Goal: Task Accomplishment & Management: Complete application form

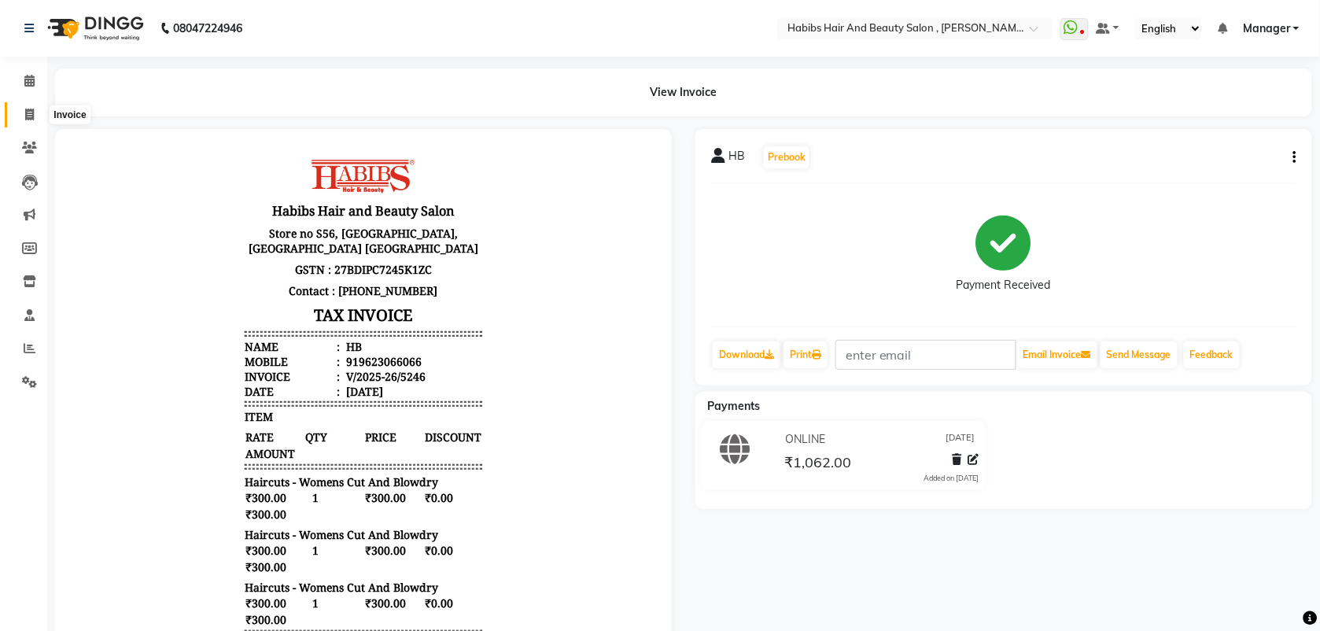
click at [28, 120] on icon at bounding box center [29, 115] width 9 height 12
select select "service"
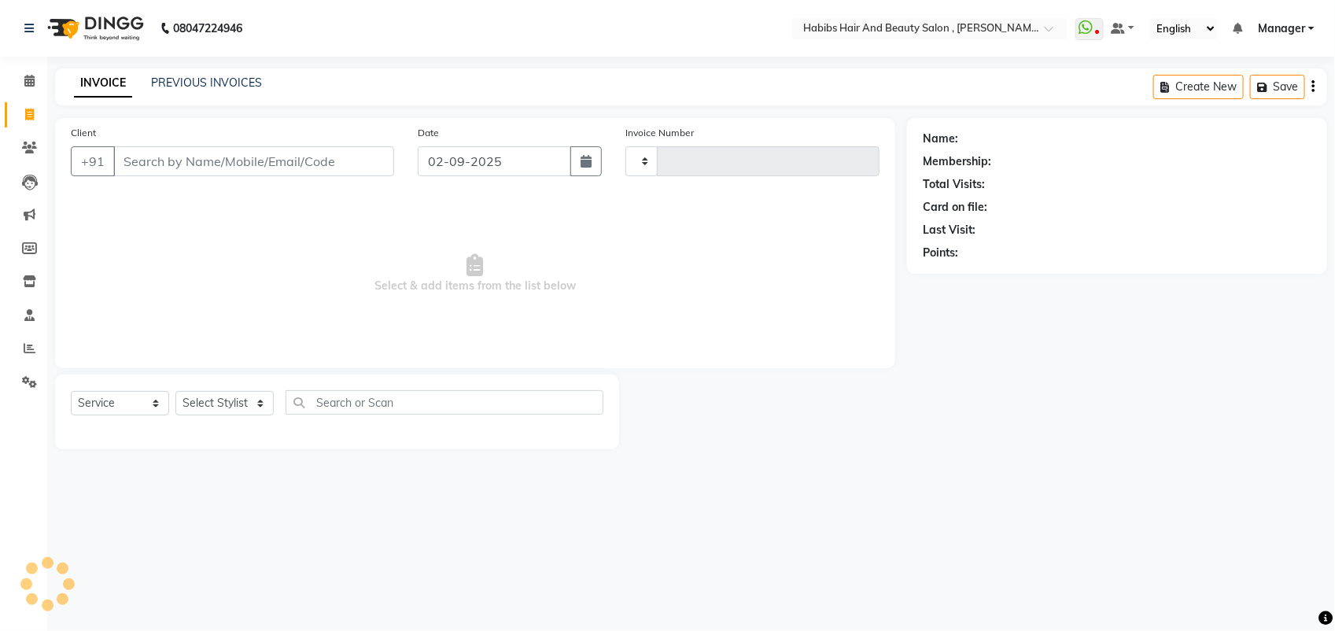
type input "5247"
select select "3814"
click at [554, 167] on input "02-09-2025" at bounding box center [494, 161] width 153 height 30
select select "9"
select select "2025"
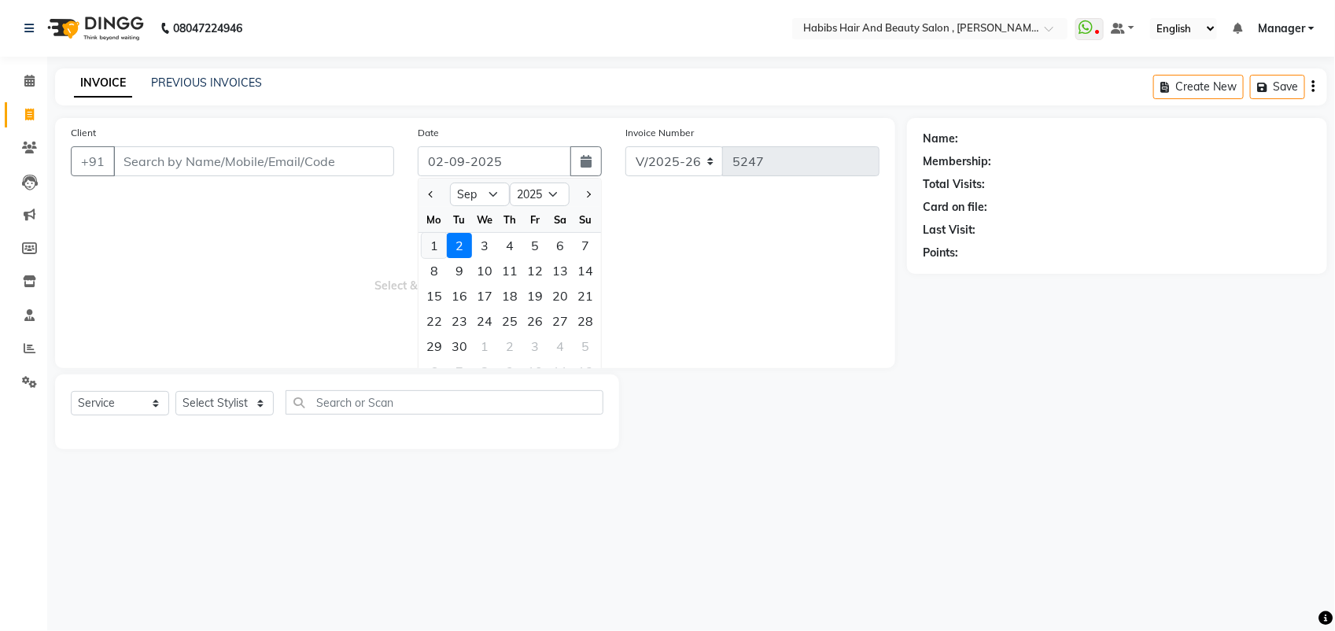
click at [434, 248] on div "1" at bounding box center [434, 245] width 25 height 25
type input "[DATE]"
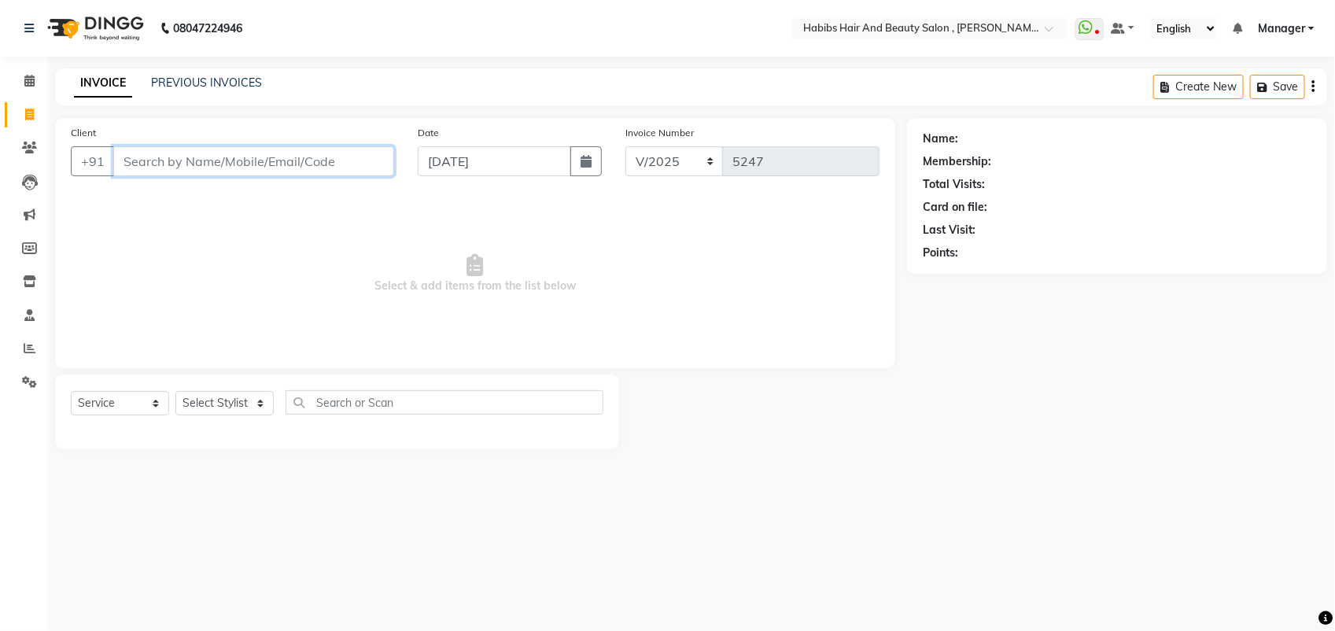
click at [142, 157] on input "Client" at bounding box center [253, 161] width 281 height 30
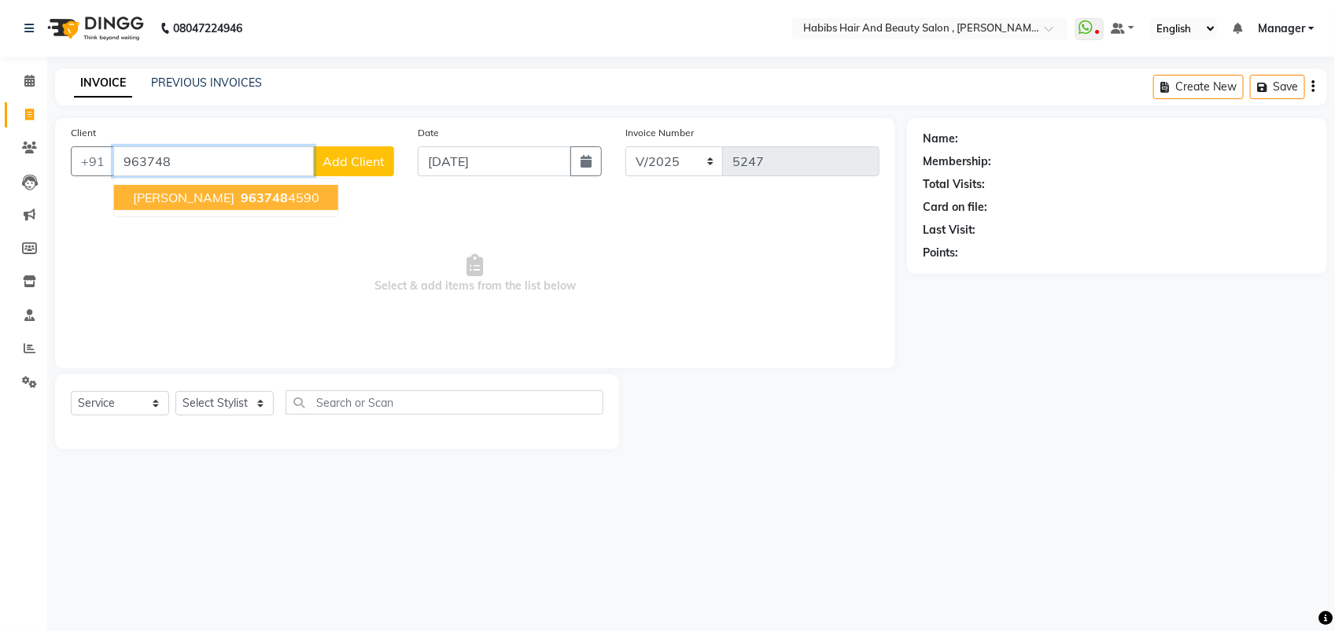
click at [241, 201] on span "963748" at bounding box center [264, 198] width 47 height 16
type input "9637484590"
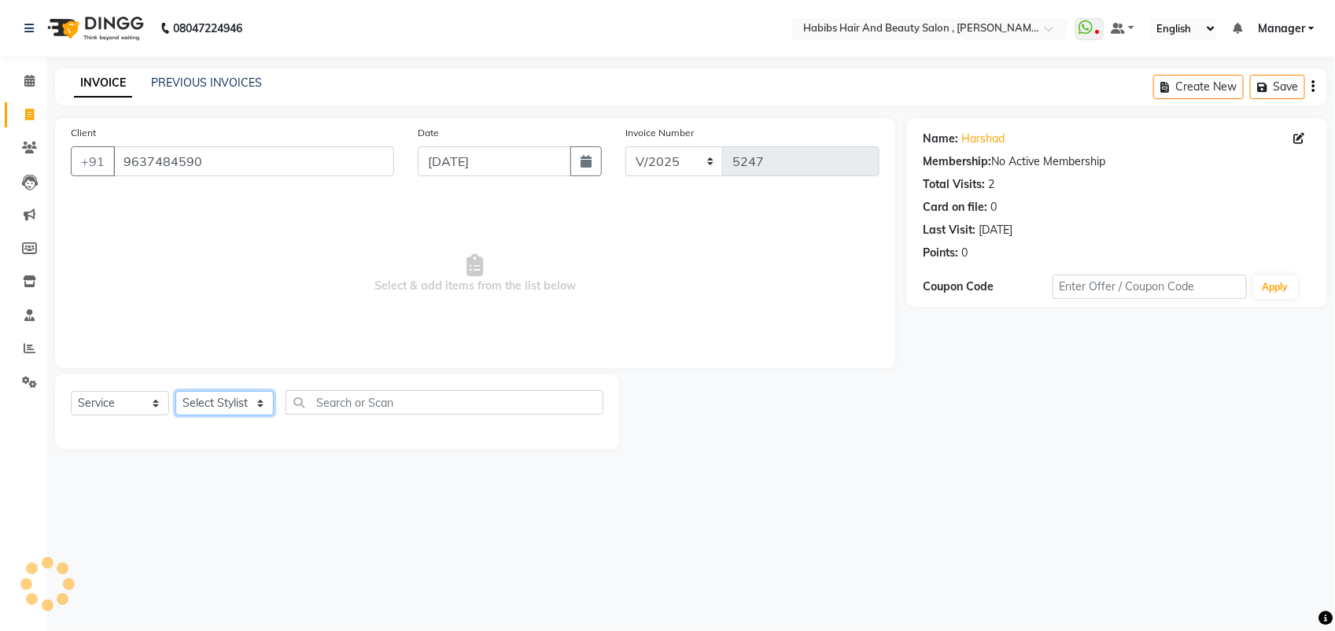
click at [219, 398] on select "Select Stylist [PERSON_NAME] Manager [PERSON_NAME] Saif [PERSON_NAME] [PERSON_N…" at bounding box center [224, 403] width 98 height 24
select select "18510"
click at [175, 391] on select "Select Stylist [PERSON_NAME] Manager [PERSON_NAME] Saif [PERSON_NAME] [PERSON_N…" at bounding box center [224, 403] width 98 height 24
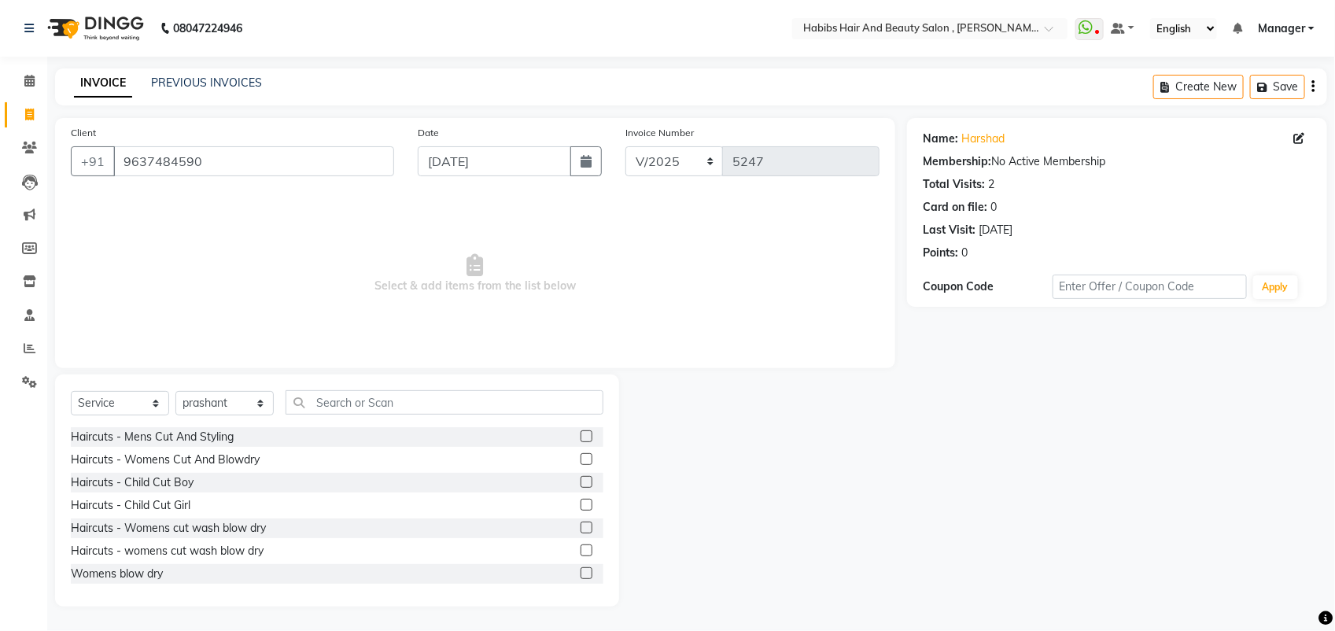
click at [580, 431] on label at bounding box center [586, 436] width 12 height 12
click at [580, 432] on input "checkbox" at bounding box center [585, 437] width 10 height 10
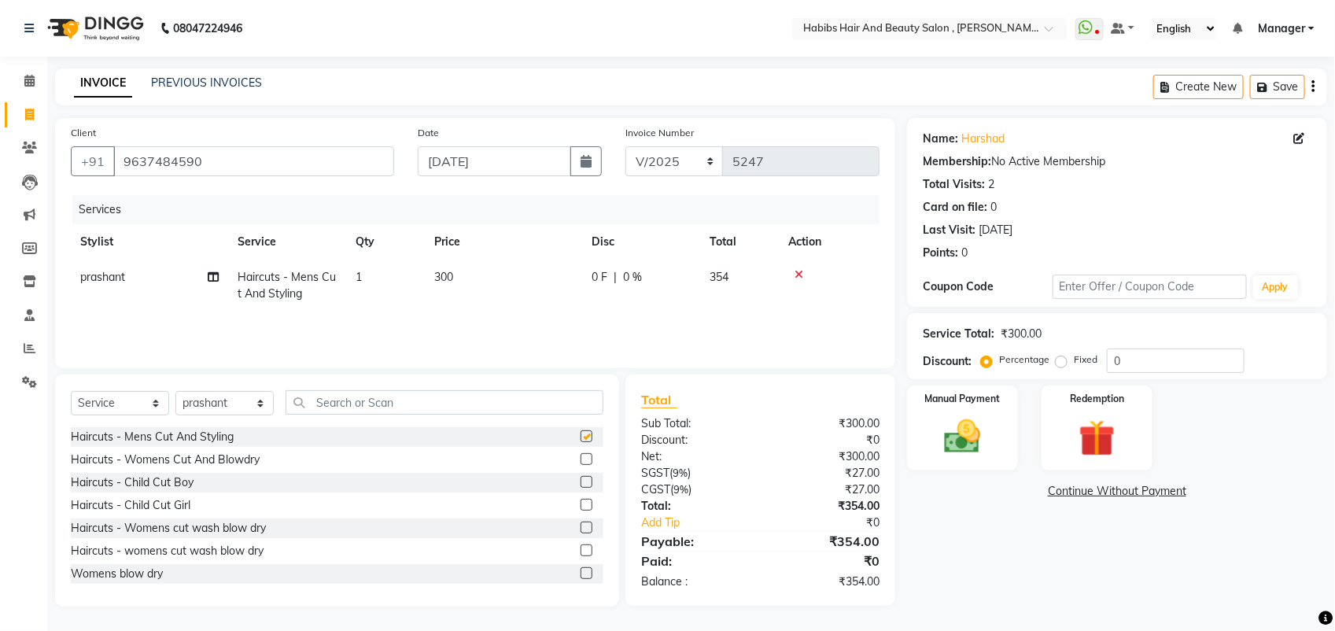
checkbox input "false"
click at [940, 451] on img at bounding box center [962, 436] width 62 height 44
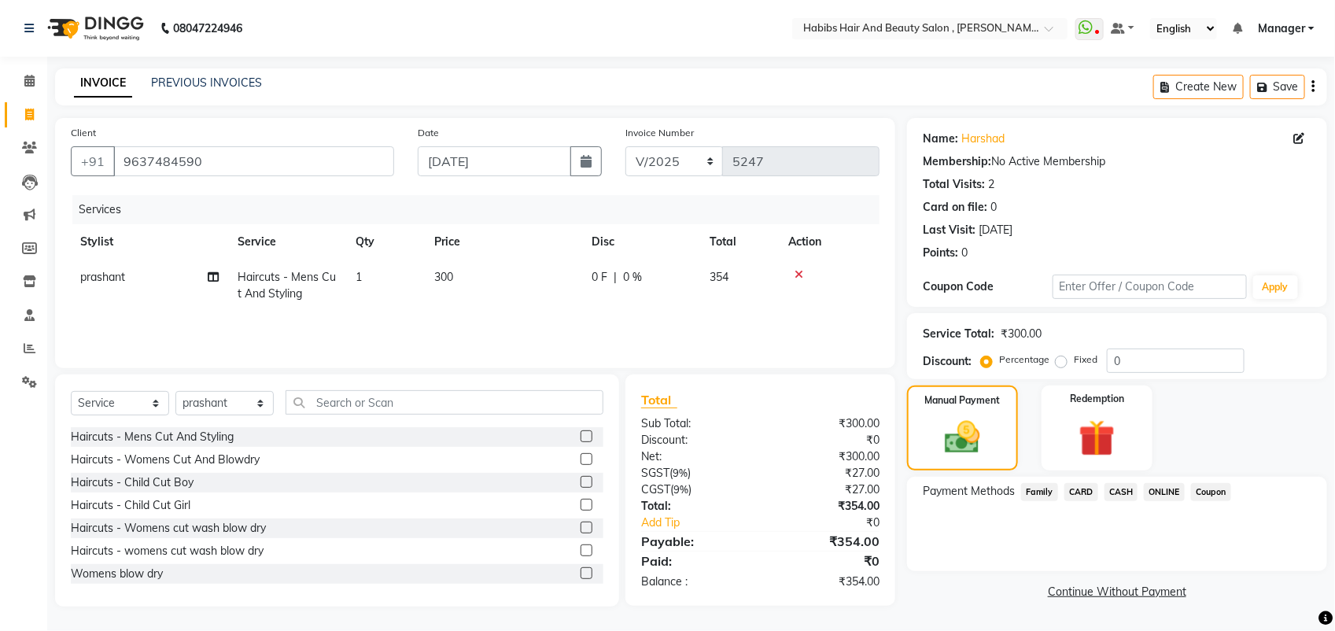
click at [1117, 493] on span "CASH" at bounding box center [1121, 492] width 34 height 18
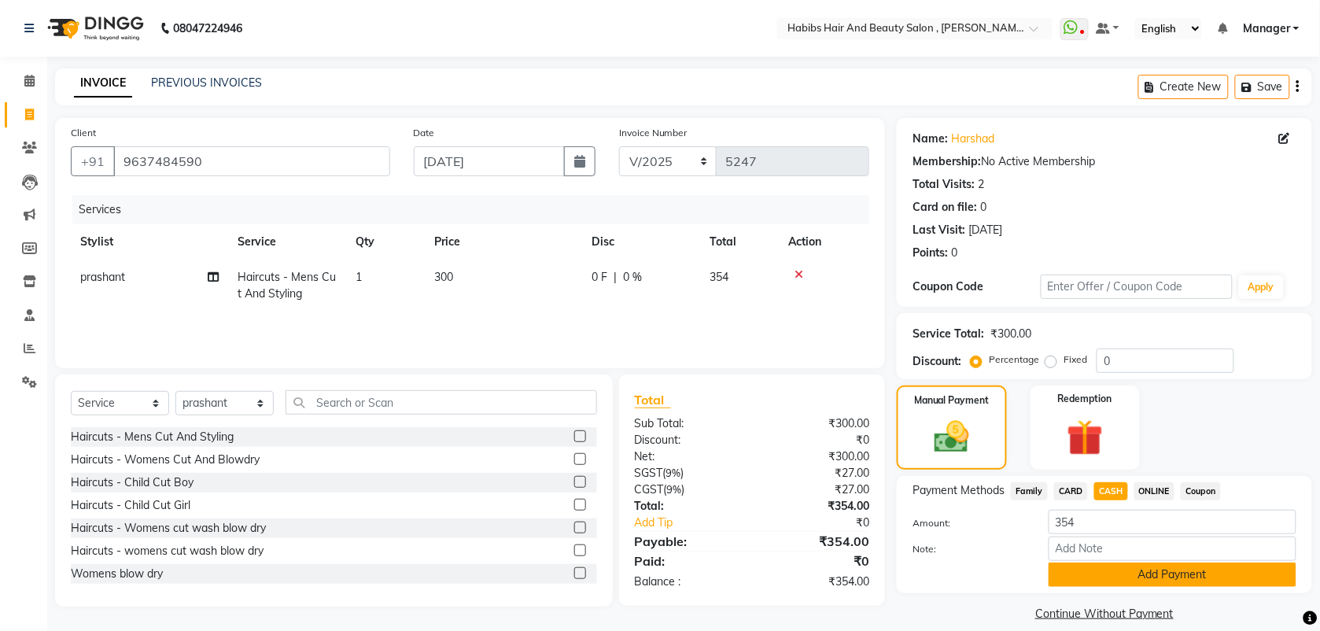
click at [1131, 562] on button "Add Payment" at bounding box center [1172, 574] width 248 height 24
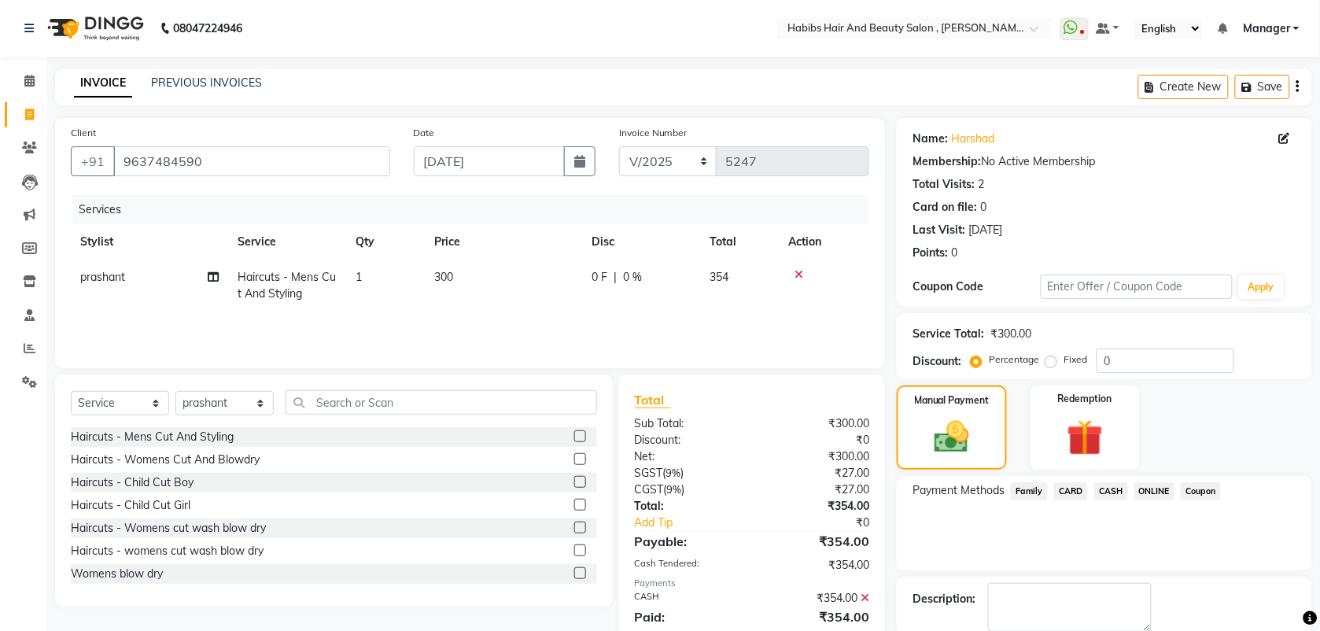
scroll to position [84, 0]
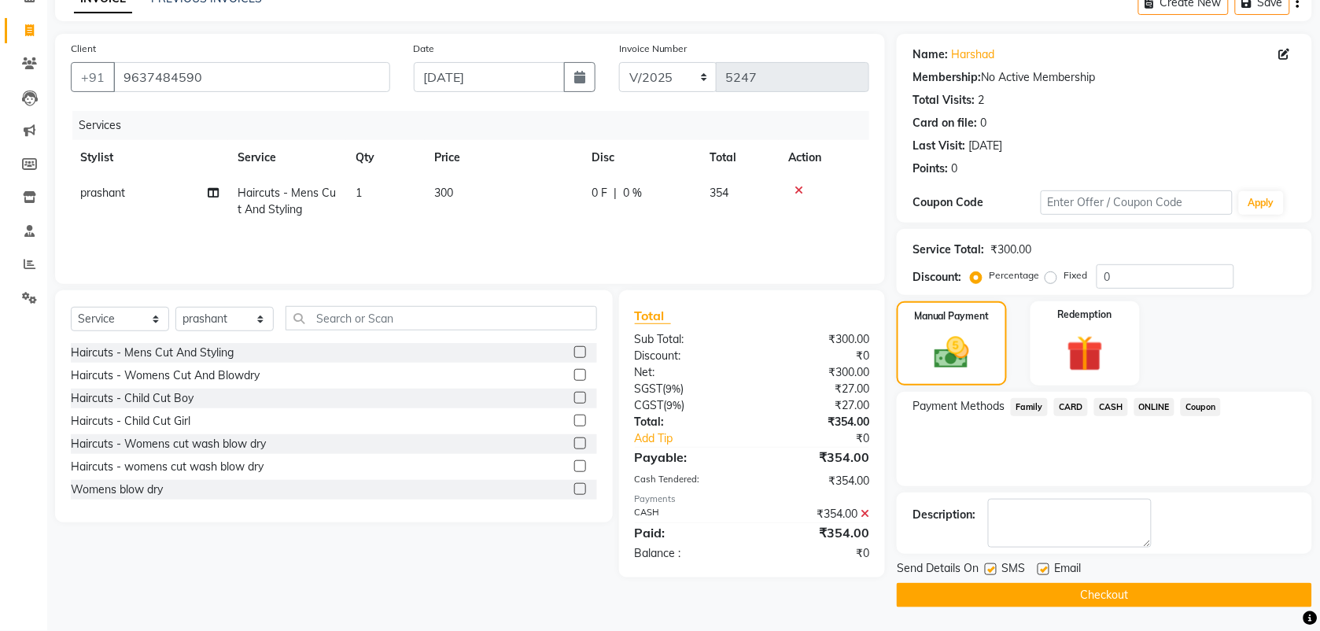
click at [1060, 598] on button "Checkout" at bounding box center [1103, 595] width 415 height 24
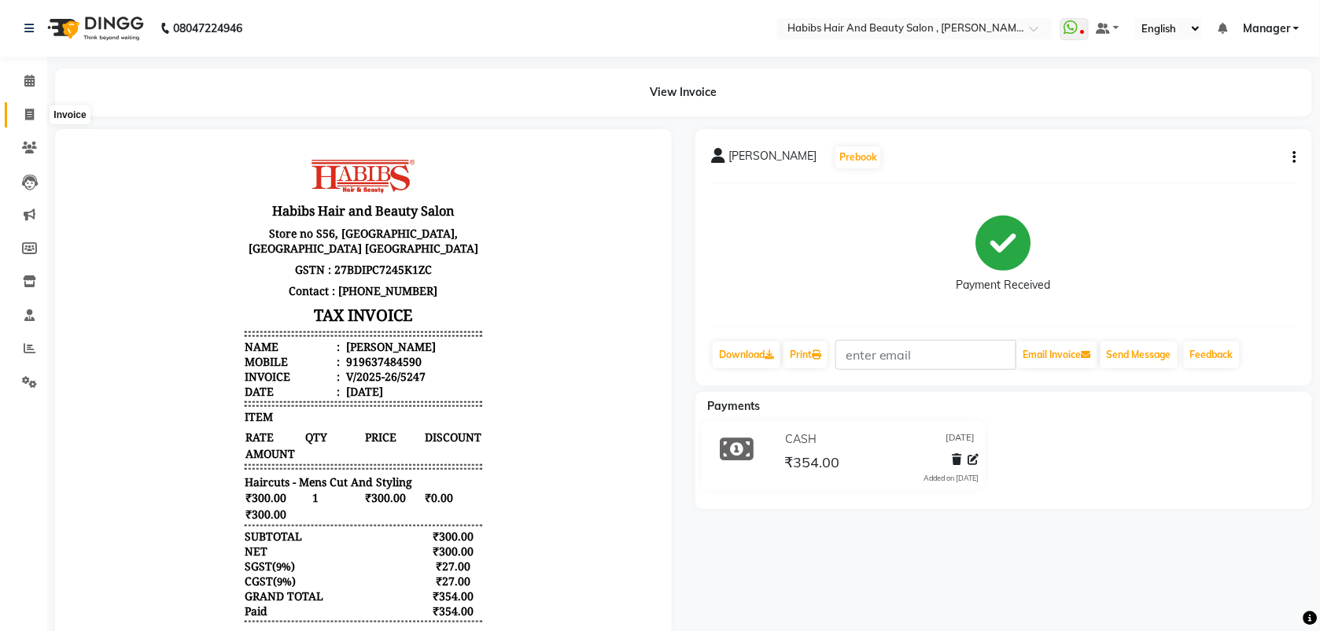
click at [25, 112] on icon at bounding box center [29, 115] width 9 height 12
select select "service"
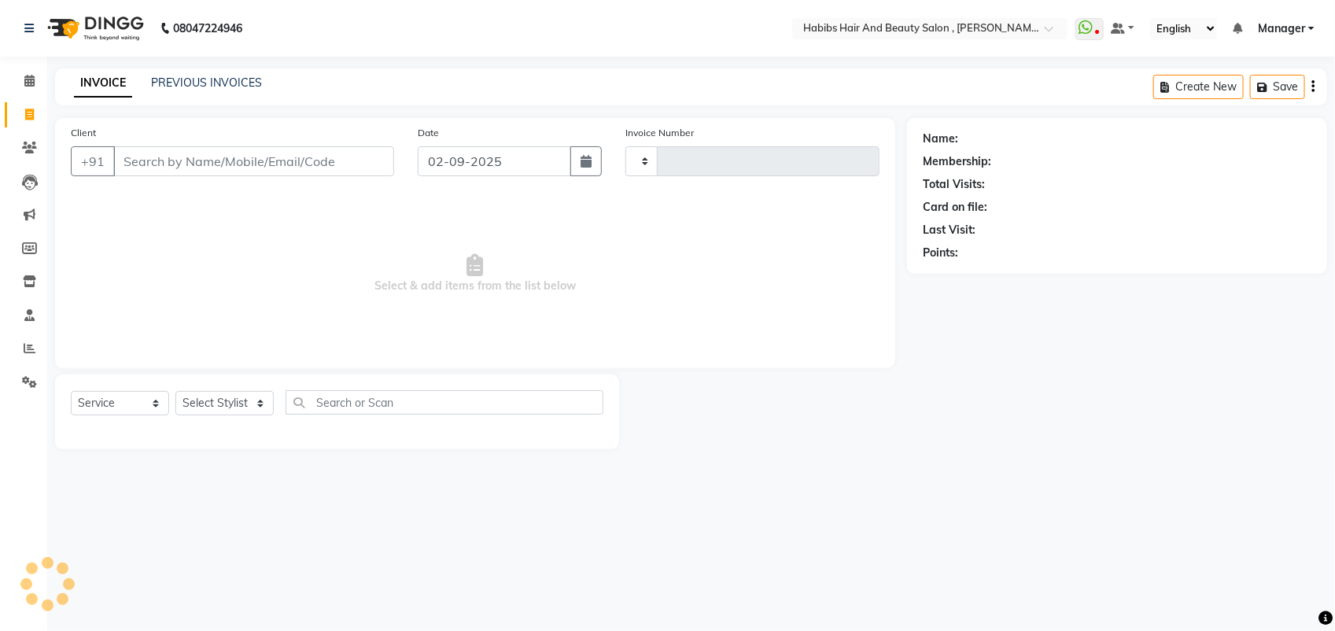
type input "5248"
select select "3814"
click at [481, 154] on input "02-09-2025" at bounding box center [494, 161] width 153 height 30
select select "9"
select select "2025"
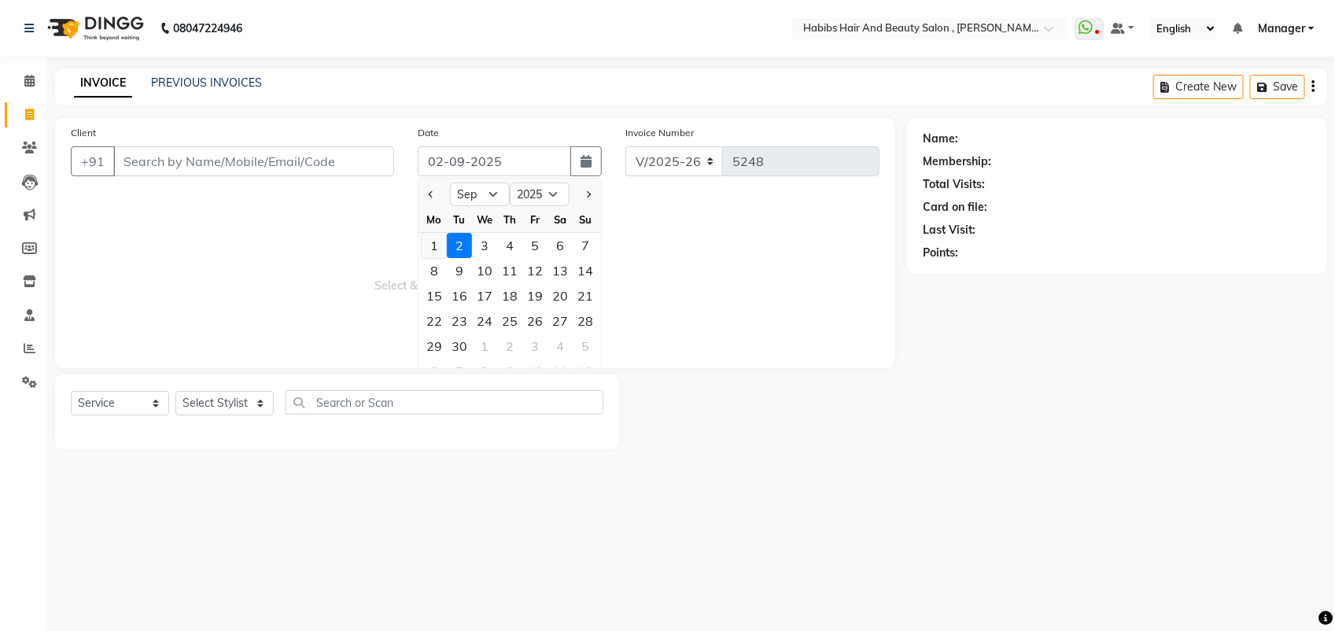
click at [436, 237] on div "1" at bounding box center [434, 245] width 25 height 25
type input "[DATE]"
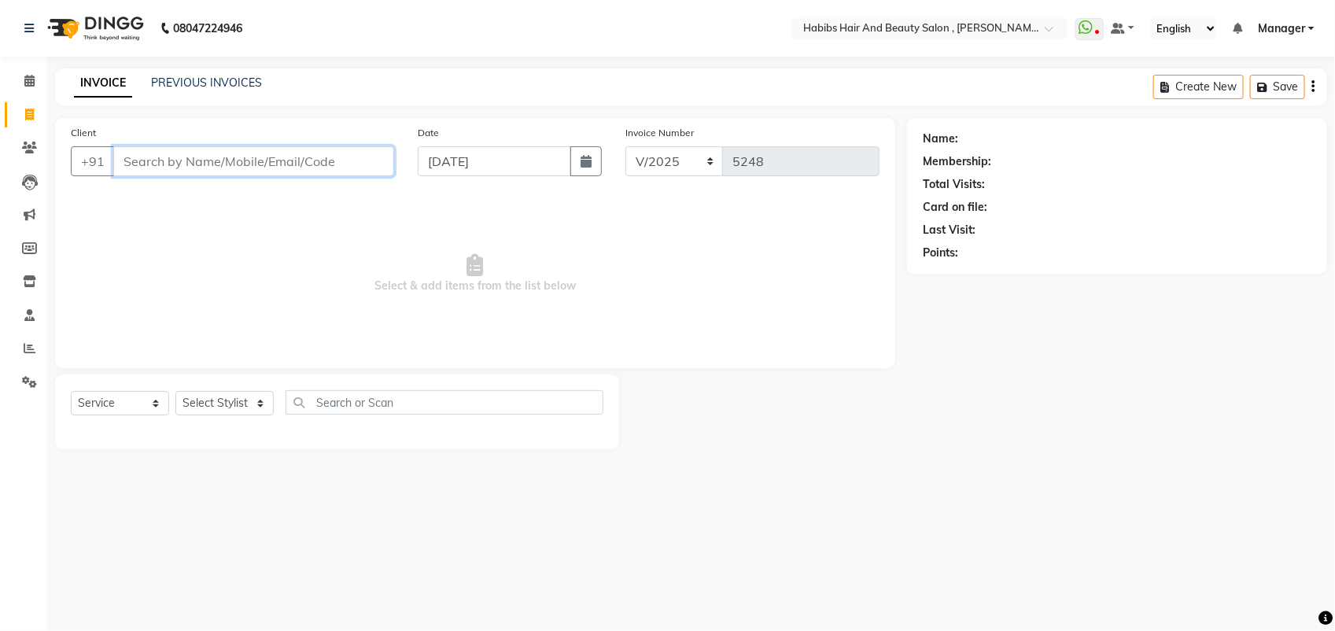
click at [179, 160] on input "Client" at bounding box center [253, 161] width 281 height 30
type input "9873544003"
click at [362, 167] on span "Add Client" at bounding box center [353, 161] width 62 height 16
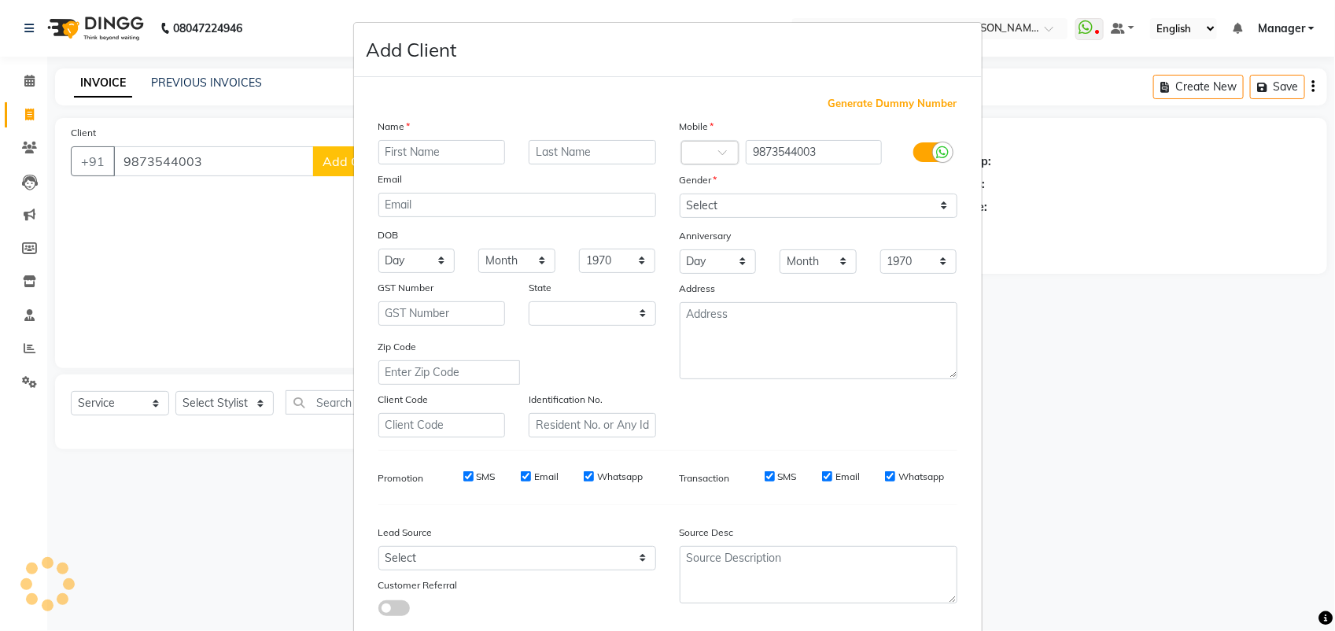
select select "22"
type input "[PERSON_NAME]"
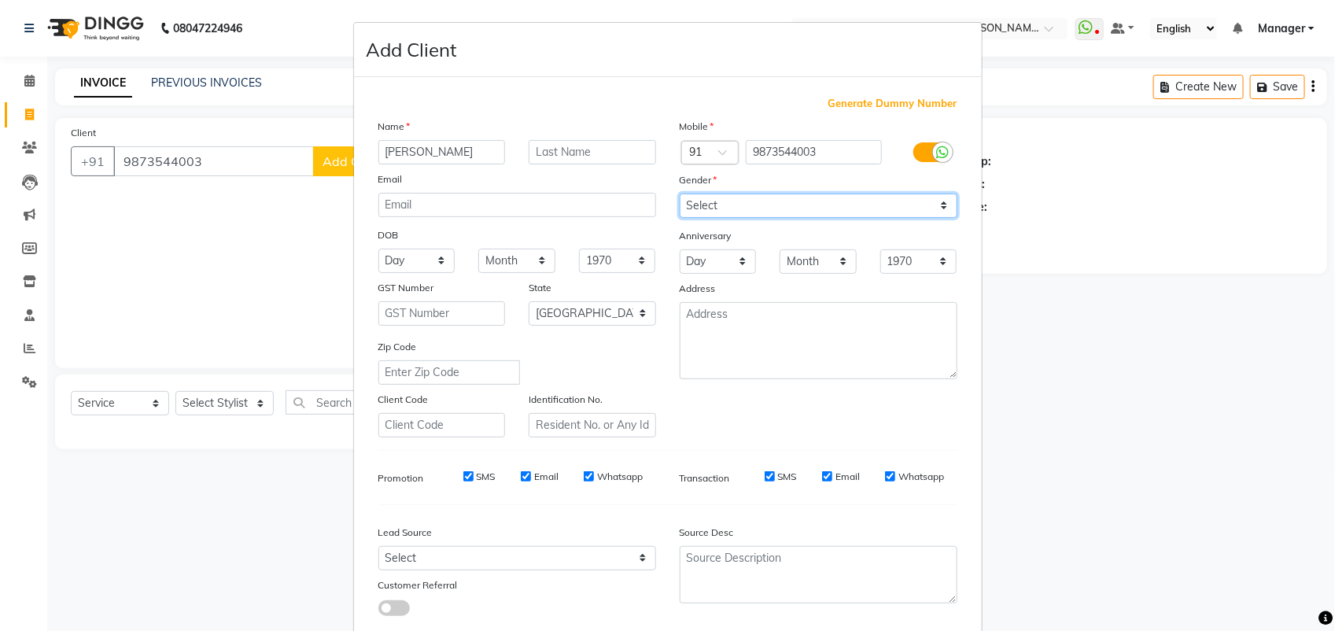
click at [722, 208] on select "Select Male Female Other Prefer Not To Say" at bounding box center [818, 205] width 278 height 24
select select "female"
click at [679, 193] on select "Select Male Female Other Prefer Not To Say" at bounding box center [818, 205] width 278 height 24
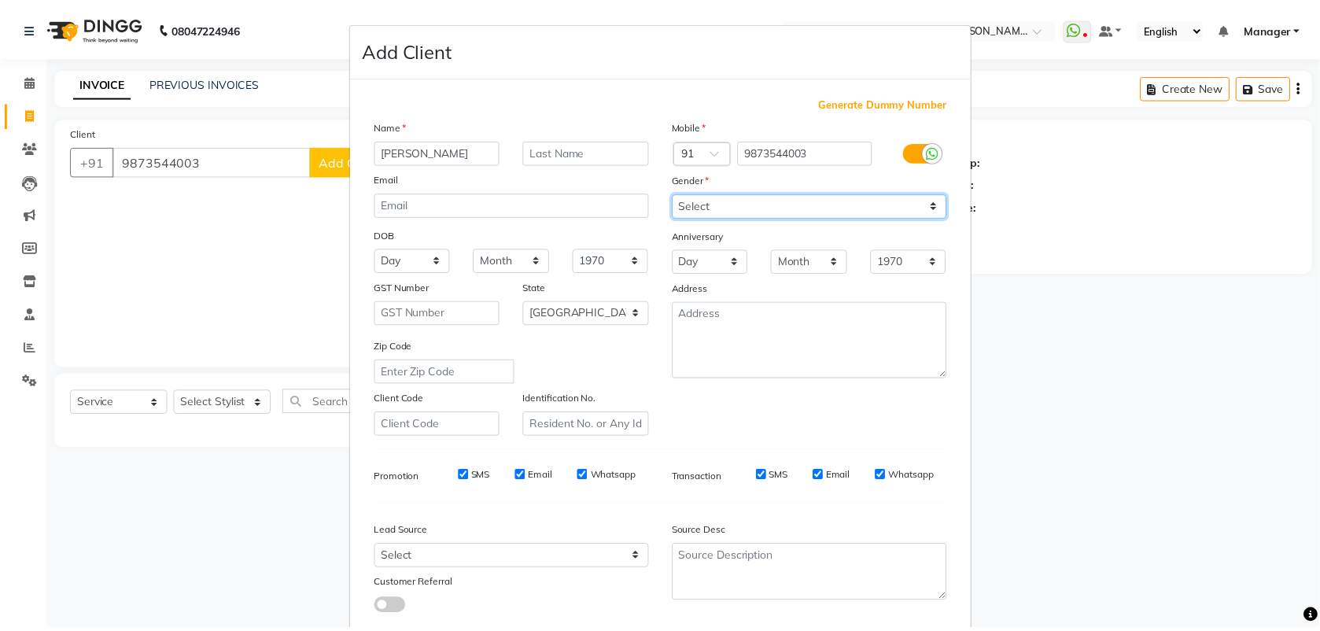
scroll to position [89, 0]
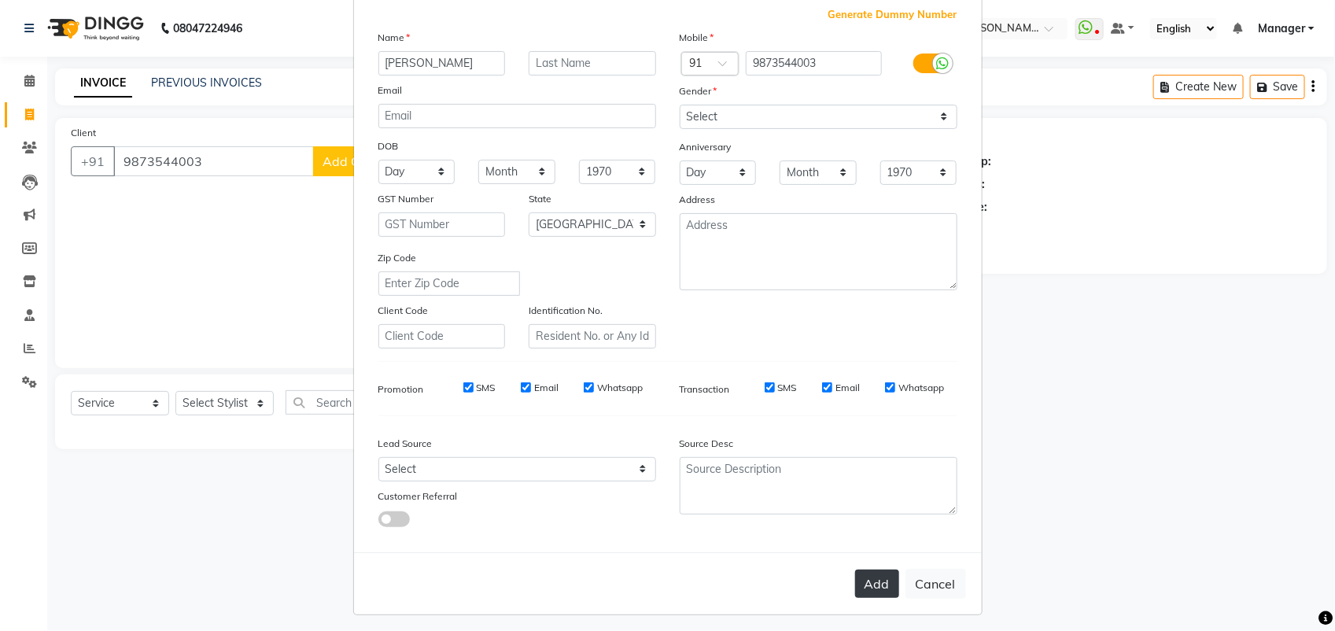
click at [867, 584] on button "Add" at bounding box center [877, 583] width 44 height 28
select select
select select "null"
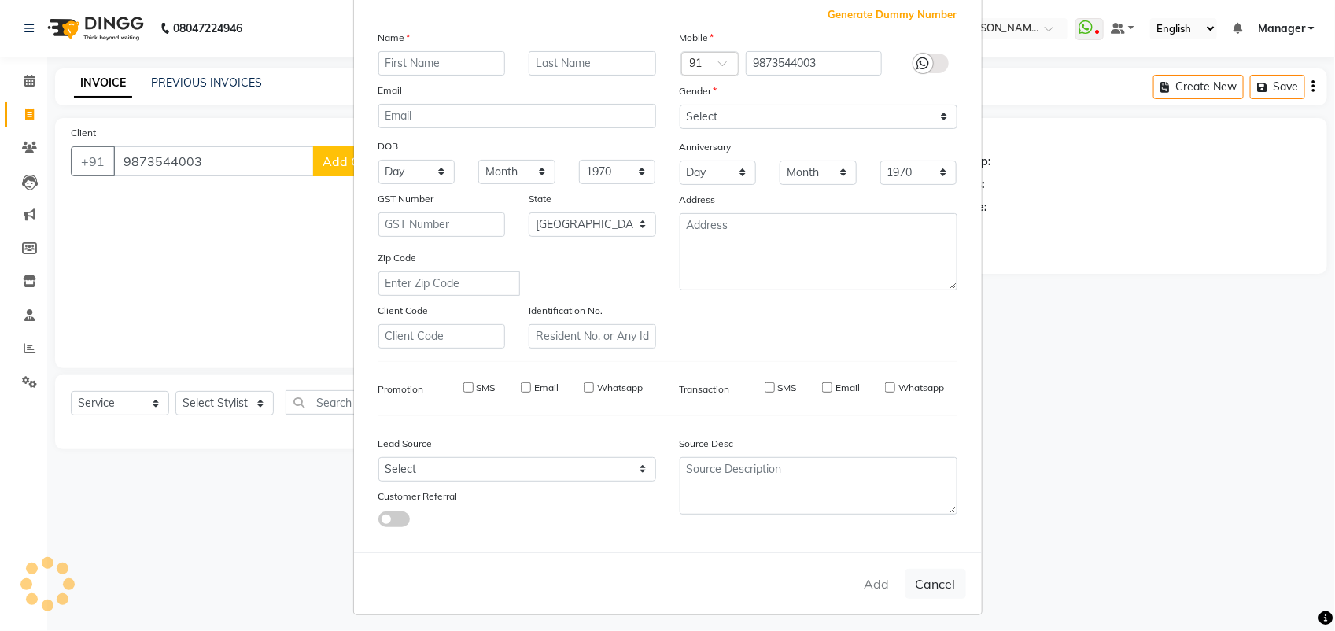
select select
checkbox input "false"
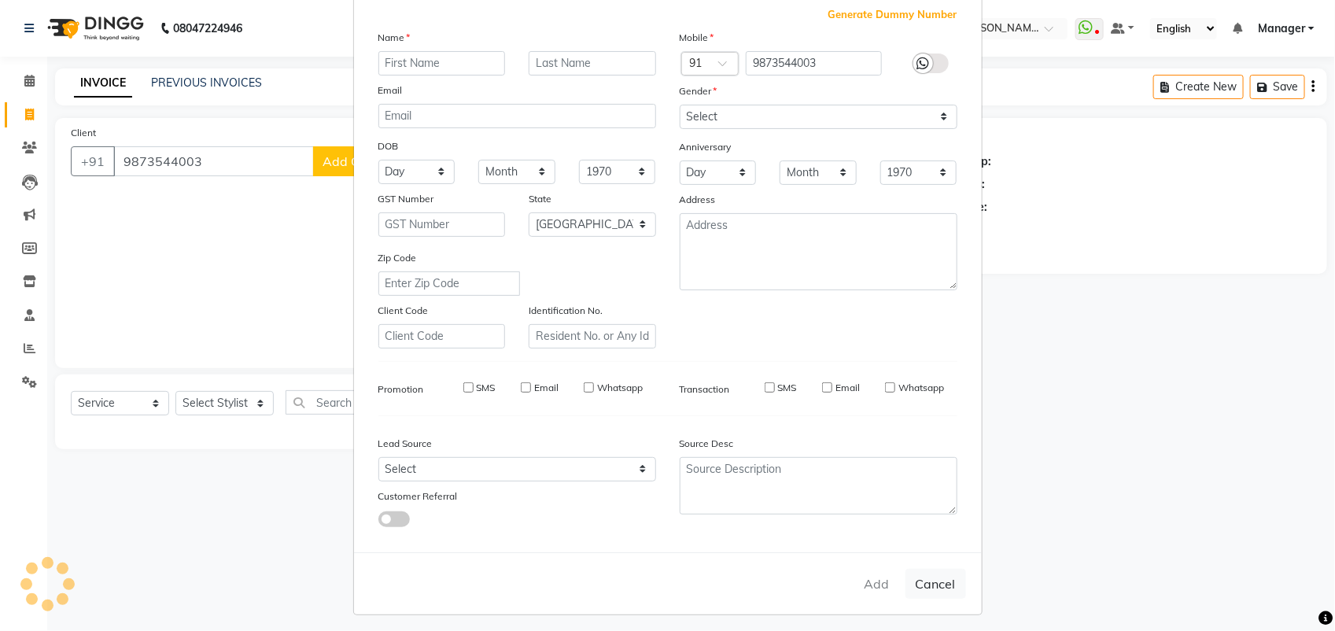
checkbox input "false"
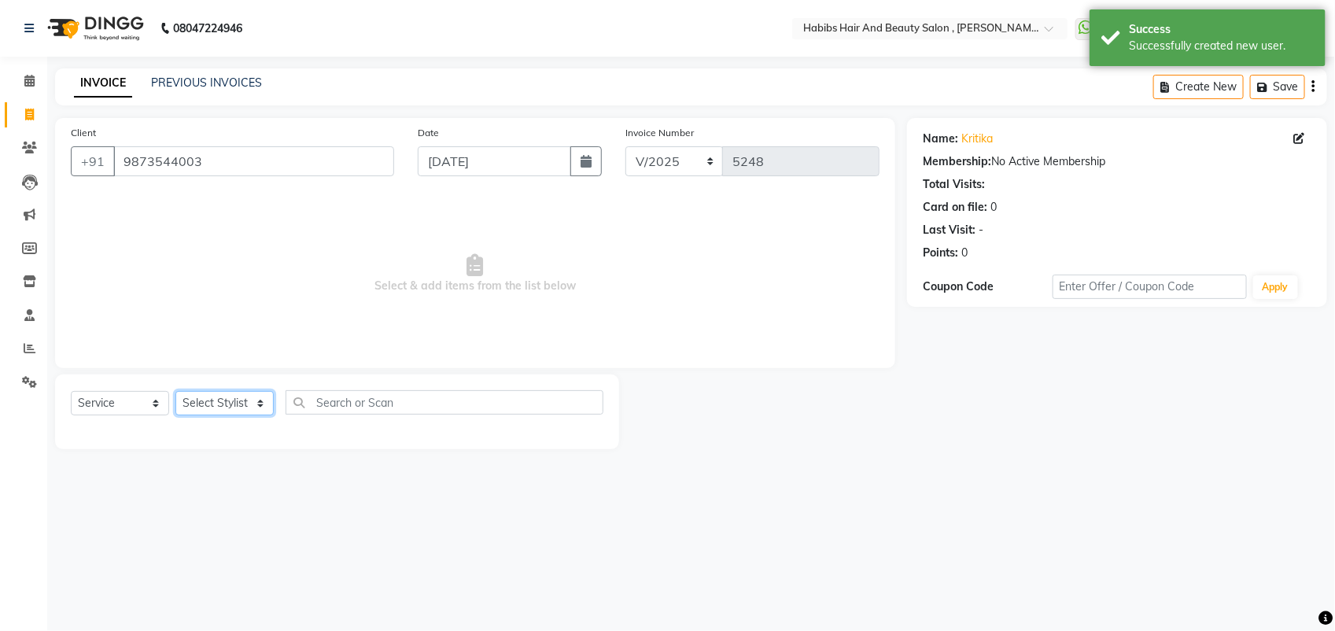
click at [241, 403] on select "Select Stylist [PERSON_NAME] Manager [PERSON_NAME] Saif [PERSON_NAME] [PERSON_N…" at bounding box center [224, 403] width 98 height 24
select select "18894"
click at [175, 391] on select "Select Stylist [PERSON_NAME] Manager [PERSON_NAME] Saif [PERSON_NAME] [PERSON_N…" at bounding box center [224, 403] width 98 height 24
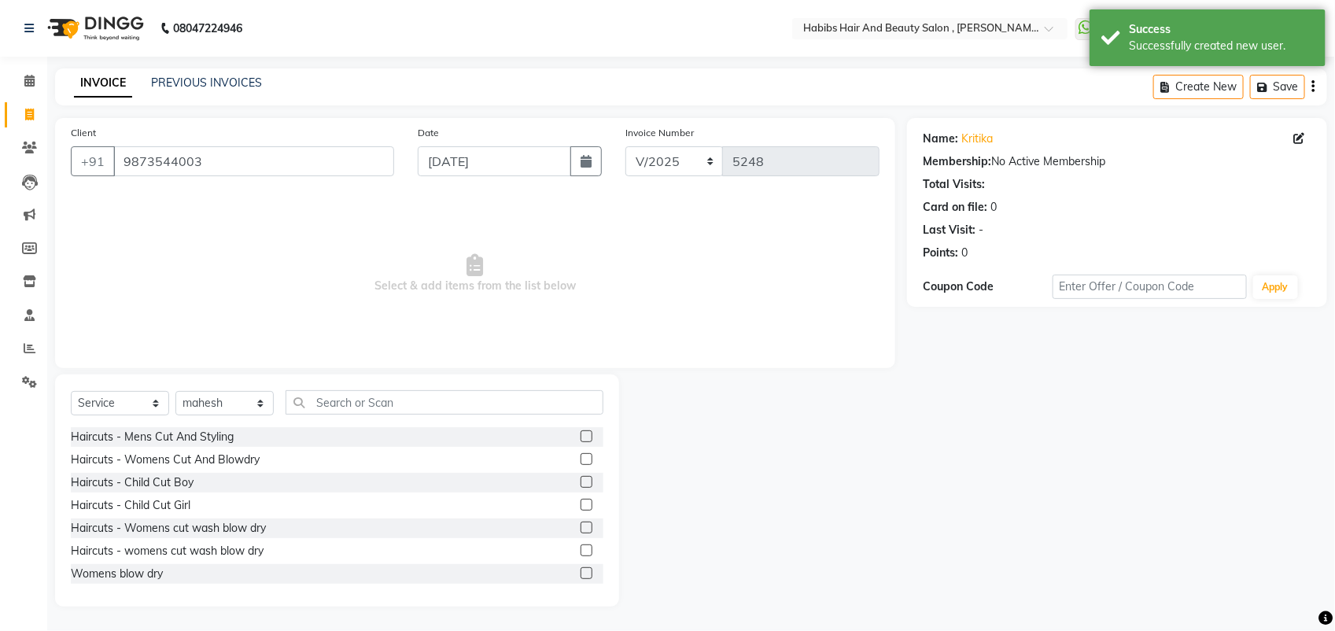
click at [580, 457] on label at bounding box center [586, 459] width 12 height 12
click at [580, 457] on input "checkbox" at bounding box center [585, 460] width 10 height 10
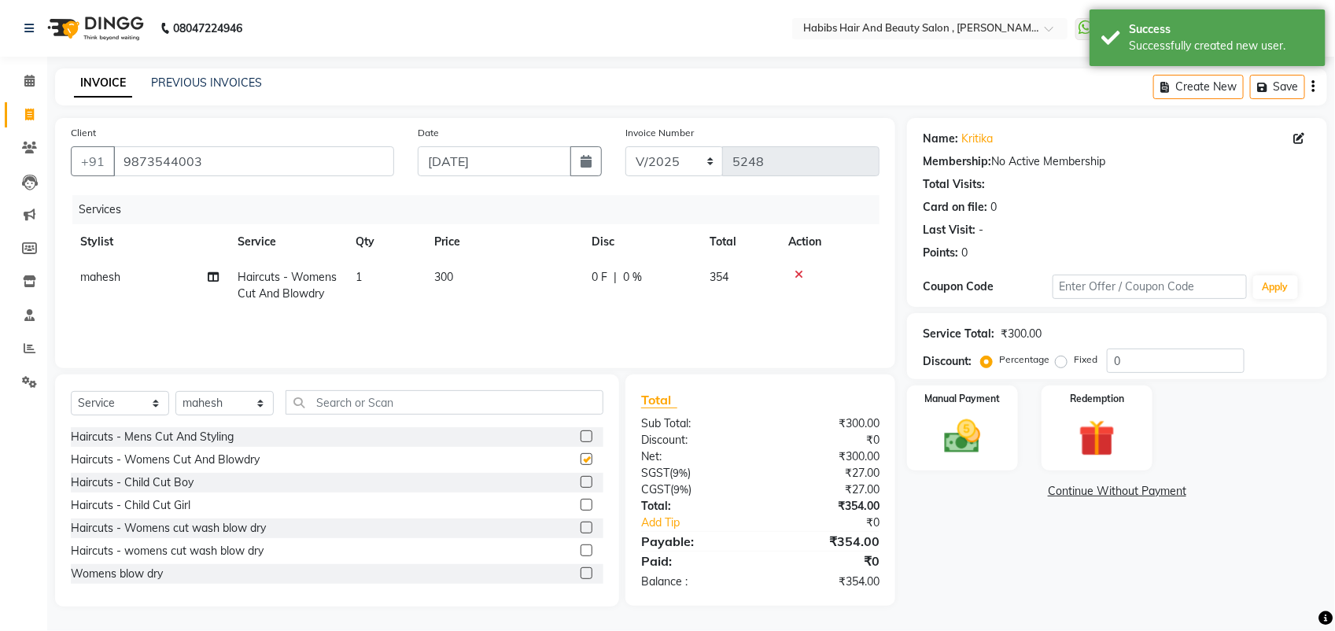
checkbox input "false"
click at [218, 396] on select "Select Stylist [PERSON_NAME] Manager [PERSON_NAME] Saif [PERSON_NAME] [PERSON_N…" at bounding box center [224, 403] width 98 height 24
select select "18511"
click at [175, 391] on select "Select Stylist [PERSON_NAME] Manager [PERSON_NAME] Saif [PERSON_NAME] [PERSON_N…" at bounding box center [224, 403] width 98 height 24
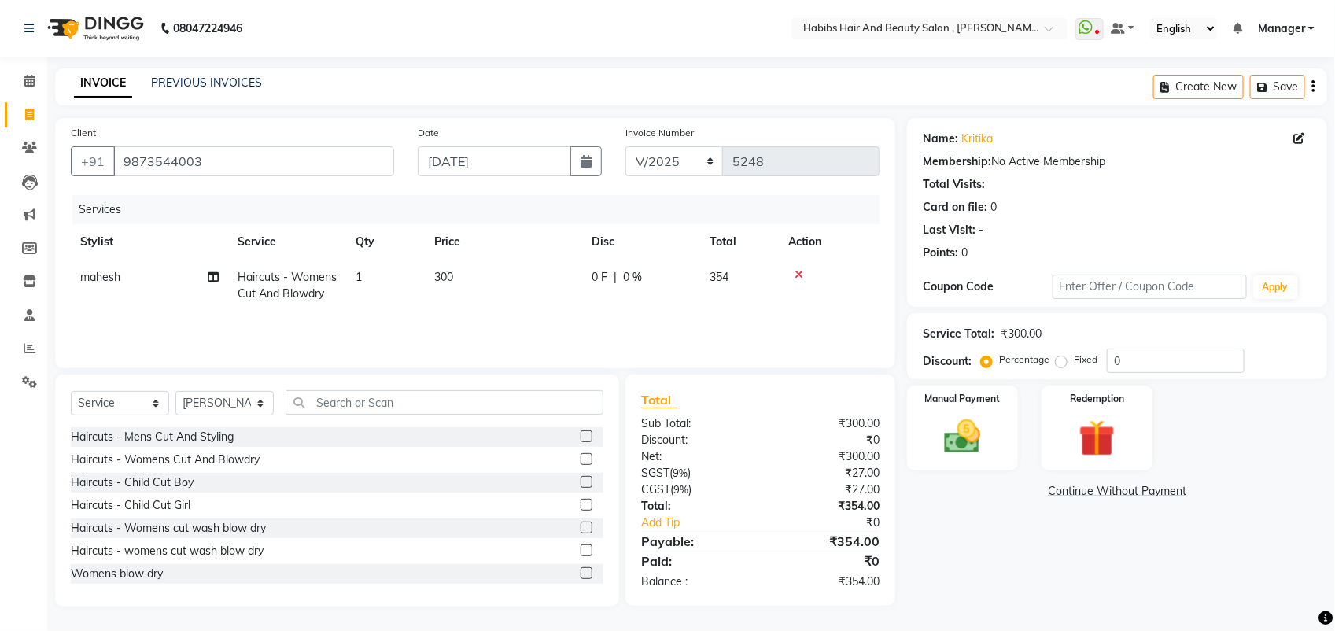
click at [580, 454] on label at bounding box center [586, 459] width 12 height 12
click at [580, 455] on input "checkbox" at bounding box center [585, 460] width 10 height 10
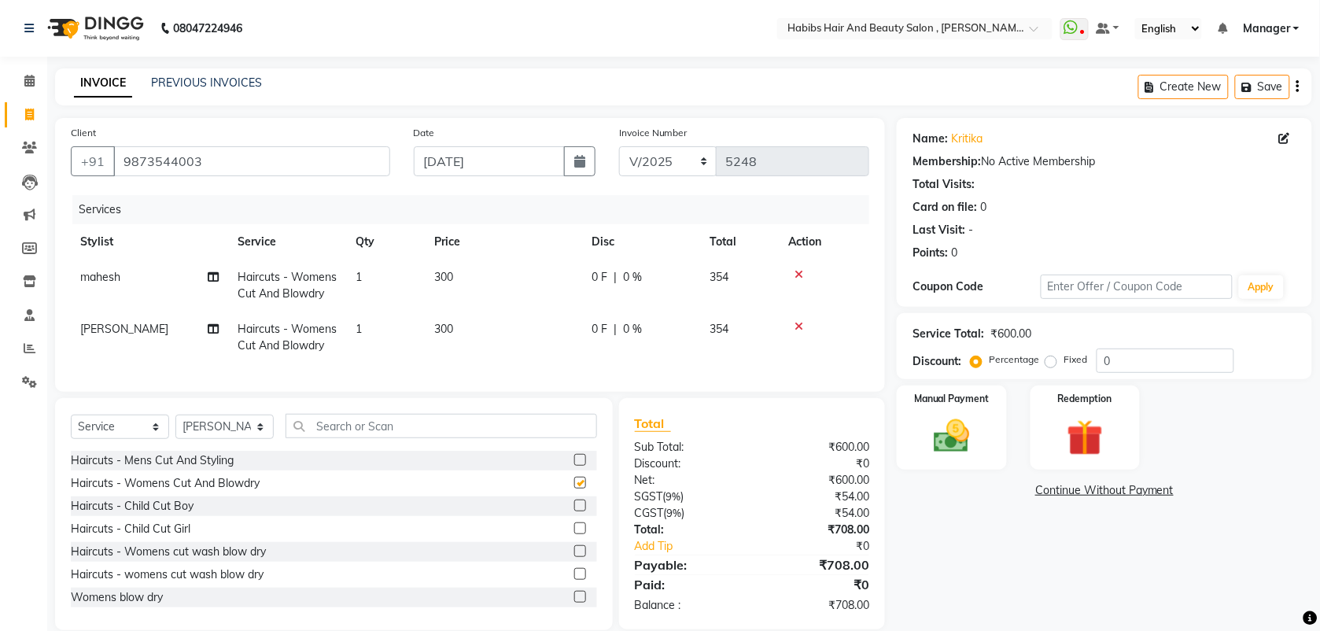
checkbox input "false"
click at [958, 433] on img at bounding box center [951, 435] width 61 height 43
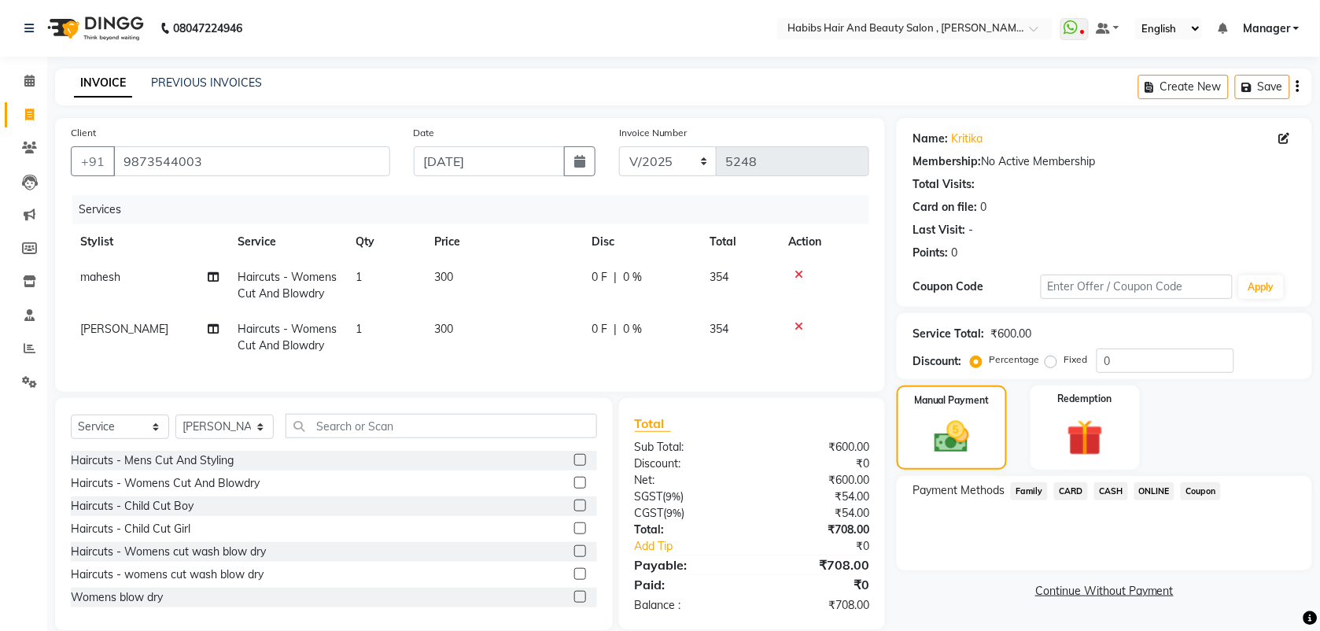
click at [1154, 484] on span "ONLINE" at bounding box center [1154, 491] width 41 height 18
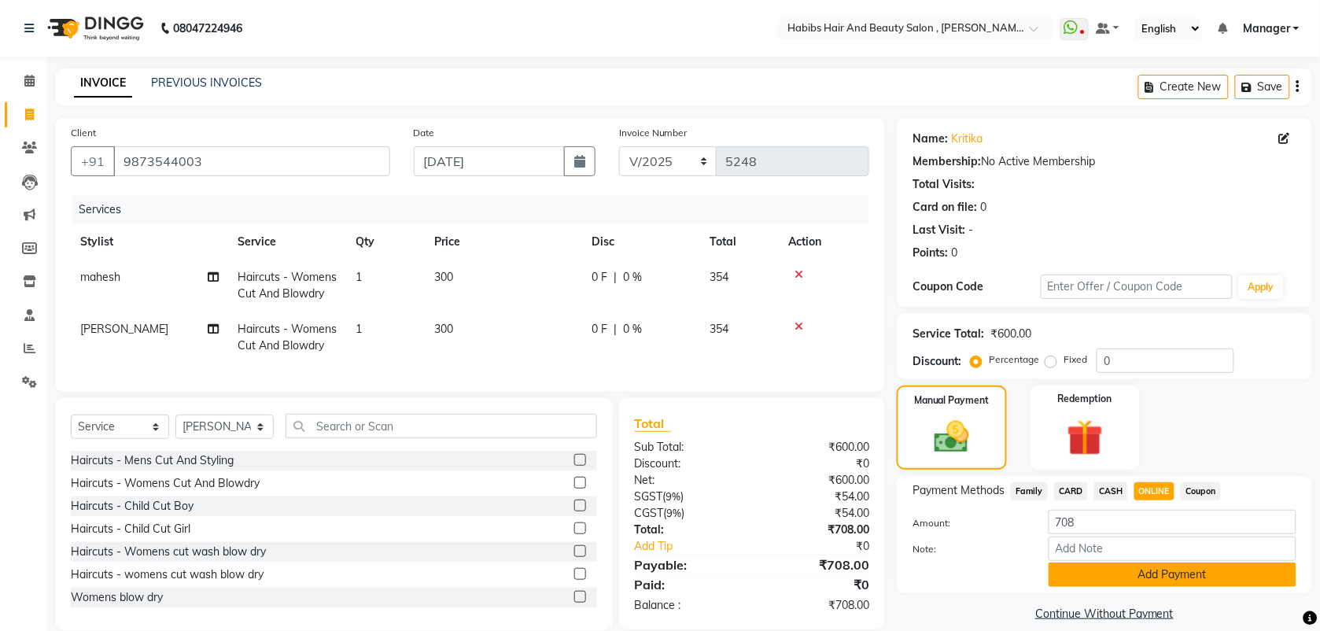
click at [1103, 576] on button "Add Payment" at bounding box center [1172, 574] width 248 height 24
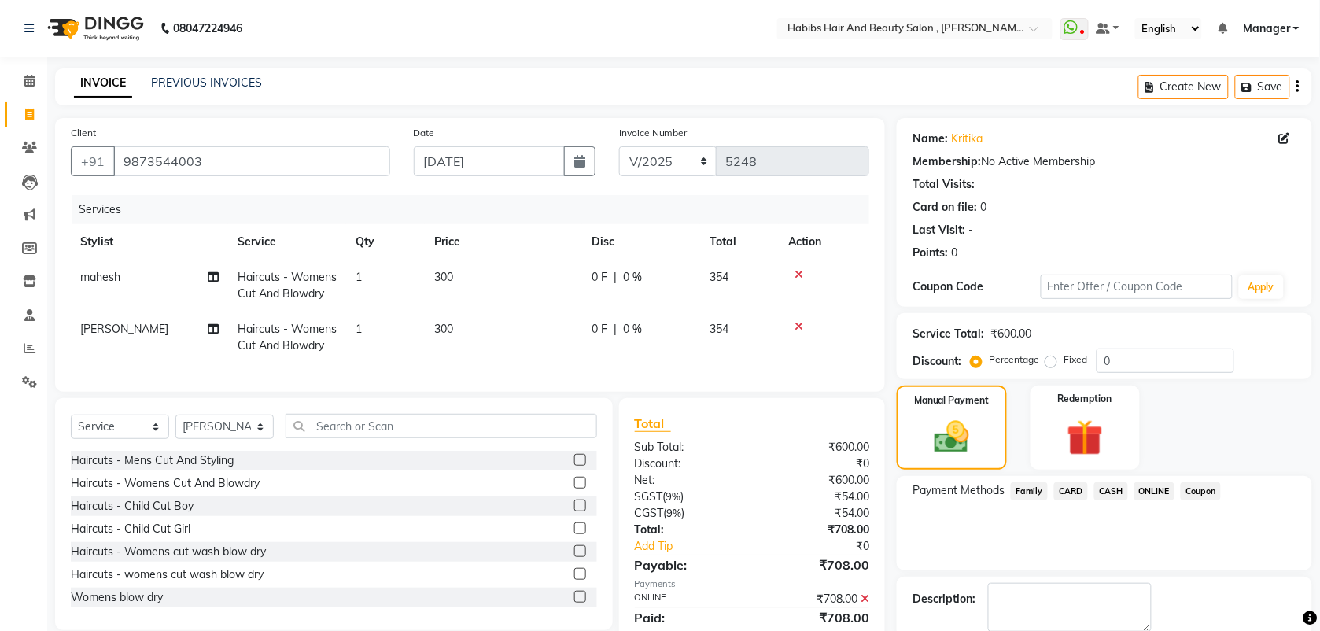
scroll to position [65, 0]
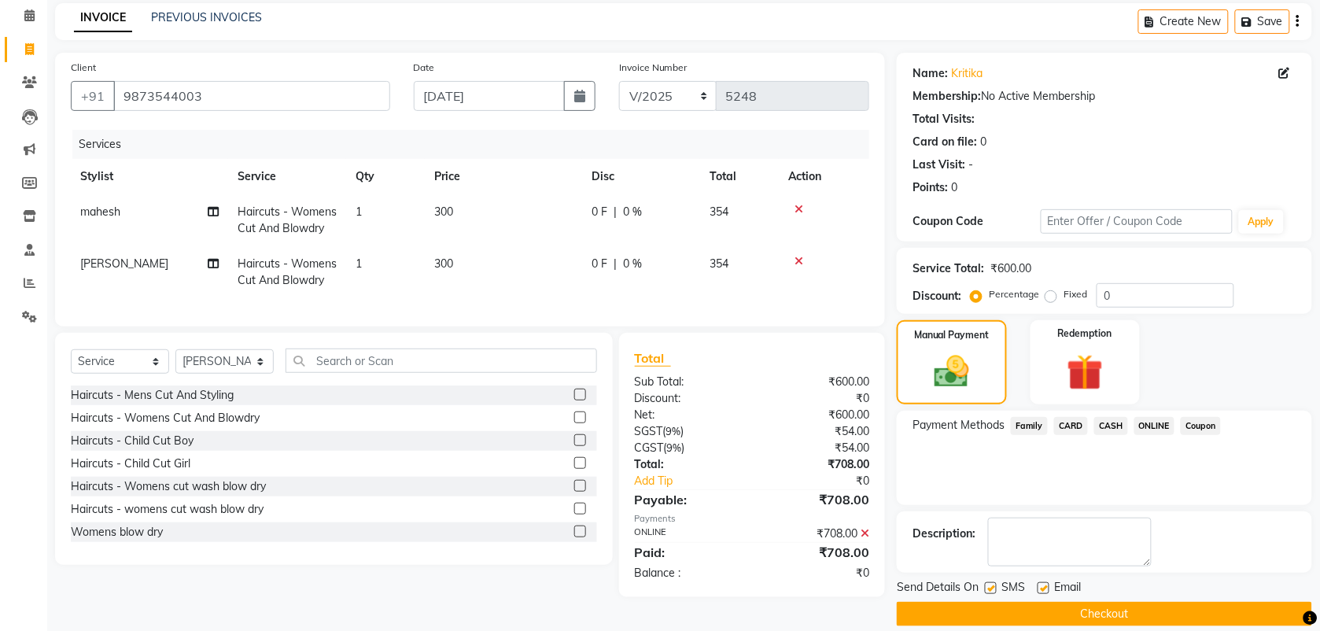
click at [1059, 607] on button "Checkout" at bounding box center [1103, 614] width 415 height 24
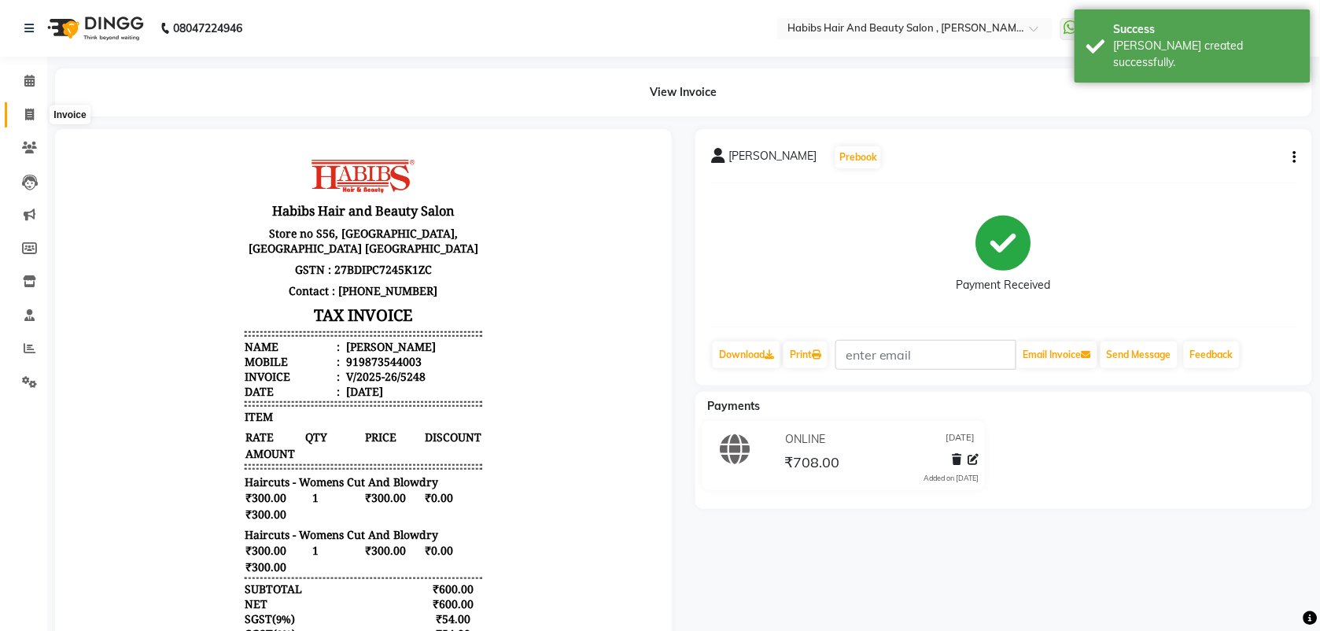
click at [28, 116] on icon at bounding box center [29, 115] width 9 height 12
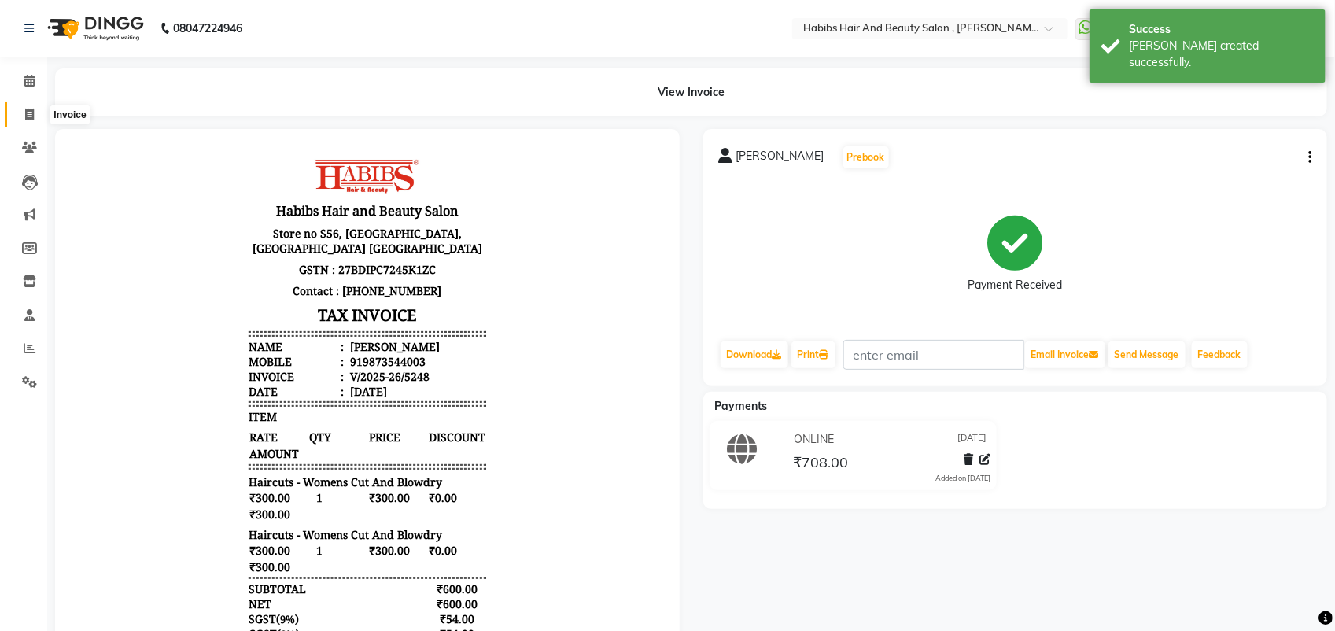
select select "service"
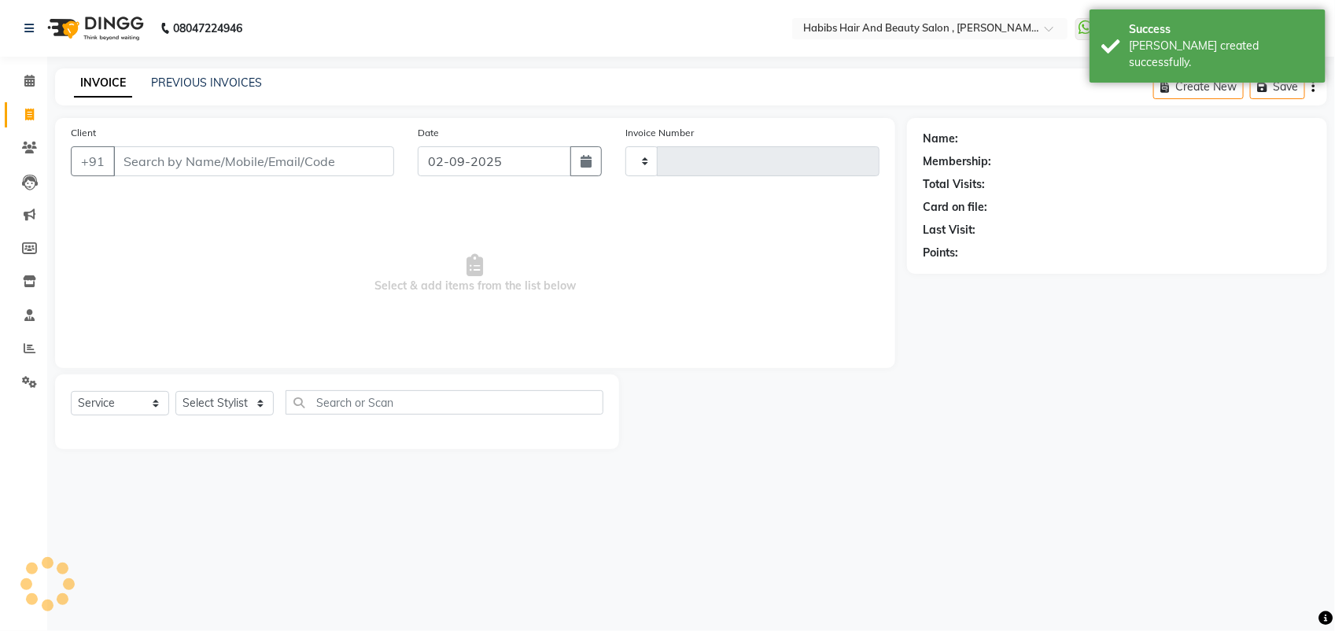
type input "5249"
select select "3814"
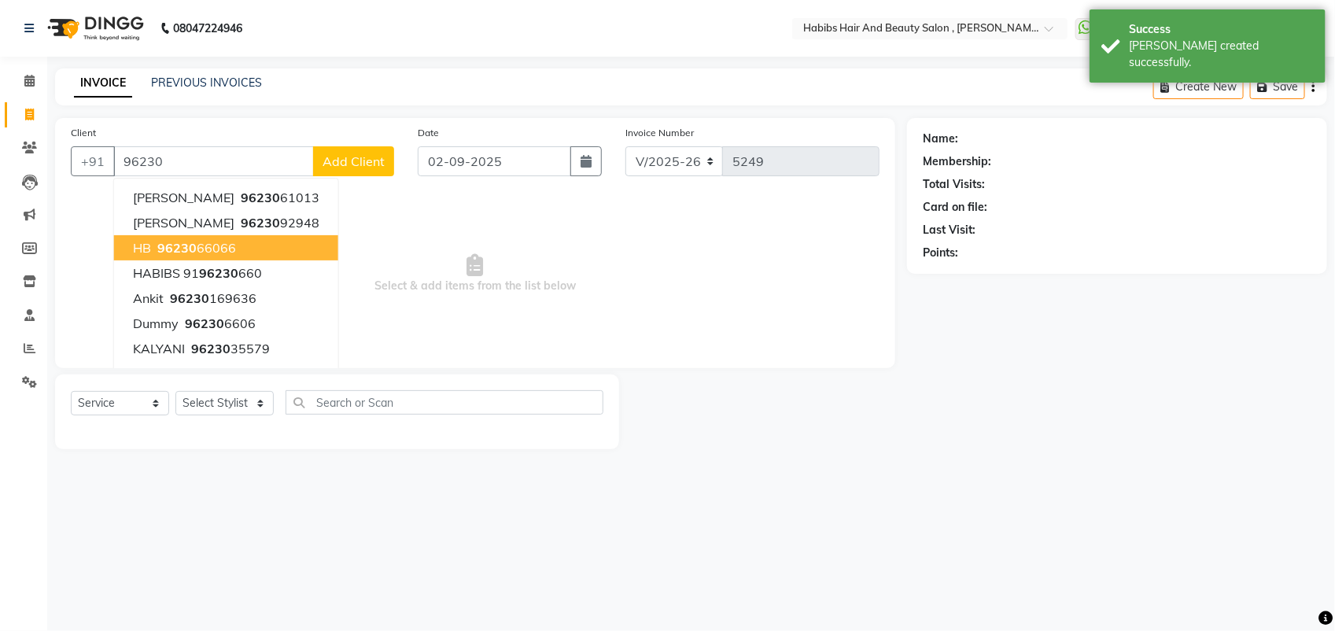
click at [155, 248] on ngb-highlight "96230 66066" at bounding box center [195, 248] width 82 height 16
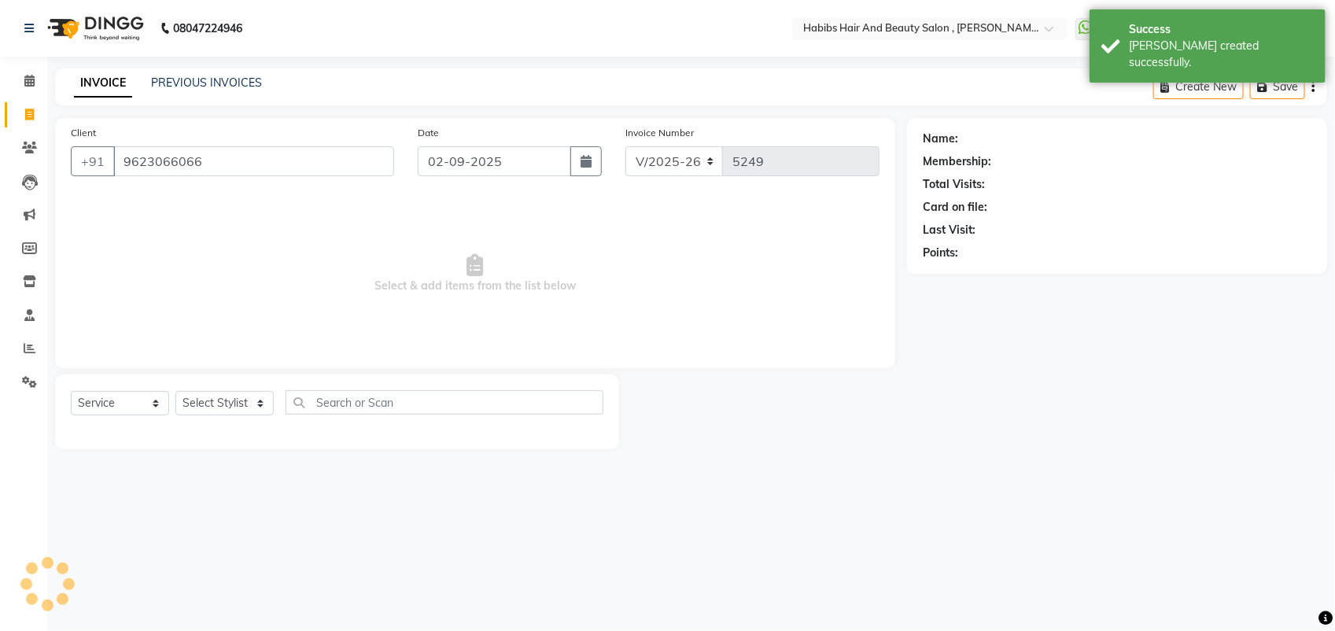
type input "9623066066"
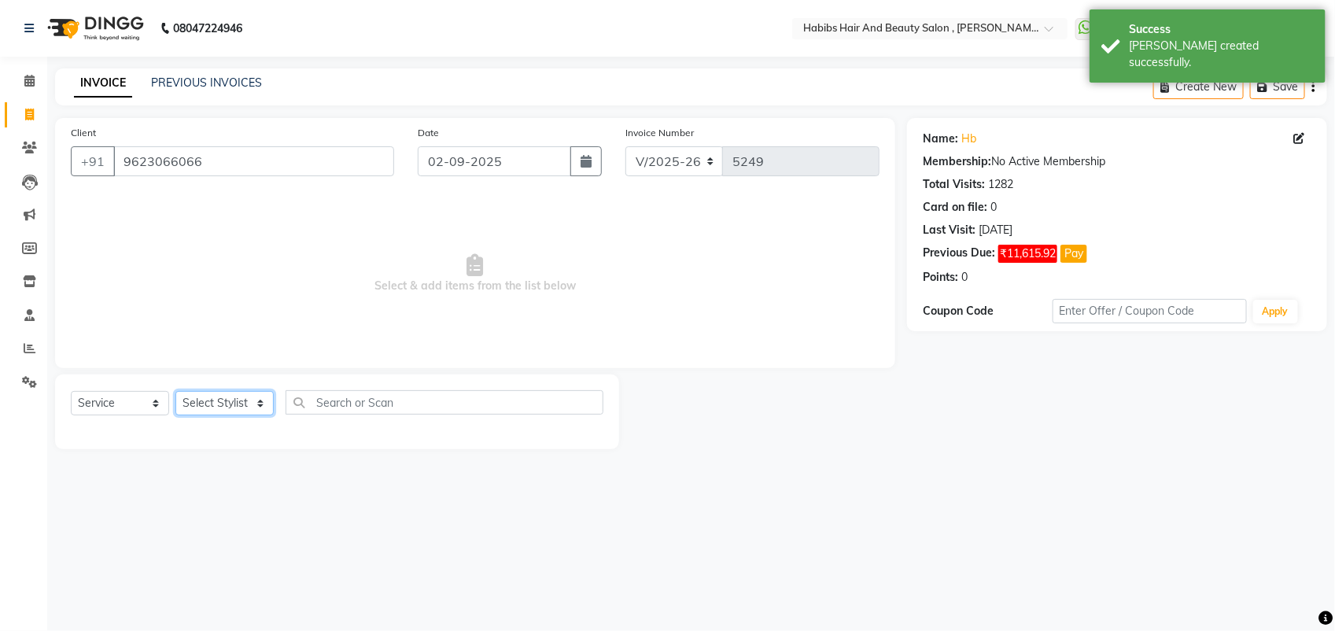
click at [210, 401] on select "Select Stylist [PERSON_NAME] Manager [PERSON_NAME] Saif [PERSON_NAME] [PERSON_N…" at bounding box center [224, 403] width 98 height 24
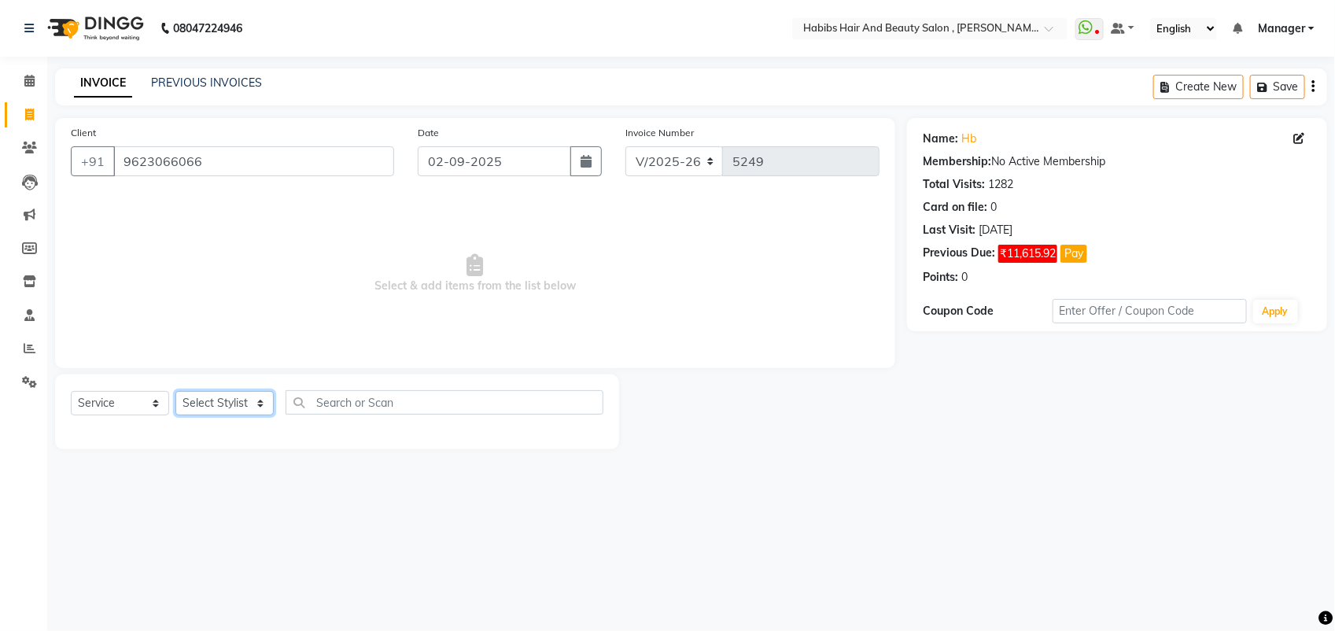
select select "40225"
click at [175, 391] on select "Select Stylist [PERSON_NAME] Manager [PERSON_NAME] Saif [PERSON_NAME] [PERSON_N…" at bounding box center [224, 403] width 98 height 24
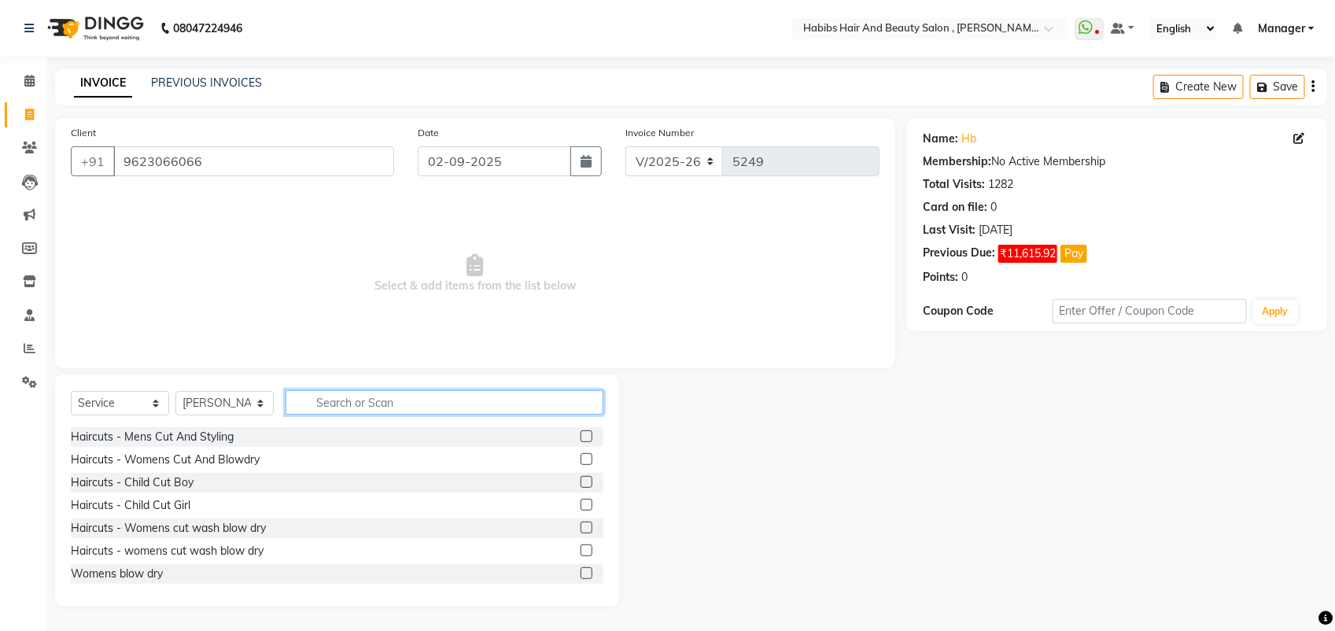
click at [359, 398] on input "text" at bounding box center [444, 402] width 318 height 24
type input "BE"
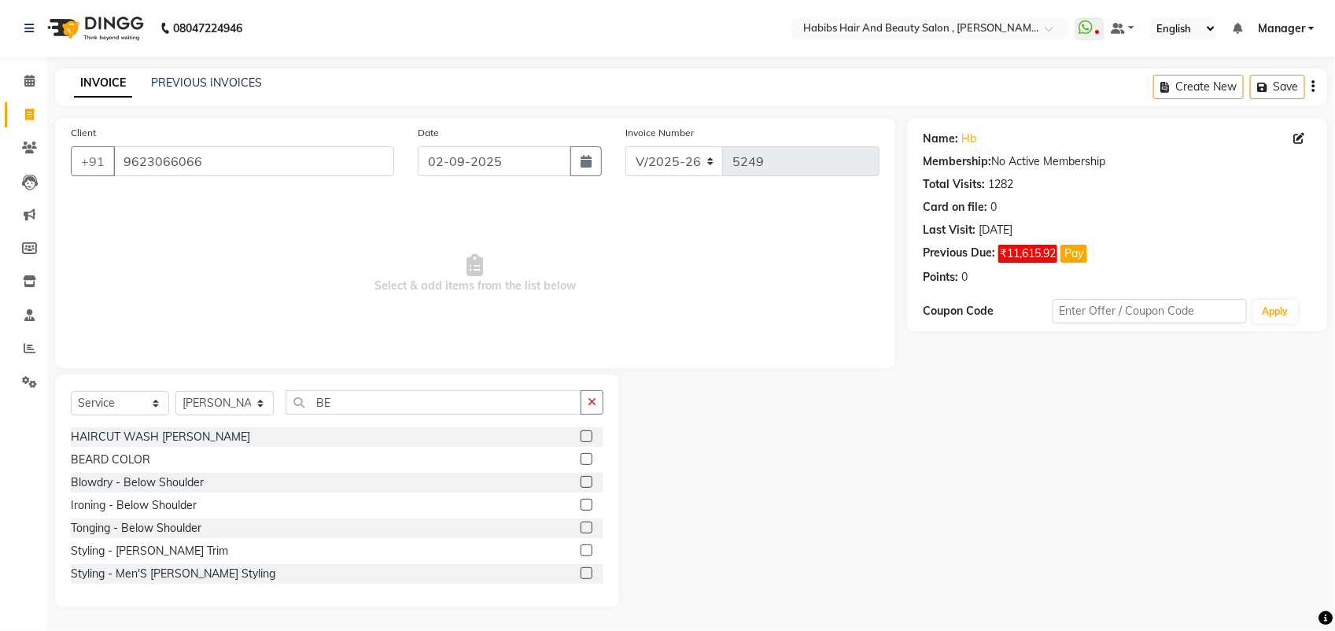
click at [580, 438] on label at bounding box center [586, 436] width 12 height 12
click at [580, 438] on input "checkbox" at bounding box center [585, 437] width 10 height 10
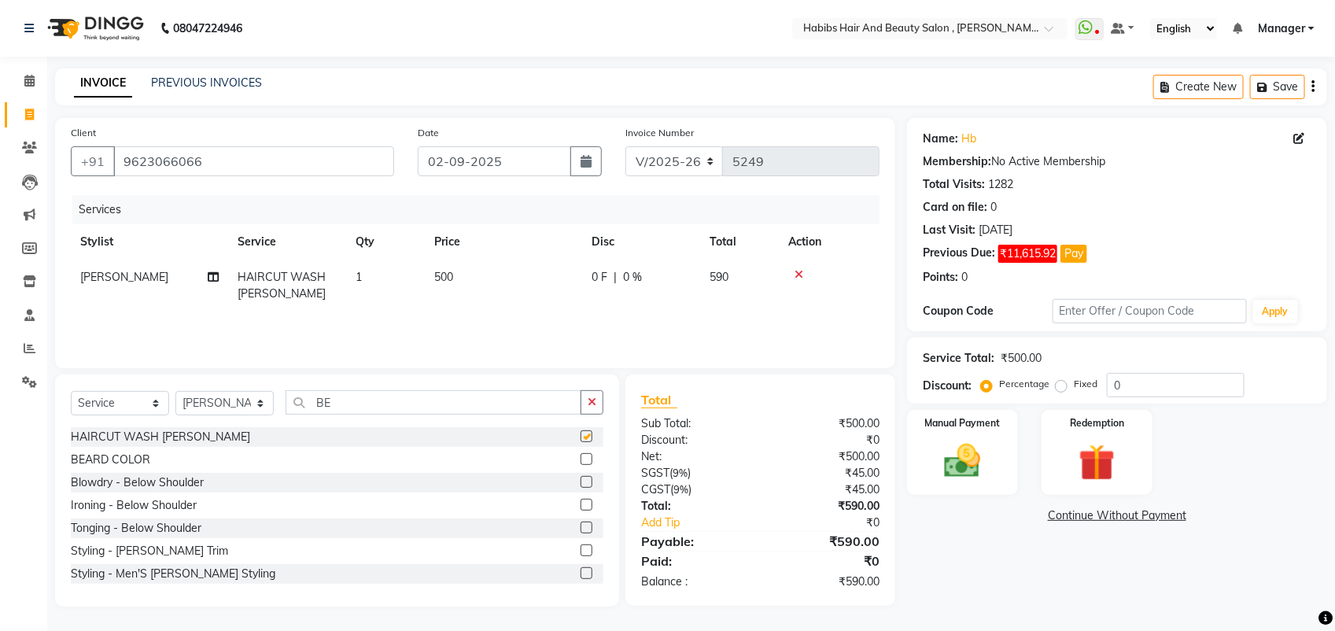
checkbox input "false"
click at [232, 407] on select "Select Stylist [PERSON_NAME] Manager [PERSON_NAME] Saif [PERSON_NAME] [PERSON_N…" at bounding box center [224, 403] width 98 height 24
select select "89170"
click at [175, 391] on select "Select Stylist [PERSON_NAME] Manager [PERSON_NAME] Saif [PERSON_NAME] [PERSON_N…" at bounding box center [224, 403] width 98 height 24
click at [580, 460] on label at bounding box center [586, 459] width 12 height 12
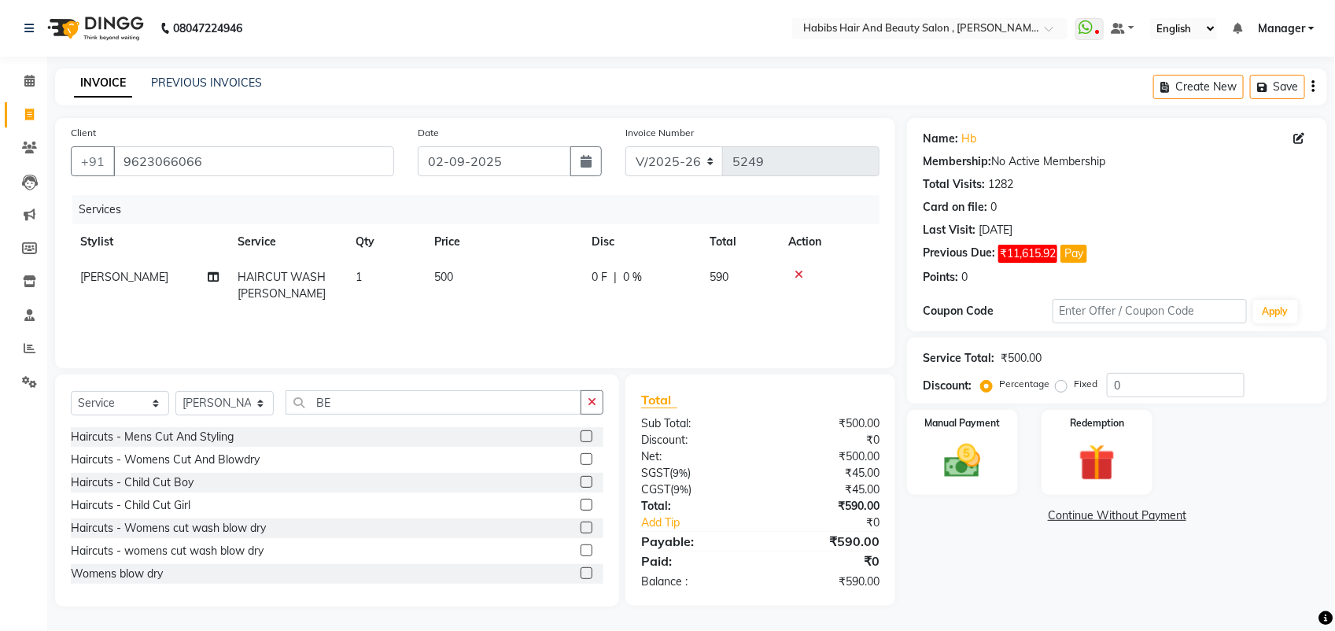
click at [580, 460] on input "checkbox" at bounding box center [585, 460] width 10 height 10
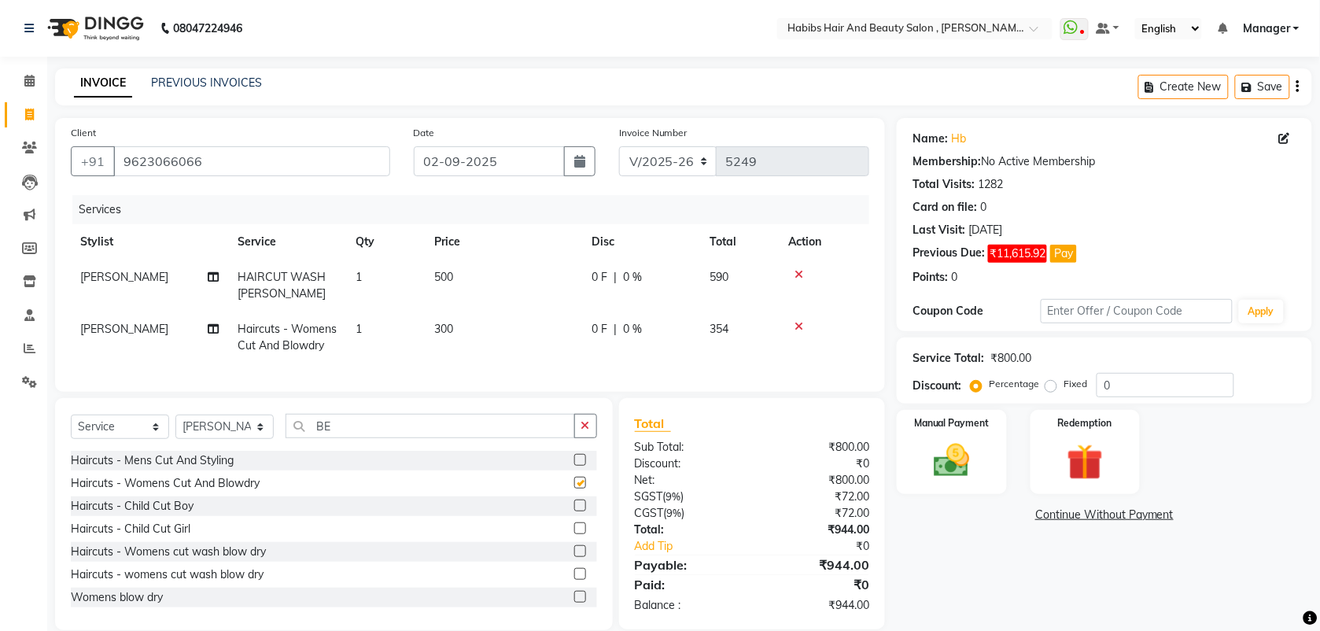
checkbox input "false"
drag, startPoint x: 347, startPoint y: 439, endPoint x: 143, endPoint y: 476, distance: 207.0
click at [143, 476] on div "Select Service Product Membership Package Voucher Prepaid Gift Card Select Styl…" at bounding box center [334, 514] width 558 height 232
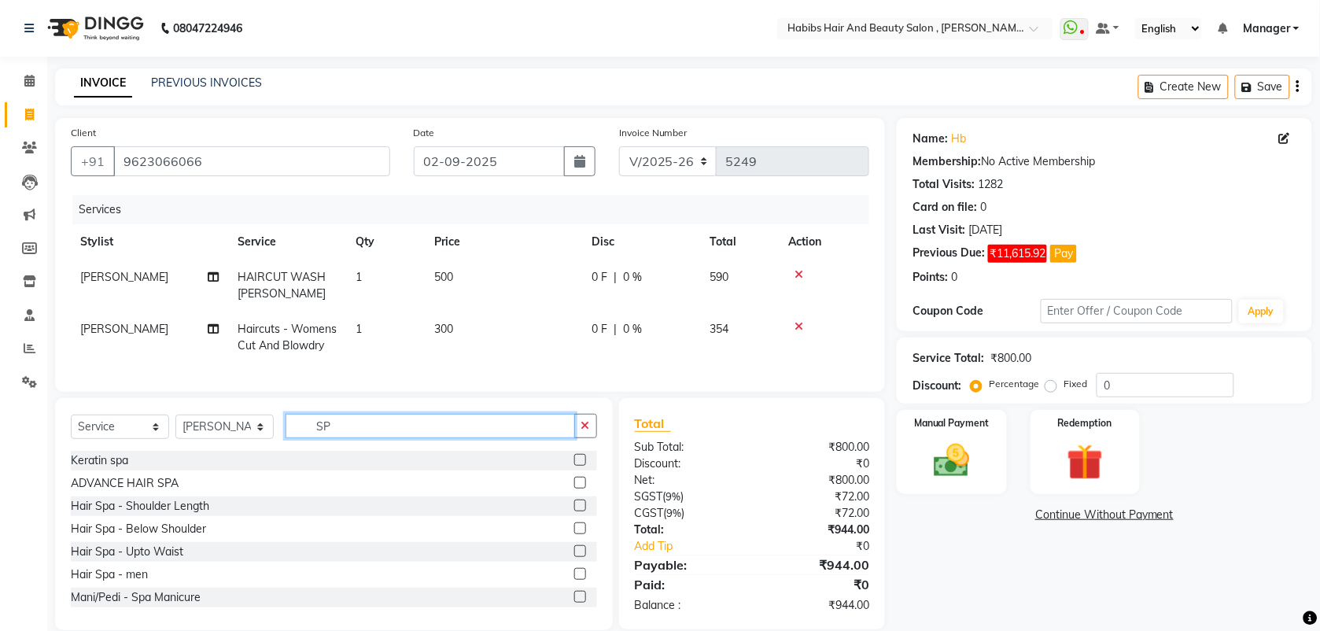
type input "SP"
click at [574, 488] on label at bounding box center [580, 483] width 12 height 12
click at [574, 488] on input "checkbox" at bounding box center [579, 483] width 10 height 10
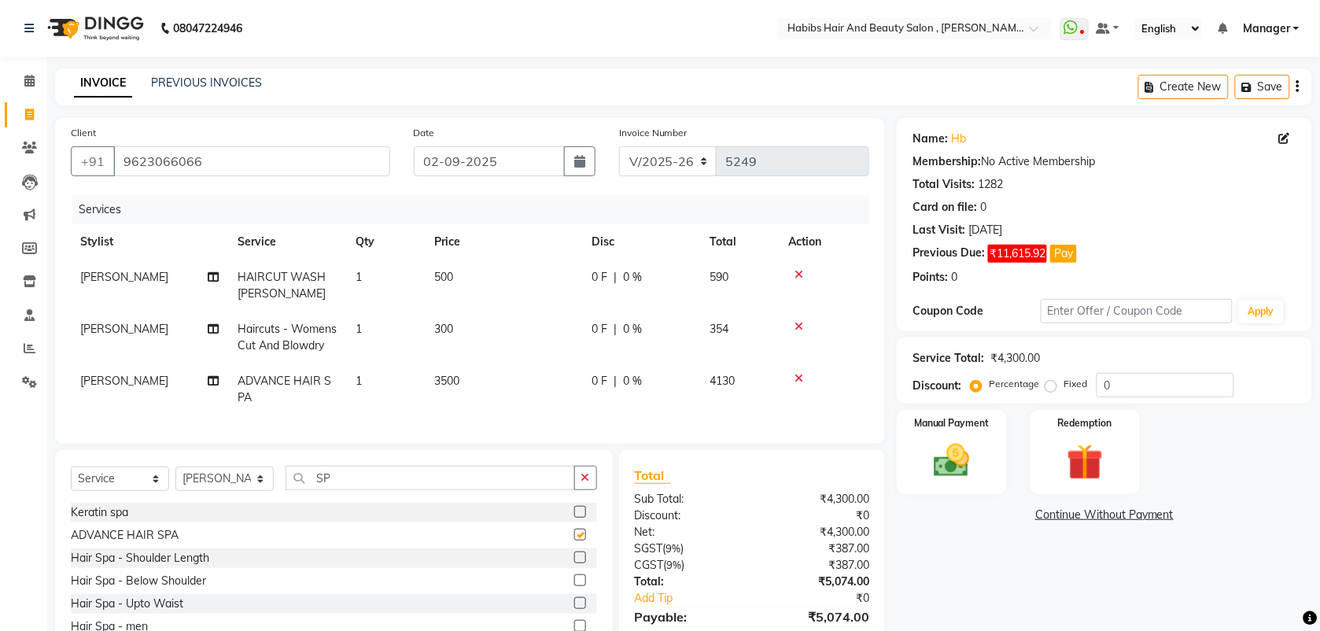
checkbox input "false"
click at [796, 323] on icon at bounding box center [798, 326] width 9 height 11
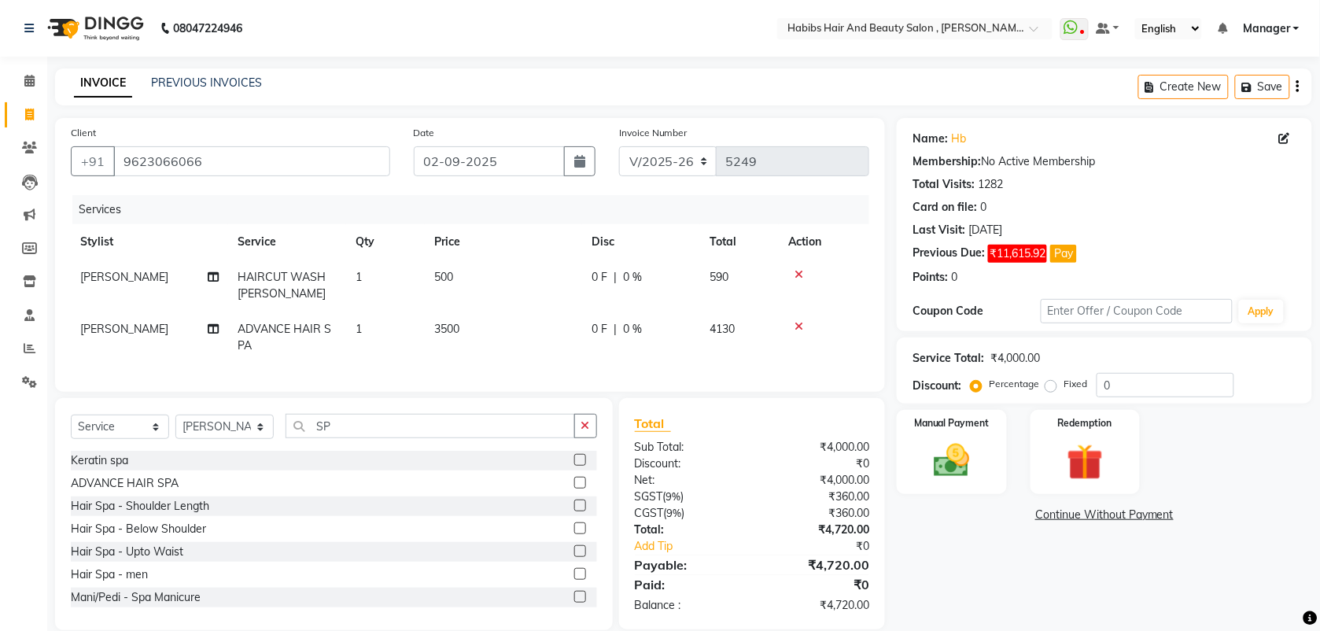
click at [440, 333] on span "3500" at bounding box center [446, 329] width 25 height 14
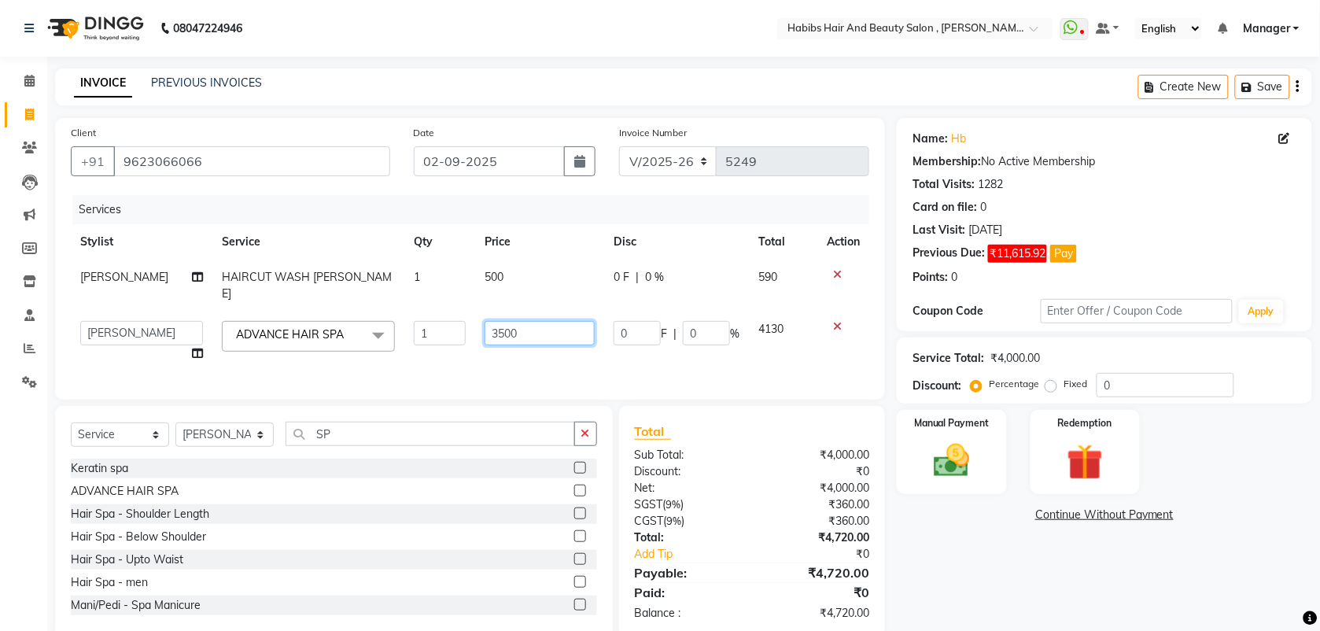
click at [490, 321] on input "3500" at bounding box center [539, 333] width 110 height 24
type input "2500"
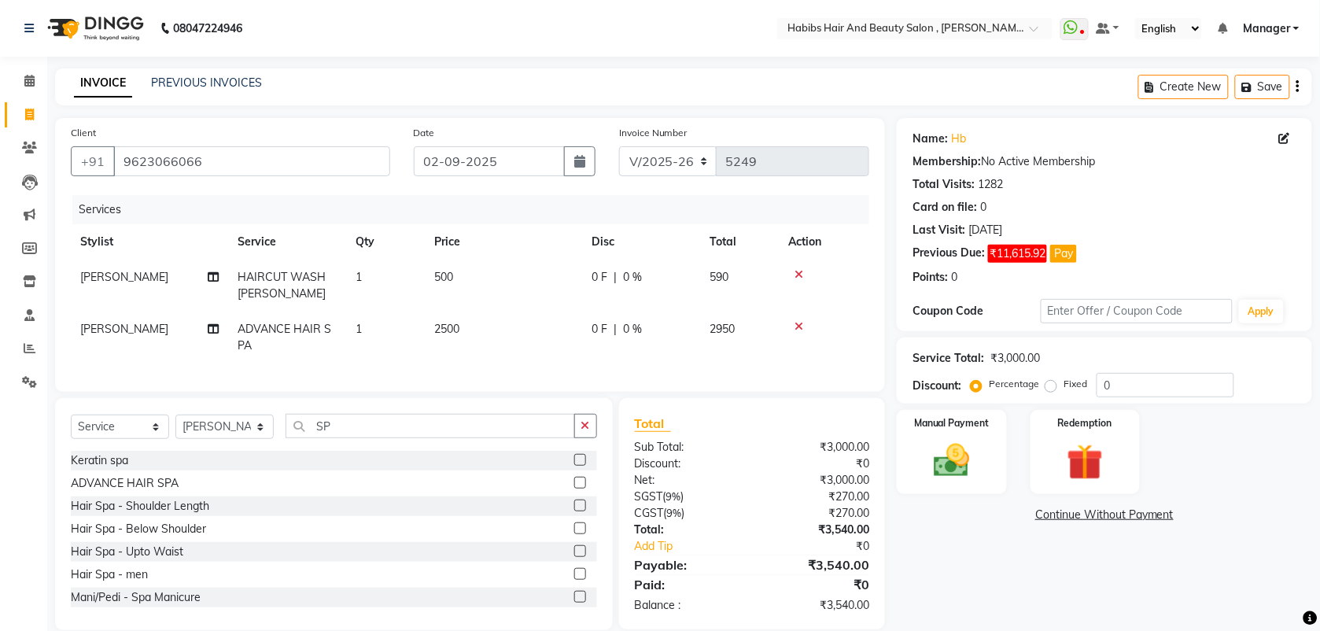
click at [468, 352] on td "2500" at bounding box center [503, 337] width 157 height 52
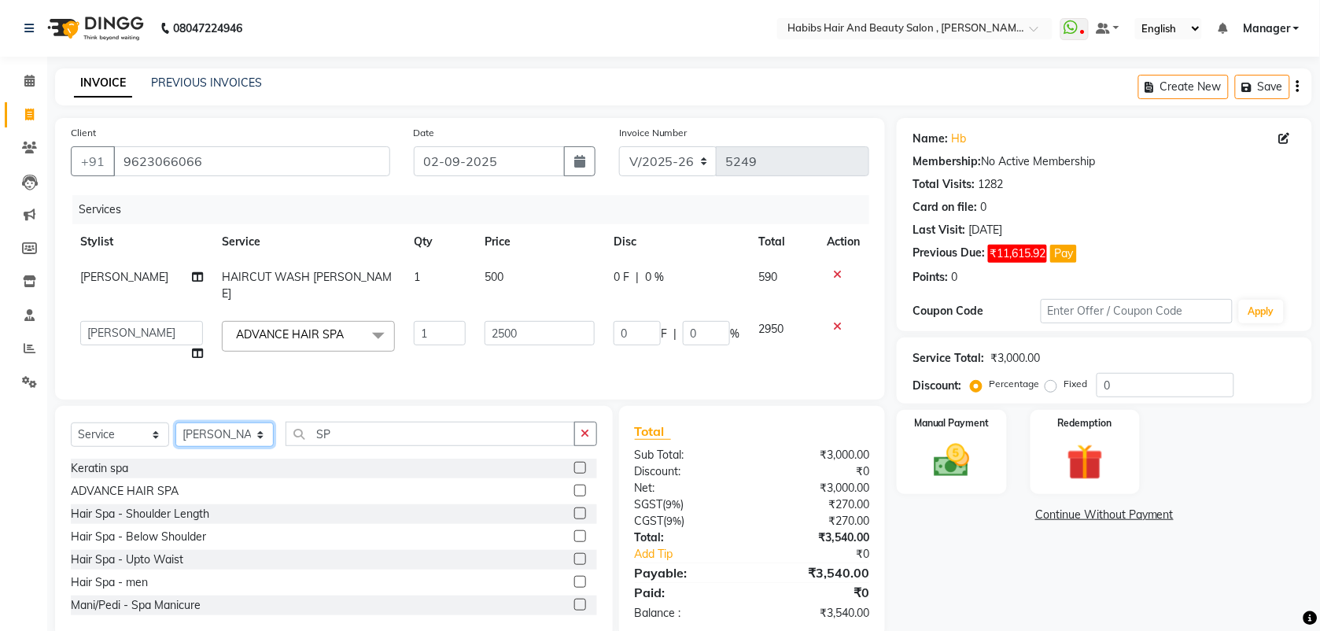
click at [204, 434] on select "Select Stylist [PERSON_NAME] Manager [PERSON_NAME] Saif [PERSON_NAME] [PERSON_N…" at bounding box center [224, 434] width 98 height 24
select select "18894"
click at [175, 422] on select "Select Stylist [PERSON_NAME] Manager [PERSON_NAME] Saif [PERSON_NAME] [PERSON_N…" at bounding box center [224, 434] width 98 height 24
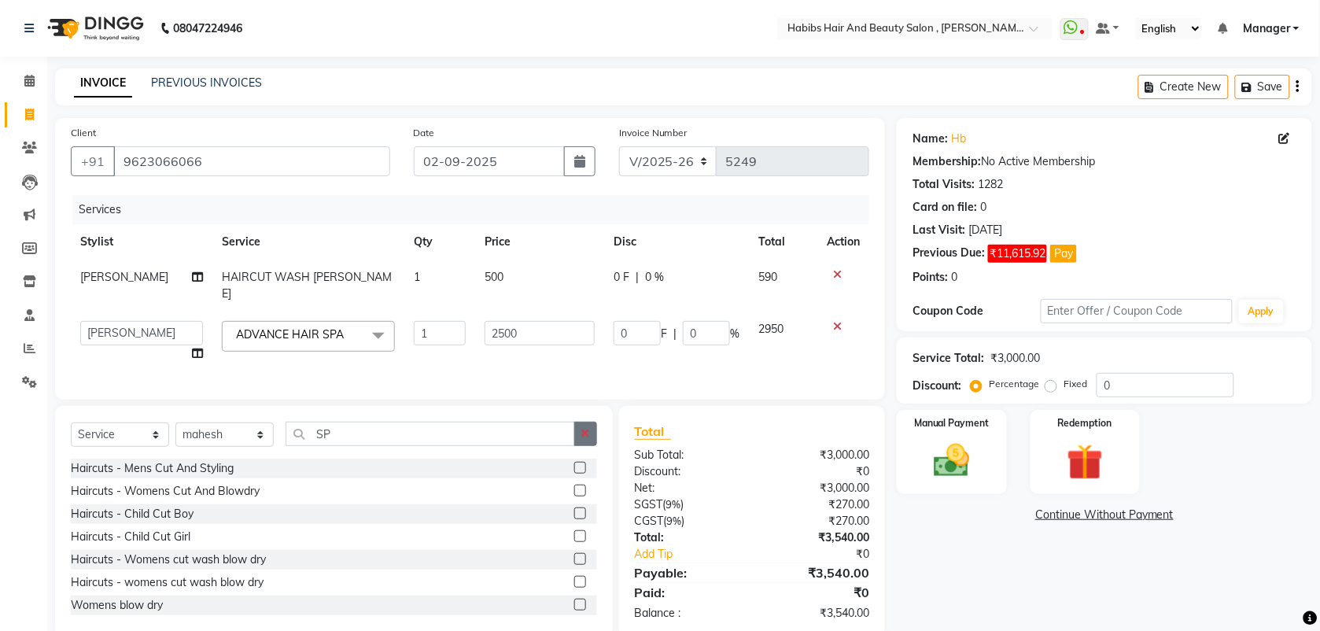
click at [584, 436] on icon "button" at bounding box center [585, 433] width 9 height 11
click at [574, 492] on label at bounding box center [580, 490] width 12 height 12
click at [574, 492] on input "checkbox" at bounding box center [579, 491] width 10 height 10
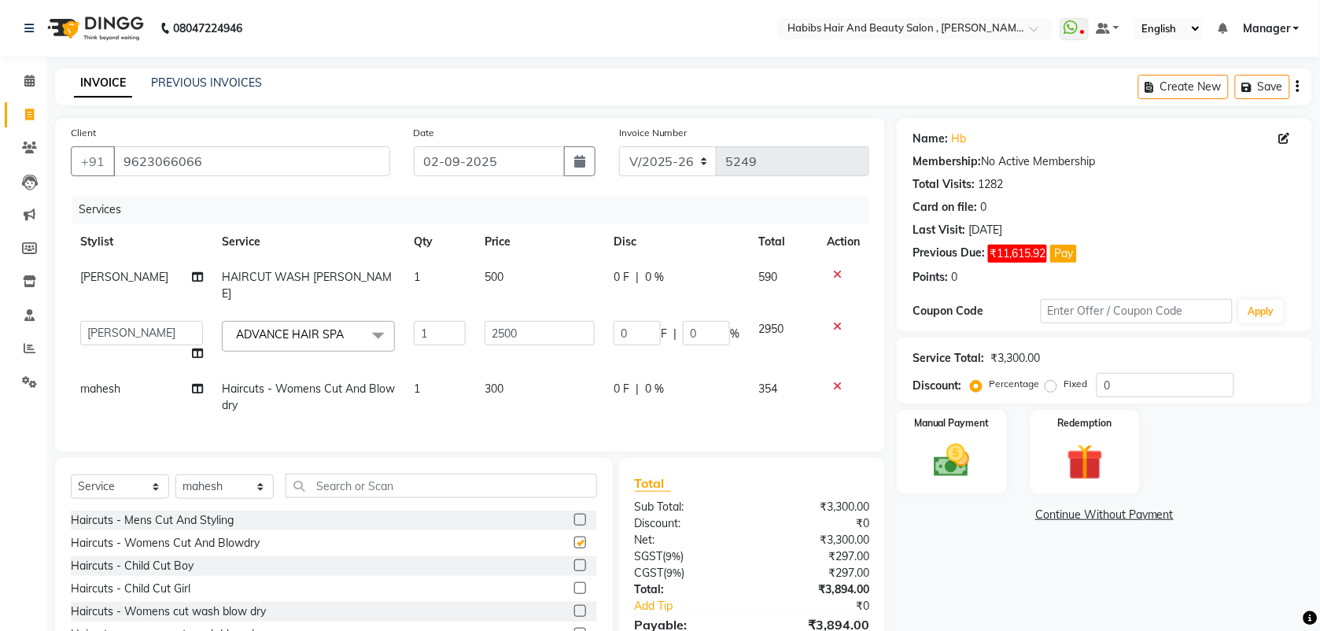
checkbox input "false"
click at [230, 486] on select "Select Stylist [PERSON_NAME] Manager [PERSON_NAME] Saif [PERSON_NAME] [PERSON_N…" at bounding box center [224, 486] width 98 height 24
select select "18511"
click at [175, 474] on select "Select Stylist [PERSON_NAME] Manager [PERSON_NAME] Saif [PERSON_NAME] [PERSON_N…" at bounding box center [224, 486] width 98 height 24
click at [574, 541] on label at bounding box center [580, 542] width 12 height 12
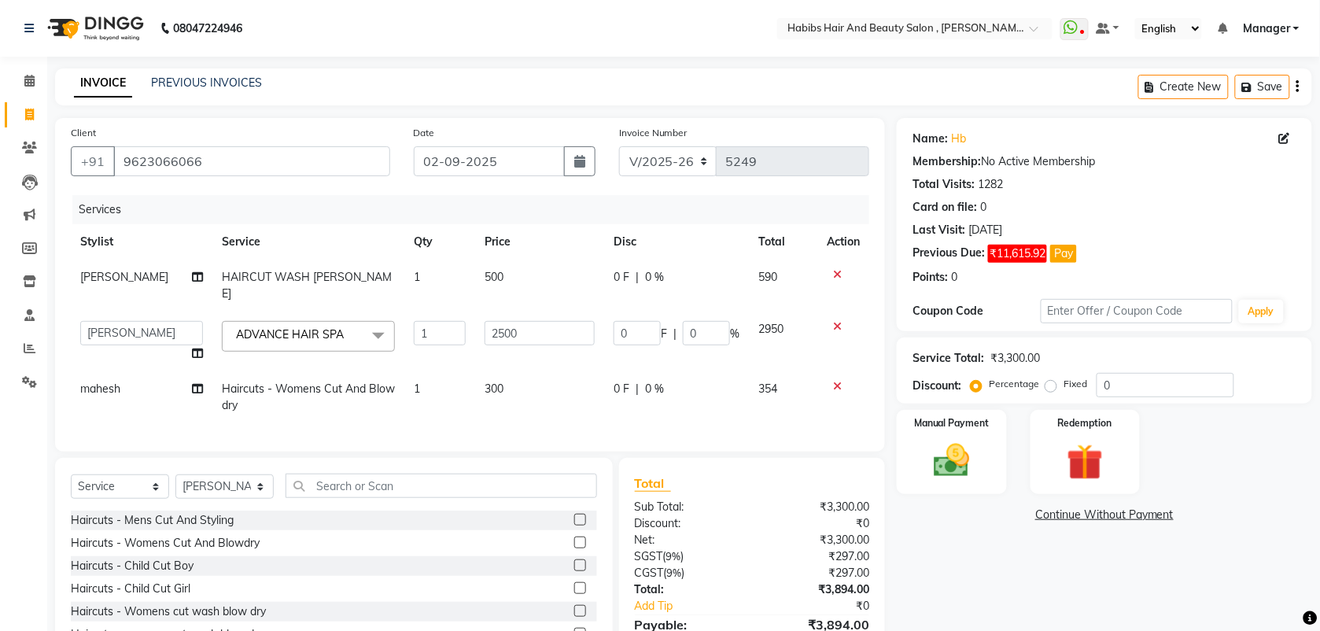
click at [574, 541] on input "checkbox" at bounding box center [579, 543] width 10 height 10
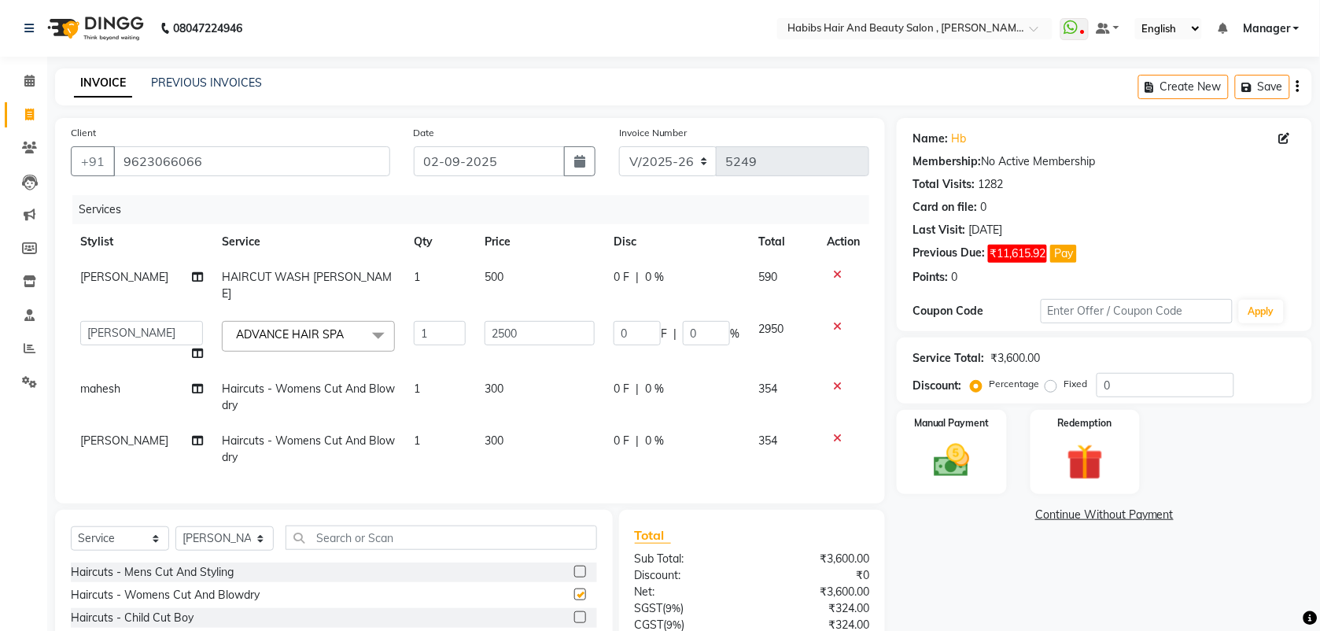
checkbox input "false"
click at [418, 381] on td "1" at bounding box center [439, 397] width 71 height 52
select select "18894"
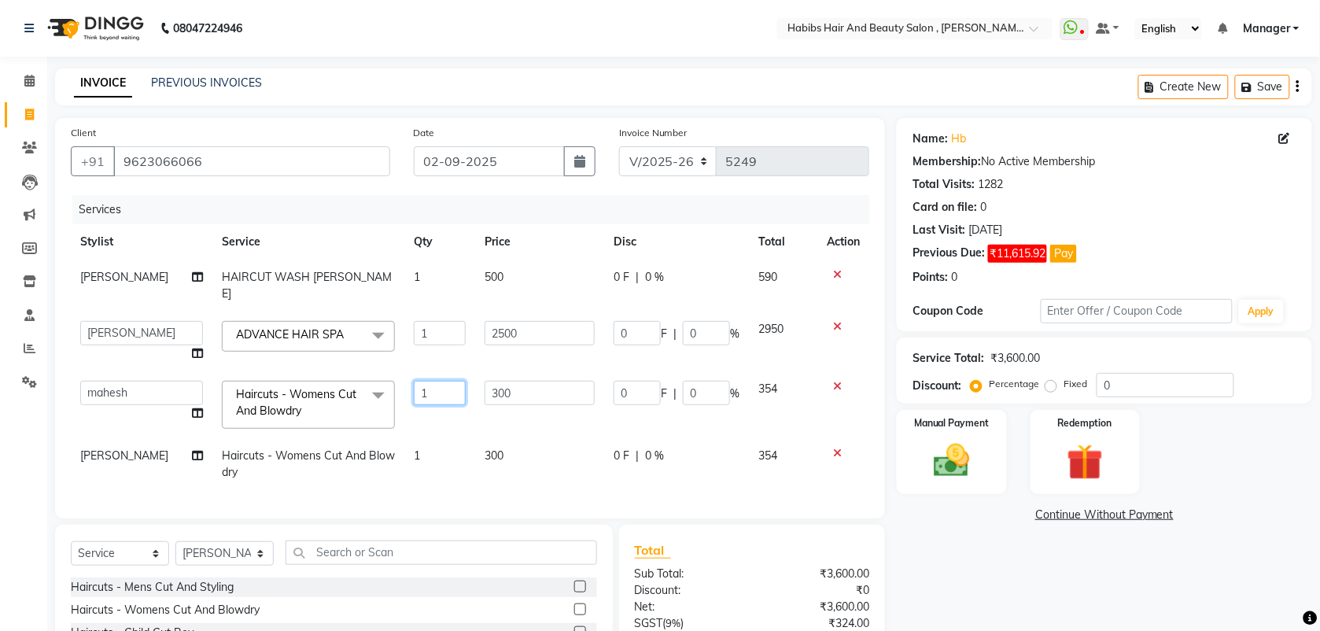
click at [426, 381] on input "1" at bounding box center [440, 393] width 52 height 24
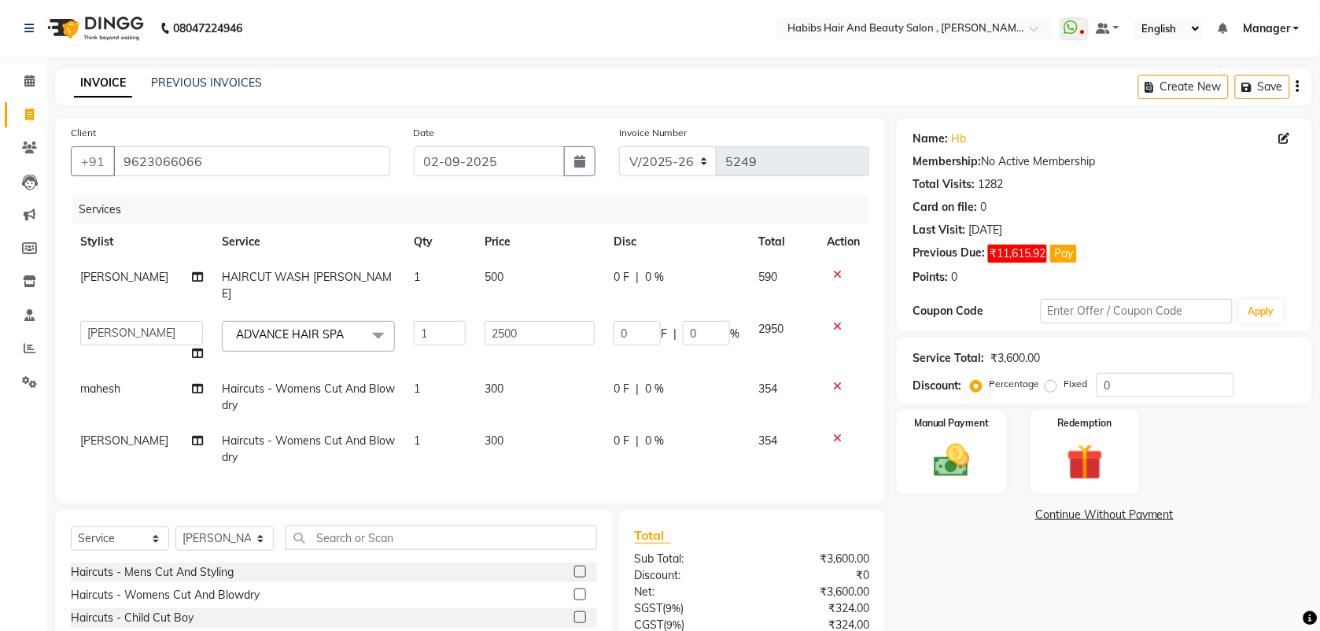
click at [517, 464] on div "Services Stylist Service Qty Price Disc Total Action Saif HAIRCUT WASH BEARD 1 …" at bounding box center [470, 341] width 798 height 293
click at [968, 477] on img at bounding box center [951, 460] width 61 height 43
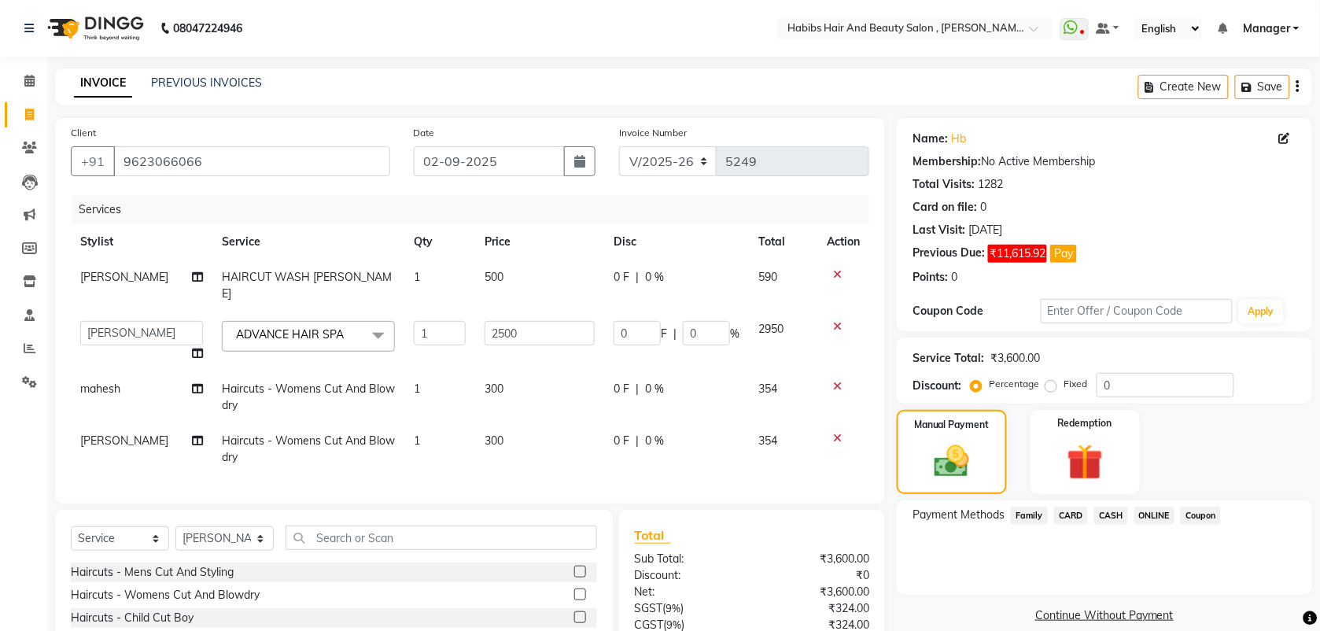
click at [1154, 519] on span "ONLINE" at bounding box center [1154, 515] width 41 height 18
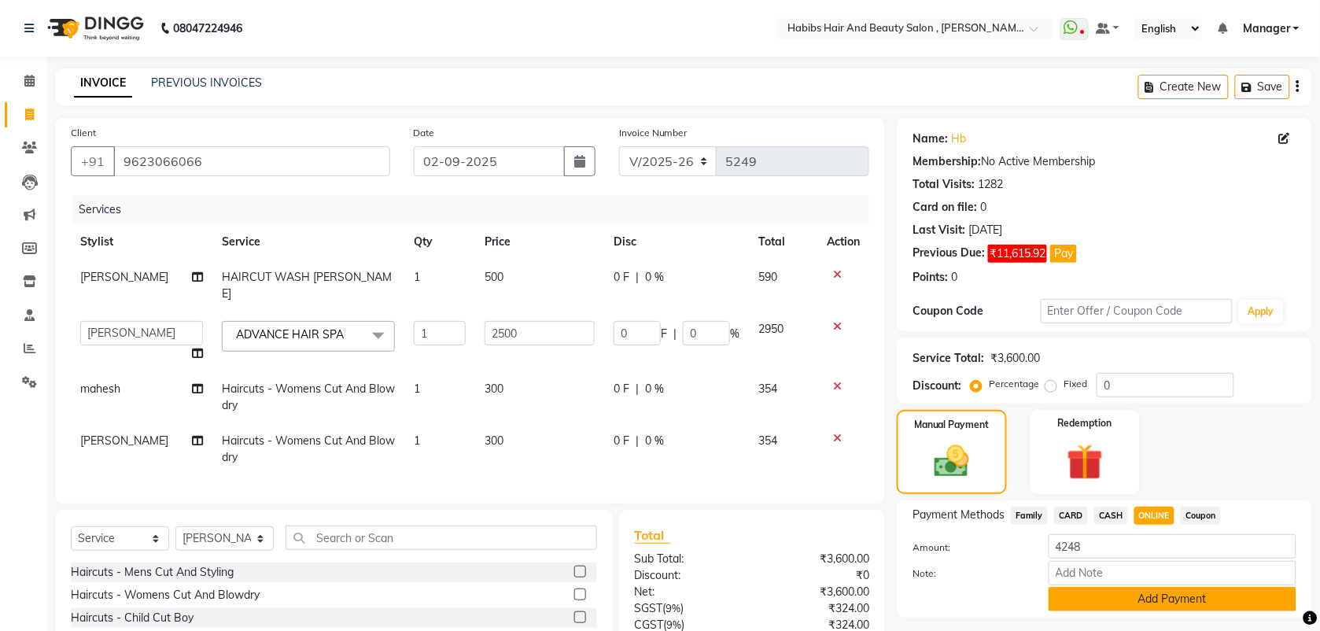
click at [1141, 592] on button "Add Payment" at bounding box center [1172, 599] width 248 height 24
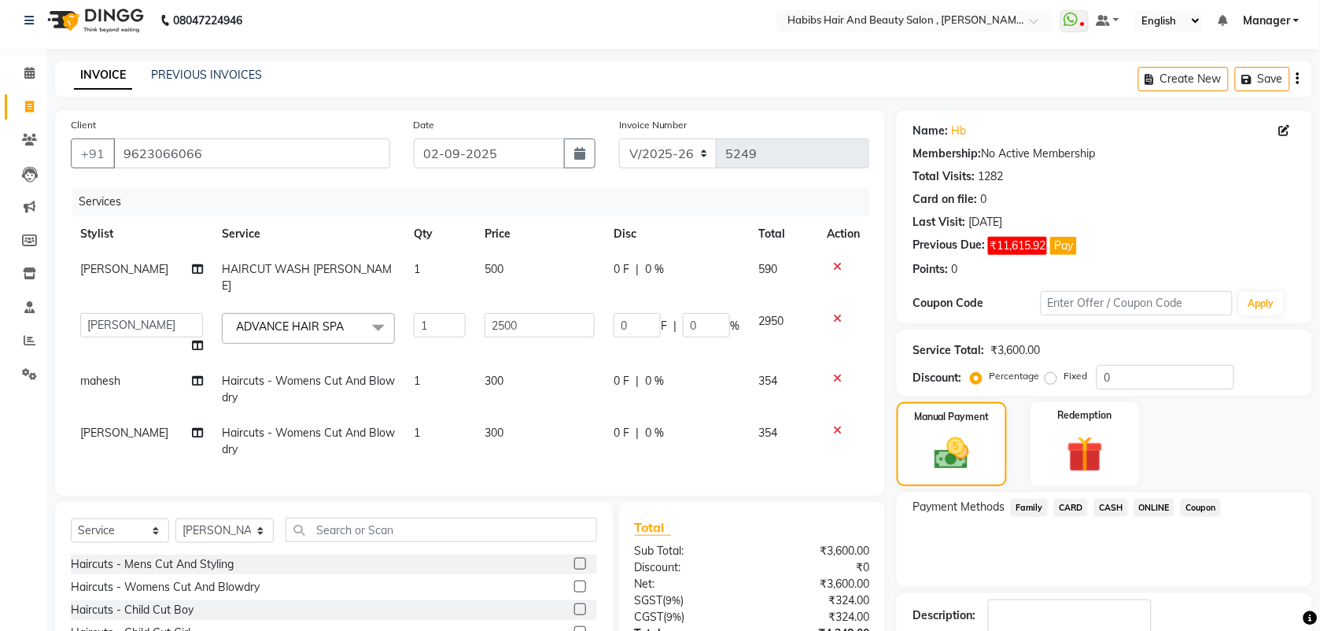
scroll to position [6, 0]
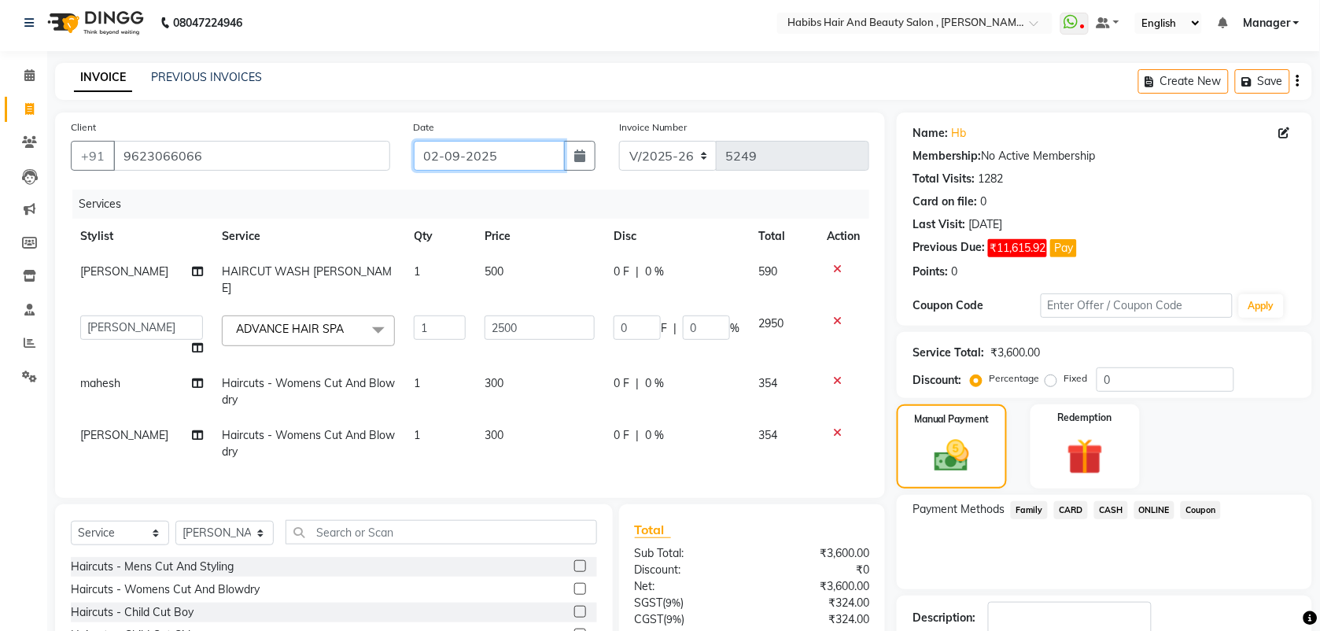
click at [473, 149] on input "02-09-2025" at bounding box center [489, 156] width 151 height 30
select select "9"
select select "2025"
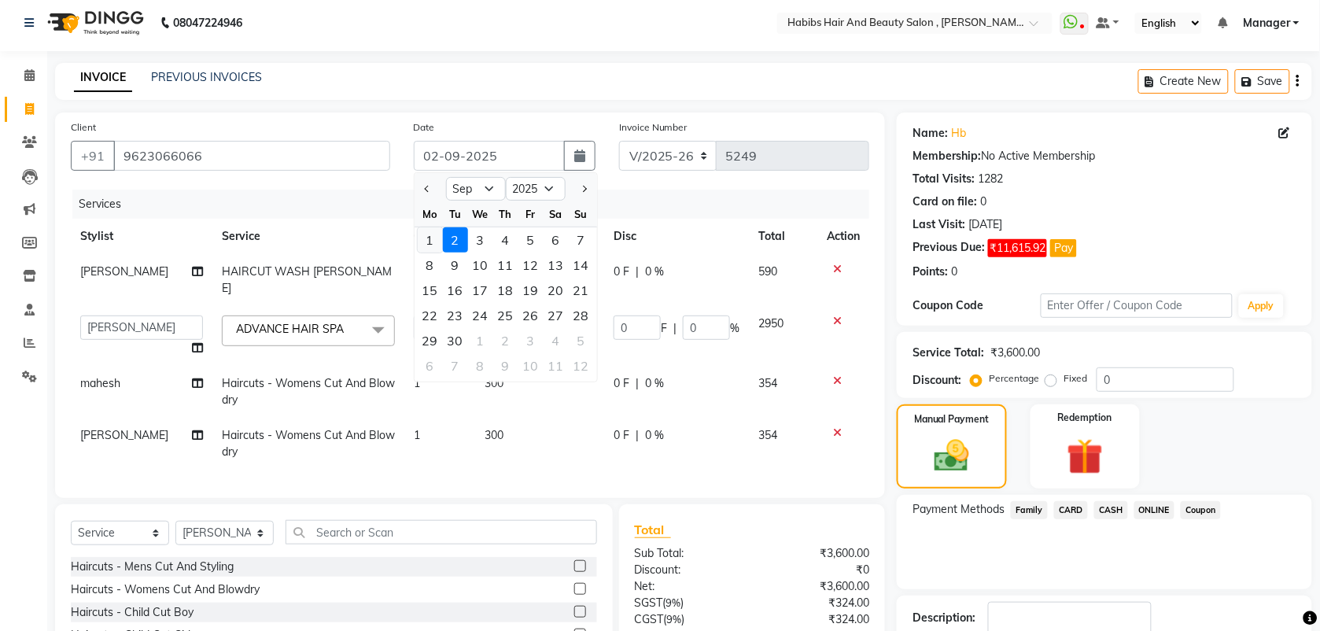
click at [425, 245] on div "1" at bounding box center [430, 239] width 25 height 25
type input "[DATE]"
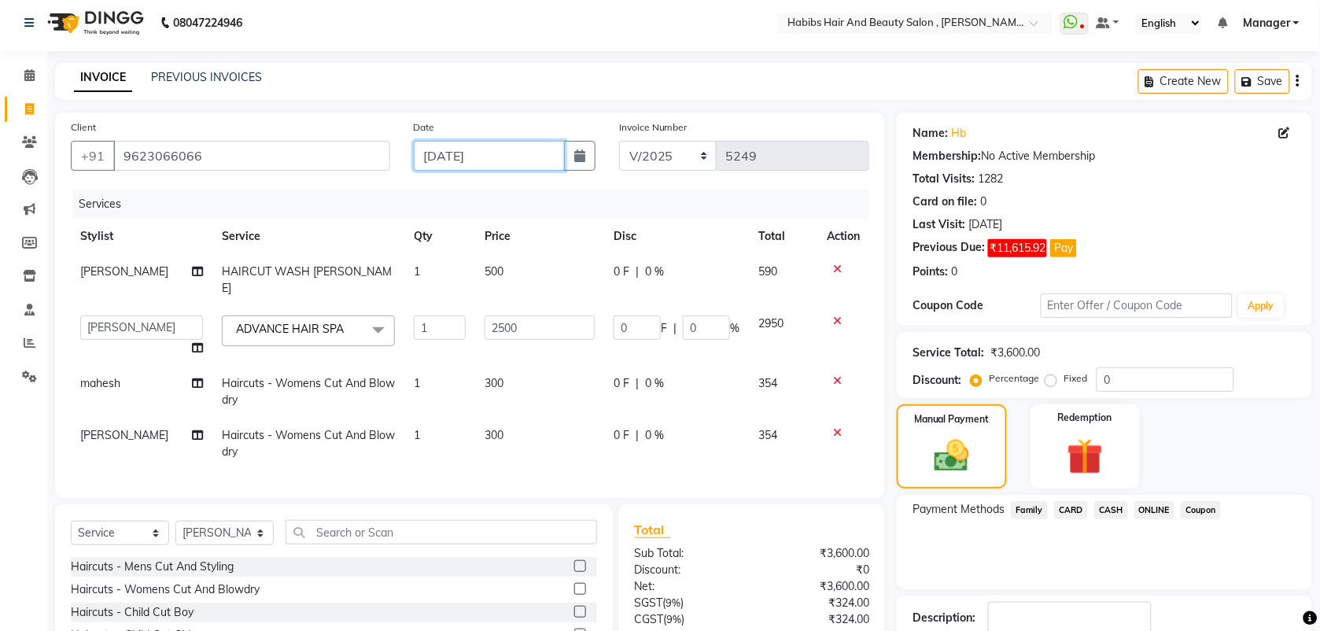
scroll to position [164, 0]
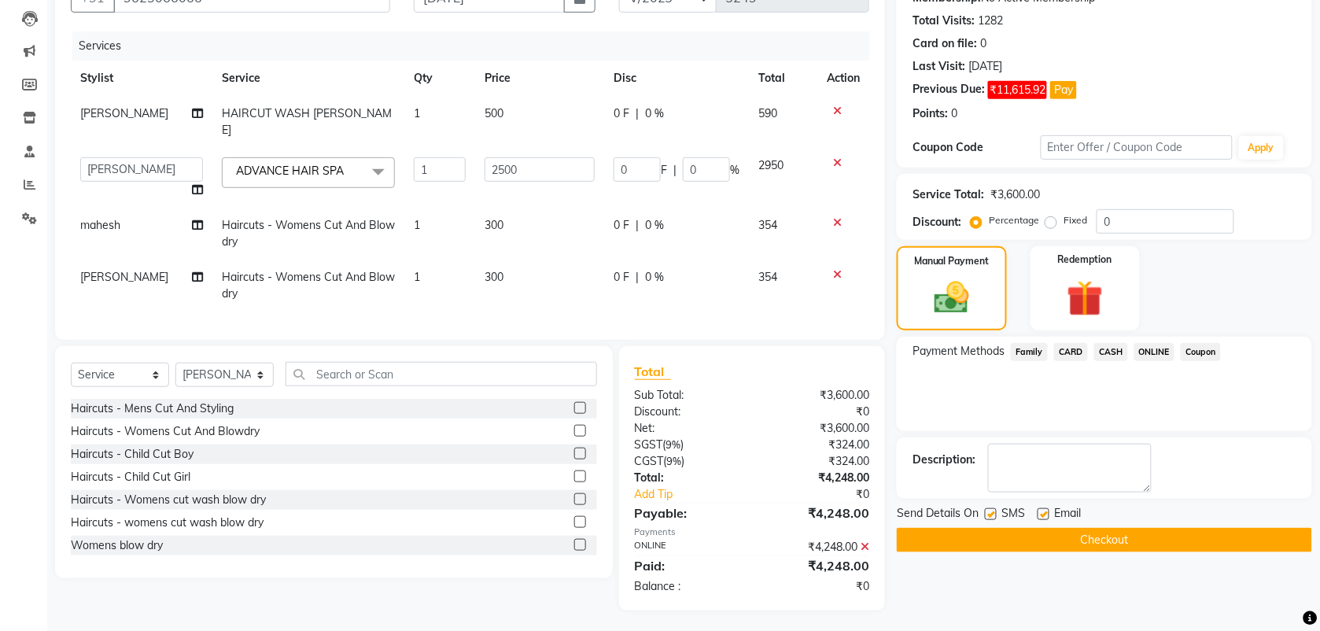
click at [964, 541] on button "Checkout" at bounding box center [1103, 540] width 415 height 24
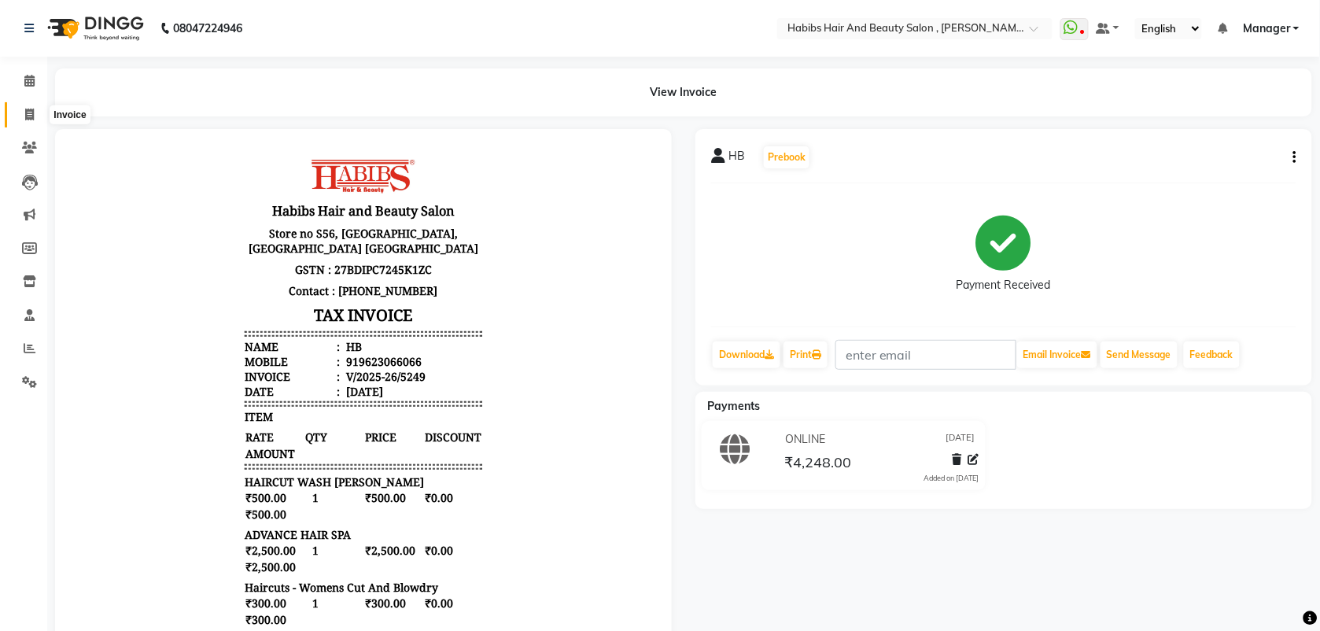
click at [25, 115] on icon at bounding box center [29, 115] width 9 height 12
select select "service"
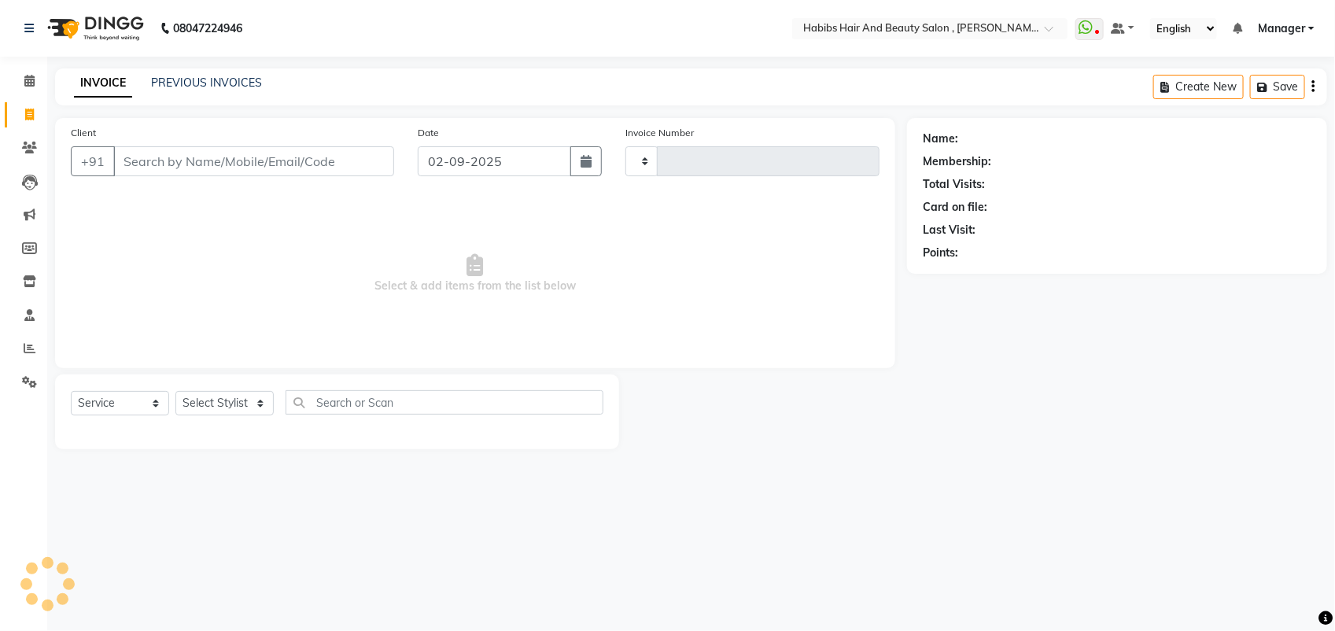
type input "5250"
select select "3814"
click at [187, 76] on link "PREVIOUS INVOICES" at bounding box center [206, 82] width 111 height 14
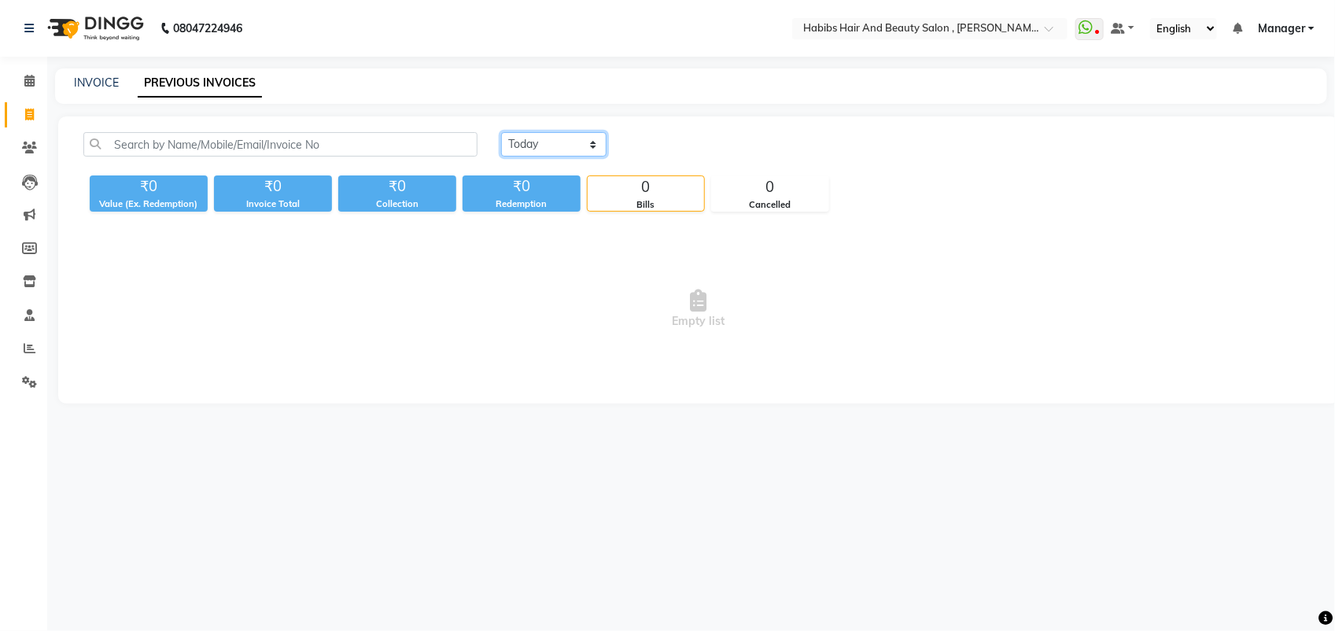
click at [580, 135] on select "[DATE] [DATE] Custom Range" at bounding box center [553, 144] width 105 height 24
select select "[DATE]"
click at [501, 132] on select "[DATE] [DATE] Custom Range" at bounding box center [553, 144] width 105 height 24
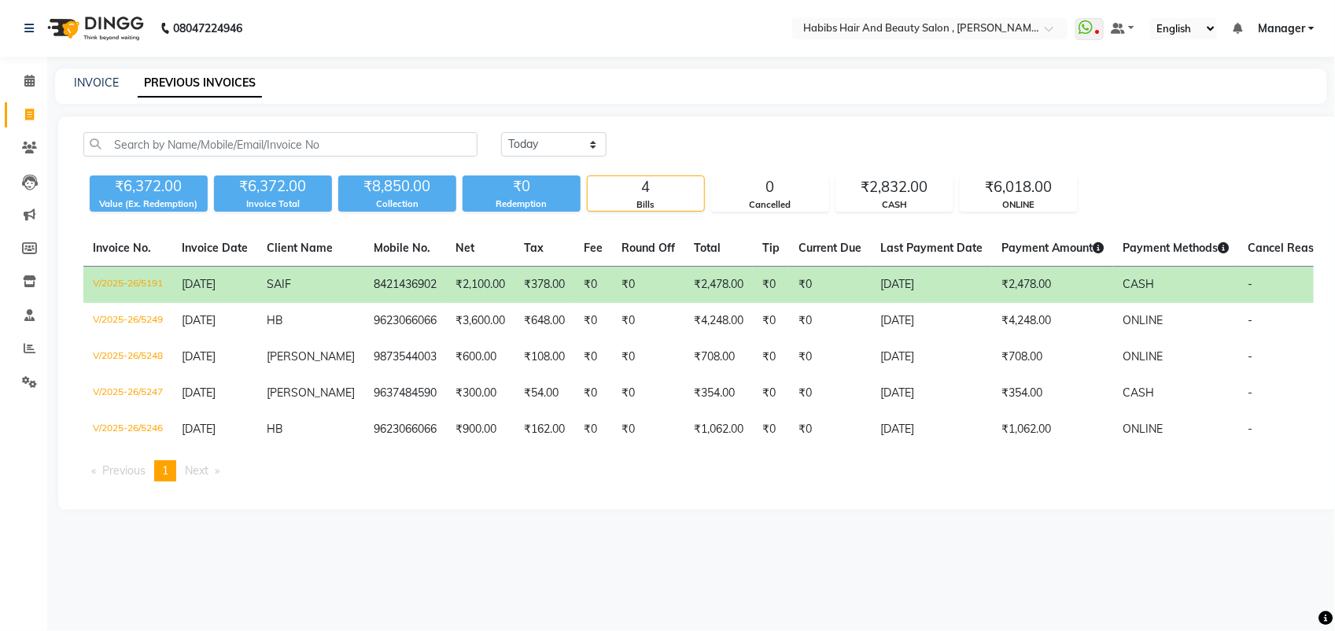
click at [447, 291] on td "₹2,100.00" at bounding box center [480, 285] width 68 height 37
drag, startPoint x: 533, startPoint y: 289, endPoint x: 477, endPoint y: 508, distance: 225.8
click at [477, 508] on div "Today Yesterday Custom Range ₹6,372.00 Value (Ex. Redemption) ₹6,372.00 Invoice…" at bounding box center [698, 312] width 1280 height 393
click at [840, 285] on td "₹0" at bounding box center [830, 285] width 82 height 37
click at [100, 76] on link "INVOICE" at bounding box center [96, 82] width 45 height 14
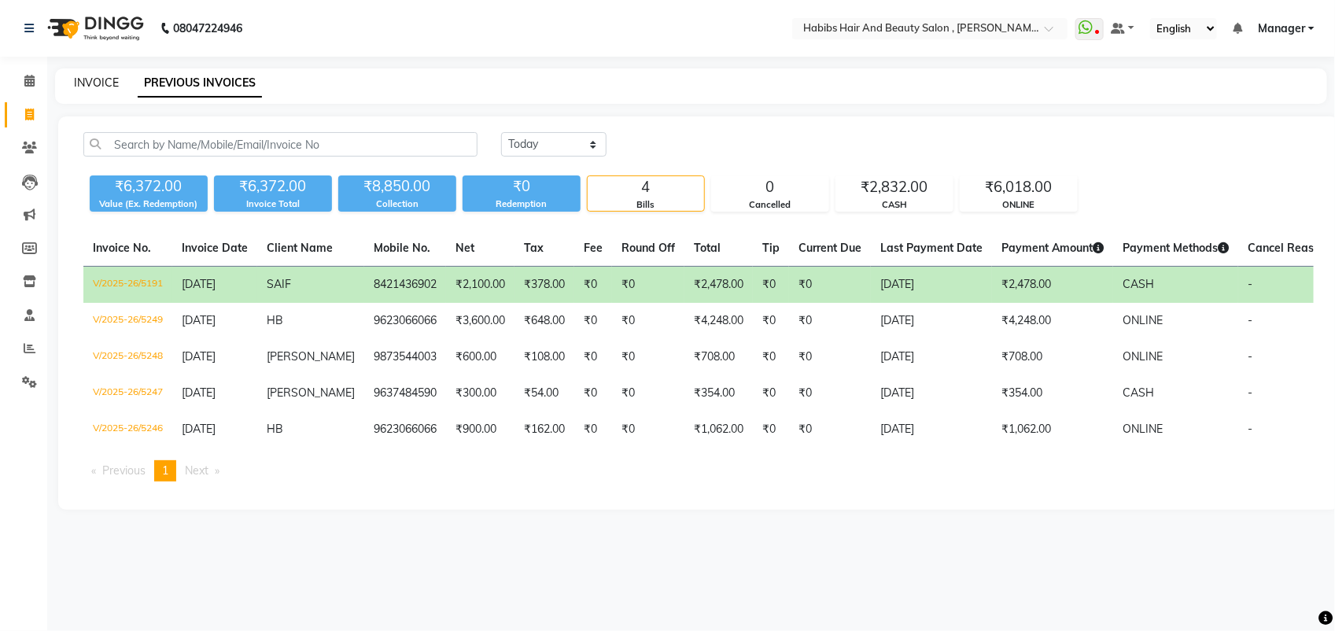
select select "service"
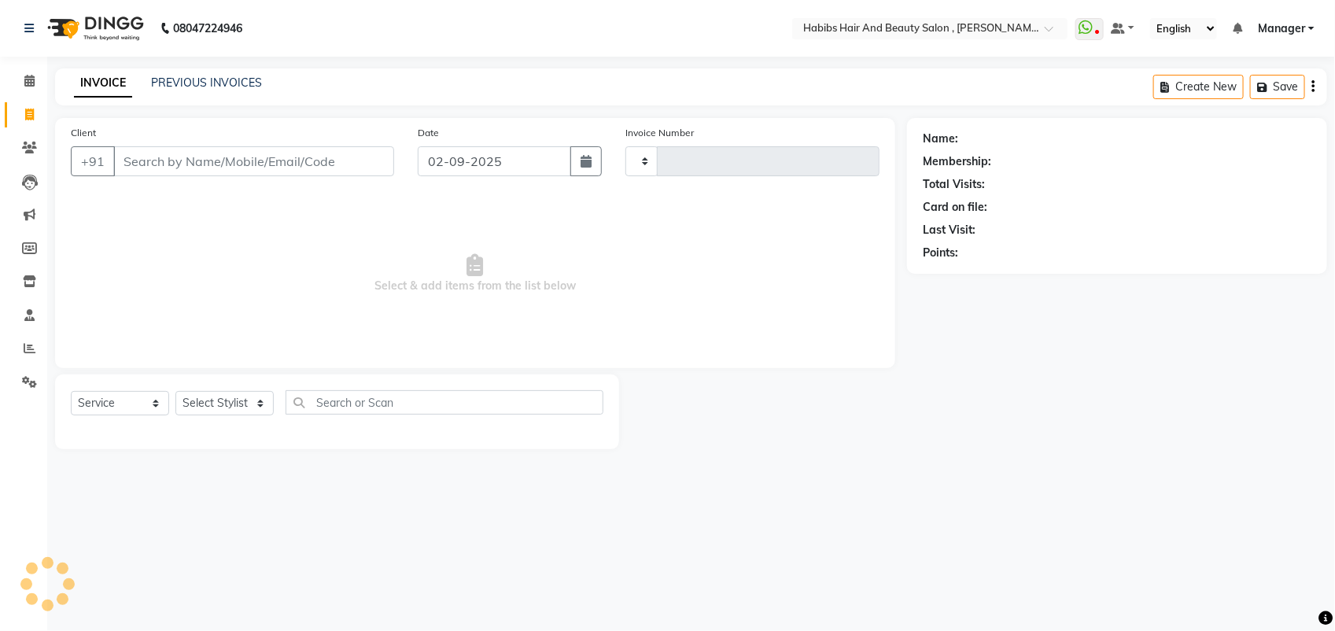
type input "5250"
select select "3814"
click at [469, 160] on input "02-09-2025" at bounding box center [494, 161] width 153 height 30
select select "9"
select select "2025"
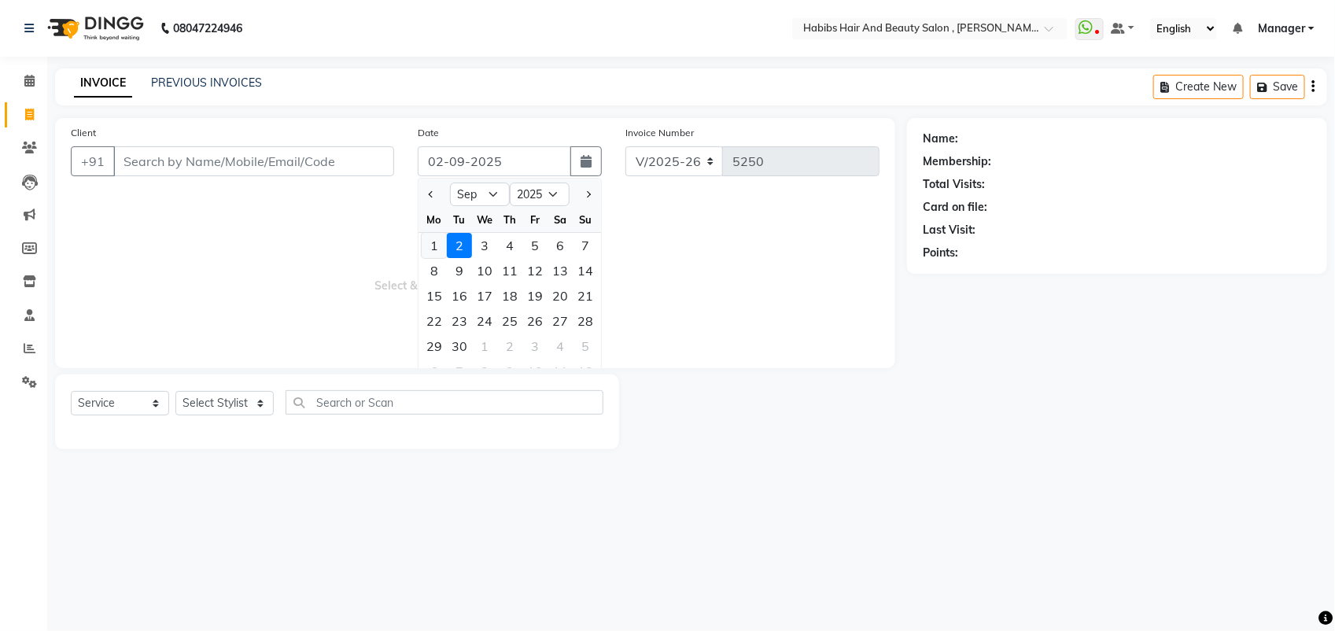
click at [433, 241] on div "1" at bounding box center [434, 245] width 25 height 25
type input "[DATE]"
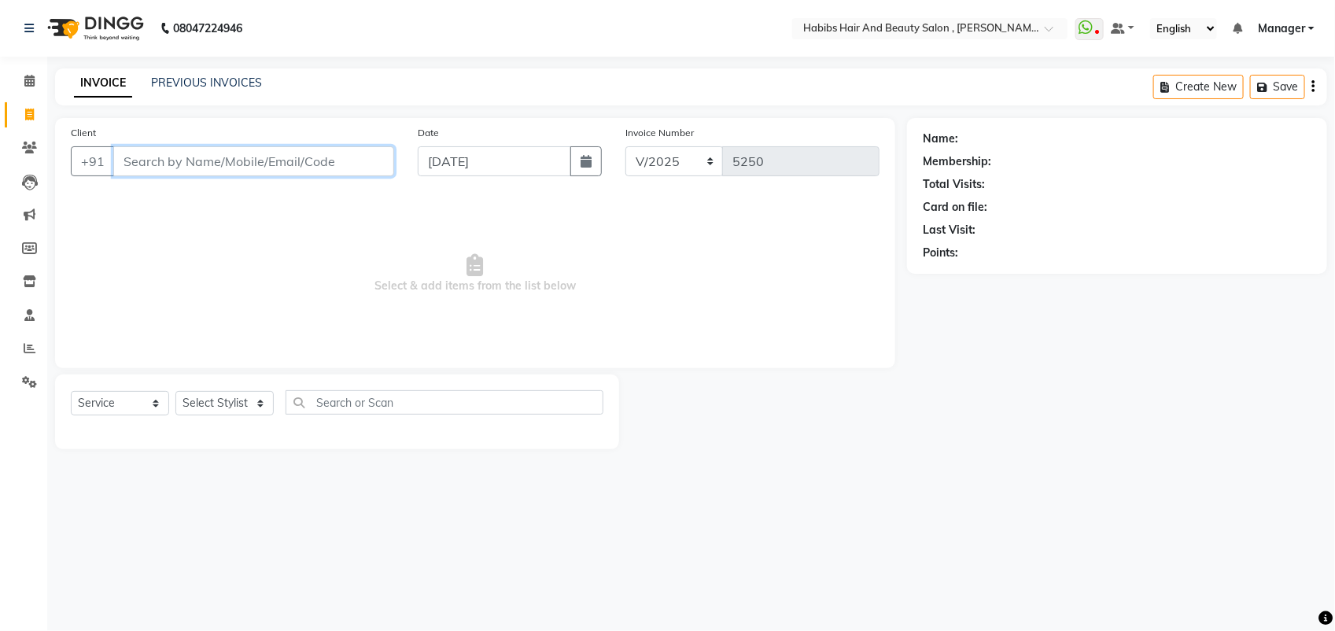
click at [175, 166] on input "Client" at bounding box center [253, 161] width 281 height 30
type input "8427697686"
click at [346, 165] on span "Add Client" at bounding box center [353, 161] width 62 height 16
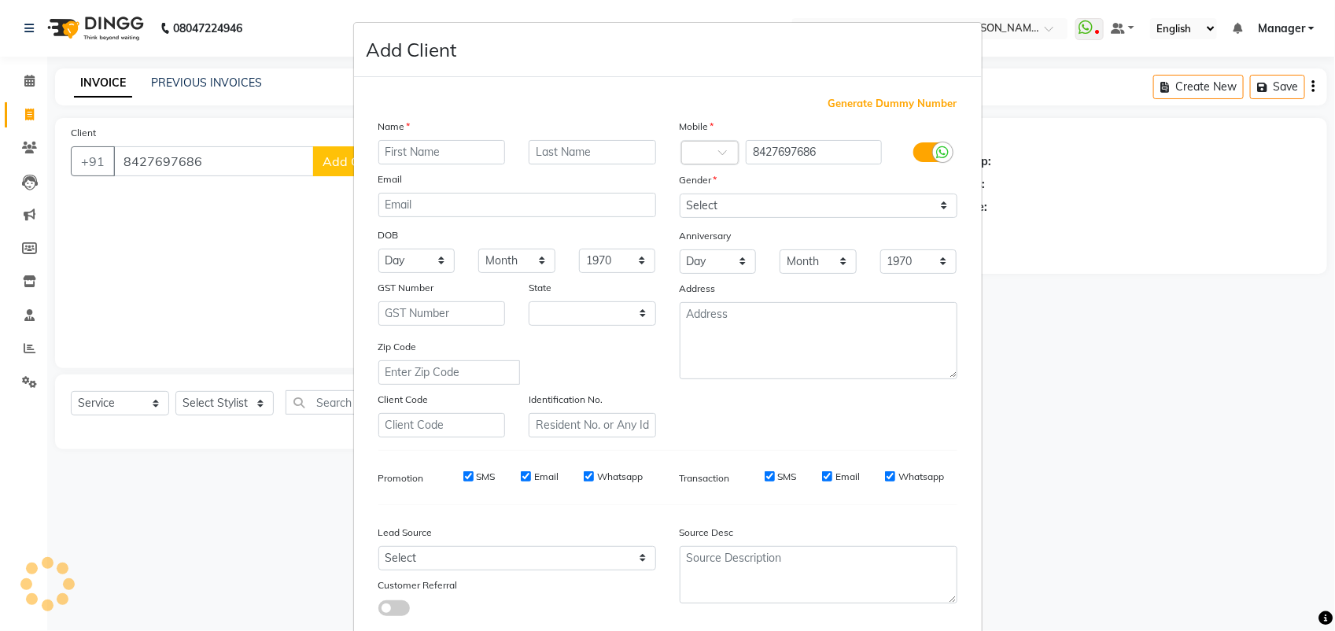
select select "22"
type input "RENUKA"
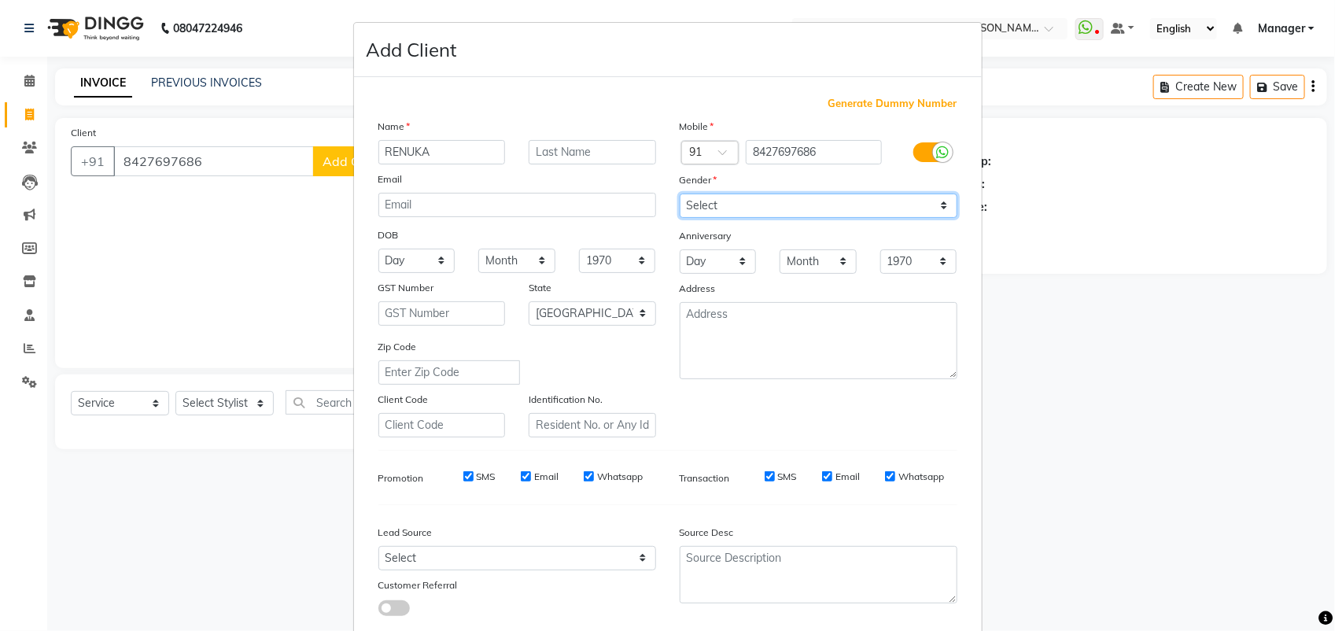
click at [709, 203] on select "Select Male Female Other Prefer Not To Say" at bounding box center [818, 205] width 278 height 24
select select "female"
click at [679, 193] on select "Select Male Female Other Prefer Not To Say" at bounding box center [818, 205] width 278 height 24
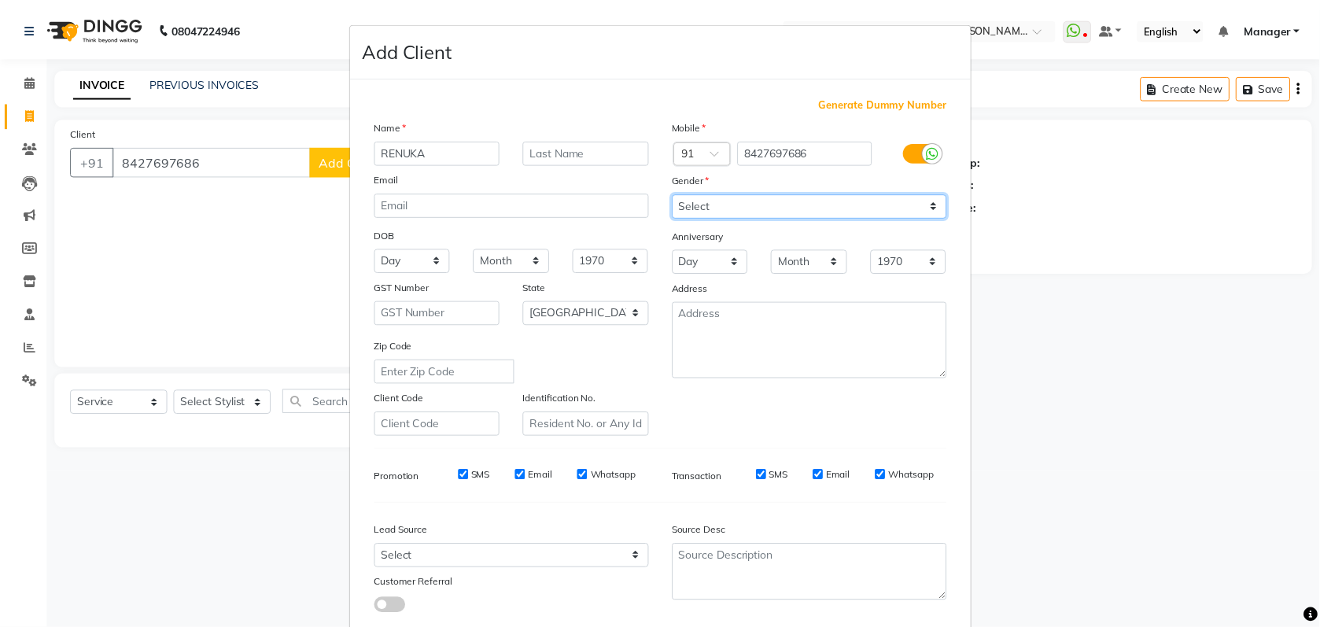
scroll to position [89, 0]
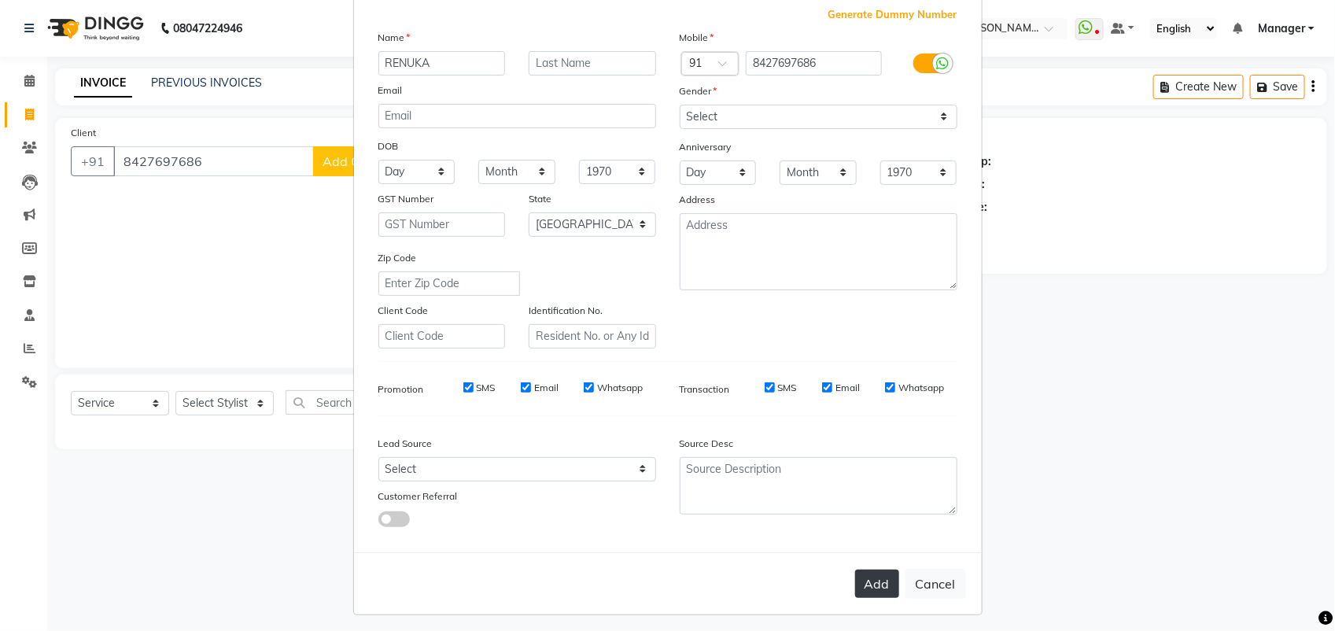
click at [866, 574] on button "Add" at bounding box center [877, 583] width 44 height 28
select select
select select "null"
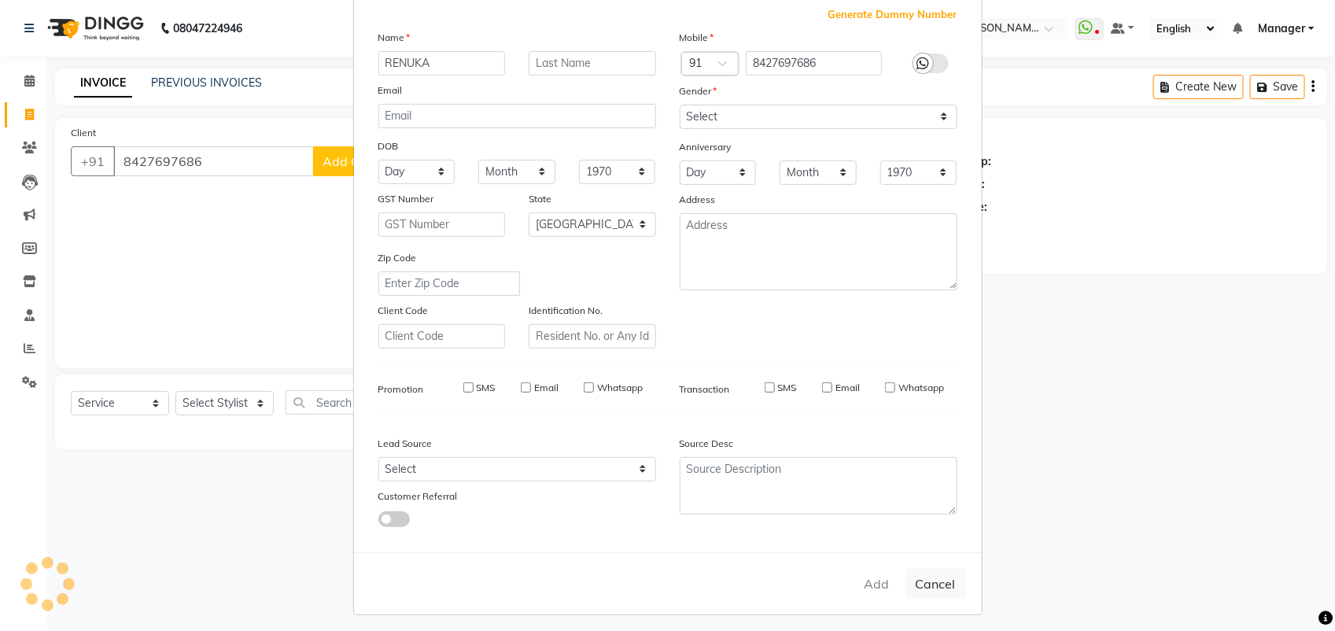
select select
checkbox input "false"
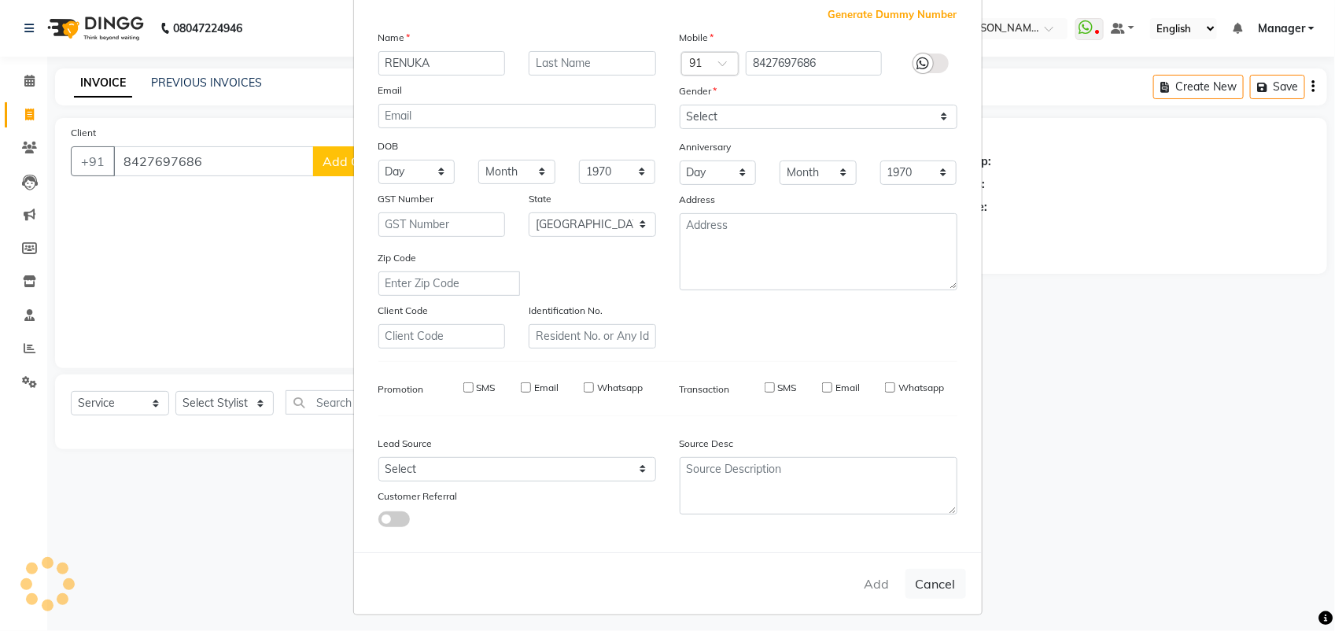
checkbox input "false"
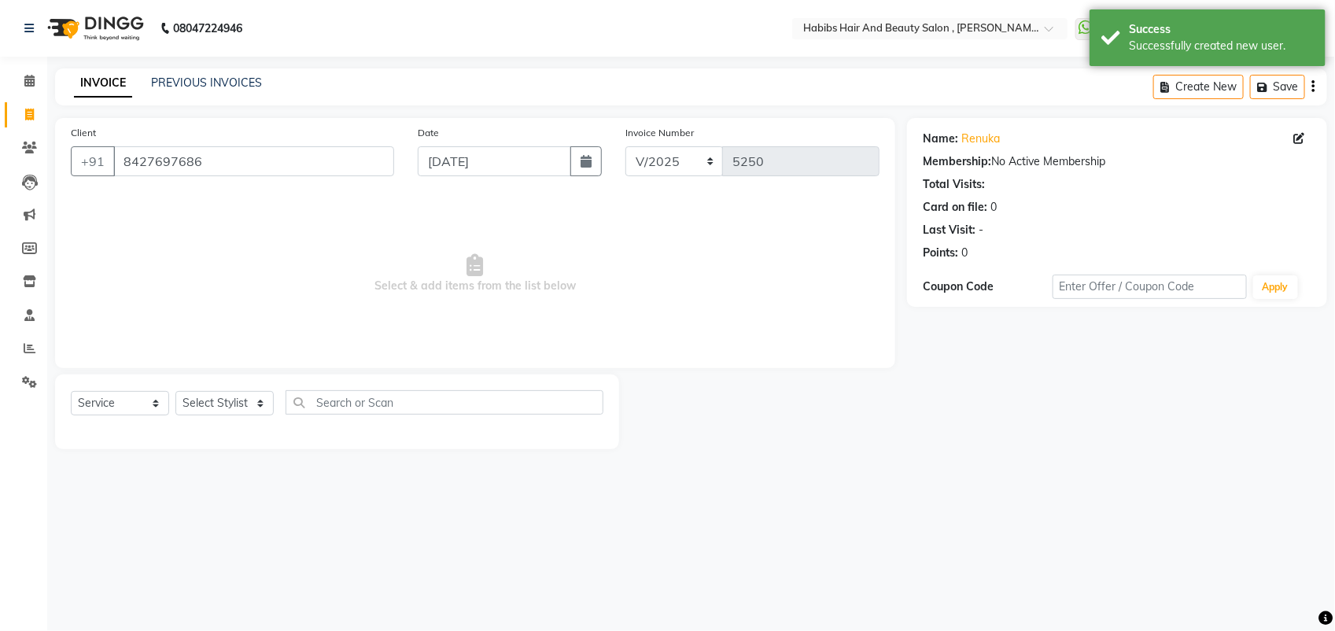
click at [234, 415] on div "Select Service Product Membership Package Voucher Prepaid Gift Card Select Styl…" at bounding box center [337, 408] width 532 height 37
click at [233, 395] on select "Select Stylist [PERSON_NAME] Manager [PERSON_NAME] Saif [PERSON_NAME] [PERSON_N…" at bounding box center [224, 403] width 98 height 24
select select "40225"
click at [175, 391] on select "Select Stylist [PERSON_NAME] Manager [PERSON_NAME] Saif [PERSON_NAME] [PERSON_N…" at bounding box center [224, 403] width 98 height 24
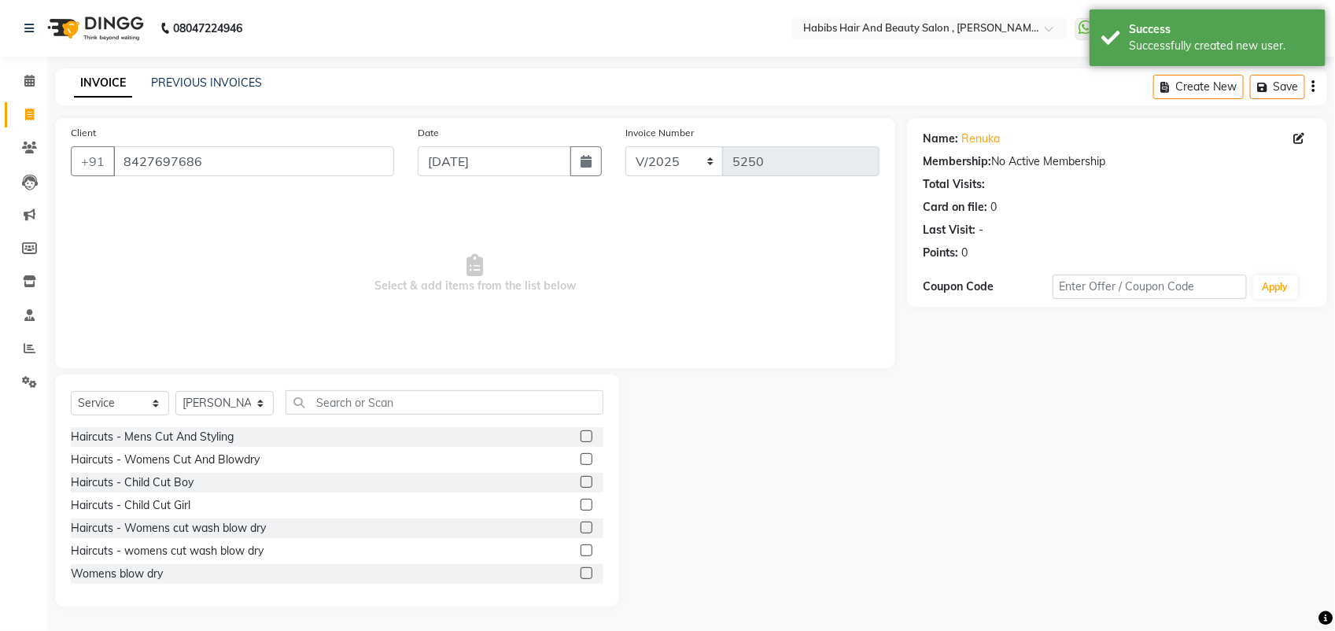
click at [580, 456] on label at bounding box center [586, 459] width 12 height 12
click at [580, 456] on input "checkbox" at bounding box center [585, 460] width 10 height 10
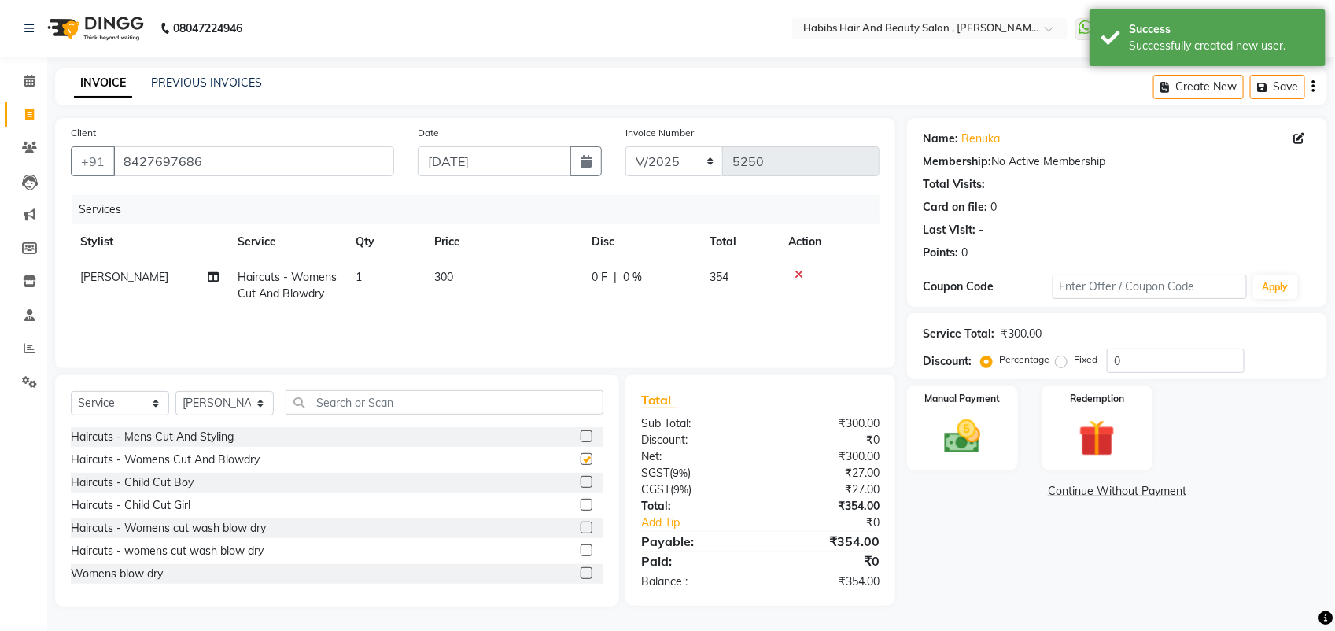
checkbox input "false"
click at [226, 405] on select "Select Stylist [PERSON_NAME] Manager [PERSON_NAME] Saif [PERSON_NAME] [PERSON_N…" at bounding box center [224, 403] width 98 height 24
select select "18510"
click at [175, 391] on select "Select Stylist [PERSON_NAME] Manager [PERSON_NAME] Saif [PERSON_NAME] [PERSON_N…" at bounding box center [224, 403] width 98 height 24
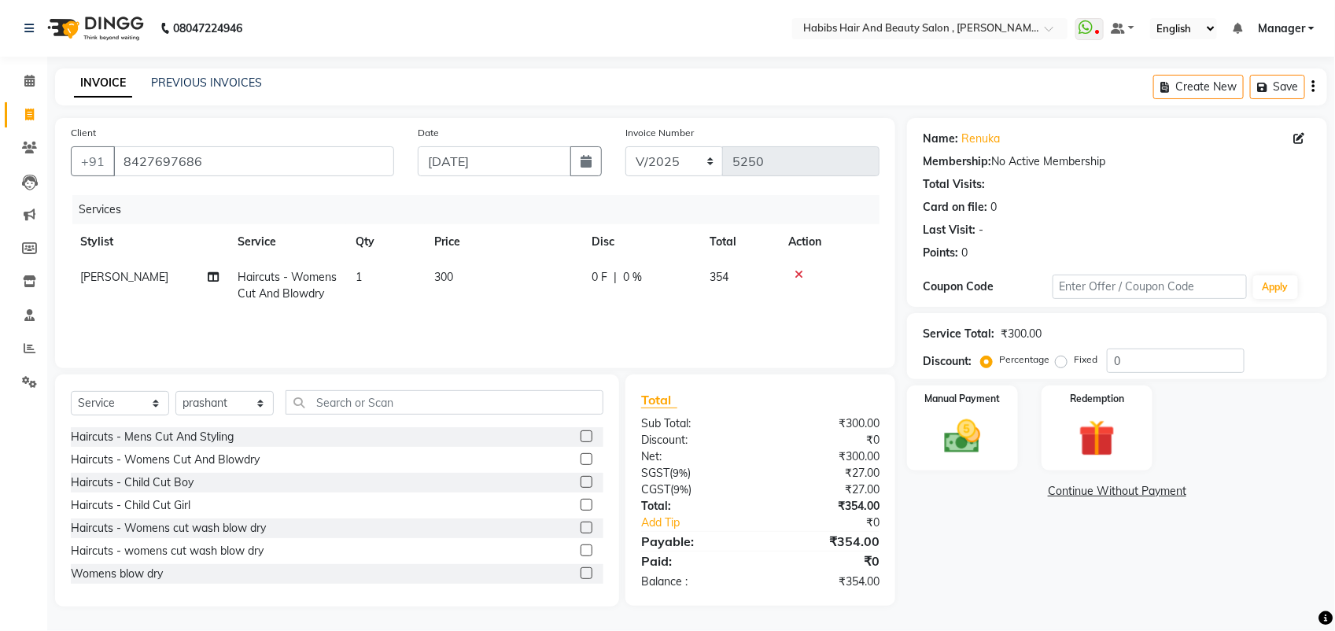
click at [580, 462] on label at bounding box center [586, 459] width 12 height 12
click at [580, 462] on input "checkbox" at bounding box center [585, 460] width 10 height 10
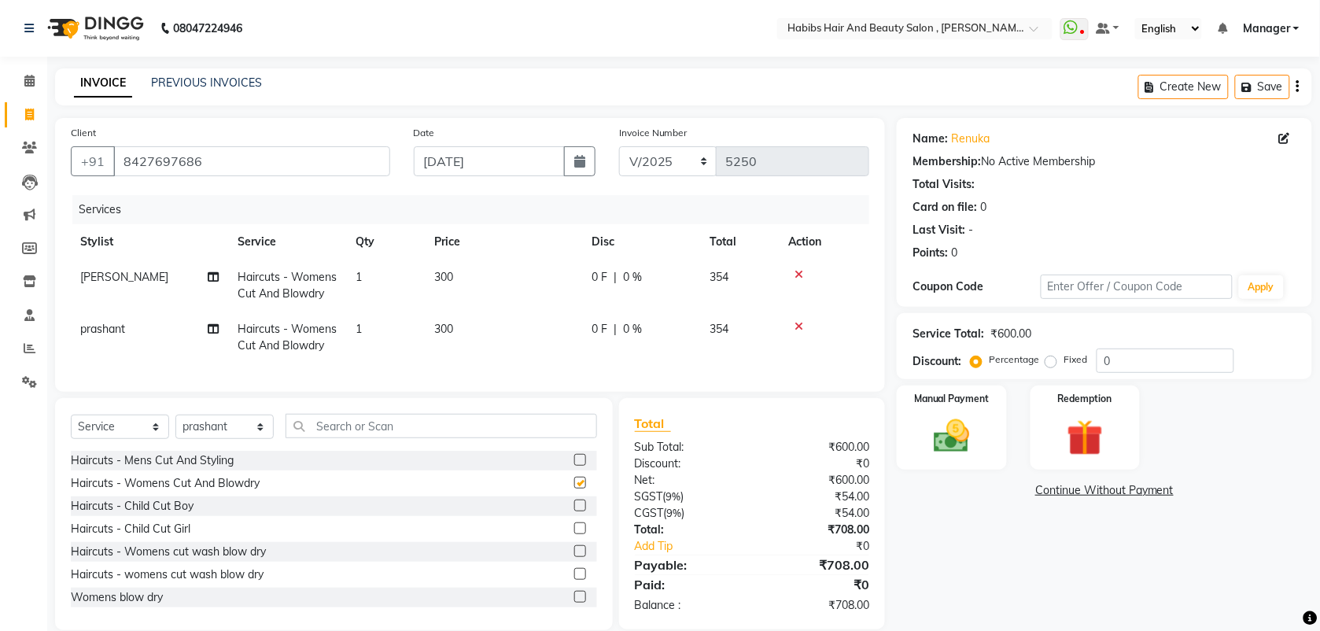
checkbox input "false"
click at [924, 465] on div "Manual Payment" at bounding box center [952, 427] width 114 height 87
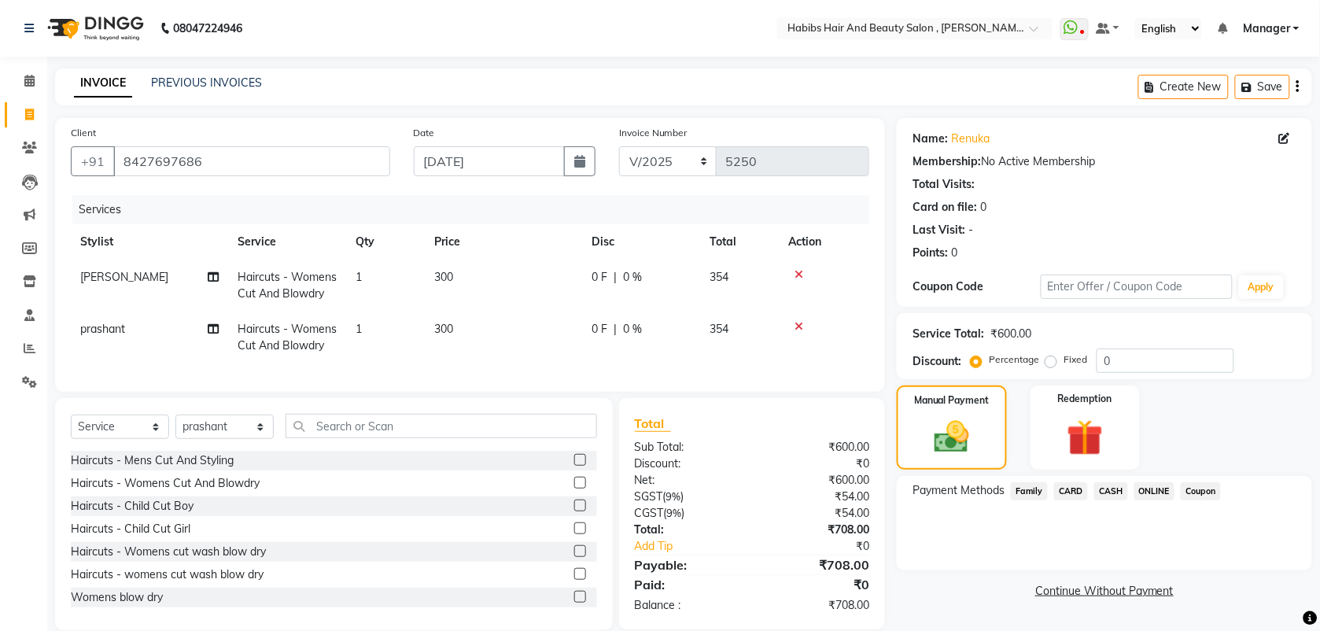
click at [1162, 486] on span "ONLINE" at bounding box center [1154, 491] width 41 height 18
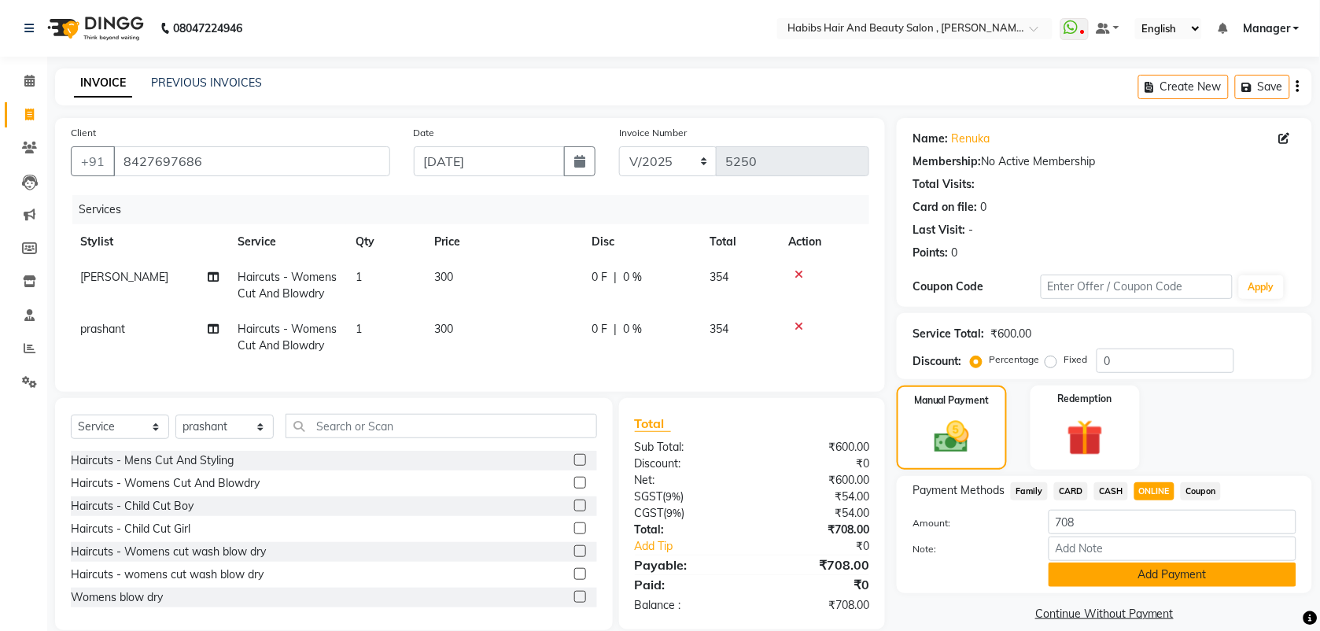
click at [1125, 567] on button "Add Payment" at bounding box center [1172, 574] width 248 height 24
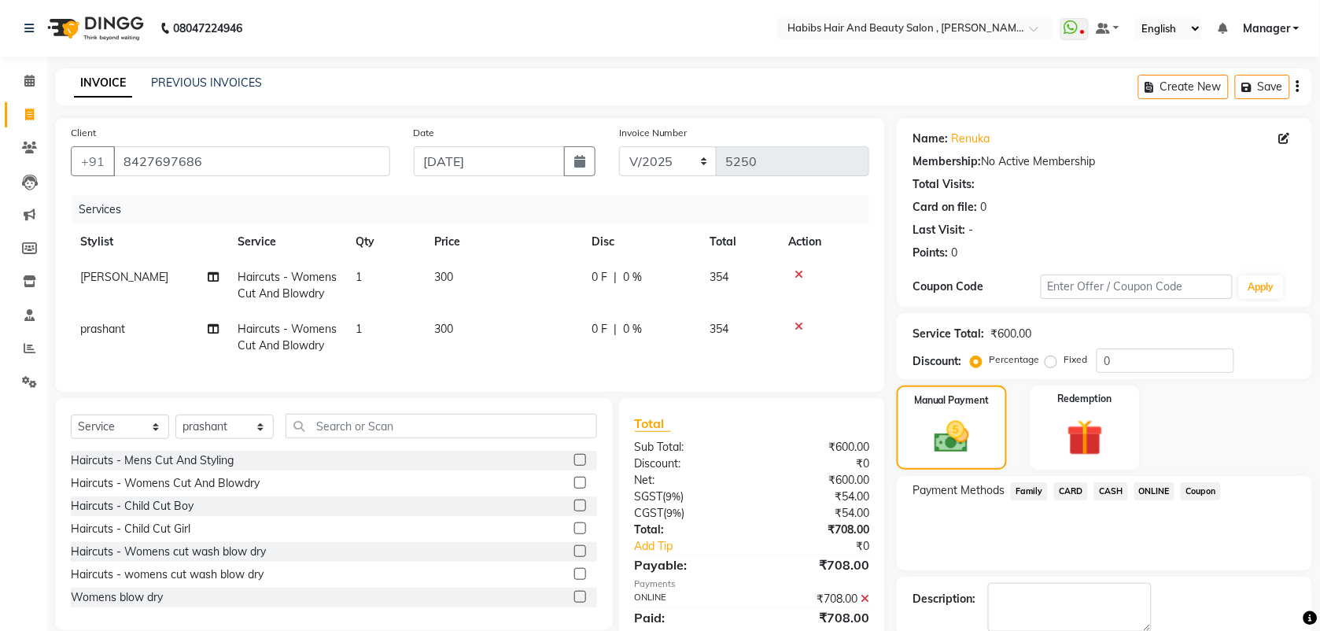
scroll to position [84, 0]
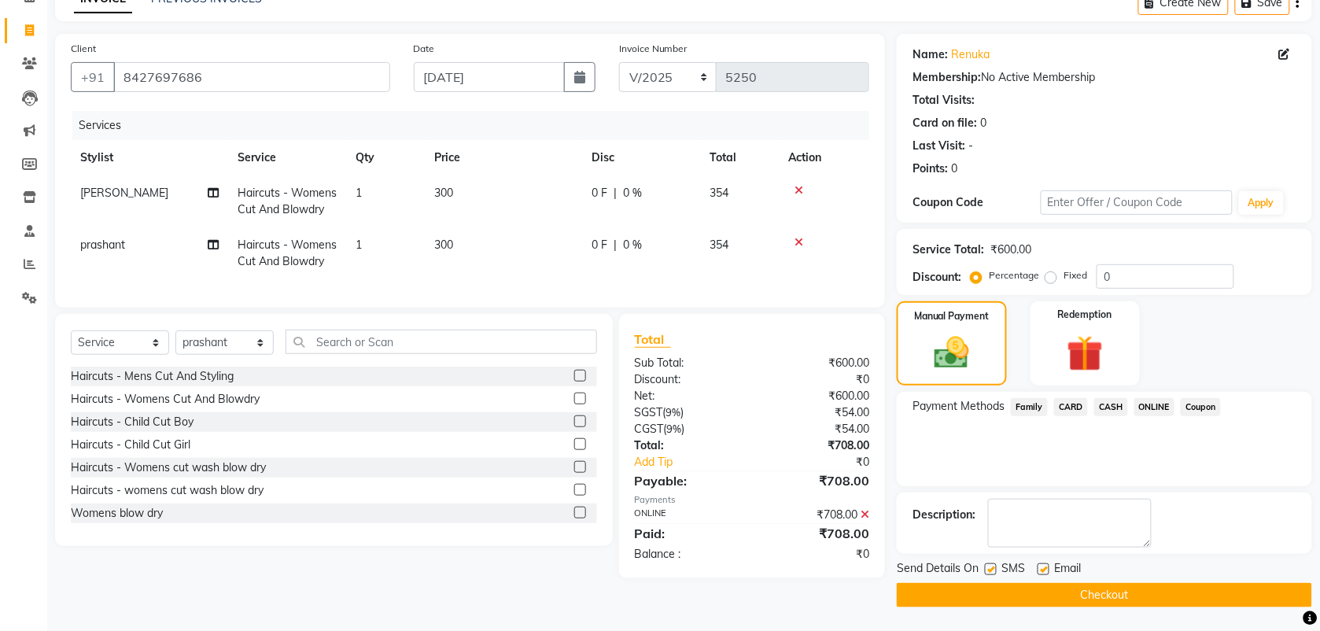
click at [1092, 594] on button "Checkout" at bounding box center [1103, 595] width 415 height 24
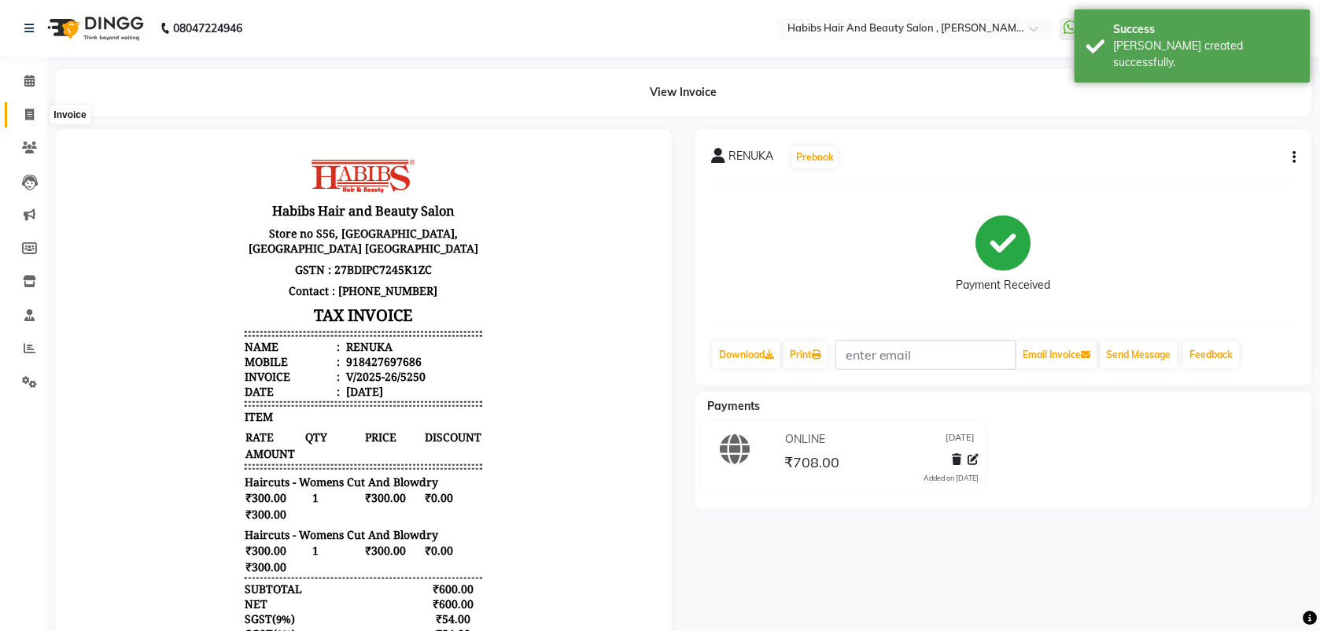
click at [22, 112] on span at bounding box center [30, 115] width 28 height 18
select select "service"
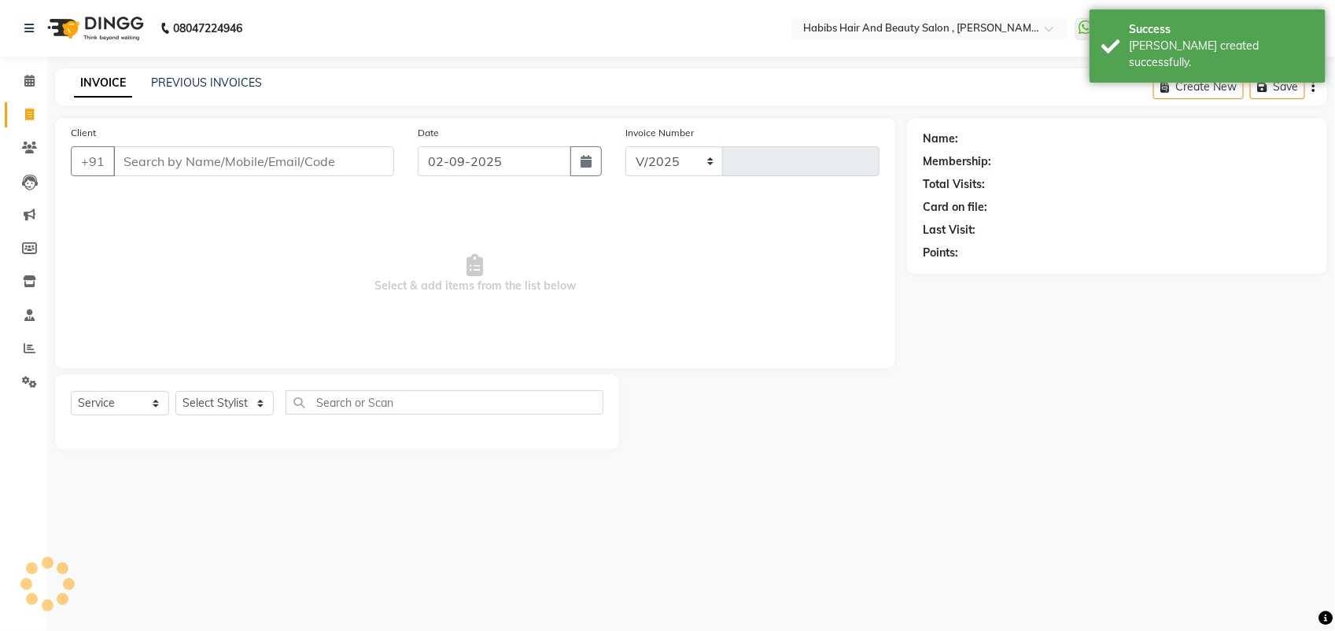
select select "3814"
type input "5251"
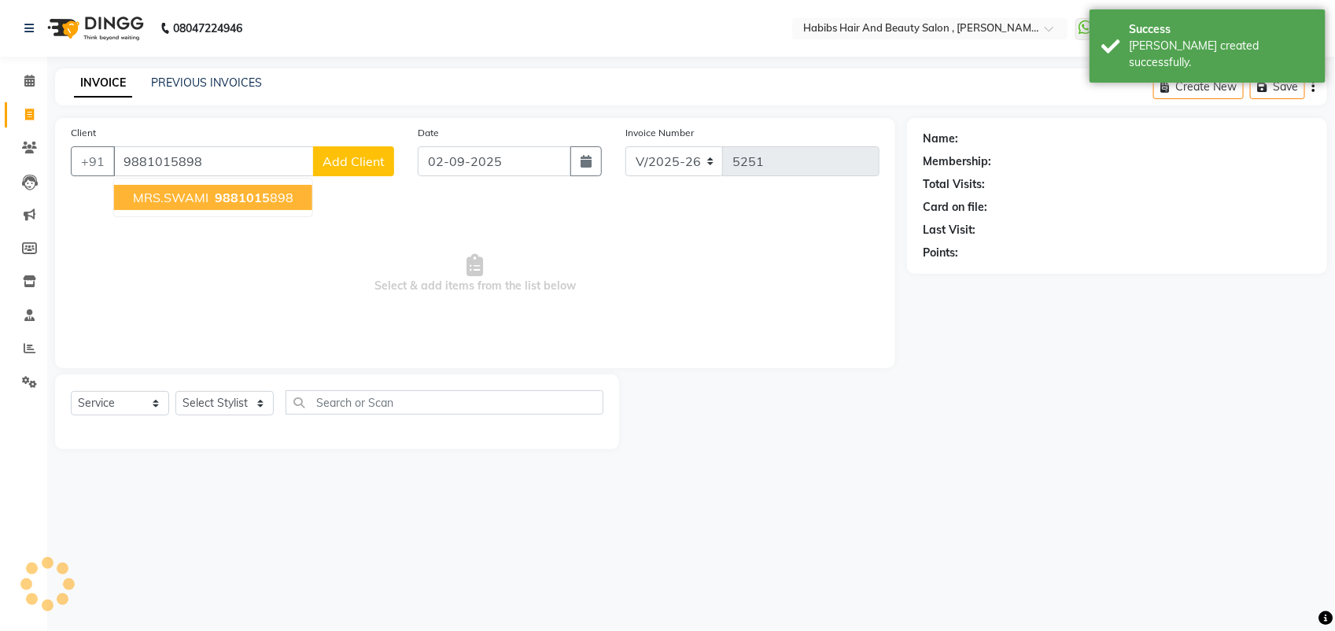
type input "9881015898"
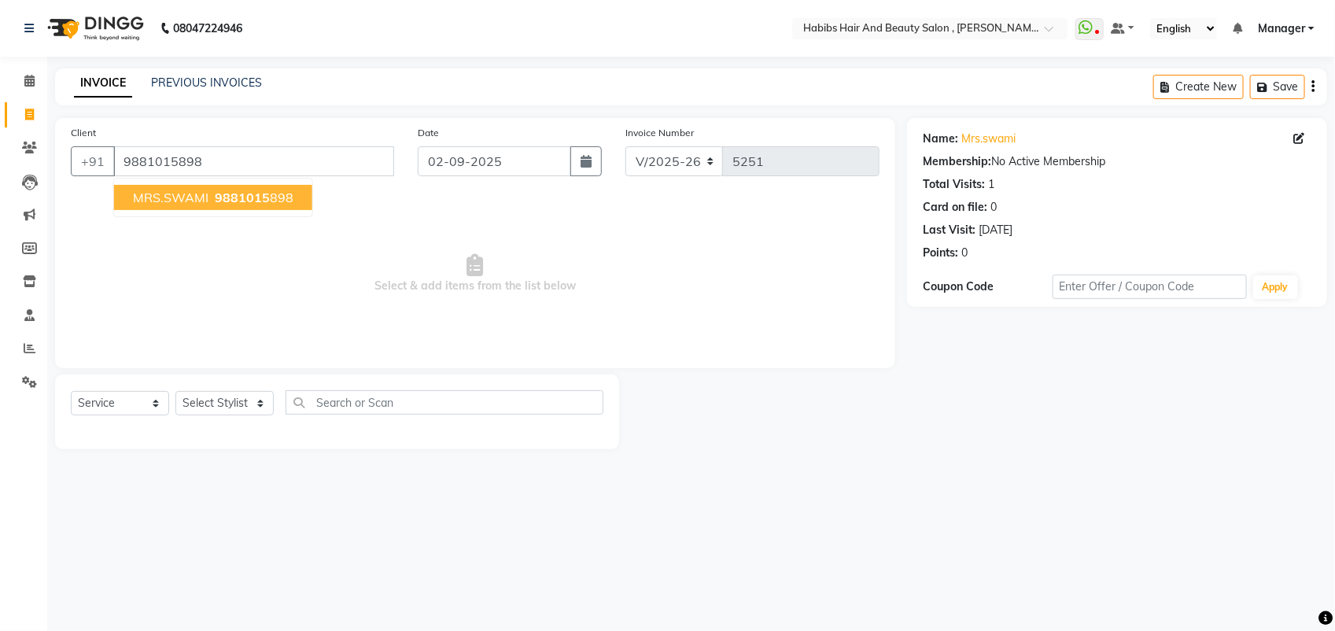
click at [178, 197] on span "MRS.SWAMI" at bounding box center [170, 198] width 75 height 16
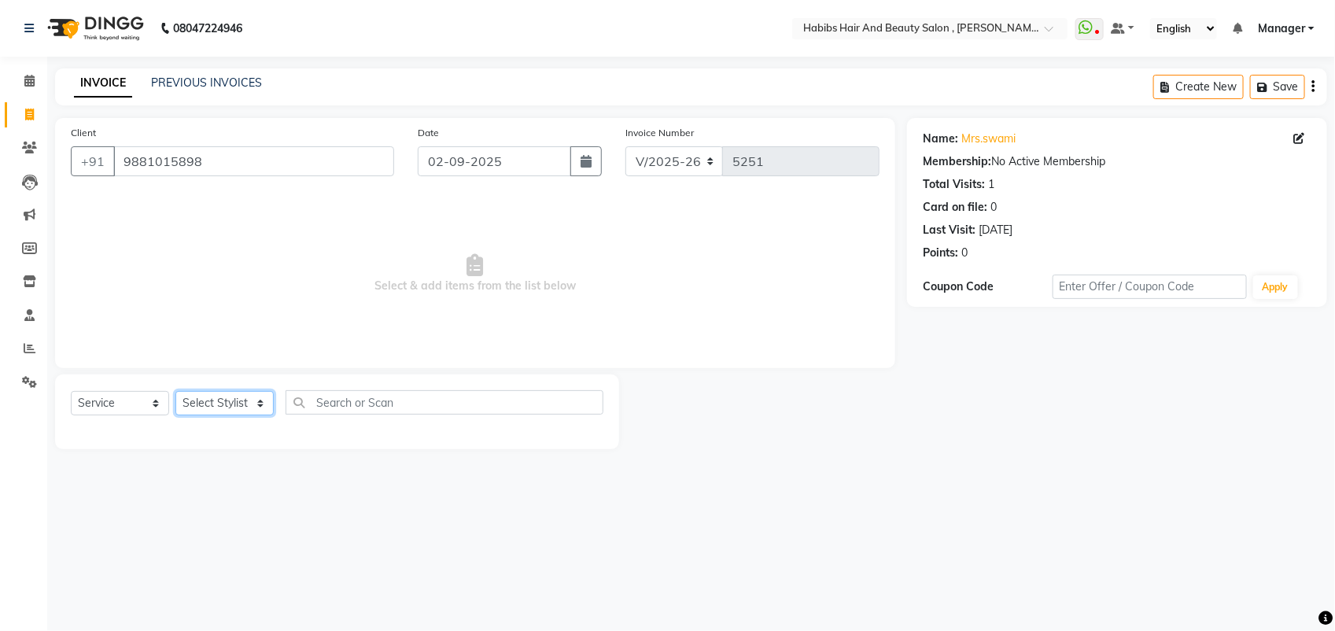
click at [236, 402] on select "Select Stylist [PERSON_NAME] Manager [PERSON_NAME] Saif [PERSON_NAME] [PERSON_N…" at bounding box center [224, 403] width 98 height 24
click at [453, 162] on input "02-09-2025" at bounding box center [494, 161] width 153 height 30
select select "9"
select select "2025"
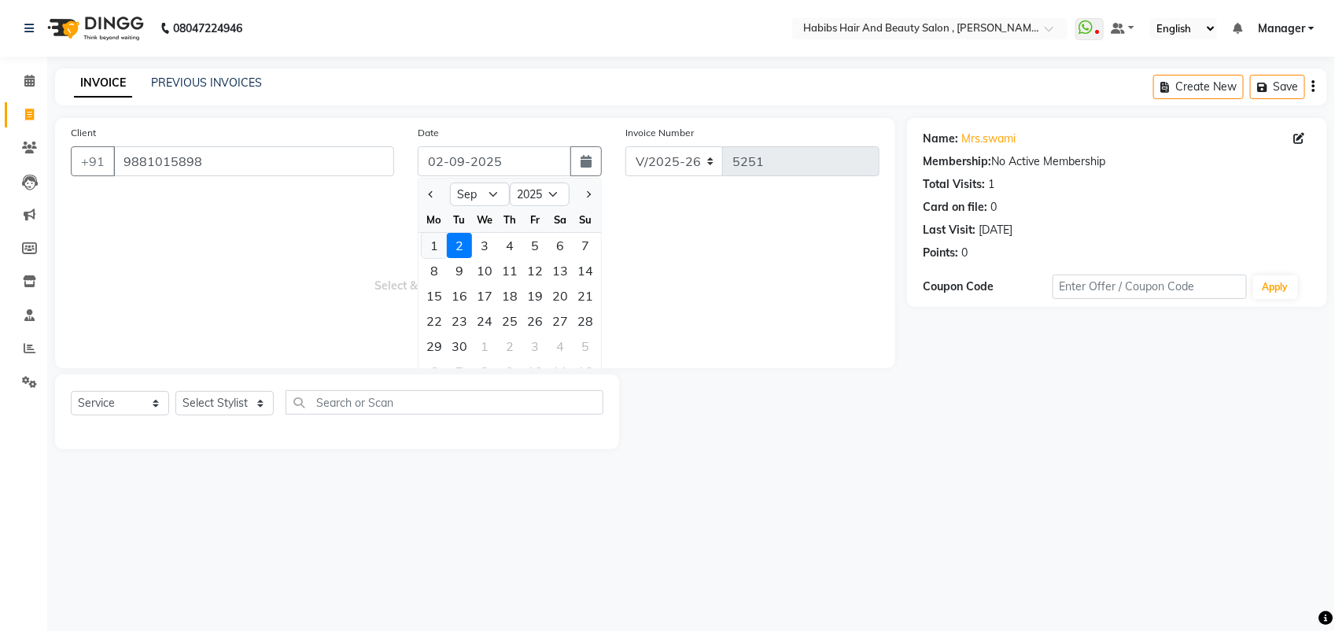
click at [431, 249] on div "1" at bounding box center [434, 245] width 25 height 25
type input "[DATE]"
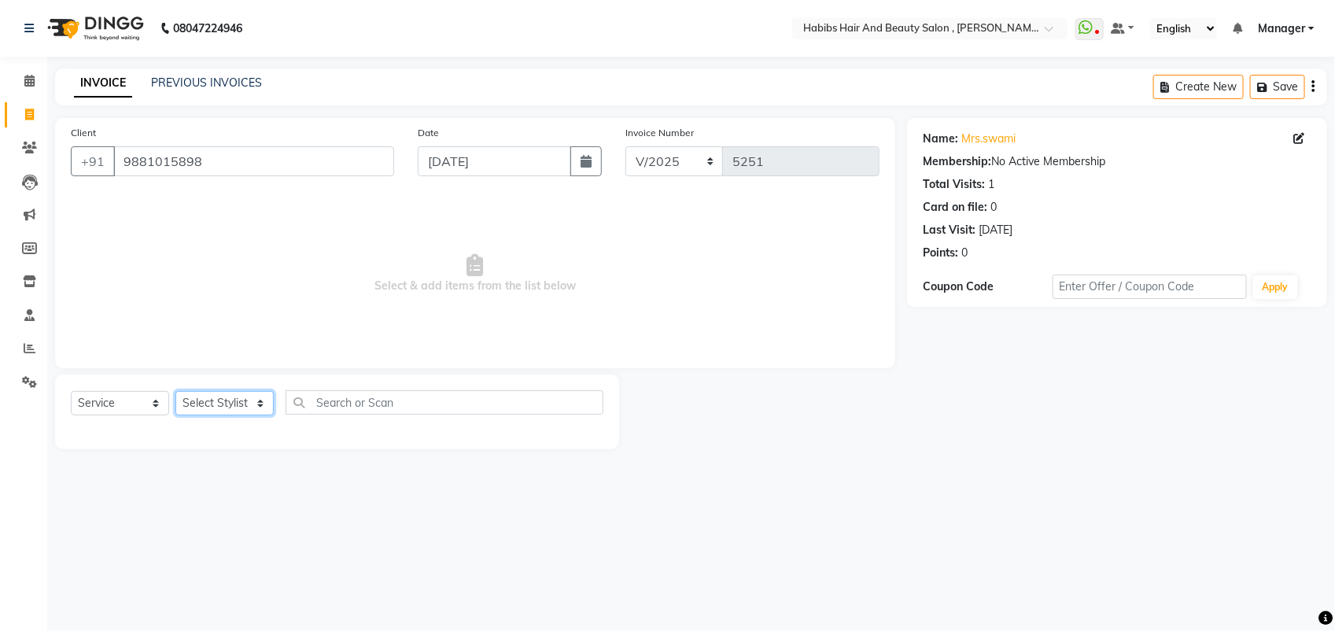
click at [241, 407] on select "Select Stylist [PERSON_NAME] Manager [PERSON_NAME] Saif [PERSON_NAME] [PERSON_N…" at bounding box center [224, 403] width 98 height 24
select select "89170"
click at [175, 391] on select "Select Stylist [PERSON_NAME] Manager [PERSON_NAME] Saif [PERSON_NAME] [PERSON_N…" at bounding box center [224, 403] width 98 height 24
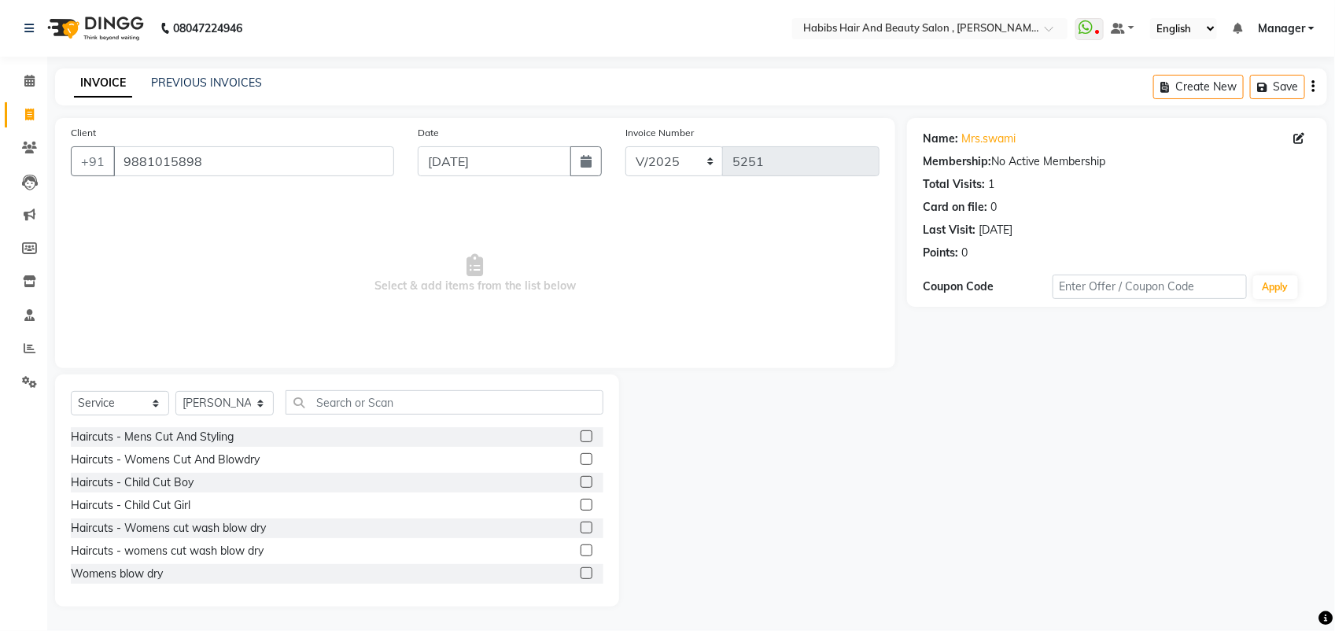
click at [580, 457] on label at bounding box center [586, 459] width 12 height 12
click at [580, 457] on input "checkbox" at bounding box center [585, 460] width 10 height 10
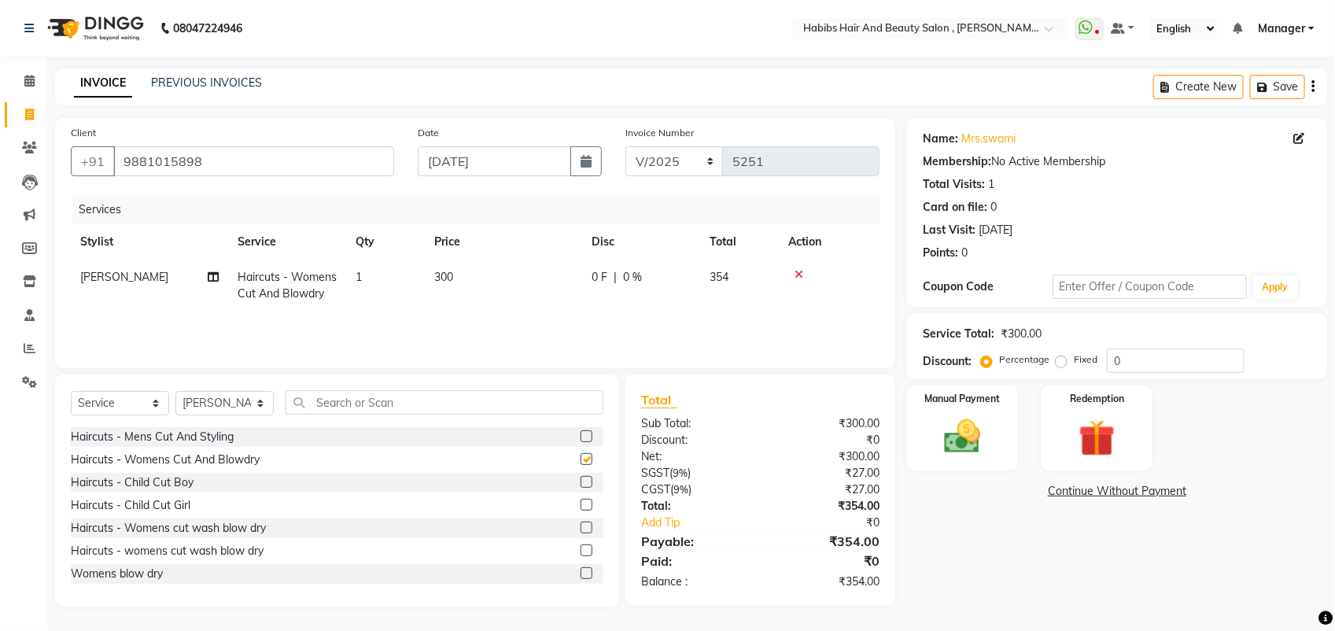
checkbox input "false"
click at [979, 434] on img at bounding box center [962, 436] width 62 height 44
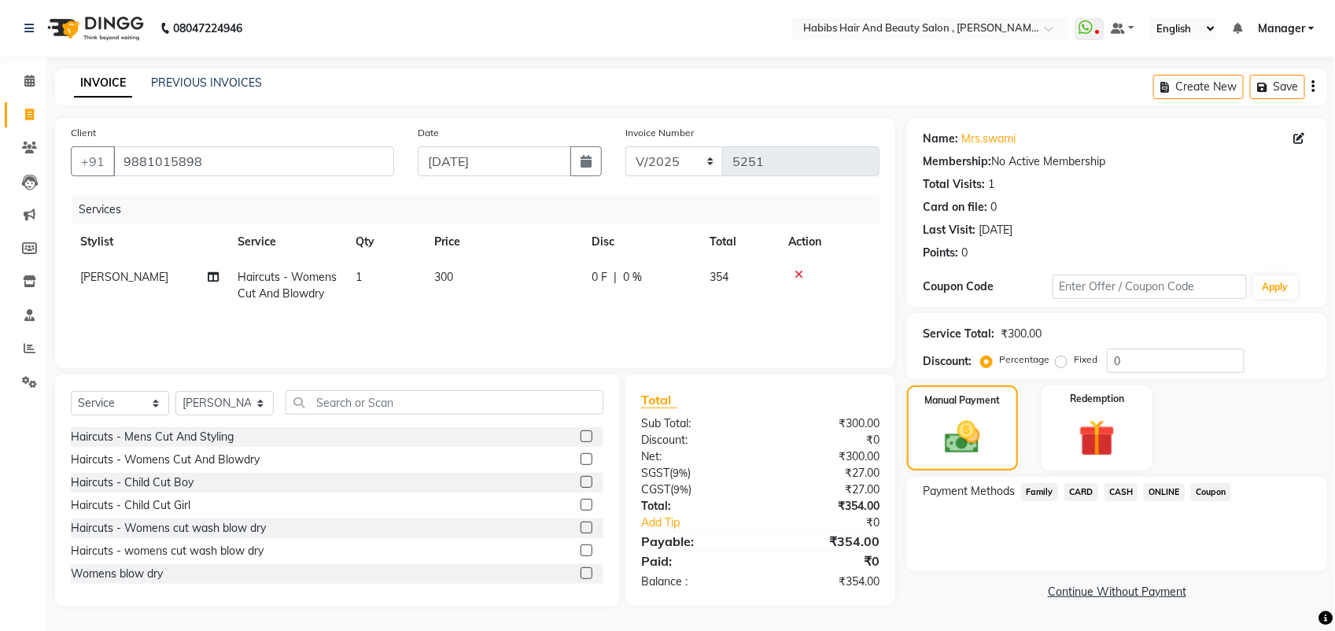
click at [1114, 496] on span "CASH" at bounding box center [1121, 492] width 34 height 18
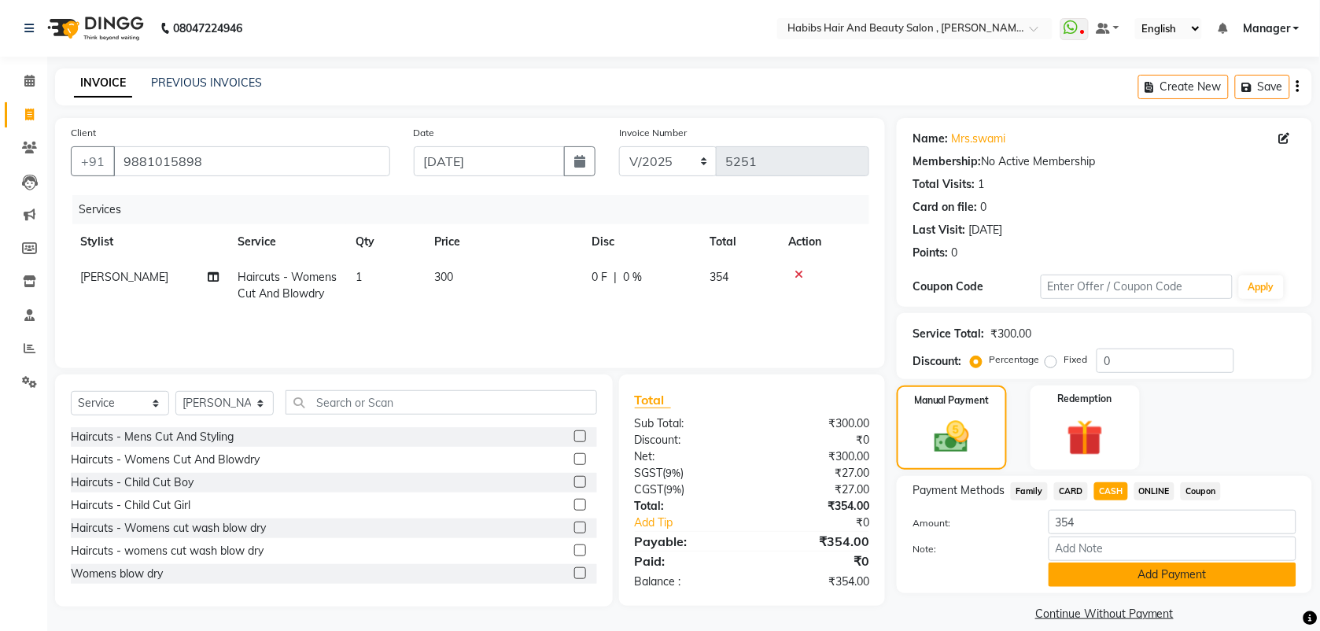
click at [1102, 576] on button "Add Payment" at bounding box center [1172, 574] width 248 height 24
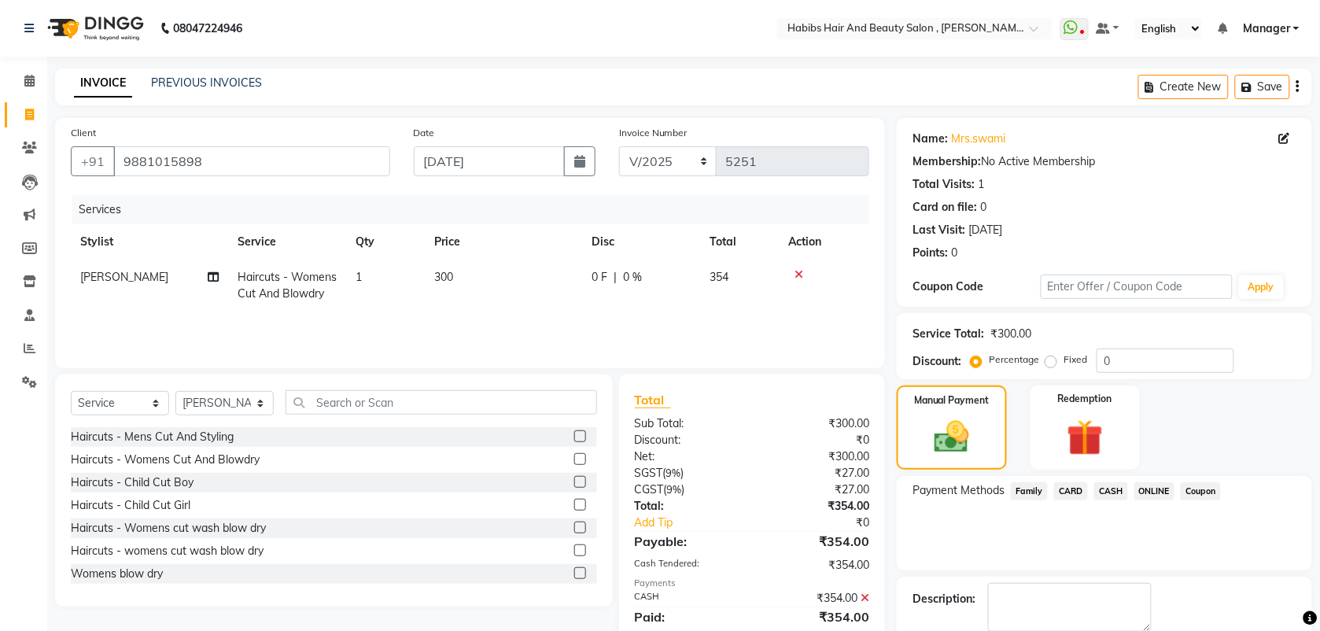
scroll to position [84, 0]
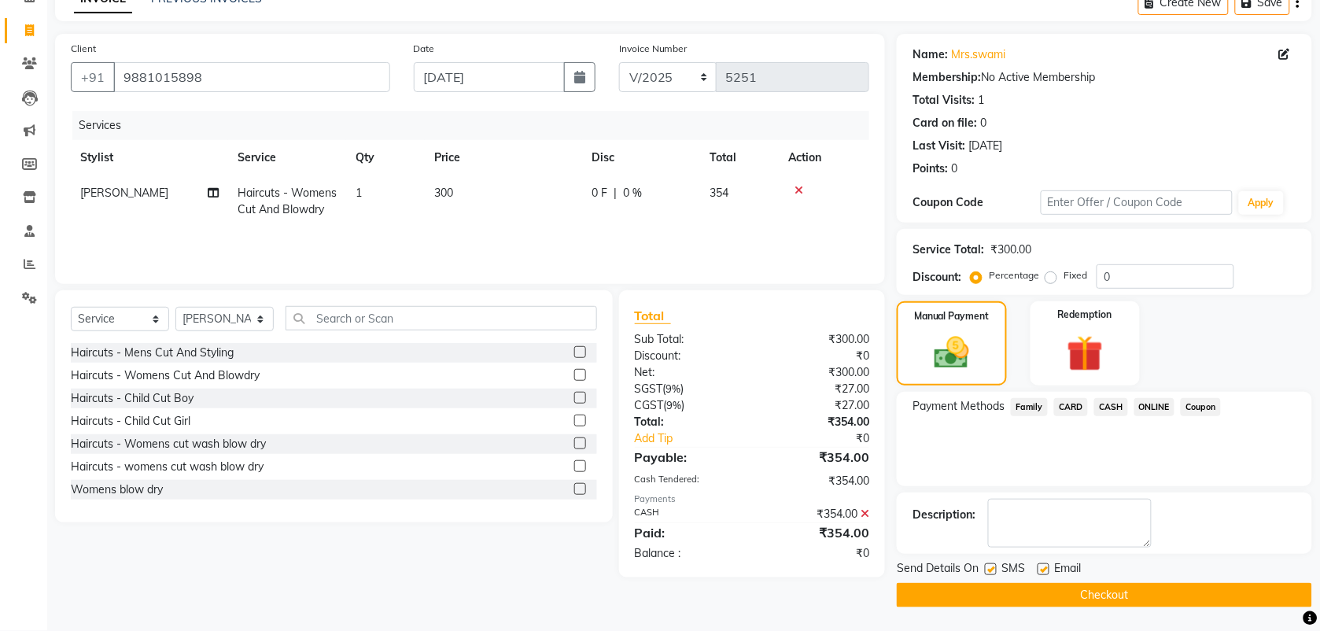
click at [1063, 595] on button "Checkout" at bounding box center [1103, 595] width 415 height 24
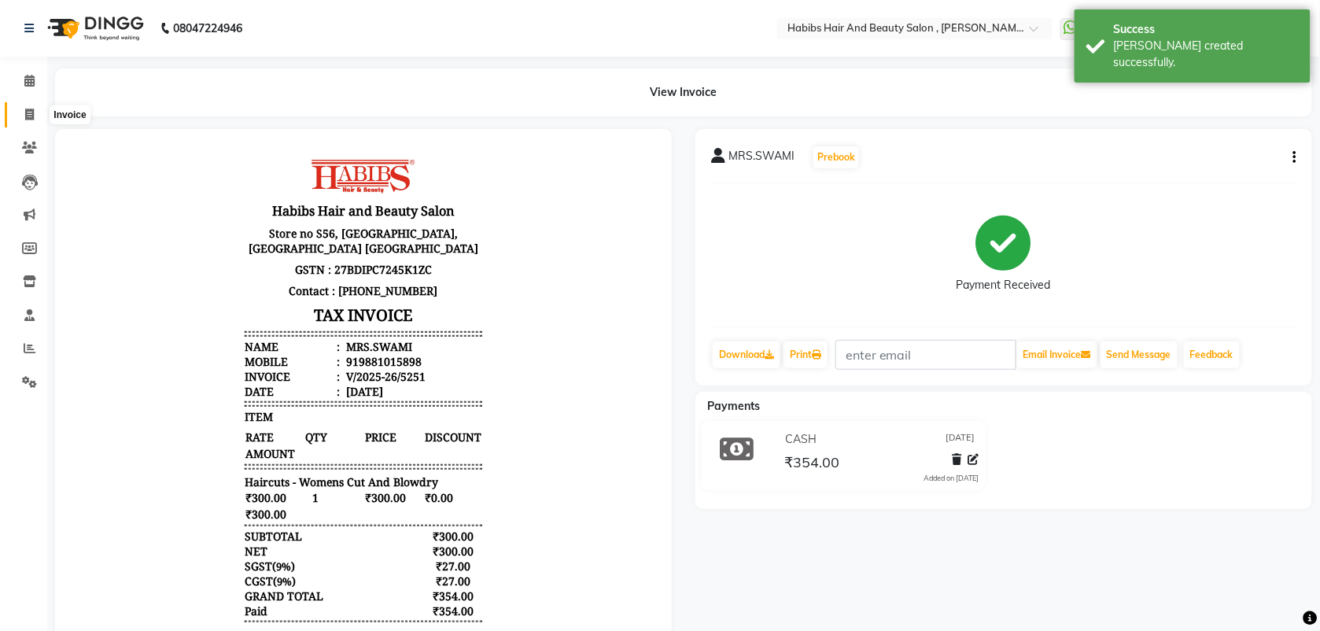
click at [25, 120] on icon at bounding box center [29, 115] width 9 height 12
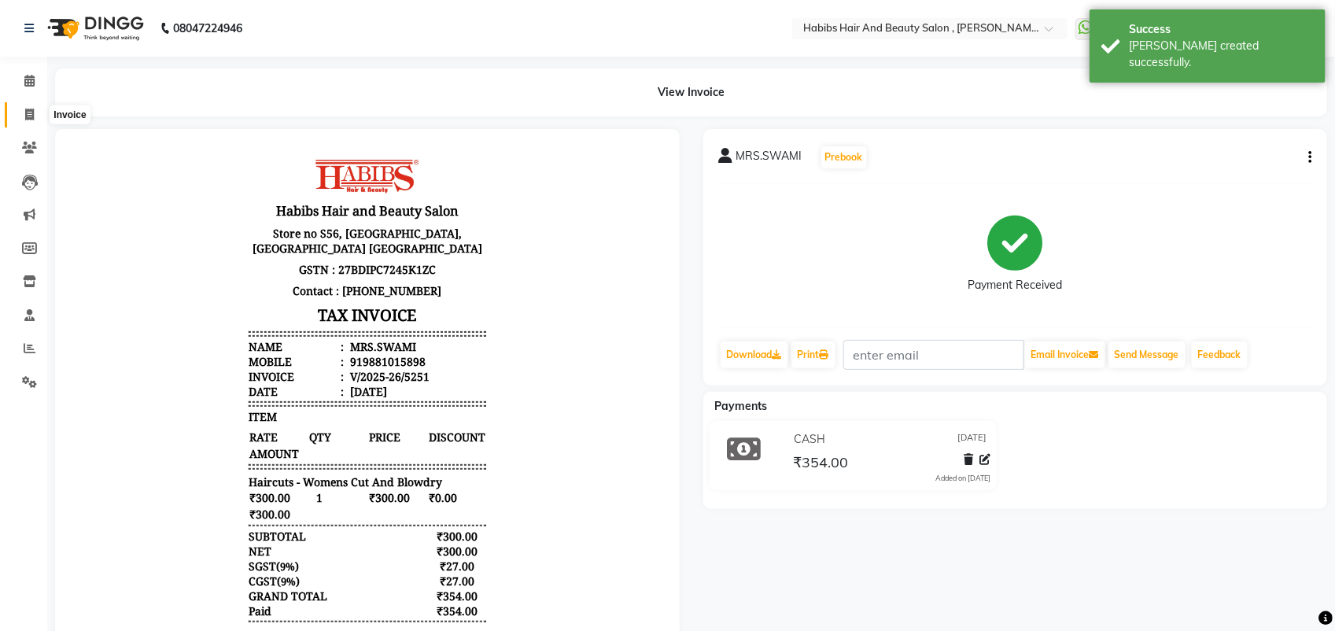
select select "service"
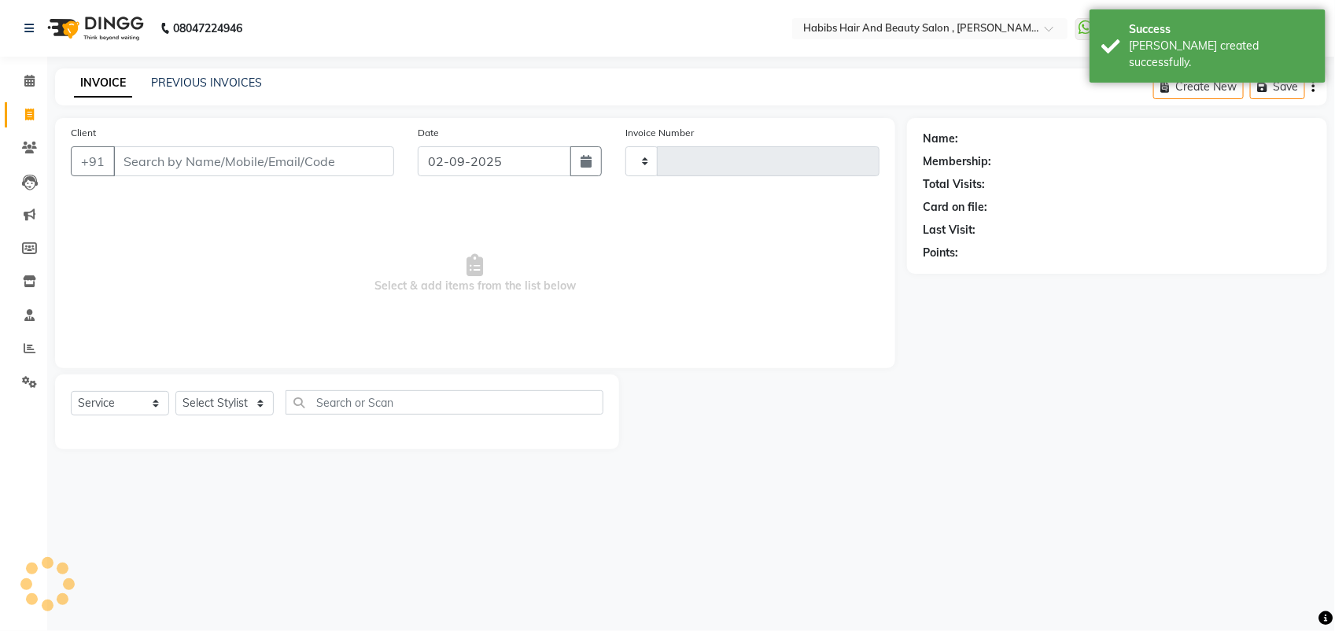
type input "5252"
select select "3814"
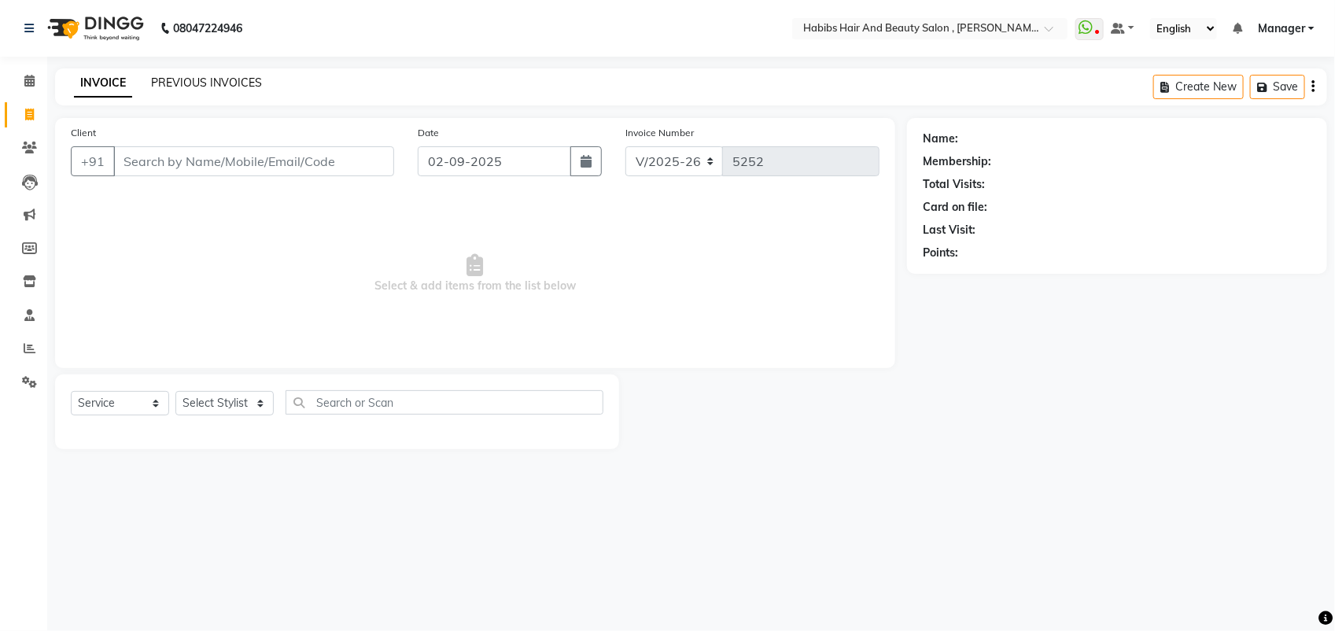
click at [203, 83] on link "PREVIOUS INVOICES" at bounding box center [206, 82] width 111 height 14
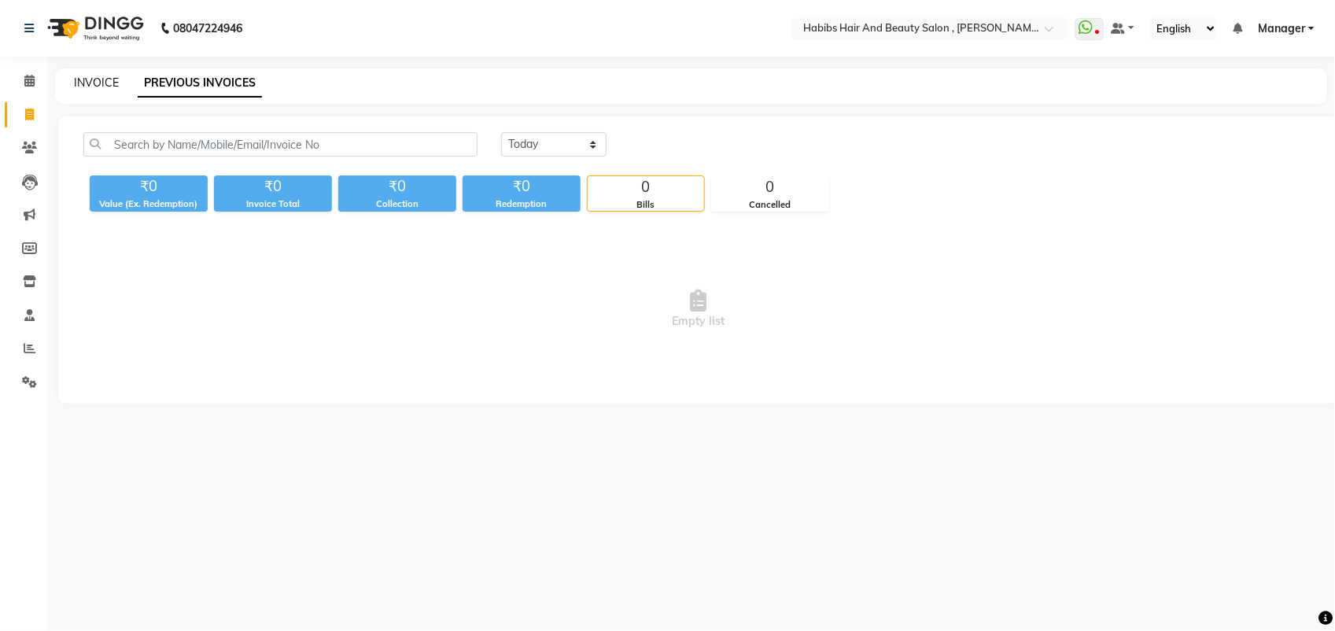
click at [105, 76] on link "INVOICE" at bounding box center [96, 82] width 45 height 14
select select "service"
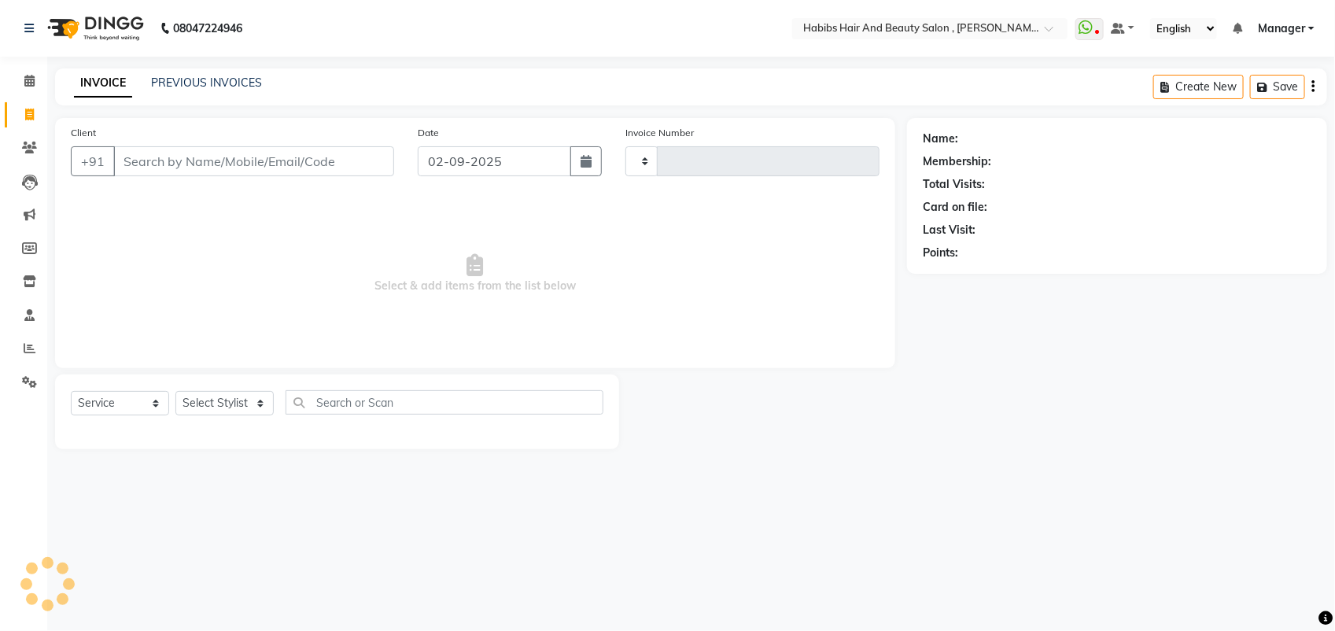
type input "5252"
select select "3814"
click at [489, 166] on input "02-09-2025" at bounding box center [494, 161] width 153 height 30
select select "9"
select select "2025"
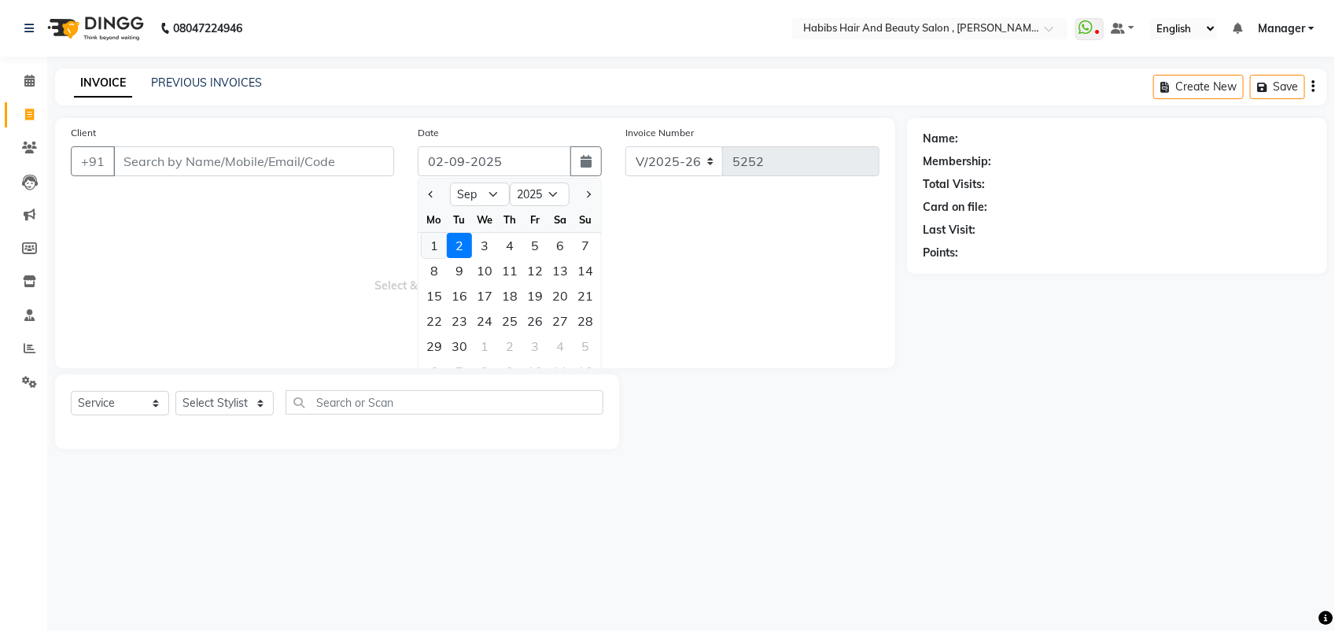
click at [434, 238] on div "1" at bounding box center [434, 245] width 25 height 25
type input "[DATE]"
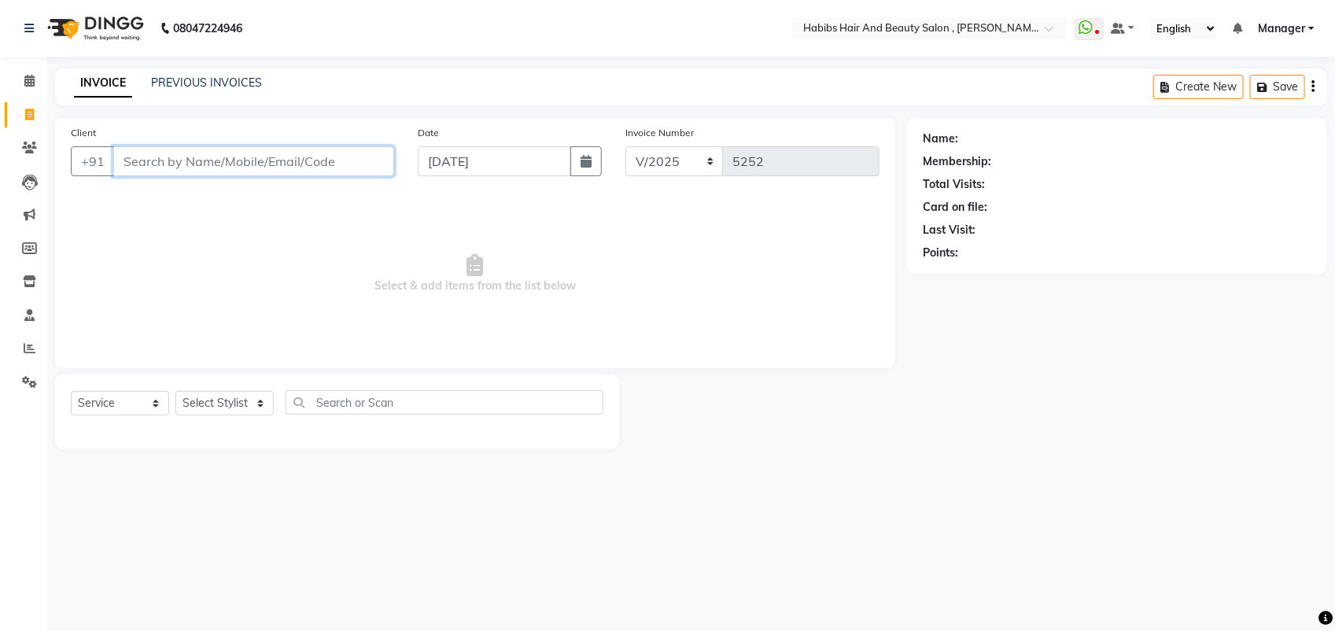
click at [154, 164] on input "Client" at bounding box center [253, 161] width 281 height 30
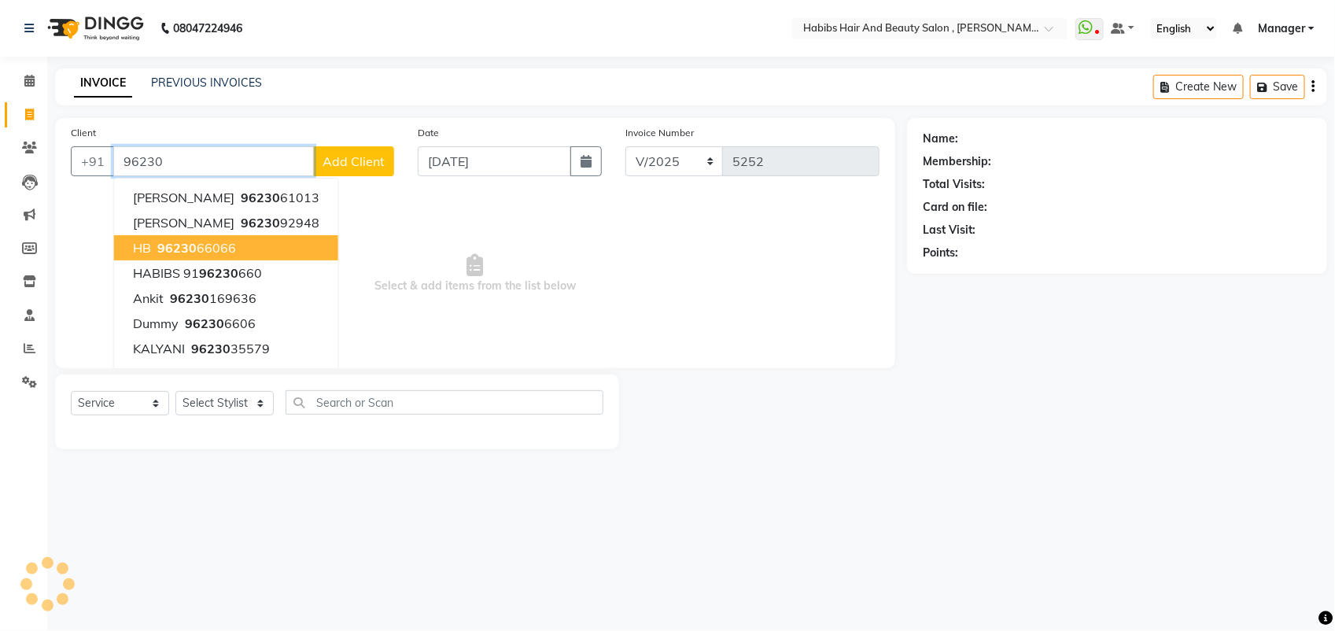
click at [207, 252] on ngb-highlight "96230 66066" at bounding box center [195, 248] width 82 height 16
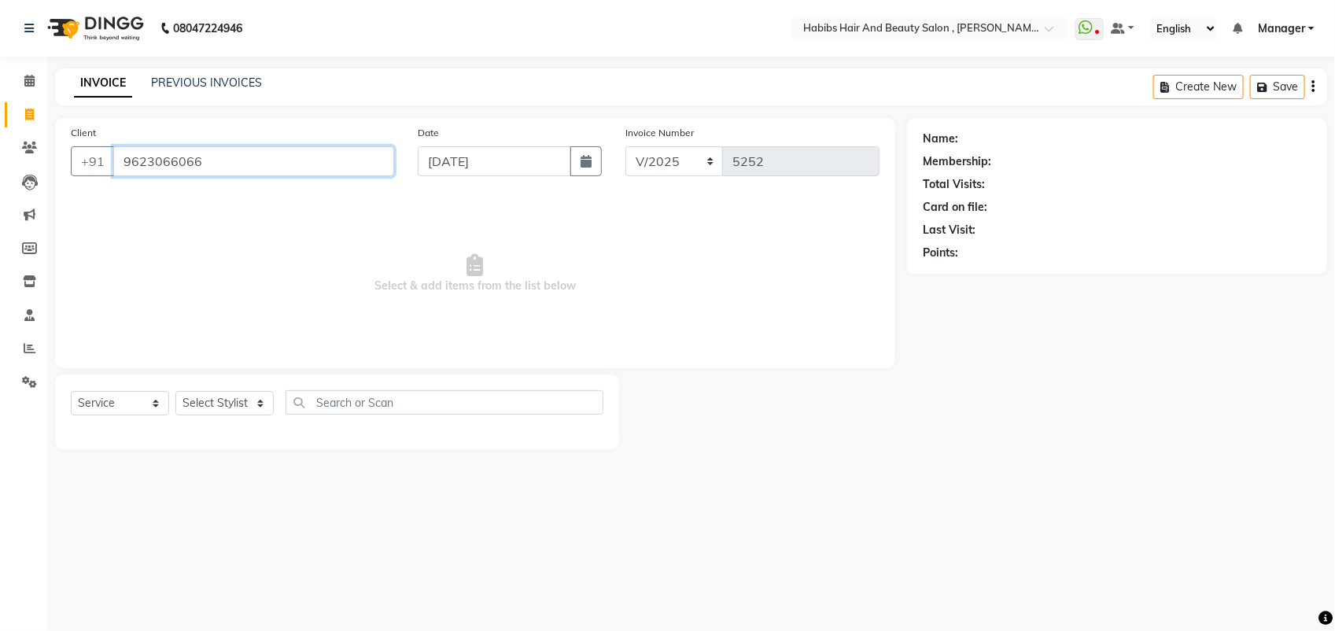
type input "9623066066"
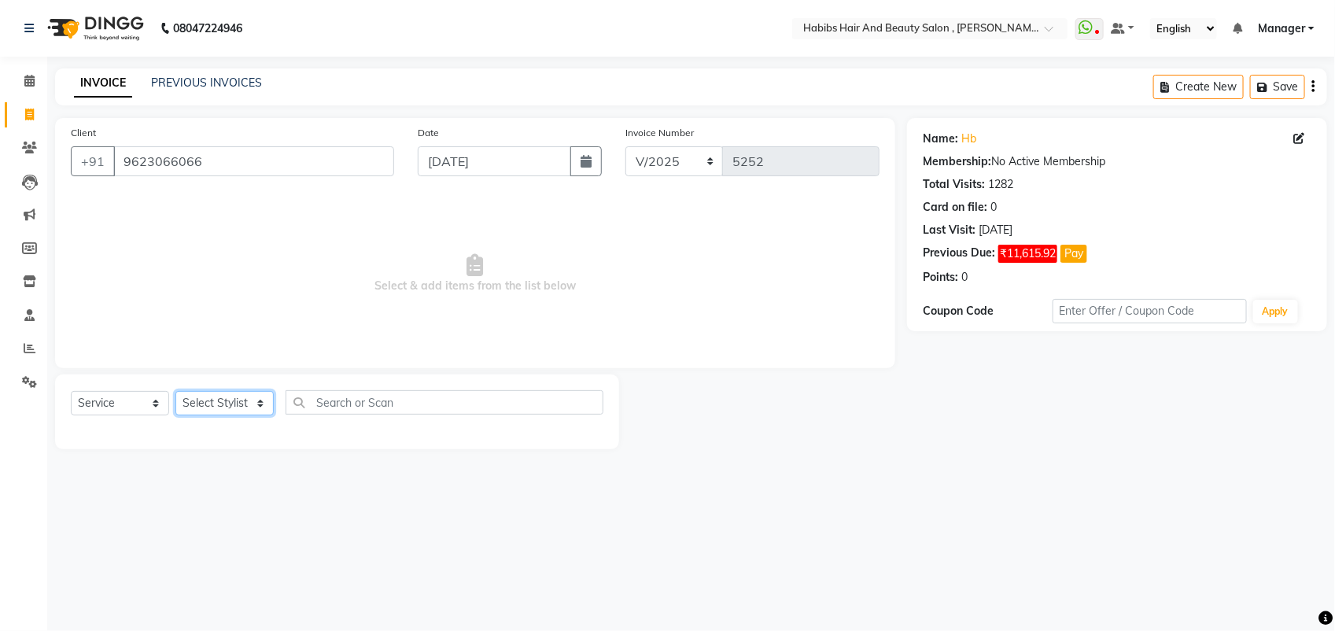
click at [258, 399] on select "Select Stylist [PERSON_NAME] Manager [PERSON_NAME] Saif [PERSON_NAME] [PERSON_N…" at bounding box center [224, 403] width 98 height 24
select select "40225"
click at [175, 391] on select "Select Stylist [PERSON_NAME] Manager [PERSON_NAME] Saif [PERSON_NAME] [PERSON_N…" at bounding box center [224, 403] width 98 height 24
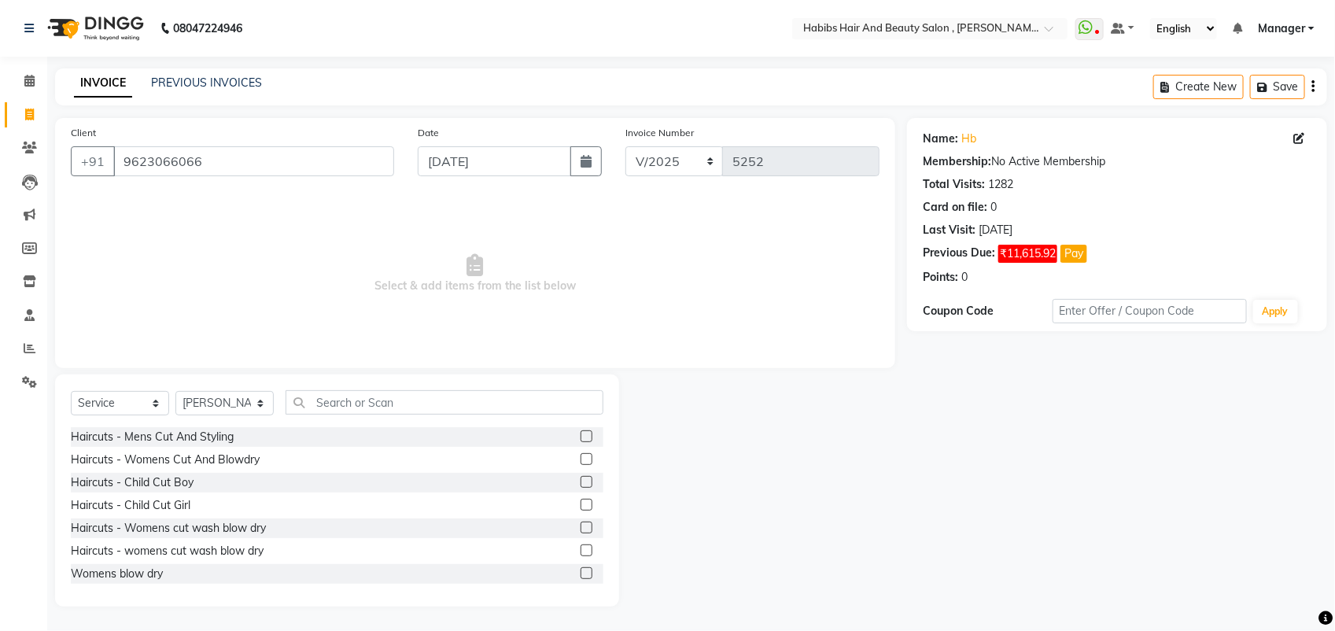
click at [580, 461] on label at bounding box center [586, 459] width 12 height 12
click at [580, 461] on input "checkbox" at bounding box center [585, 460] width 10 height 10
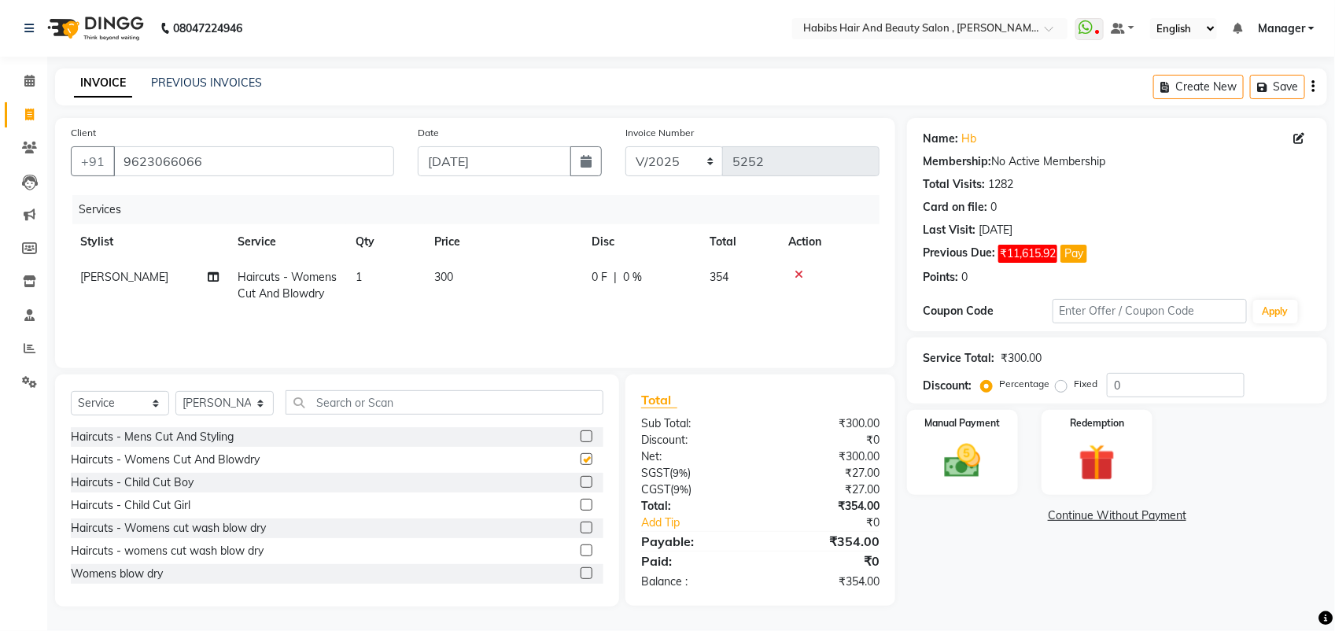
checkbox input "false"
click at [950, 481] on img at bounding box center [962, 461] width 62 height 44
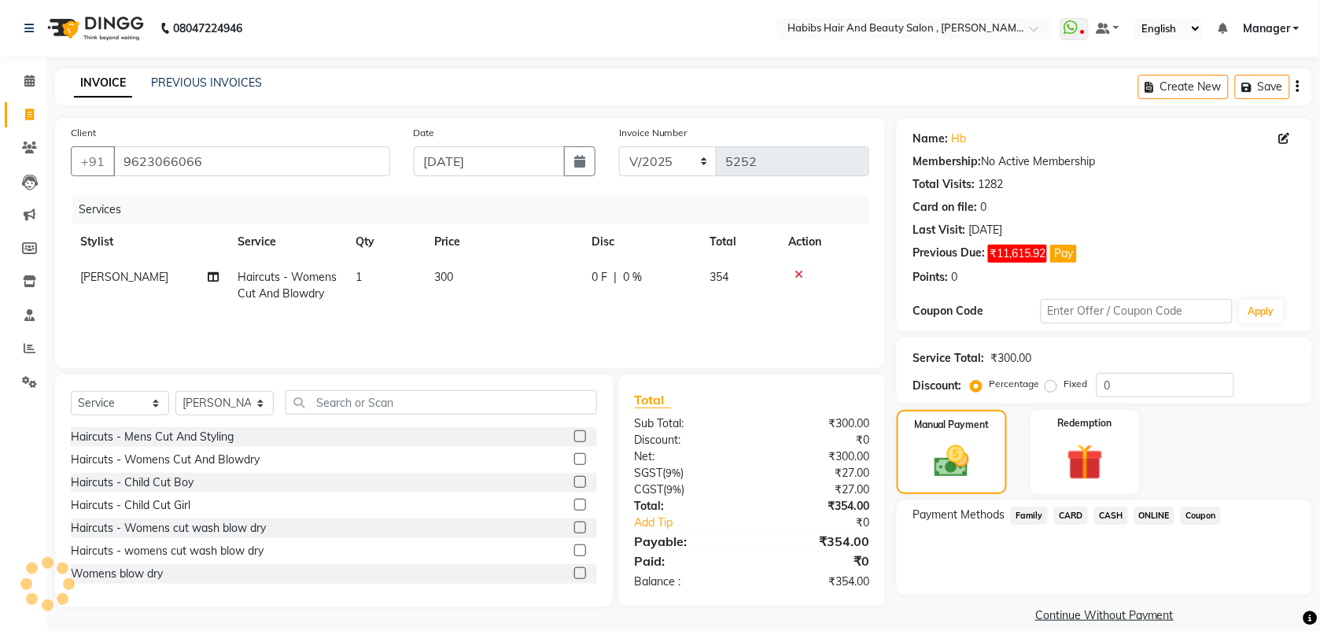
click at [1144, 521] on span "ONLINE" at bounding box center [1154, 515] width 41 height 18
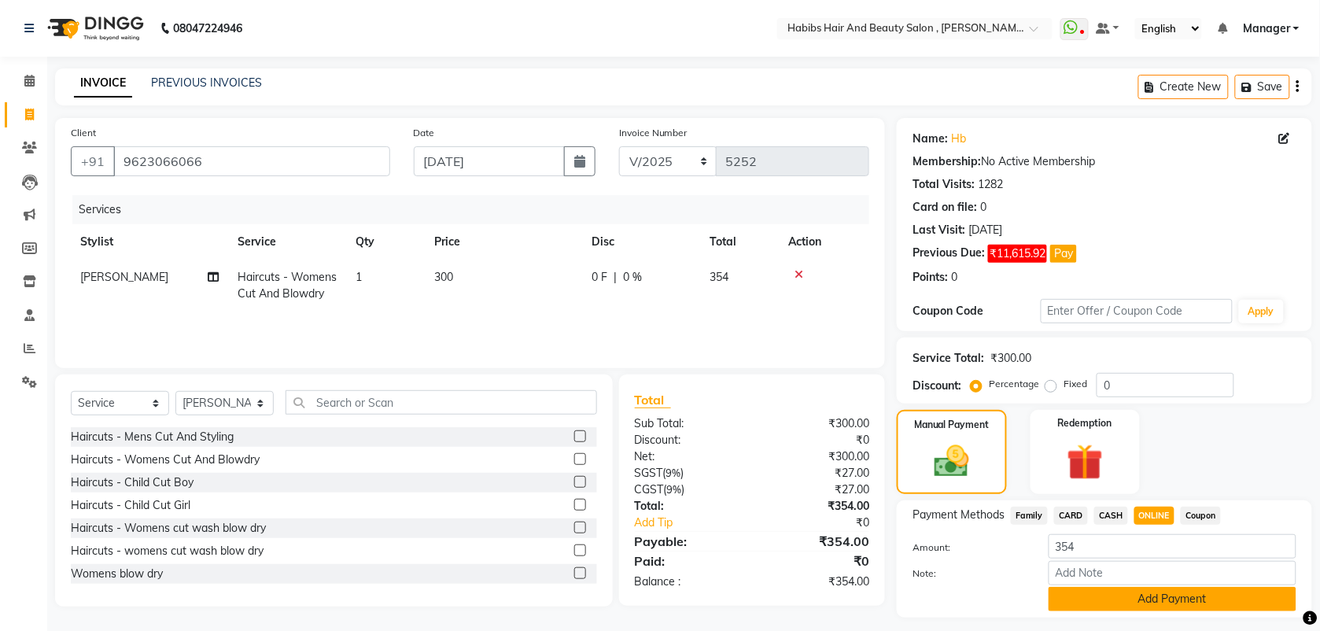
click at [1110, 607] on button "Add Payment" at bounding box center [1172, 599] width 248 height 24
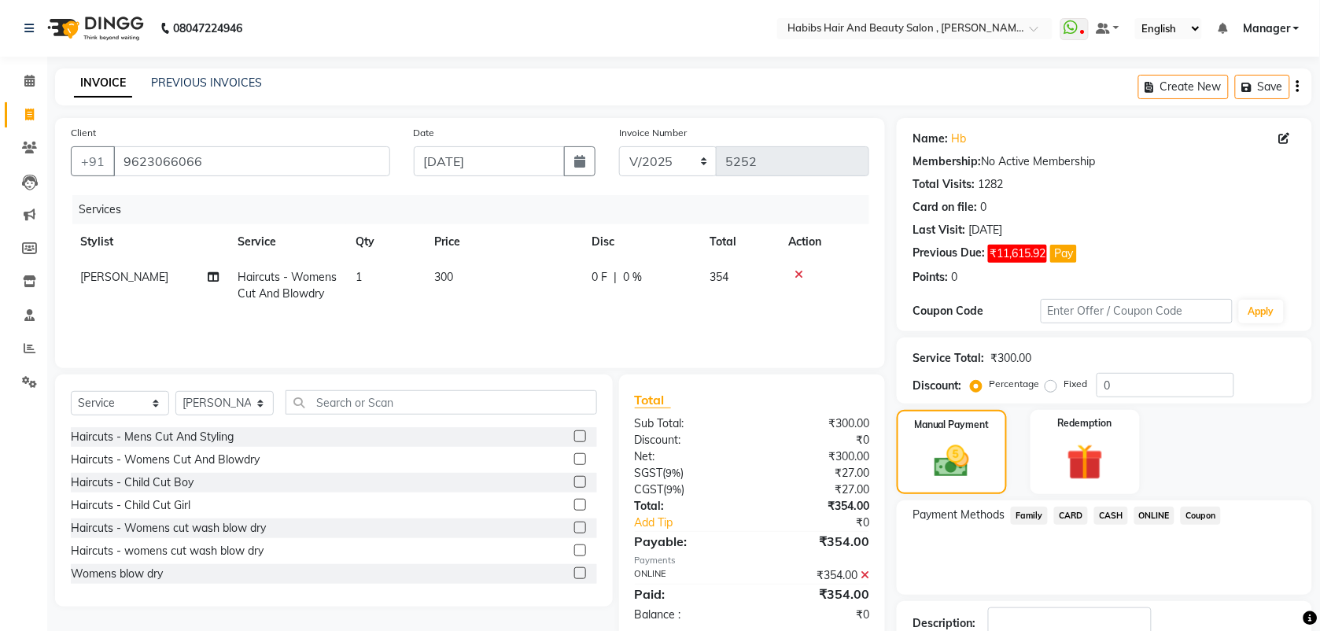
scroll to position [109, 0]
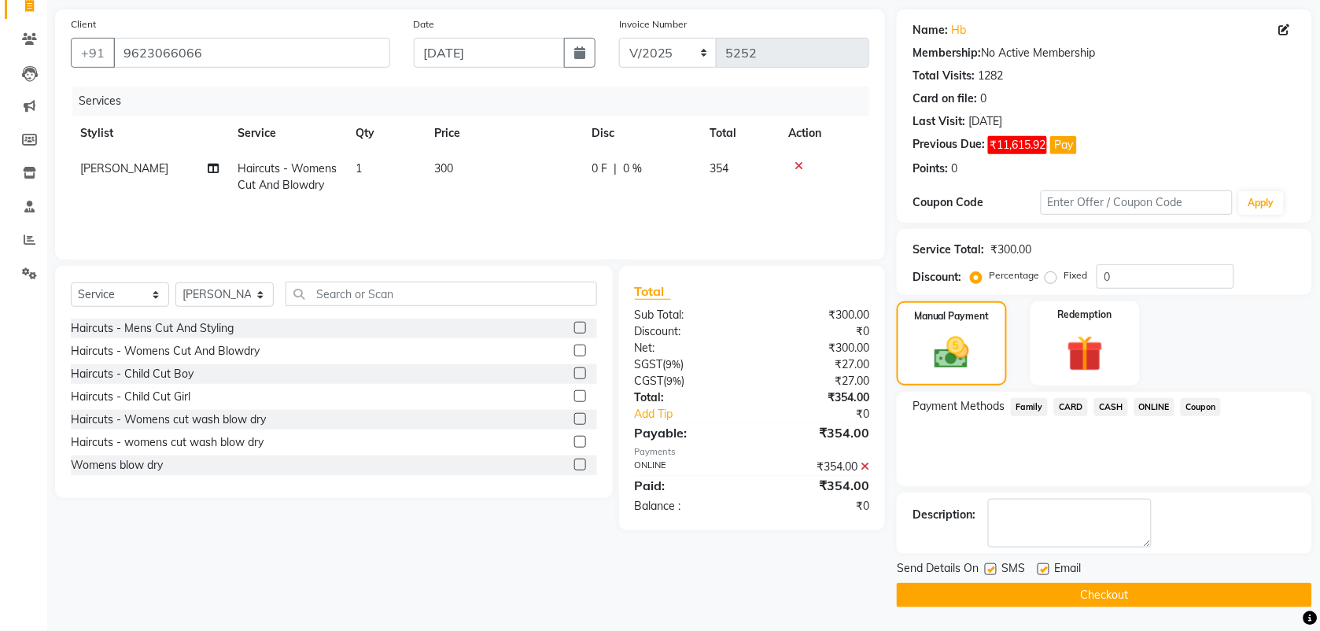
click at [1089, 598] on button "Checkout" at bounding box center [1103, 595] width 415 height 24
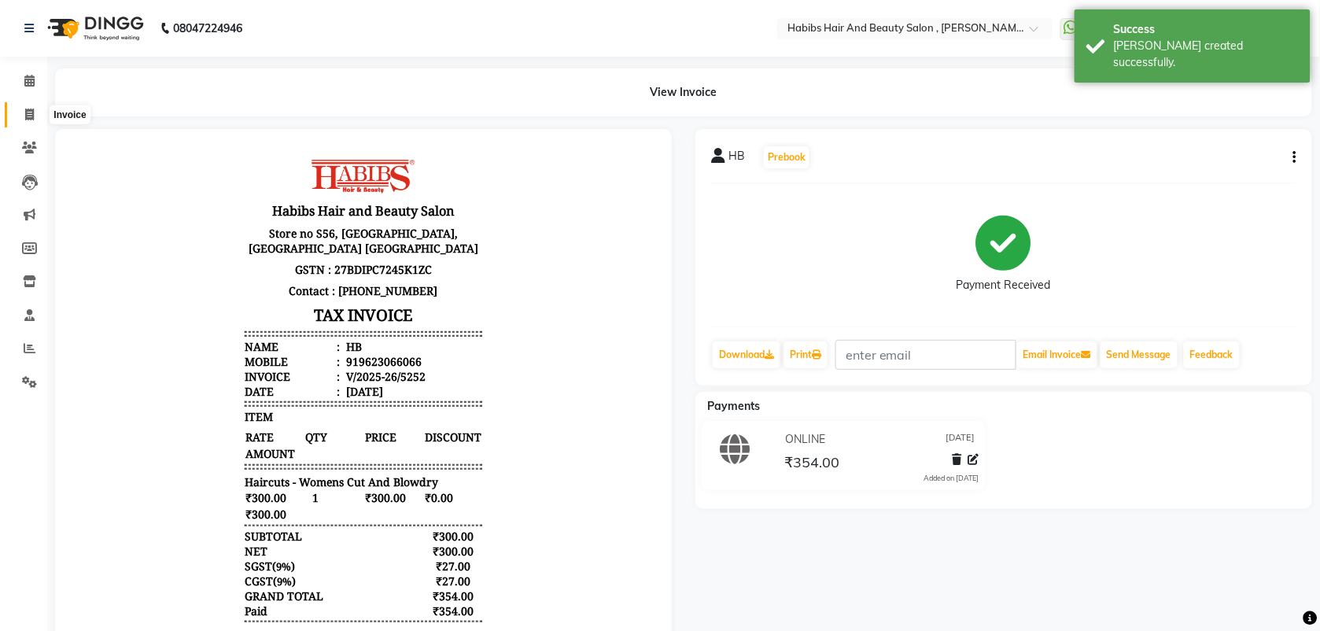
click at [30, 120] on icon at bounding box center [29, 115] width 9 height 12
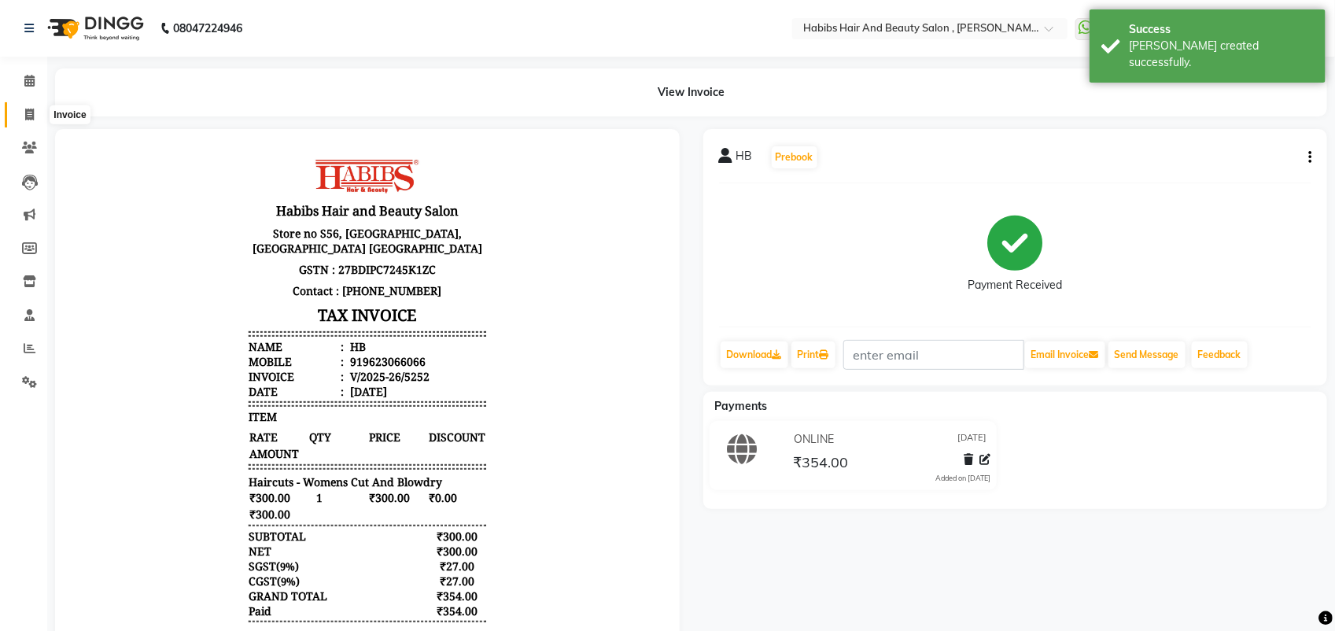
select select "service"
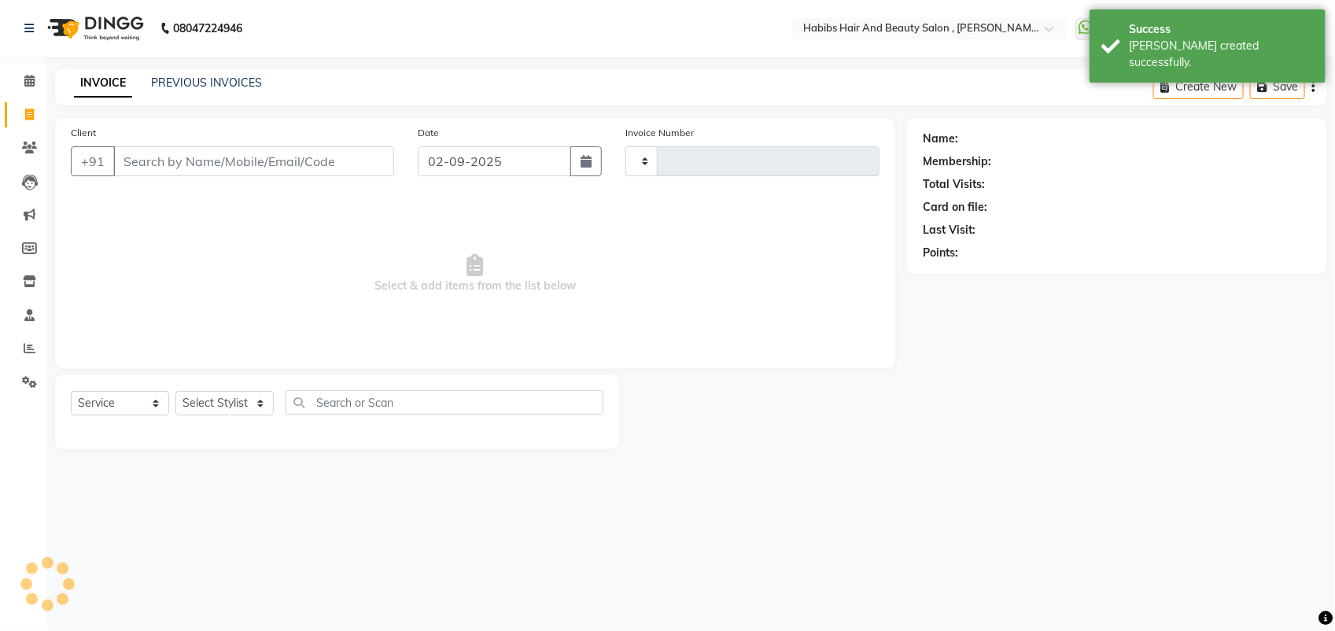
type input "5253"
select select "3814"
click at [469, 159] on input "02-09-2025" at bounding box center [494, 161] width 153 height 30
select select "9"
select select "2025"
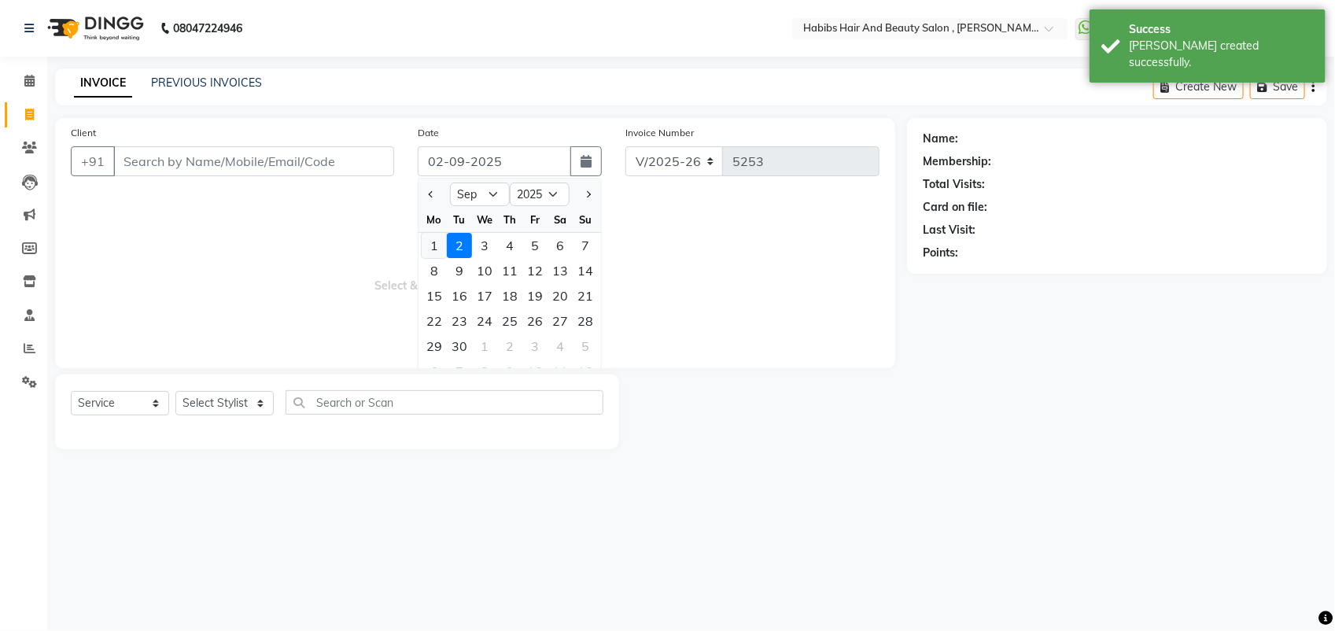
click at [433, 248] on div "1" at bounding box center [434, 245] width 25 height 25
type input "[DATE]"
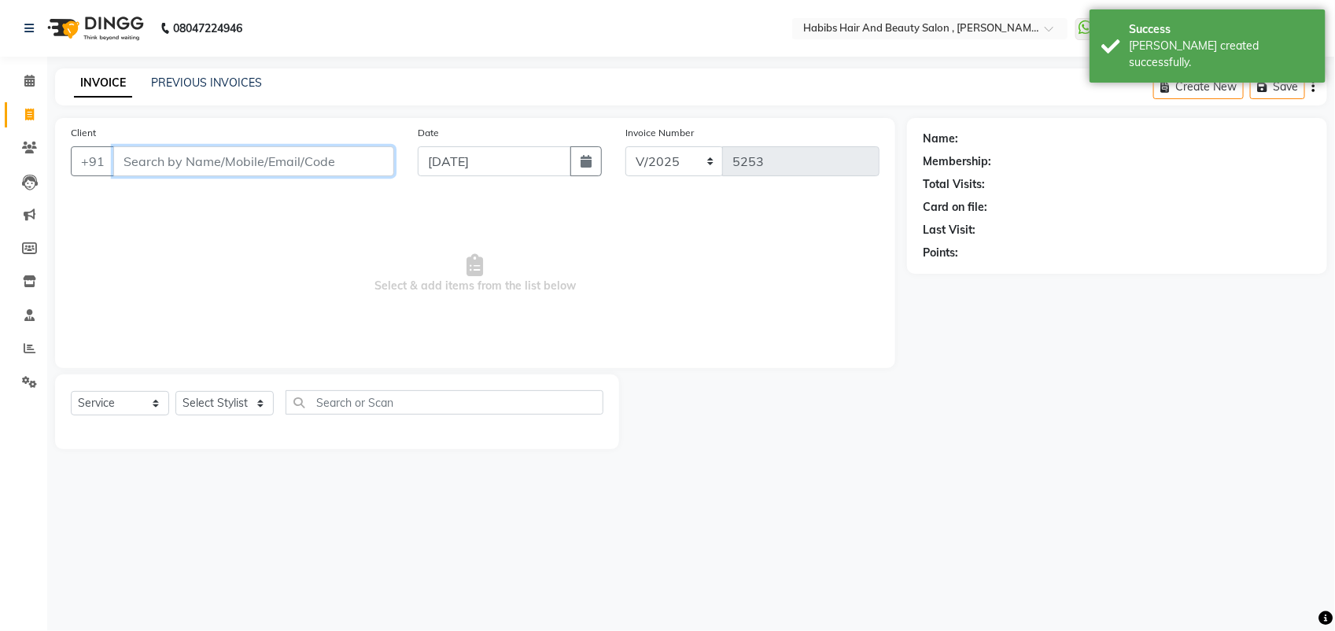
click at [168, 159] on input "Client" at bounding box center [253, 161] width 281 height 30
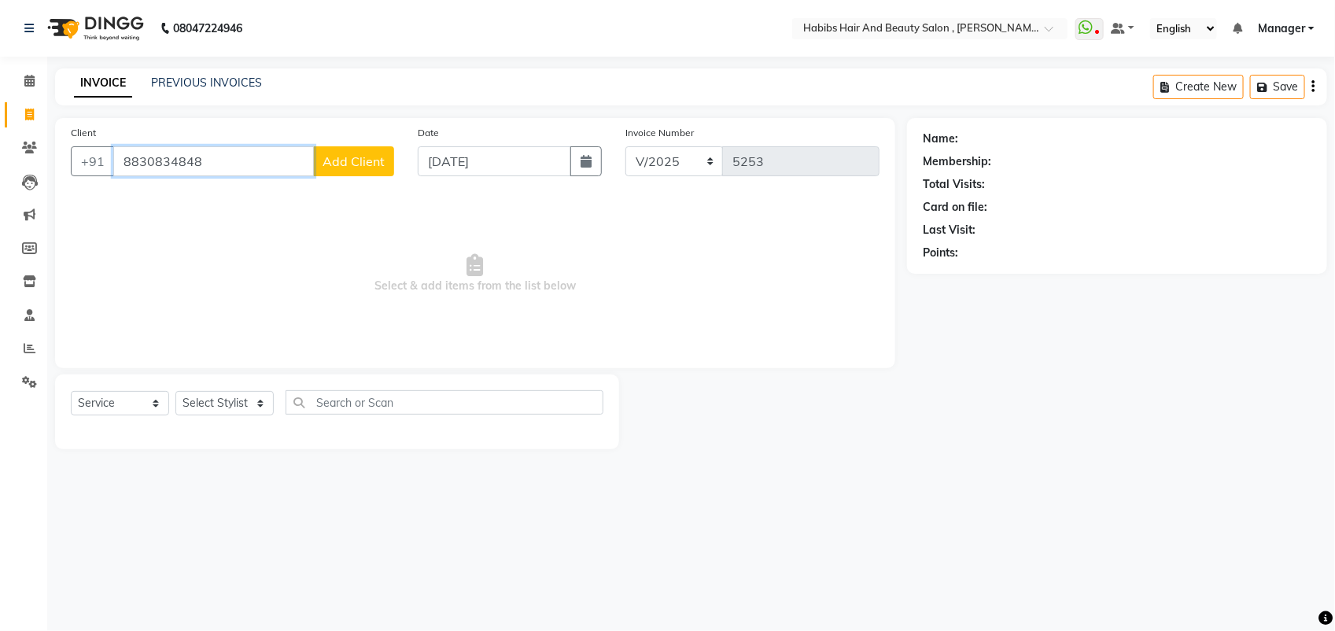
type input "8830834848"
drag, startPoint x: 342, startPoint y: 253, endPoint x: 359, endPoint y: 168, distance: 87.3
click at [359, 168] on div "Client +91 8830834848 Add Client Date 01-09-2025 Invoice Number V/2025 V/2025-2…" at bounding box center [475, 243] width 840 height 250
click at [359, 168] on span "Add Client" at bounding box center [353, 161] width 62 height 16
select select
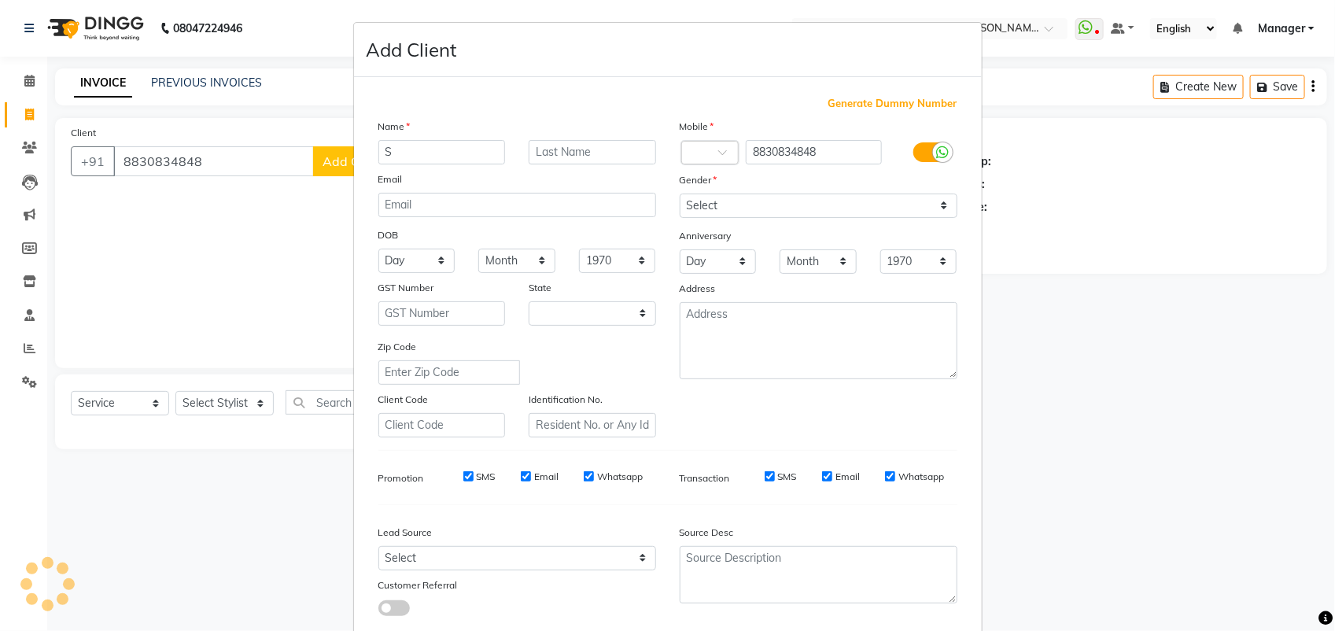
type input "SA"
select select "22"
type input "SARIKA"
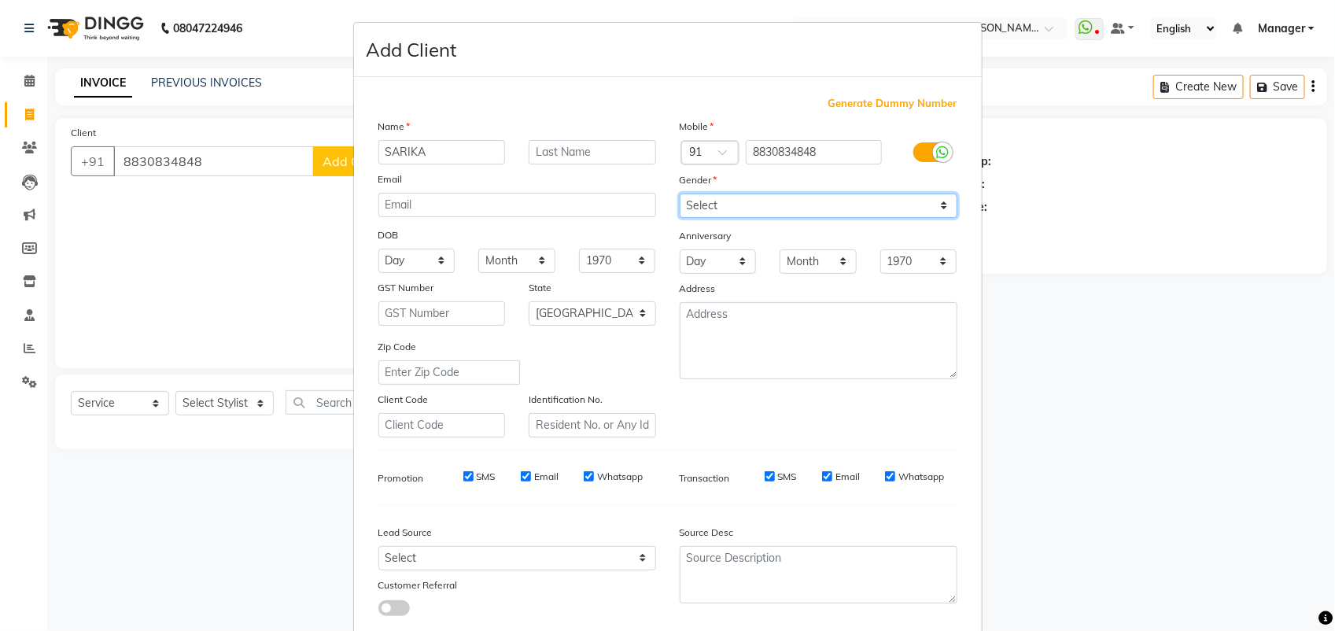
click at [737, 209] on select "Select Male Female Other Prefer Not To Say" at bounding box center [818, 205] width 278 height 24
click at [679, 193] on select "Select Male Female Other Prefer Not To Say" at bounding box center [818, 205] width 278 height 24
click at [697, 199] on select "Select Male Female Other Prefer Not To Say" at bounding box center [818, 205] width 278 height 24
select select "female"
click at [679, 193] on select "Select Male Female Other Prefer Not To Say" at bounding box center [818, 205] width 278 height 24
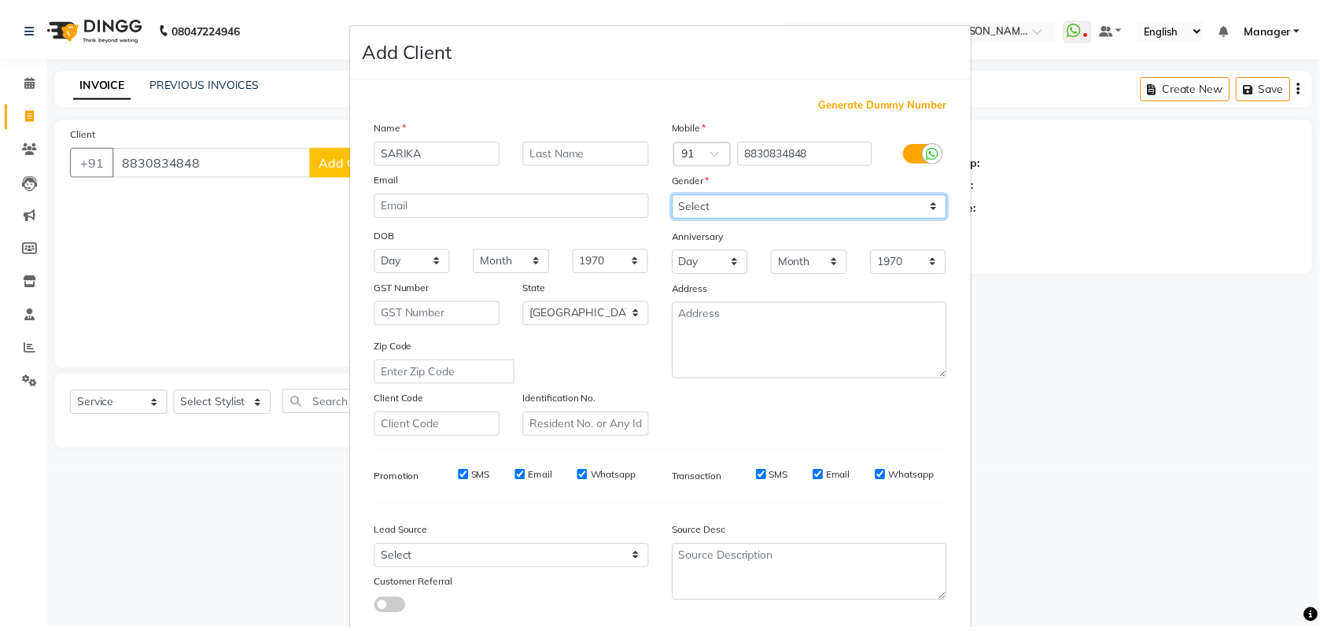
scroll to position [89, 0]
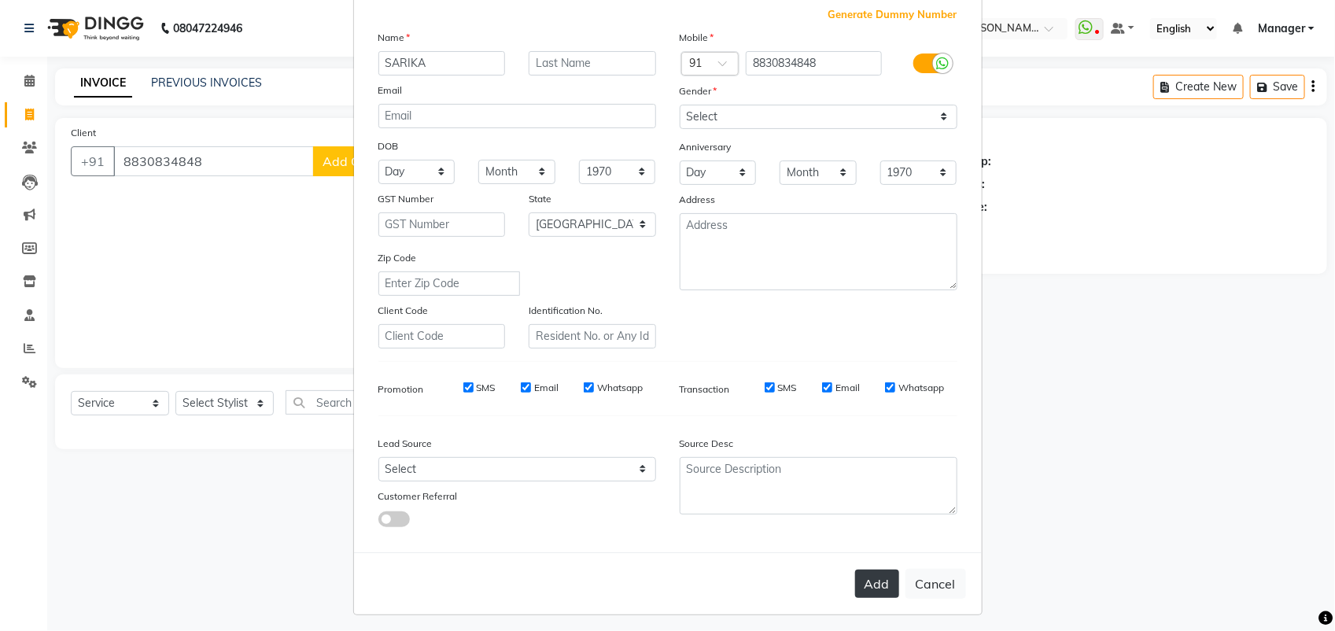
click at [870, 569] on button "Add" at bounding box center [877, 583] width 44 height 28
select select
select select "null"
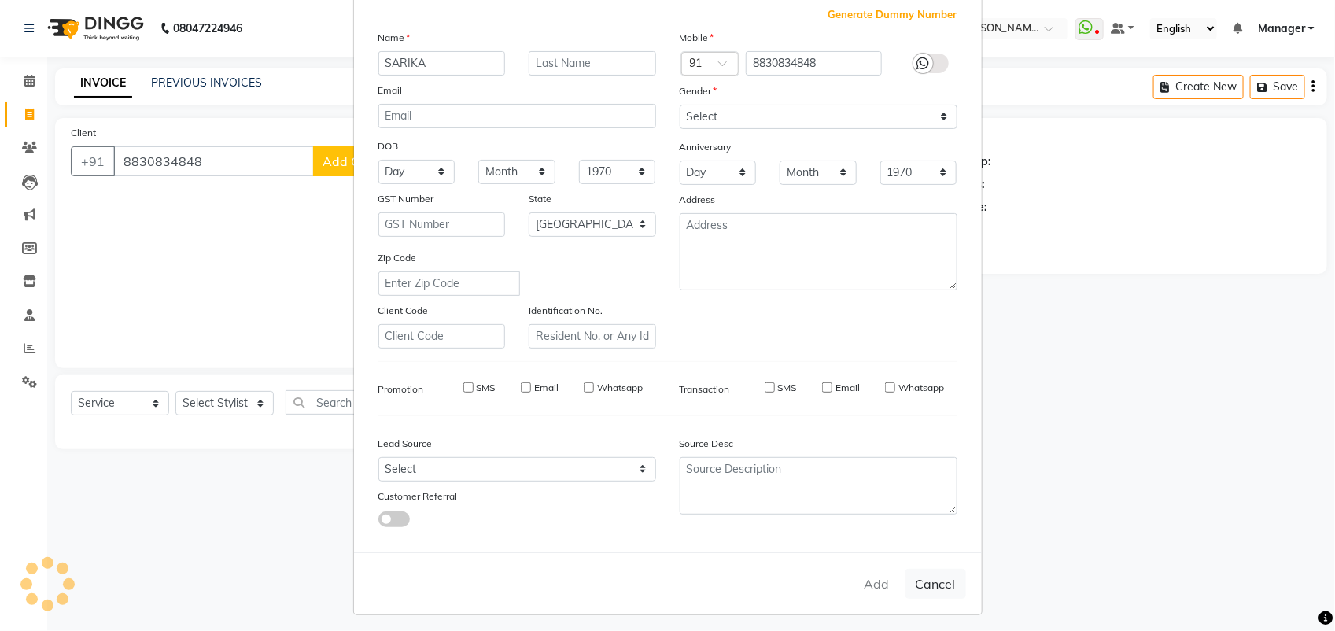
select select
checkbox input "false"
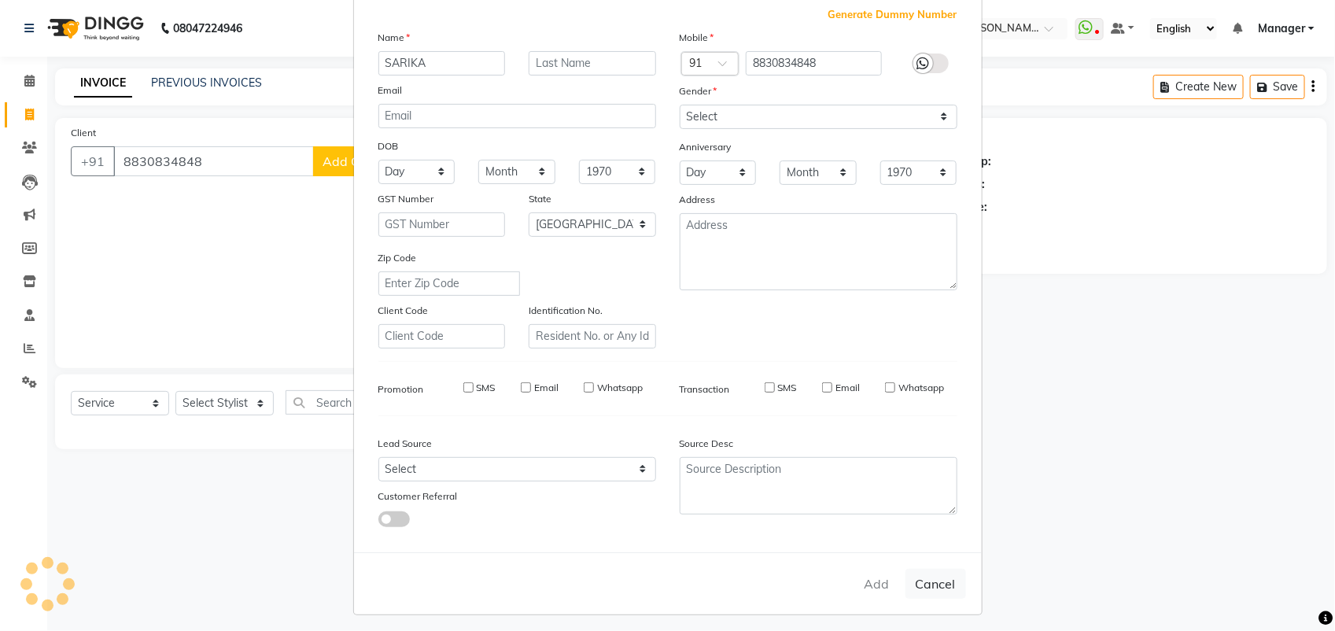
checkbox input "false"
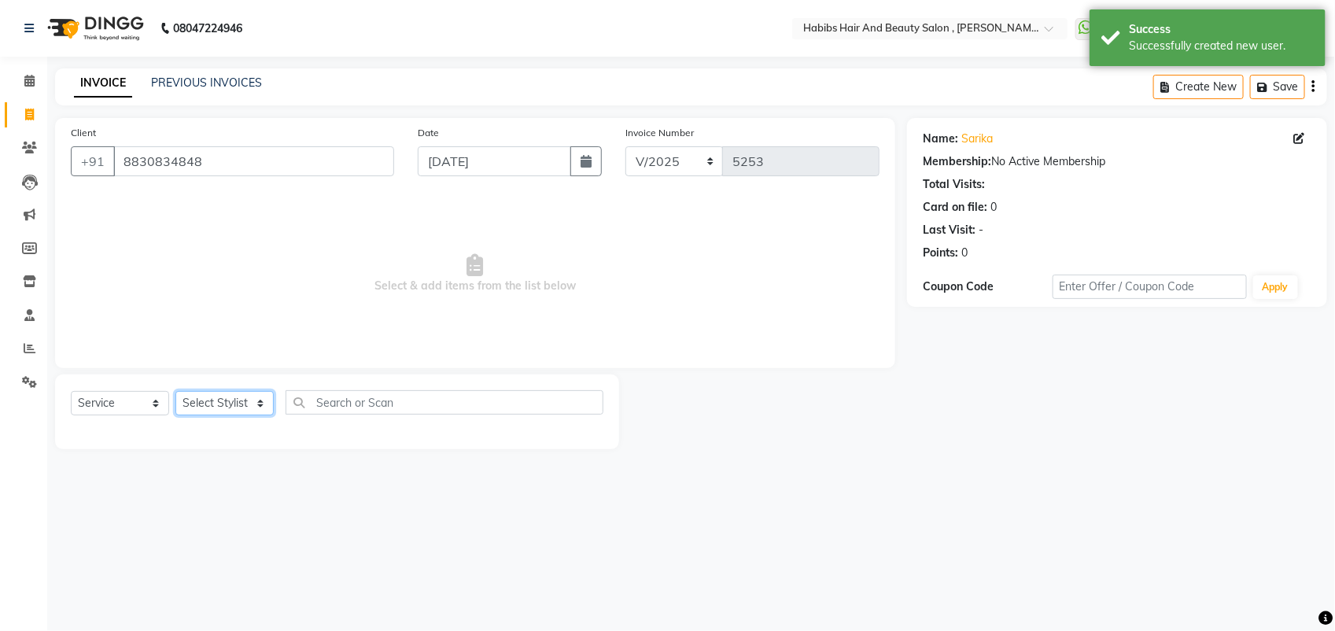
click at [226, 398] on select "Select Stylist [PERSON_NAME] Manager [PERSON_NAME] Saif [PERSON_NAME] [PERSON_N…" at bounding box center [224, 403] width 98 height 24
click at [241, 413] on select "Select Stylist [PERSON_NAME] Manager [PERSON_NAME] Saif [PERSON_NAME] [PERSON_N…" at bounding box center [224, 403] width 98 height 24
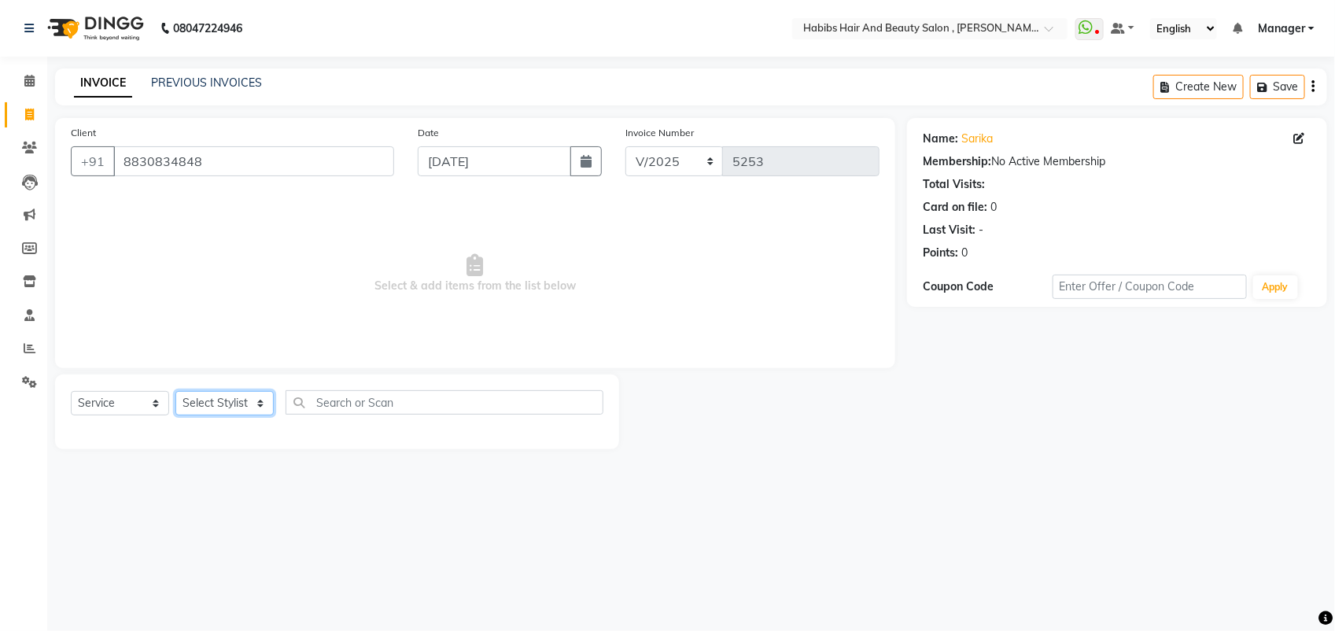
select select "89170"
click at [175, 391] on select "Select Stylist [PERSON_NAME] Manager [PERSON_NAME] Saif [PERSON_NAME] [PERSON_N…" at bounding box center [224, 403] width 98 height 24
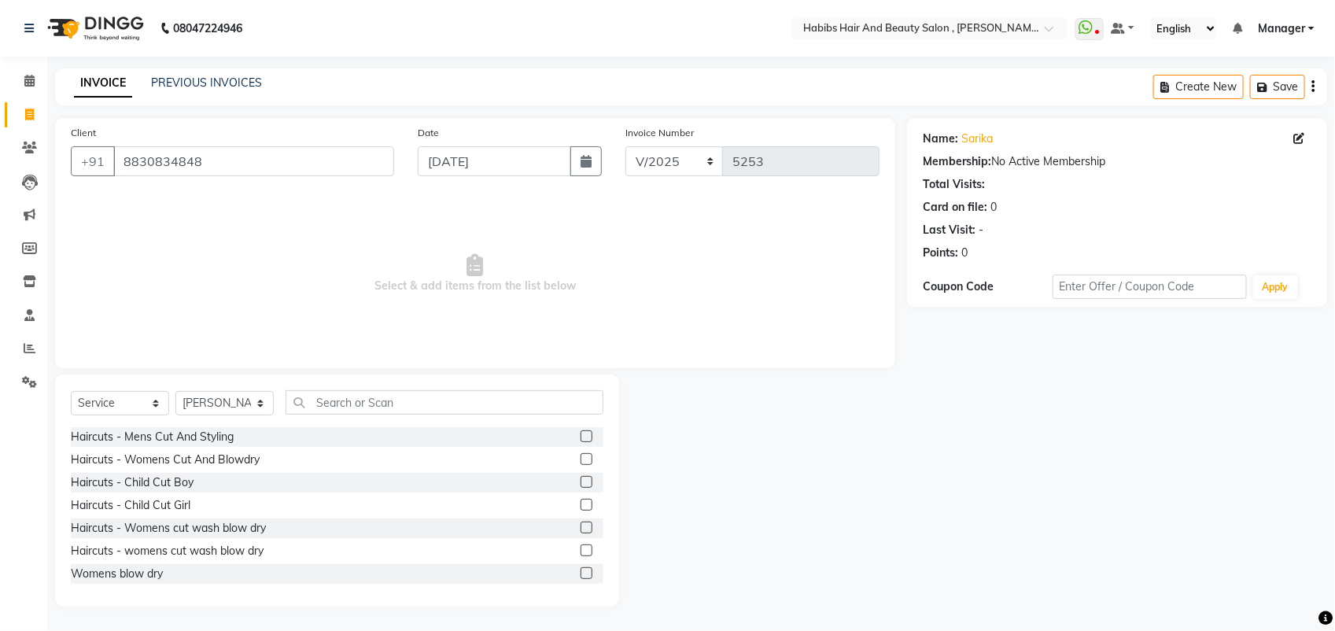
click at [580, 549] on label at bounding box center [586, 550] width 12 height 12
click at [580, 549] on input "checkbox" at bounding box center [585, 551] width 10 height 10
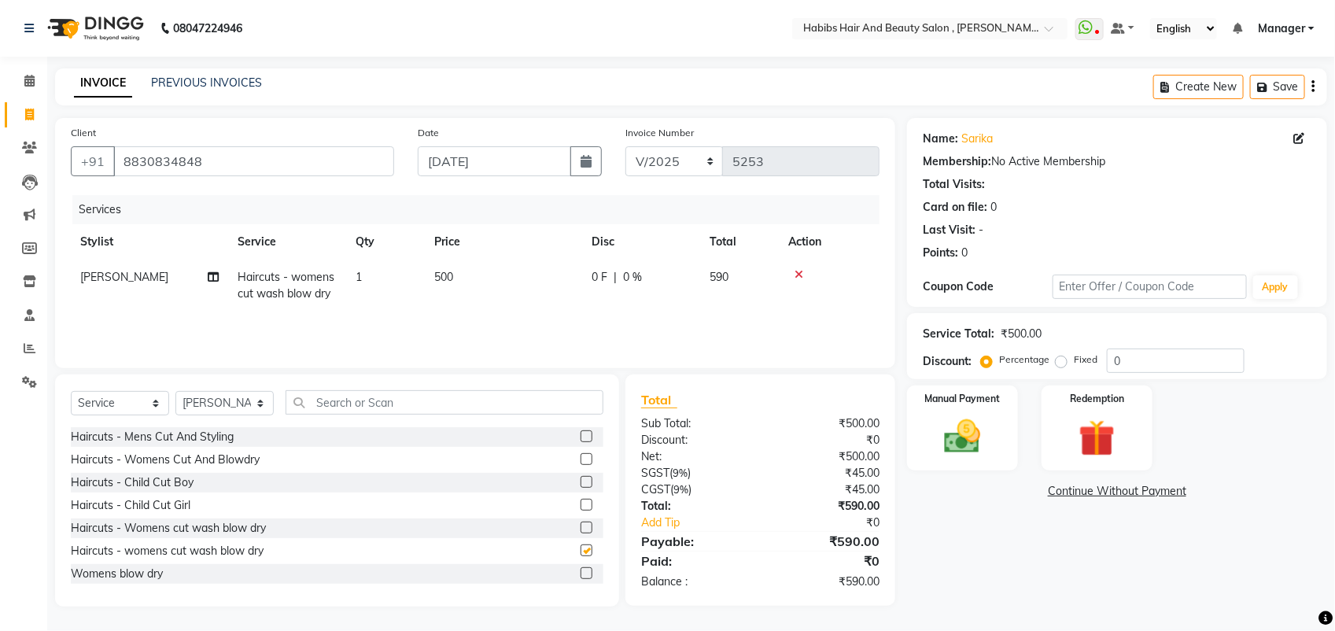
checkbox input "false"
click at [967, 447] on img at bounding box center [962, 436] width 62 height 44
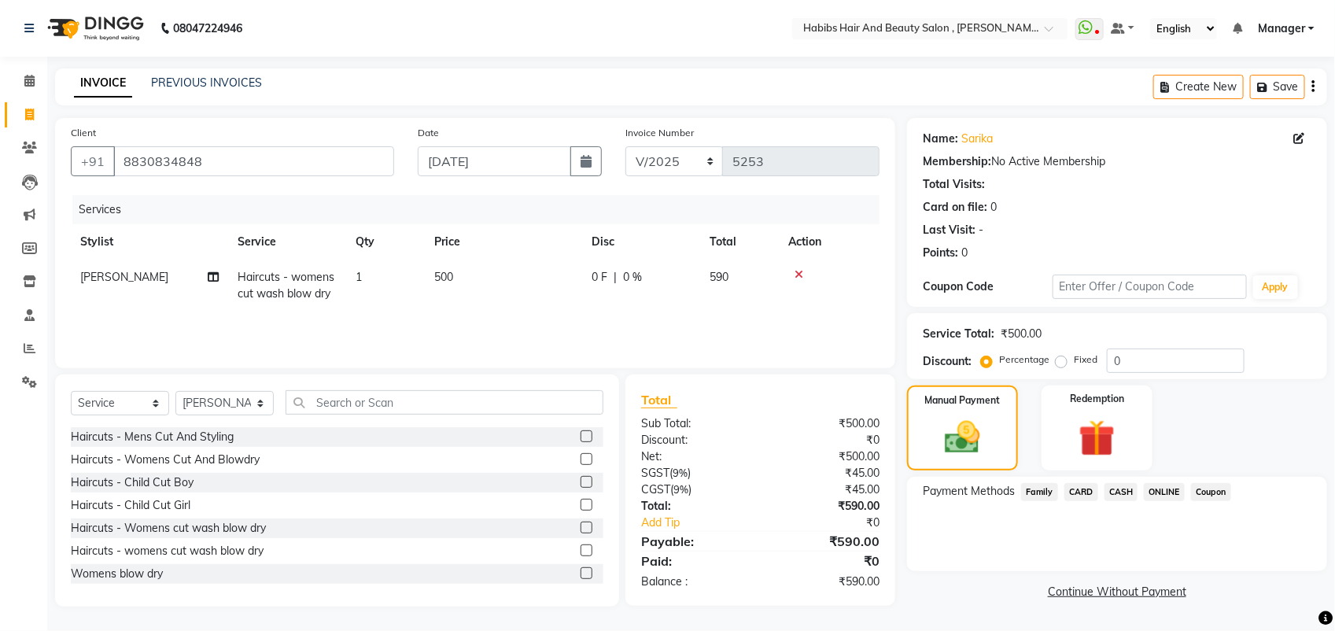
click at [1150, 488] on span "ONLINE" at bounding box center [1163, 492] width 41 height 18
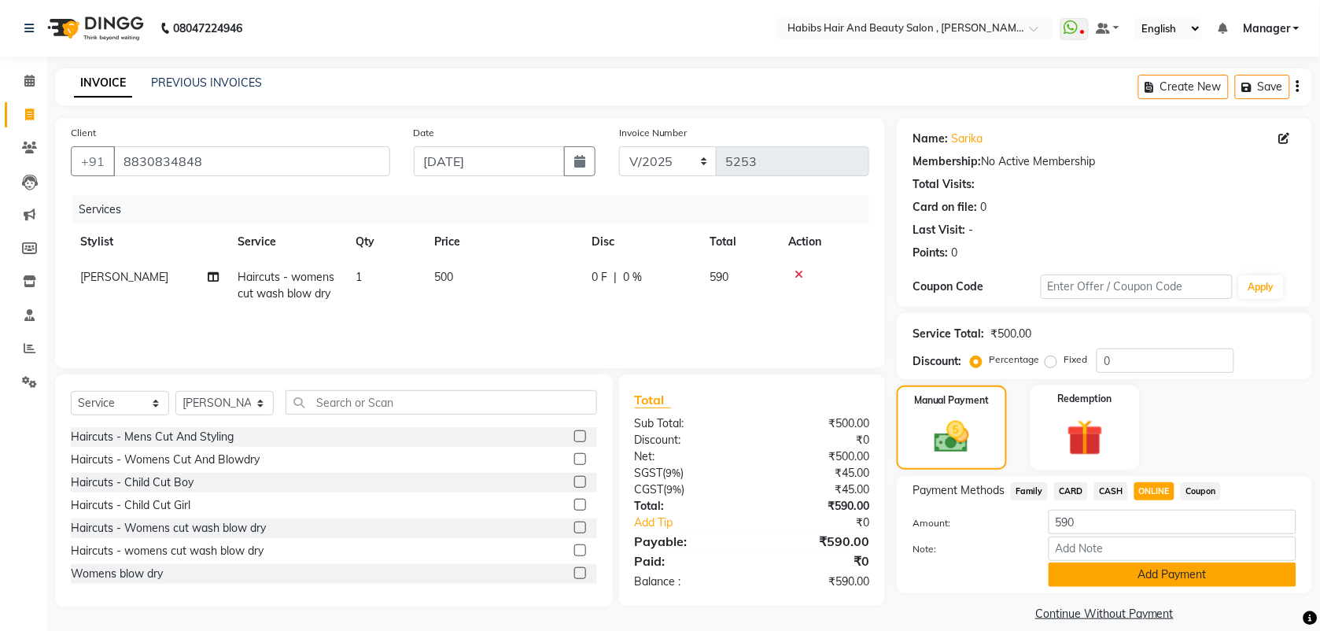
click at [1103, 576] on button "Add Payment" at bounding box center [1172, 574] width 248 height 24
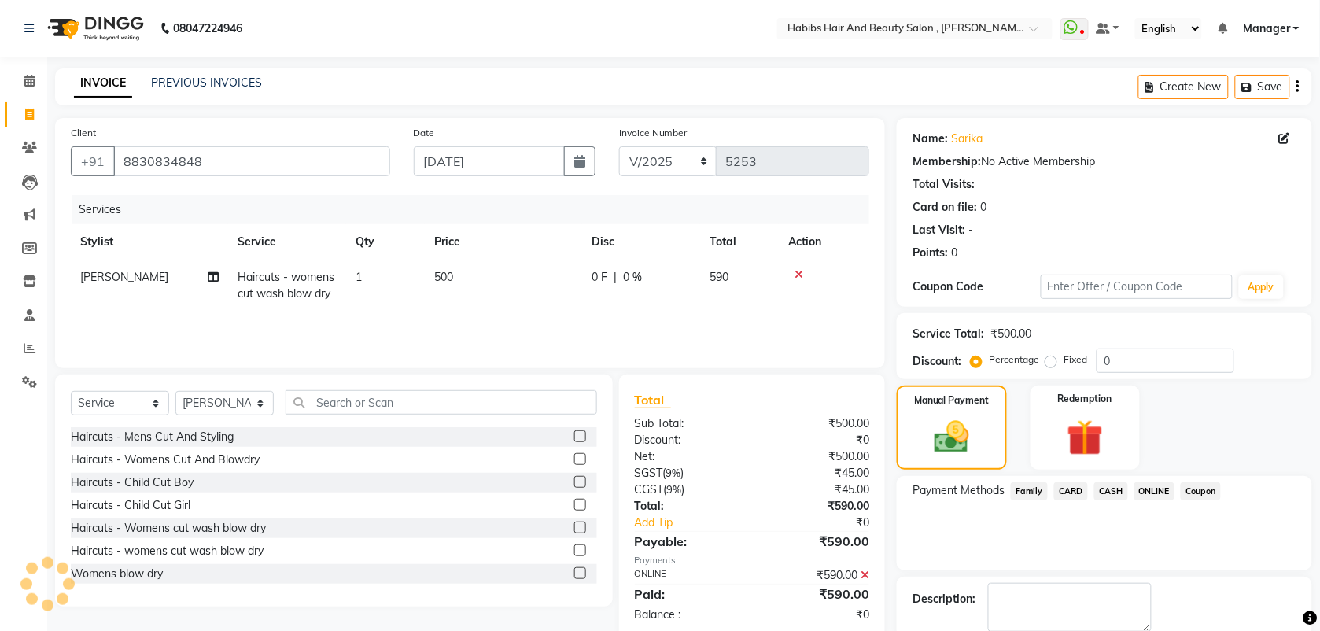
scroll to position [84, 0]
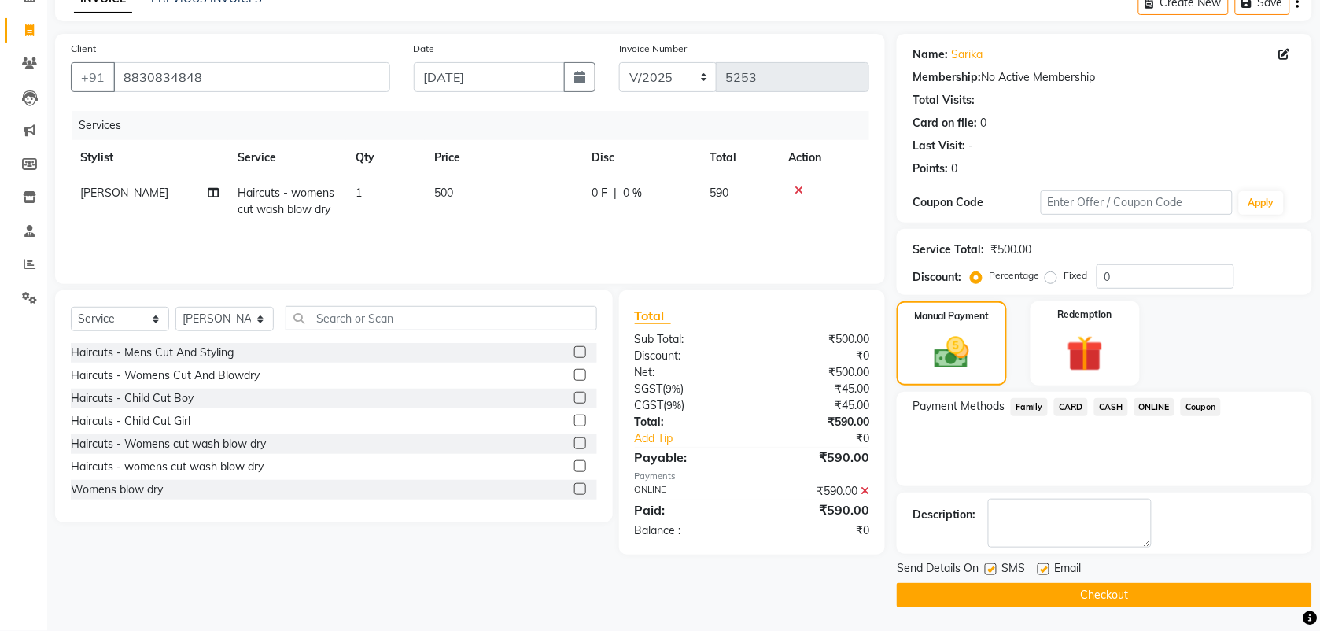
click at [1071, 596] on button "Checkout" at bounding box center [1103, 595] width 415 height 24
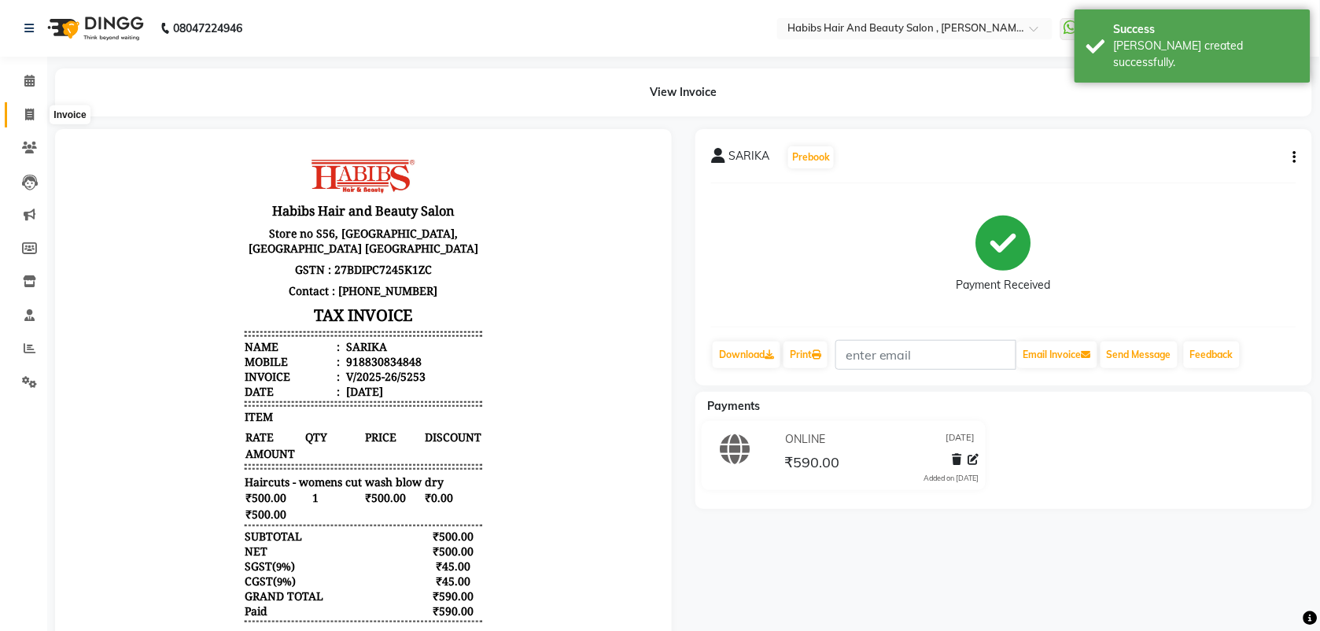
click at [25, 118] on icon at bounding box center [29, 115] width 9 height 12
select select "service"
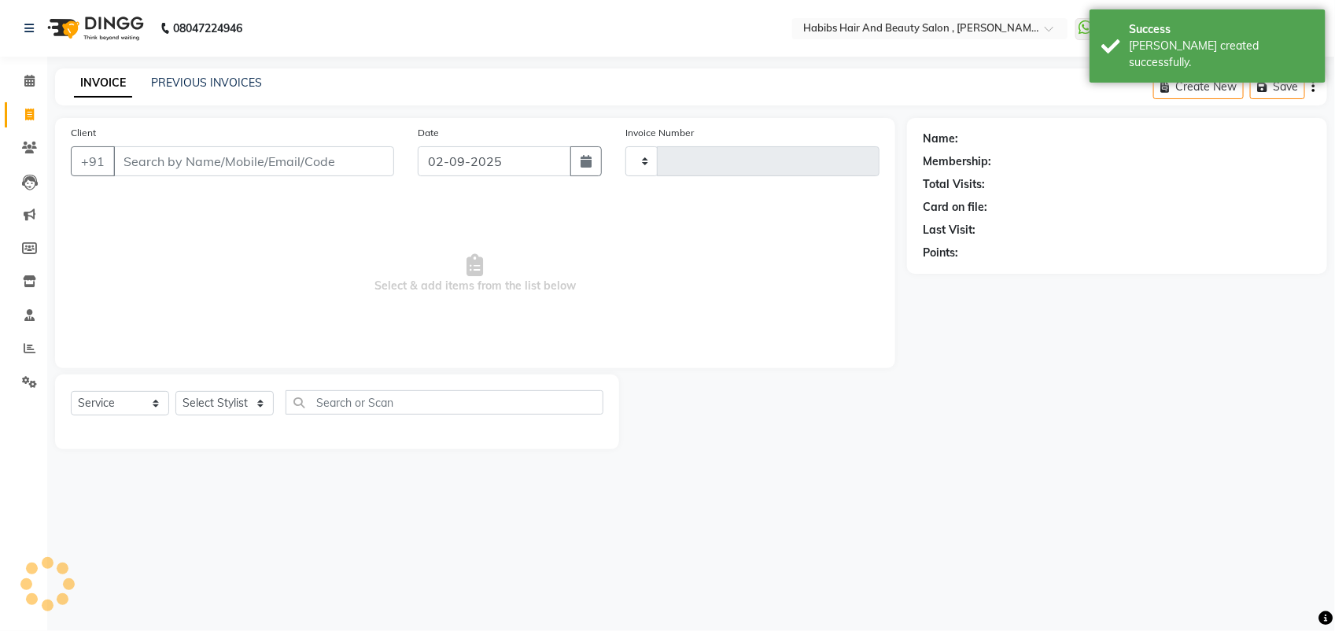
type input "5254"
select select "3814"
click at [435, 153] on input "02-09-2025" at bounding box center [494, 161] width 153 height 30
select select "9"
select select "2025"
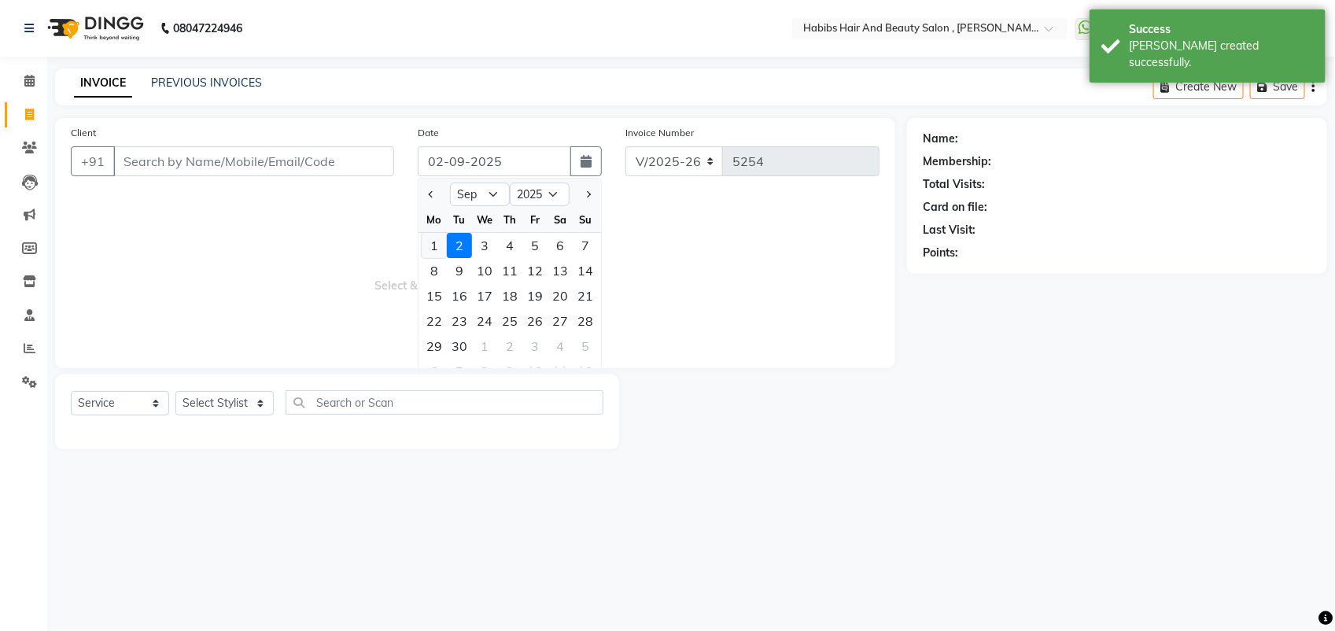
click at [436, 237] on div "1" at bounding box center [434, 245] width 25 height 25
type input "[DATE]"
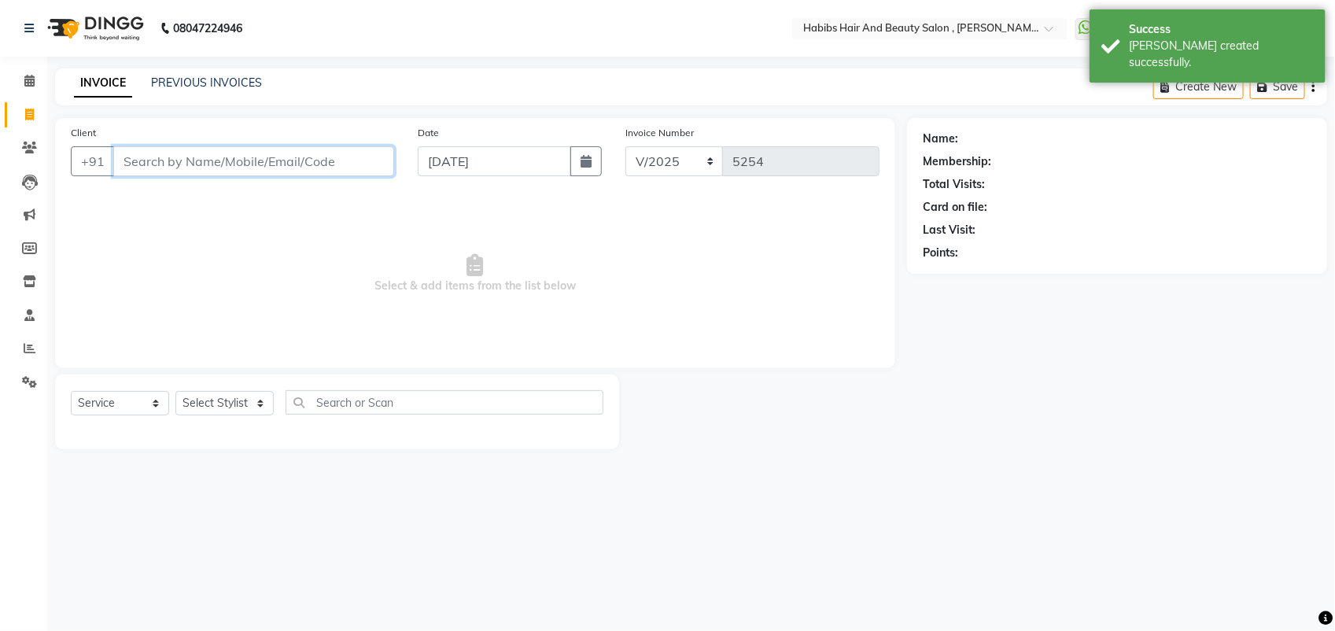
click at [210, 161] on input "Client" at bounding box center [253, 161] width 281 height 30
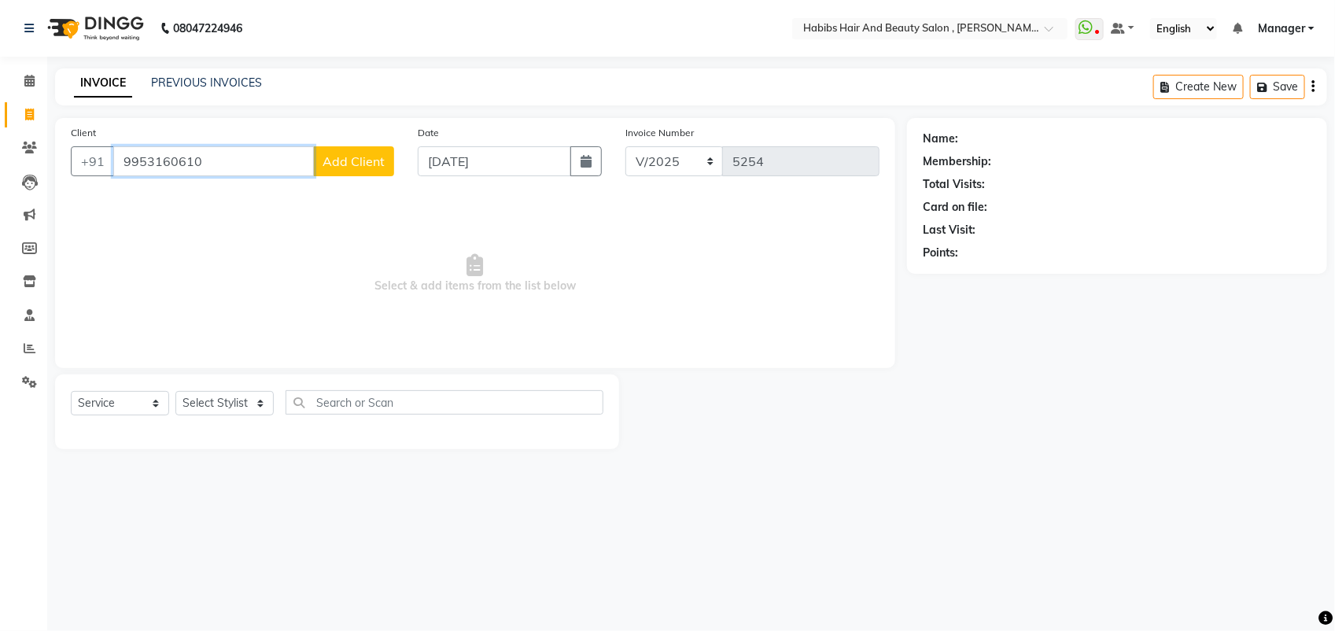
type input "9953160610"
click at [359, 166] on span "Add Client" at bounding box center [353, 161] width 62 height 16
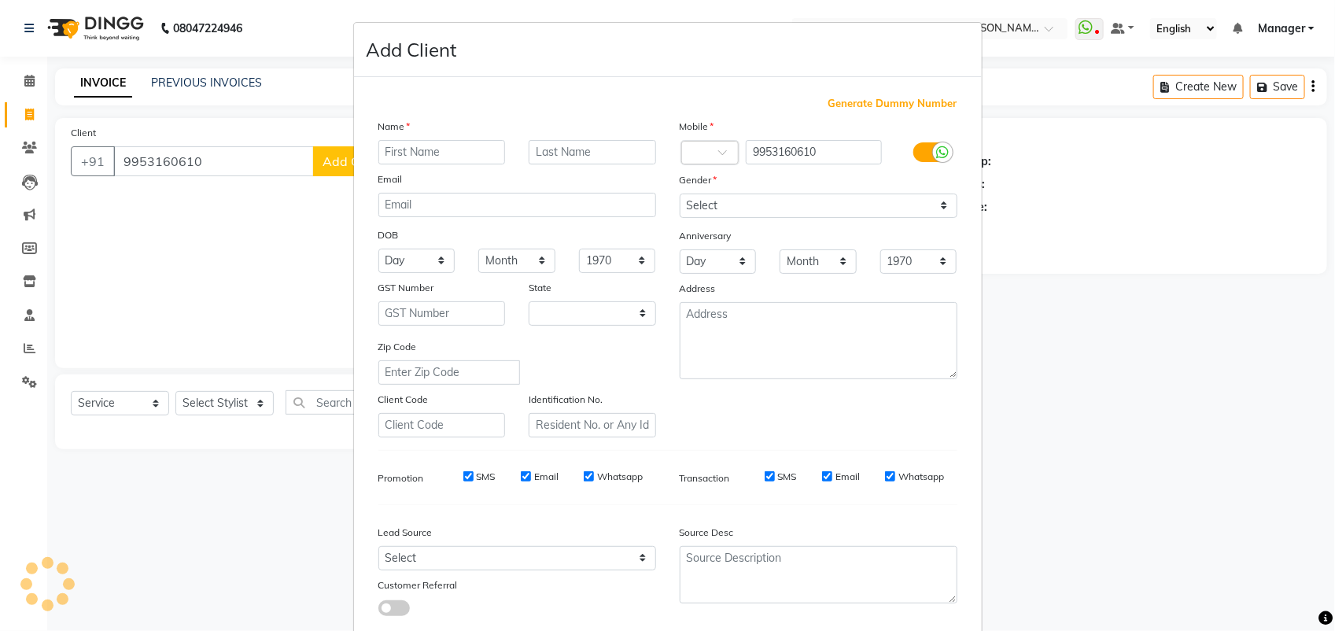
select select "22"
type input "AKANSHA"
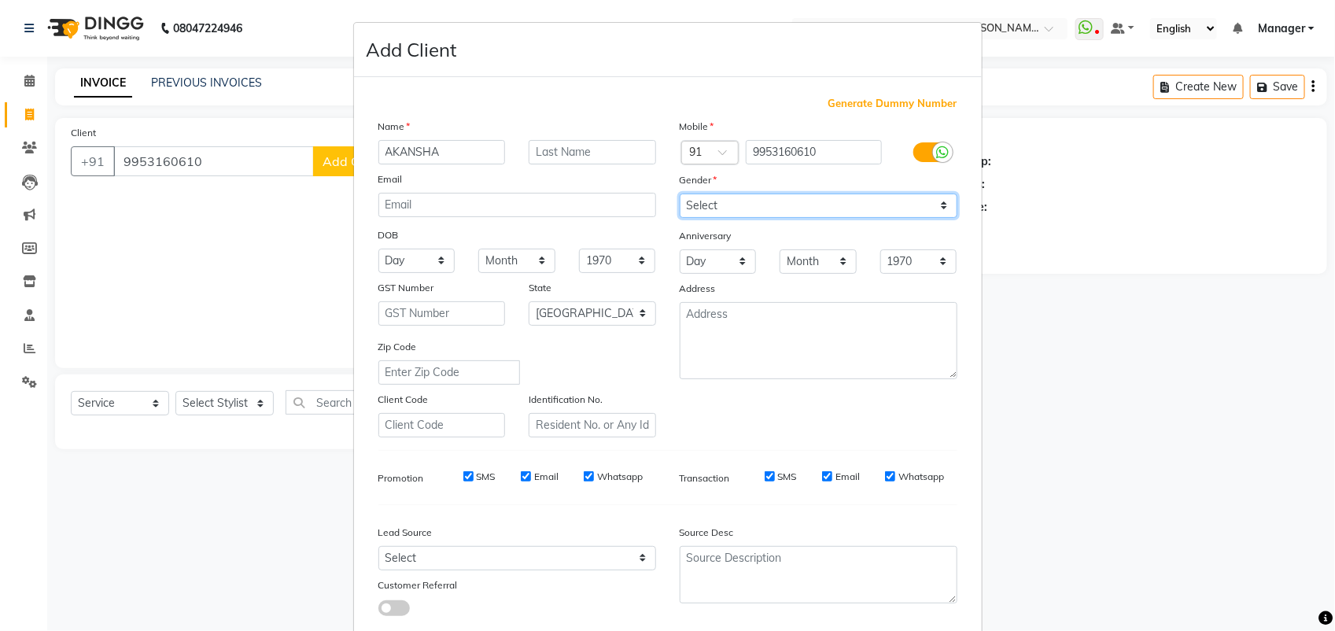
click at [708, 206] on select "Select Male Female Other Prefer Not To Say" at bounding box center [818, 205] width 278 height 24
select select "female"
click at [679, 193] on select "Select Male Female Other Prefer Not To Say" at bounding box center [818, 205] width 278 height 24
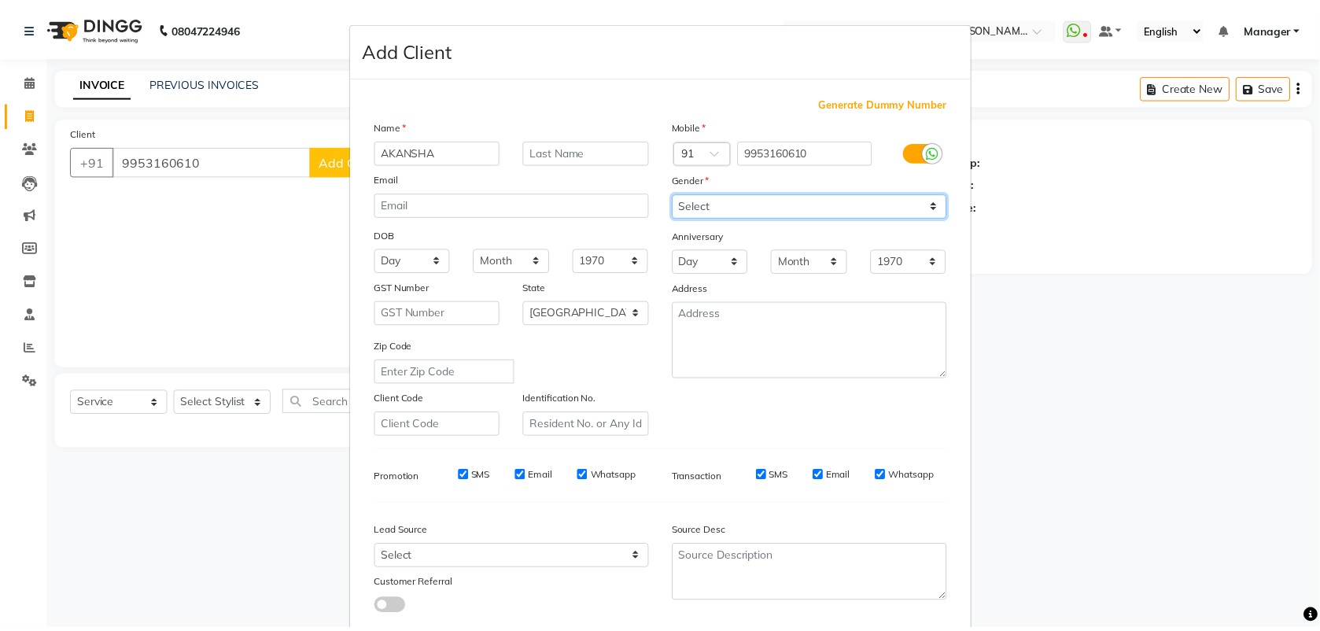
scroll to position [89, 0]
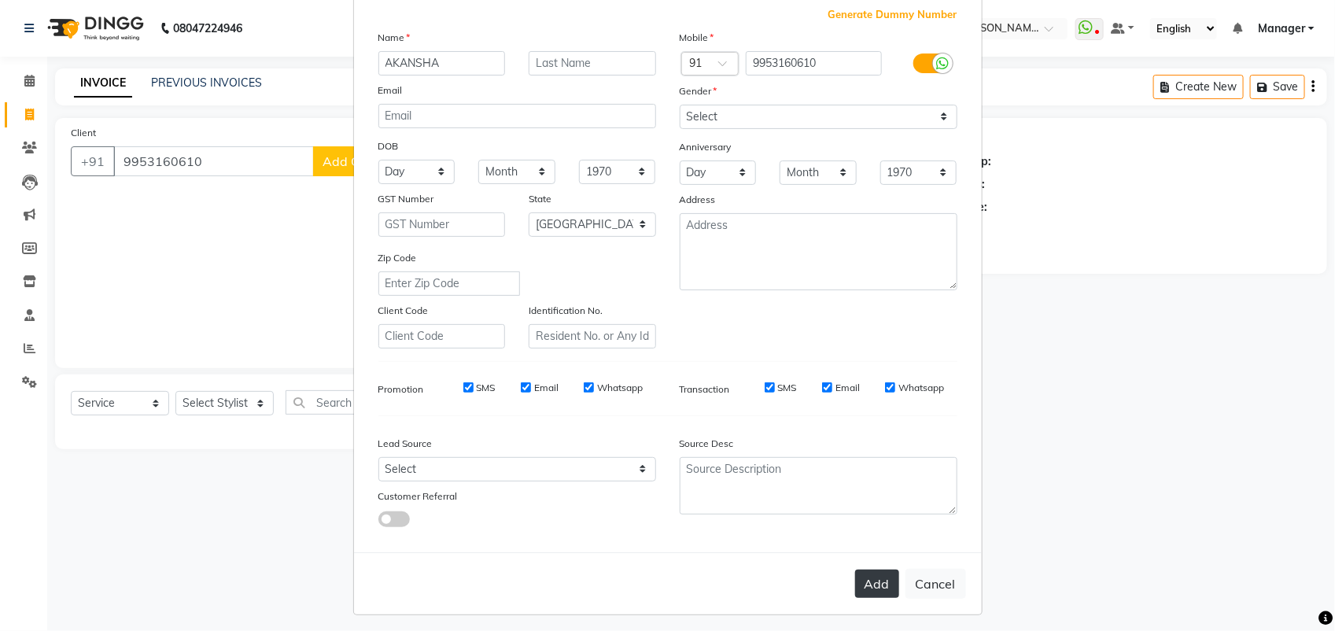
click at [871, 580] on button "Add" at bounding box center [877, 583] width 44 height 28
select select
select select "null"
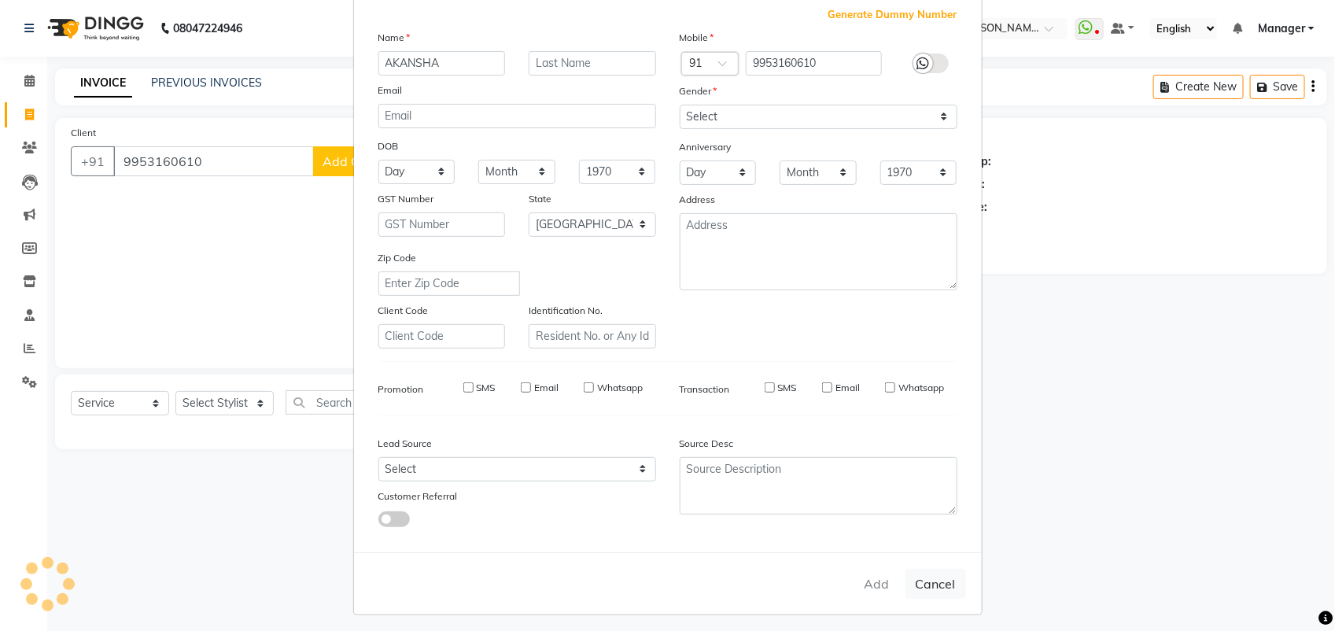
select select
checkbox input "false"
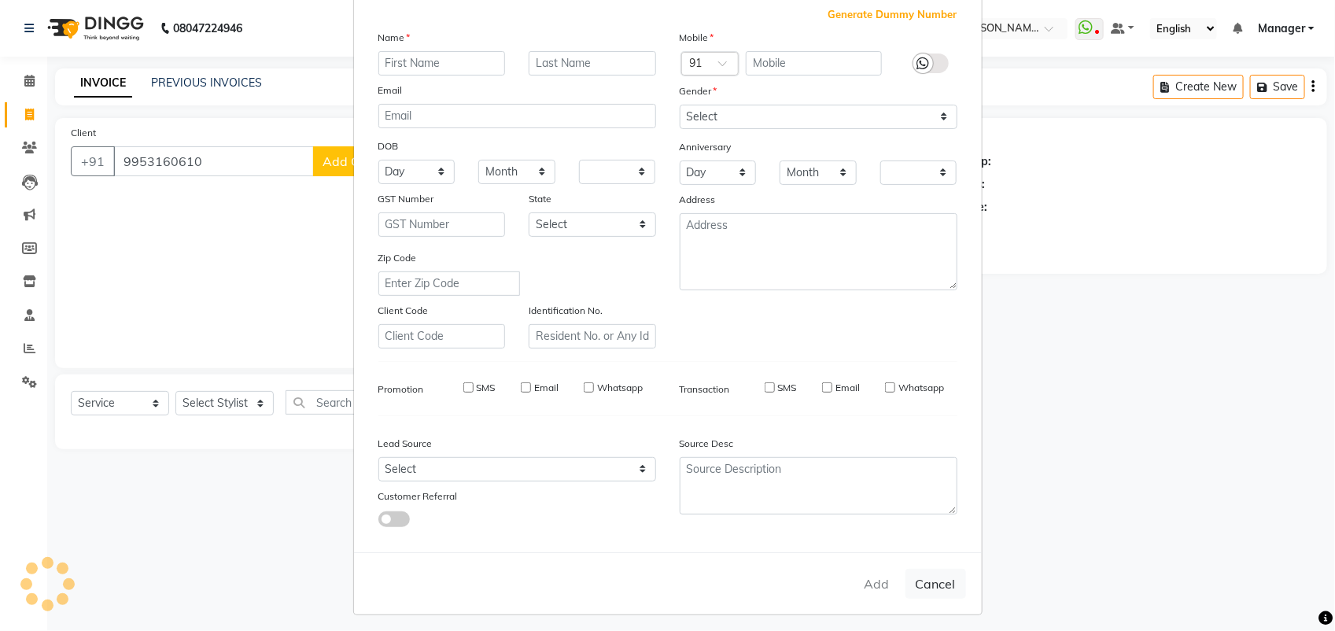
checkbox input "false"
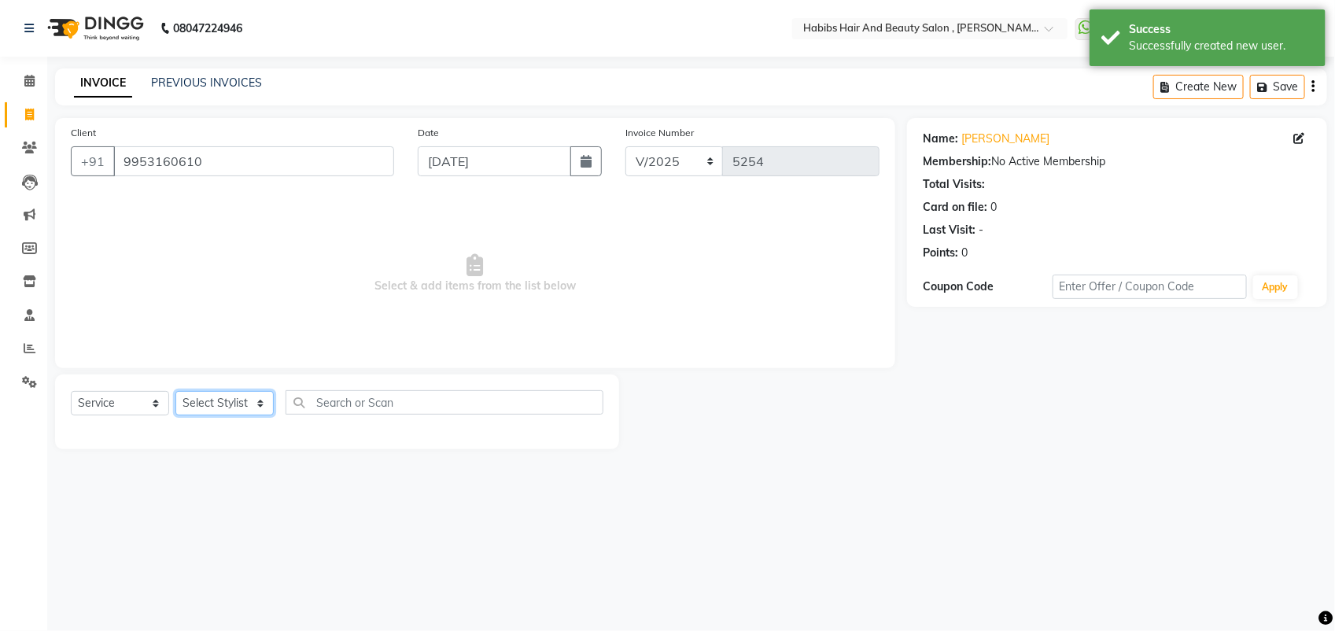
click at [256, 407] on select "Select Stylist [PERSON_NAME] Manager [PERSON_NAME] Saif [PERSON_NAME] [PERSON_N…" at bounding box center [224, 403] width 98 height 24
select select "18510"
click at [175, 391] on select "Select Stylist [PERSON_NAME] Manager [PERSON_NAME] Saif [PERSON_NAME] [PERSON_N…" at bounding box center [224, 403] width 98 height 24
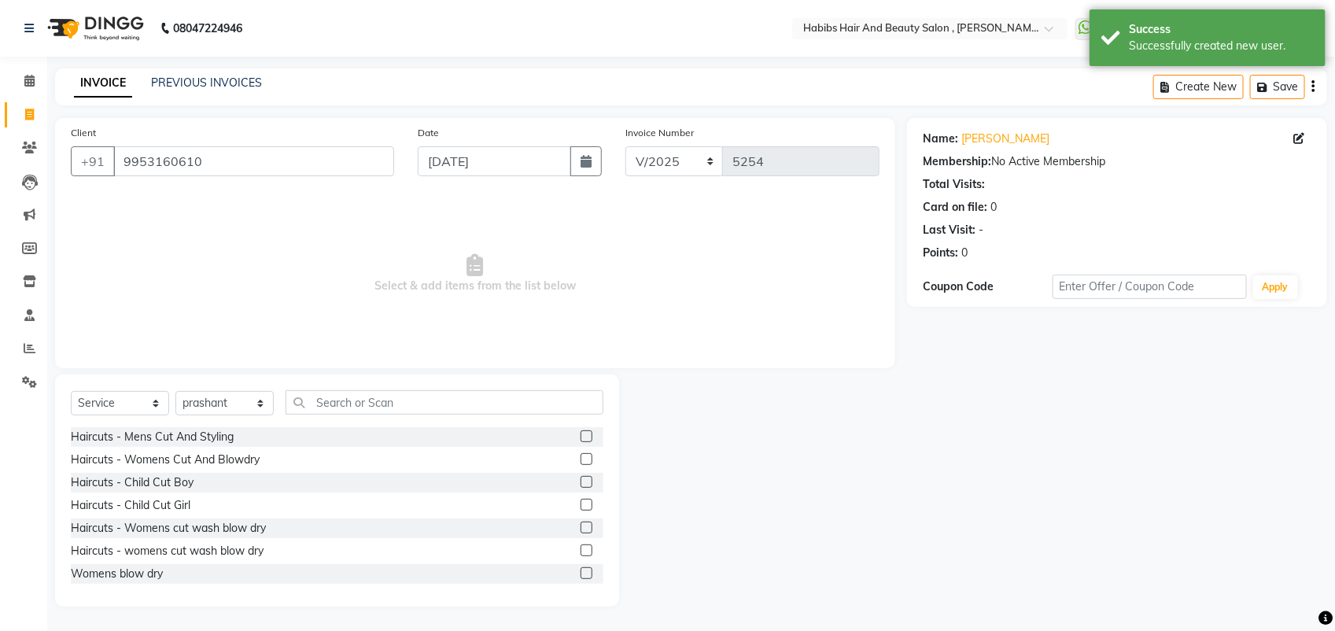
click at [580, 456] on label at bounding box center [586, 459] width 12 height 12
click at [580, 456] on input "checkbox" at bounding box center [585, 460] width 10 height 10
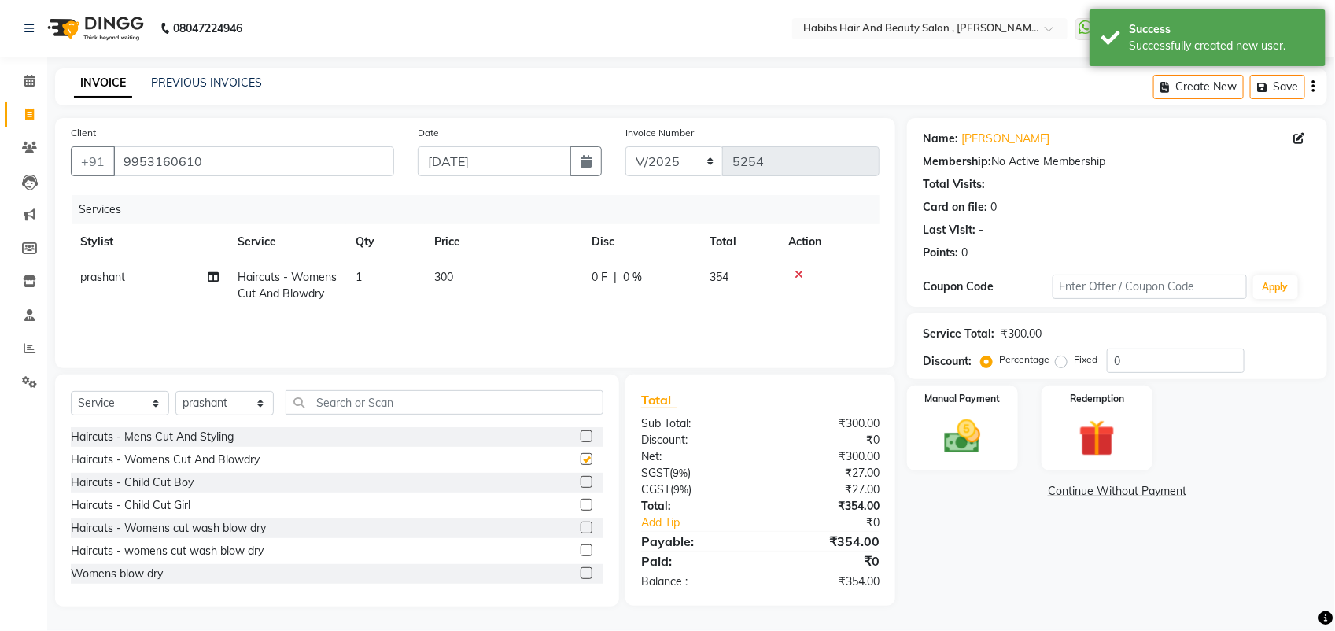
checkbox input "false"
click at [961, 440] on img at bounding box center [962, 436] width 62 height 44
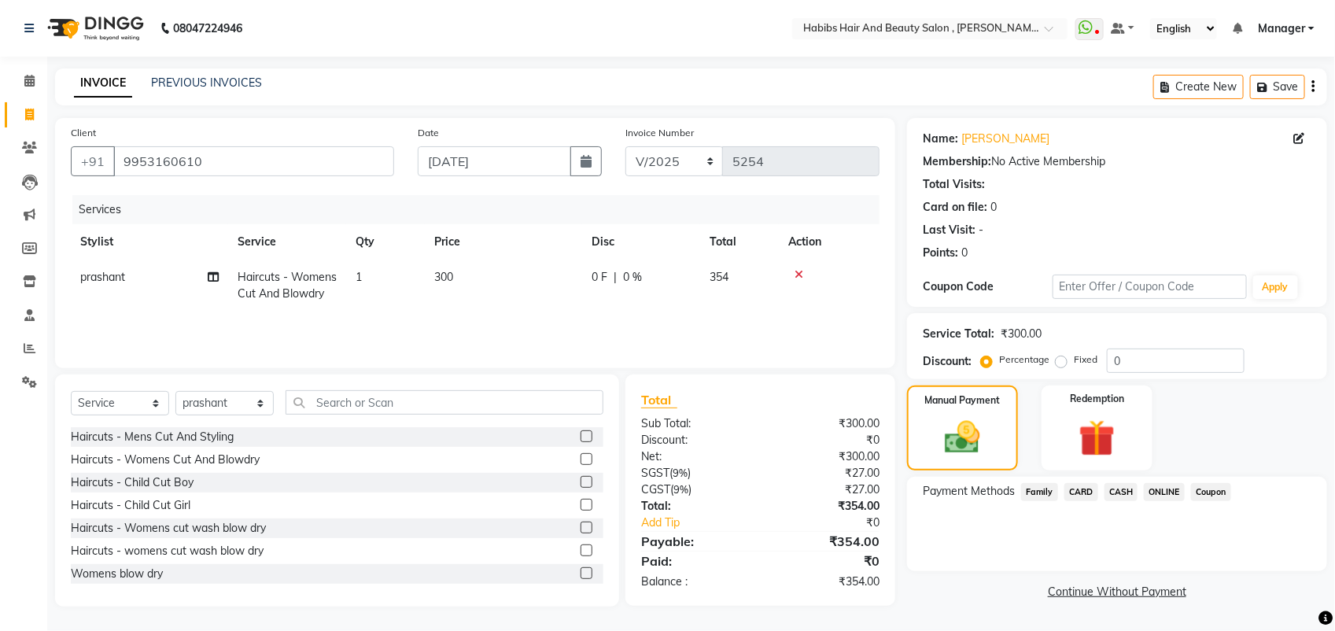
click at [1154, 495] on span "ONLINE" at bounding box center [1163, 492] width 41 height 18
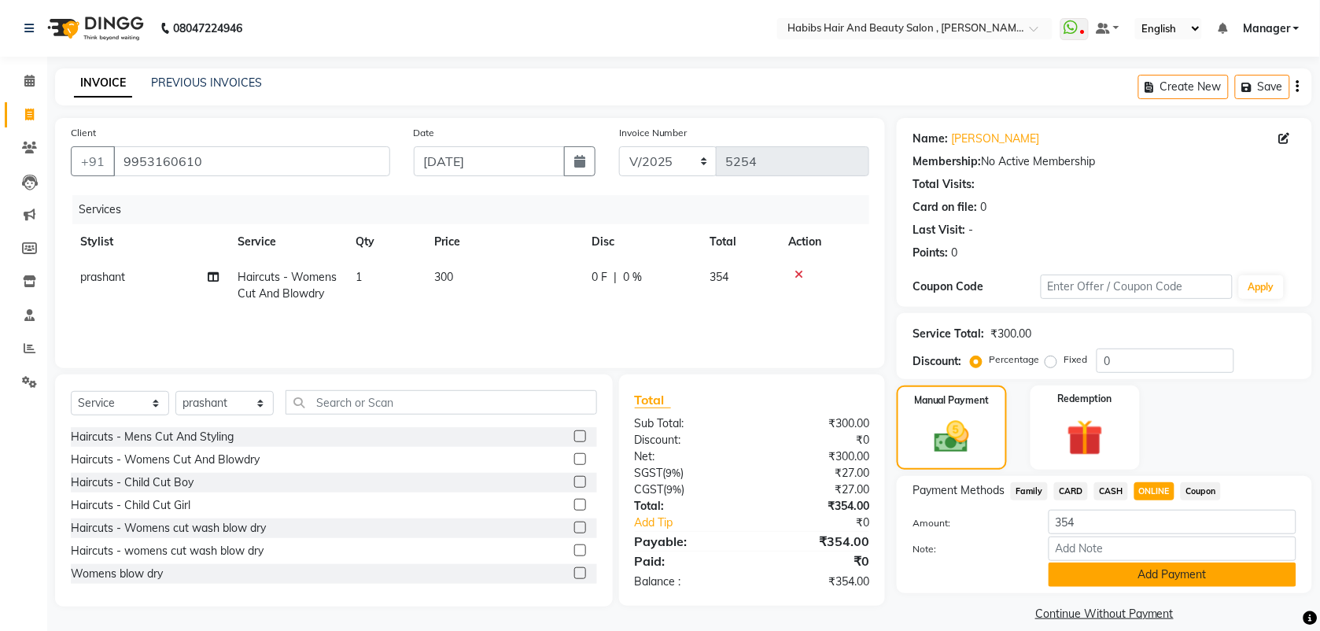
click at [1111, 576] on button "Add Payment" at bounding box center [1172, 574] width 248 height 24
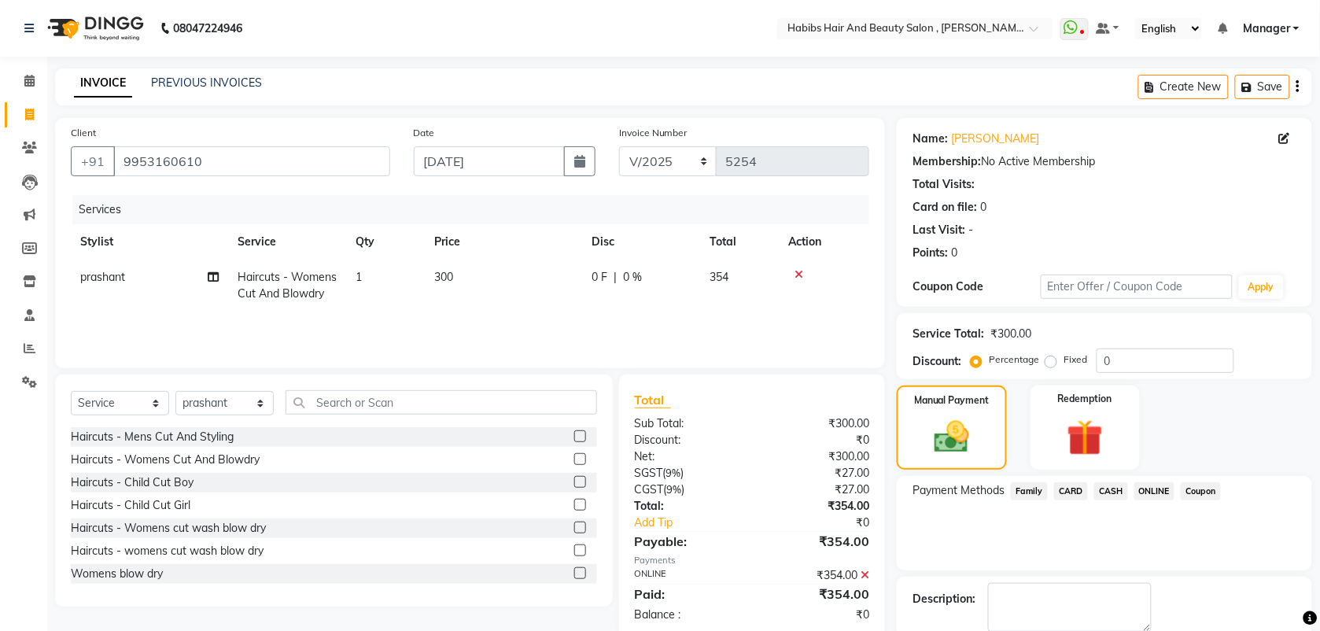
scroll to position [84, 0]
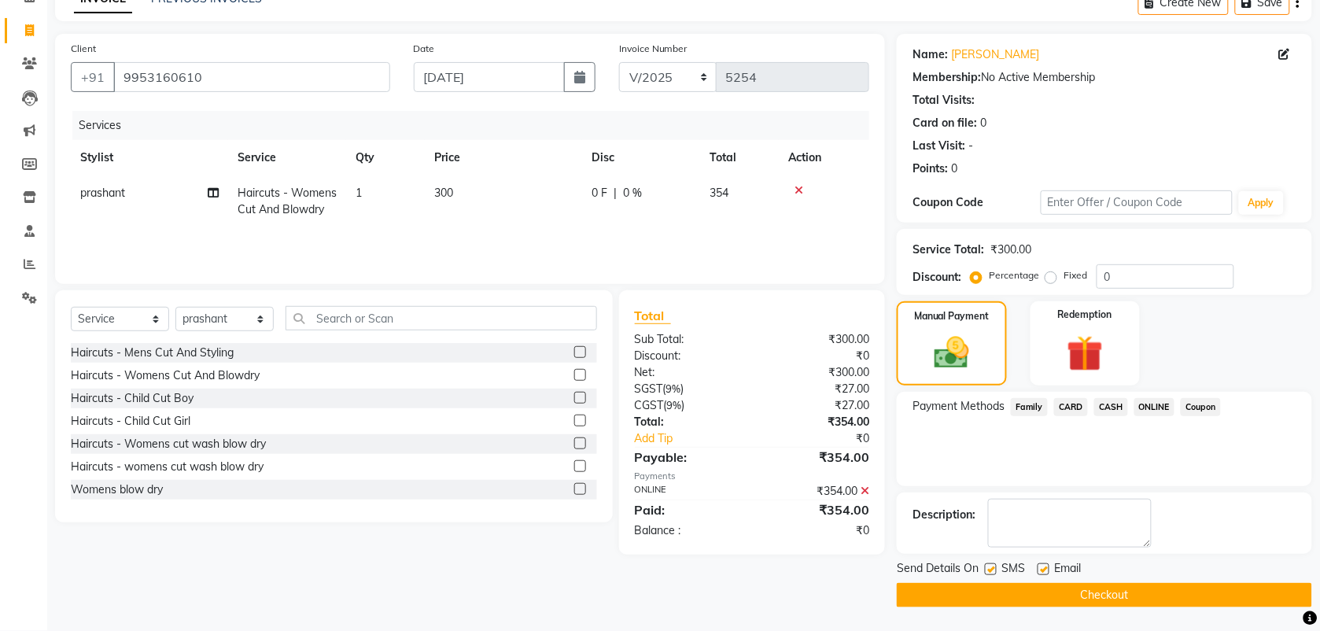
click at [1004, 599] on button "Checkout" at bounding box center [1103, 595] width 415 height 24
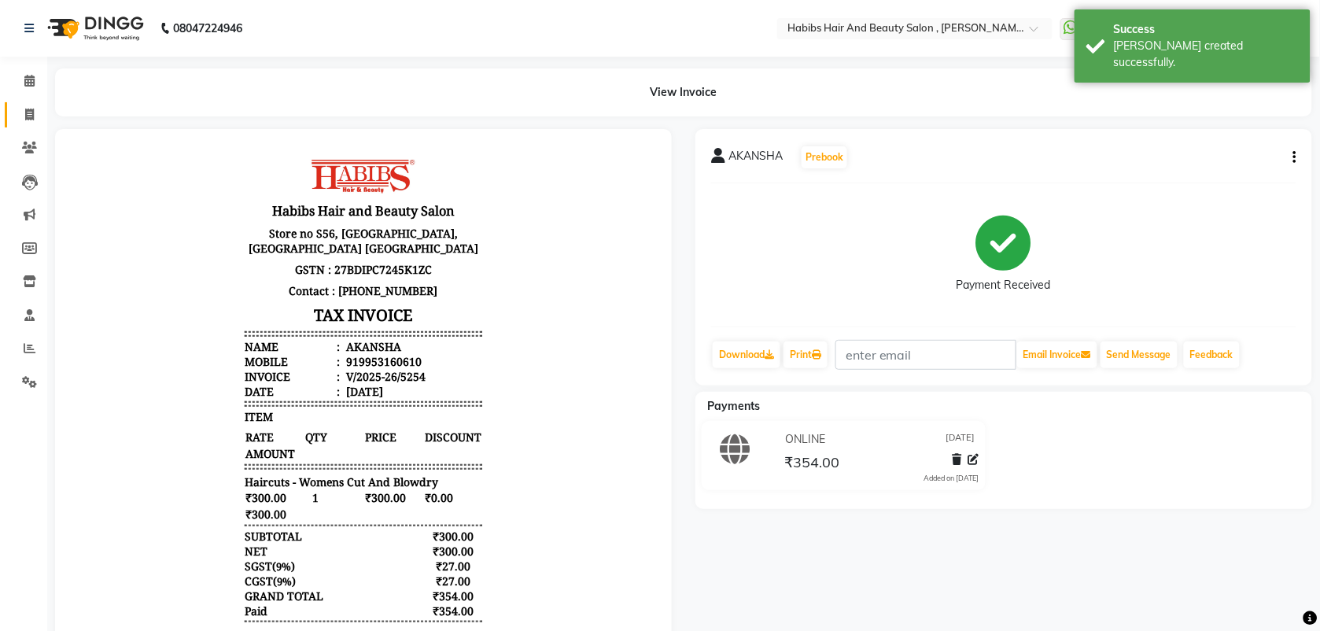
click at [31, 123] on link "Invoice" at bounding box center [24, 115] width 38 height 26
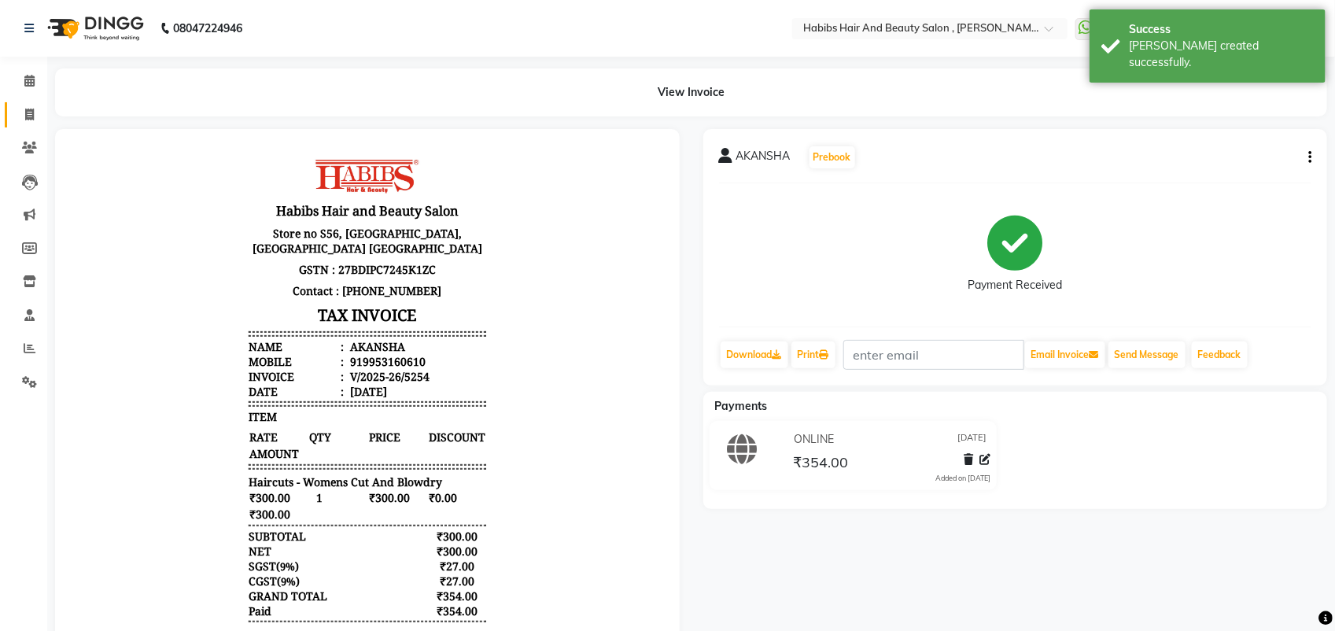
select select "service"
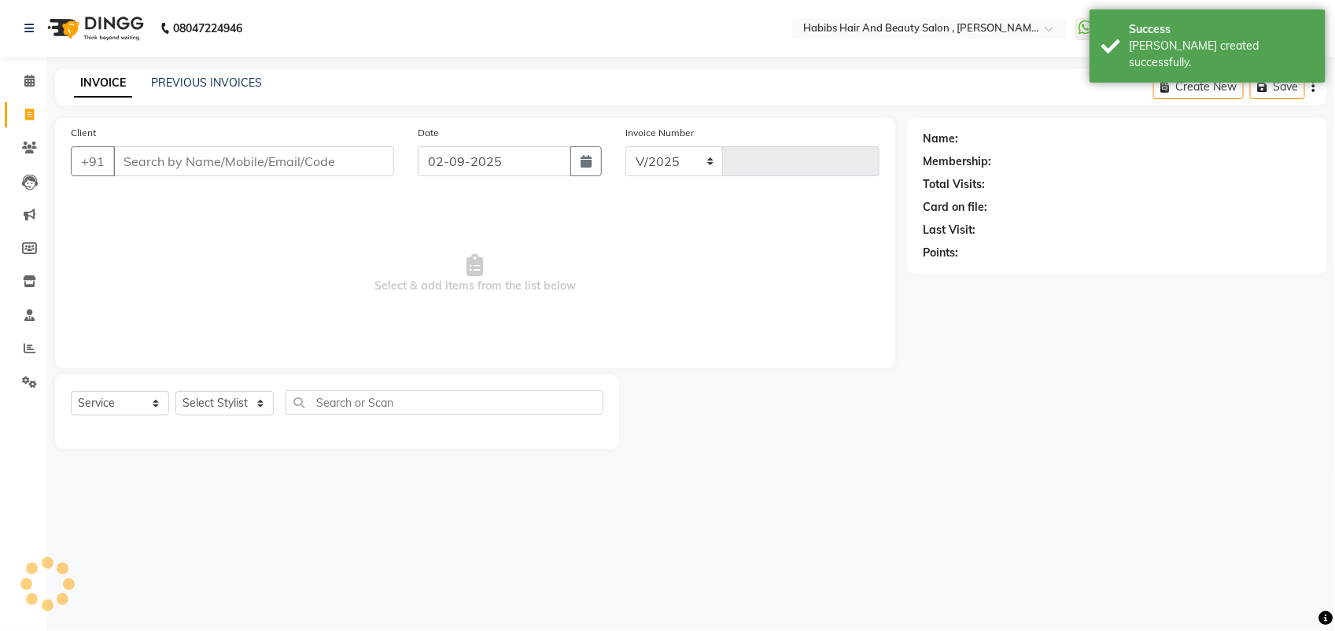
select select "3814"
type input "5255"
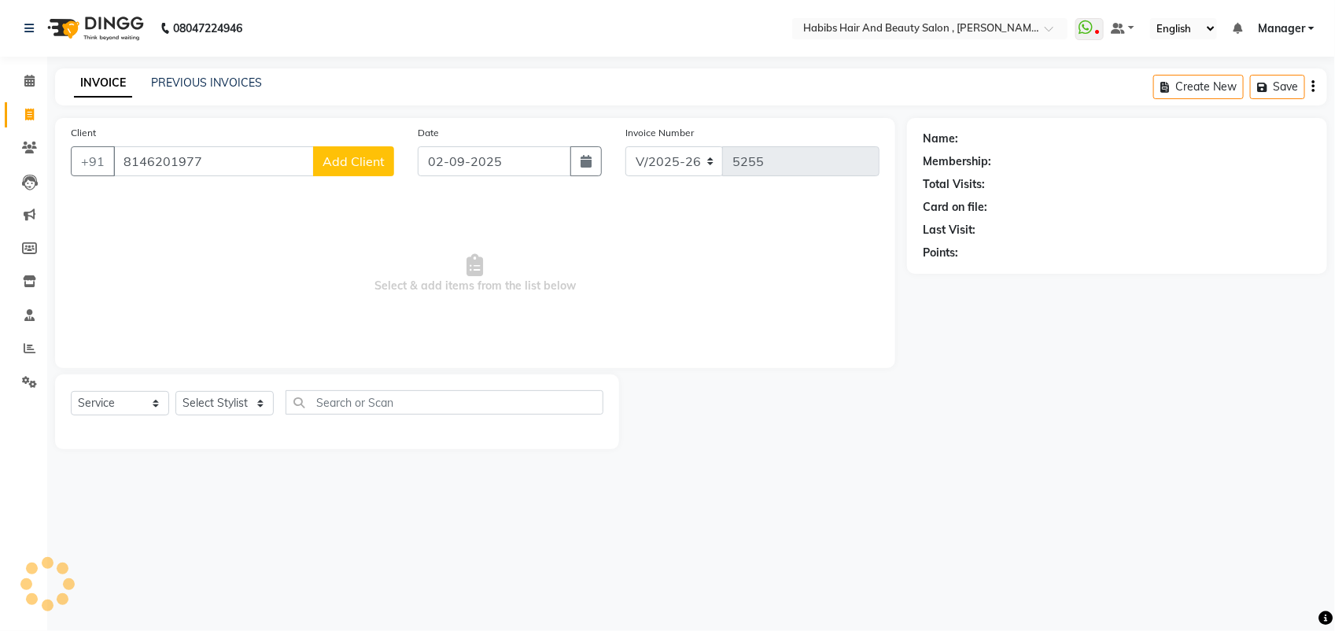
type input "8146201977"
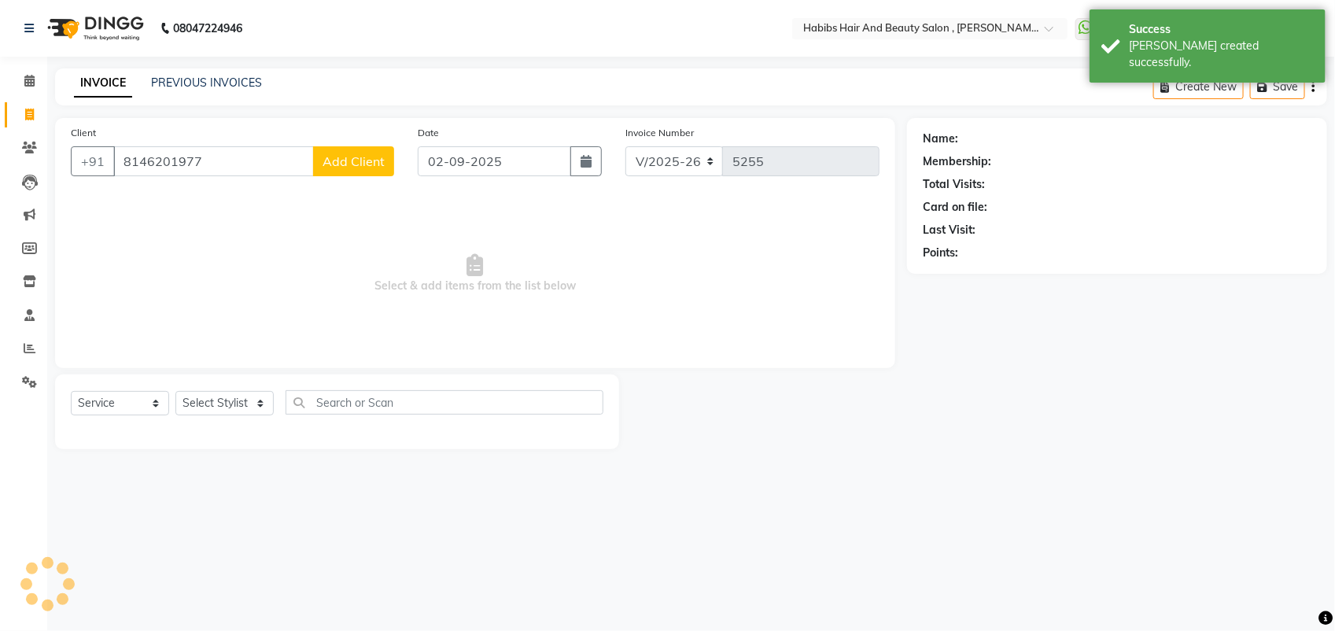
click at [360, 161] on span "Add Client" at bounding box center [353, 161] width 62 height 16
select select
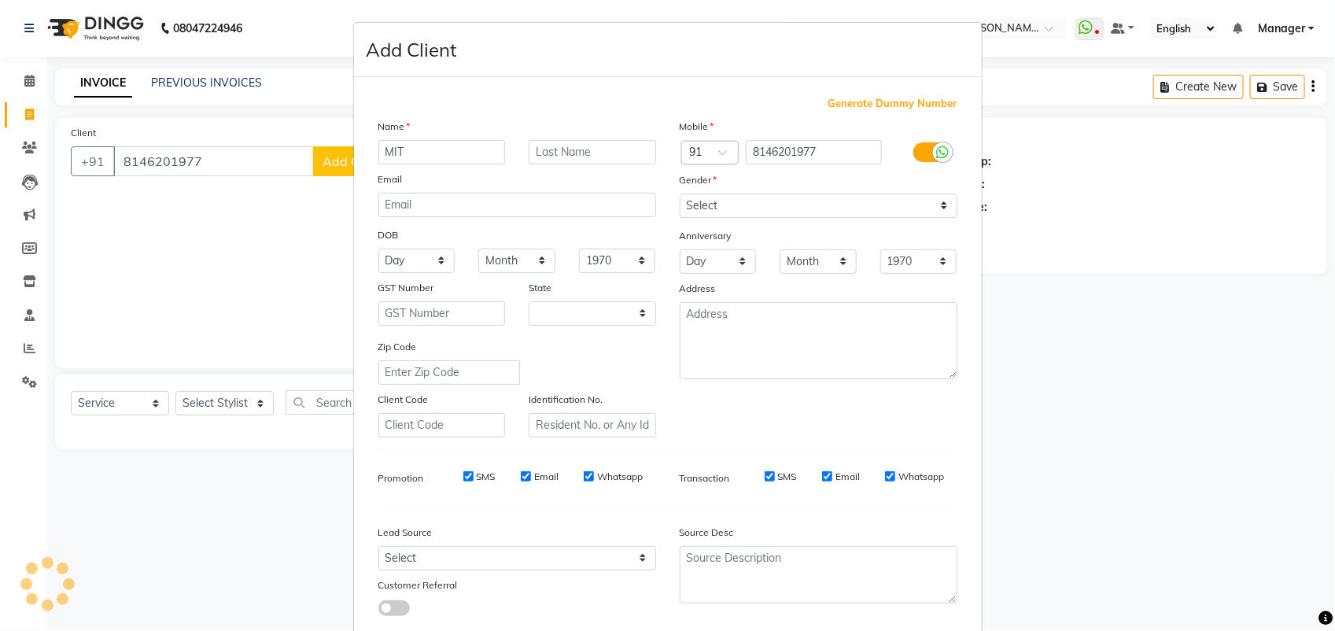
type input "MITA"
select select "22"
type input "[PERSON_NAME]"
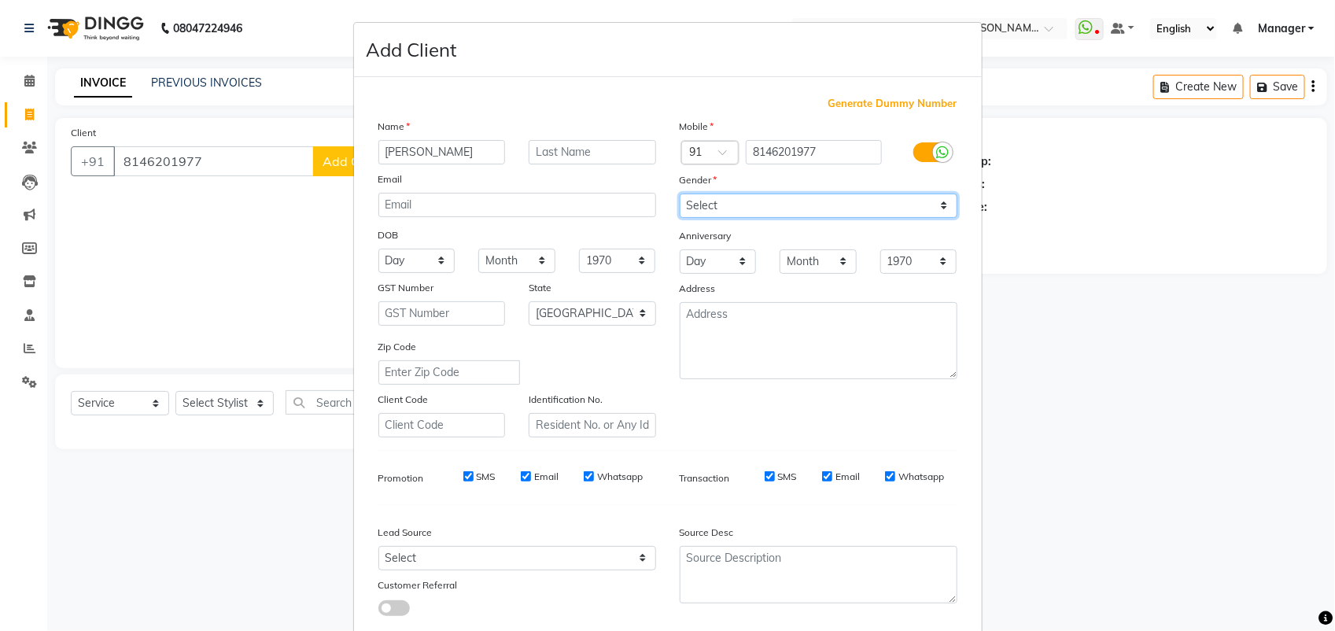
drag, startPoint x: 705, startPoint y: 201, endPoint x: 718, endPoint y: 282, distance: 81.3
click at [718, 282] on div "Mobile Country Code × 91 8146201977 Gender Select Male Female Other Prefer Not …" at bounding box center [818, 277] width 301 height 319
select select "female"
click at [679, 193] on select "Select Male Female Other Prefer Not To Say" at bounding box center [818, 205] width 278 height 24
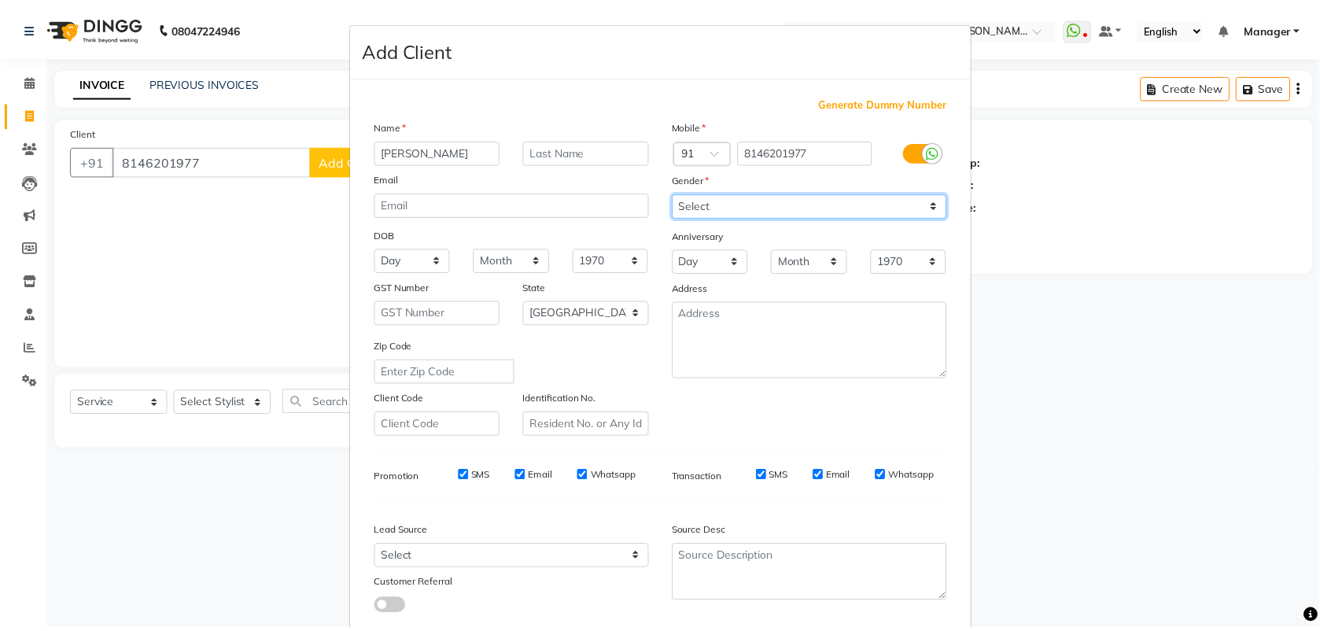
scroll to position [89, 0]
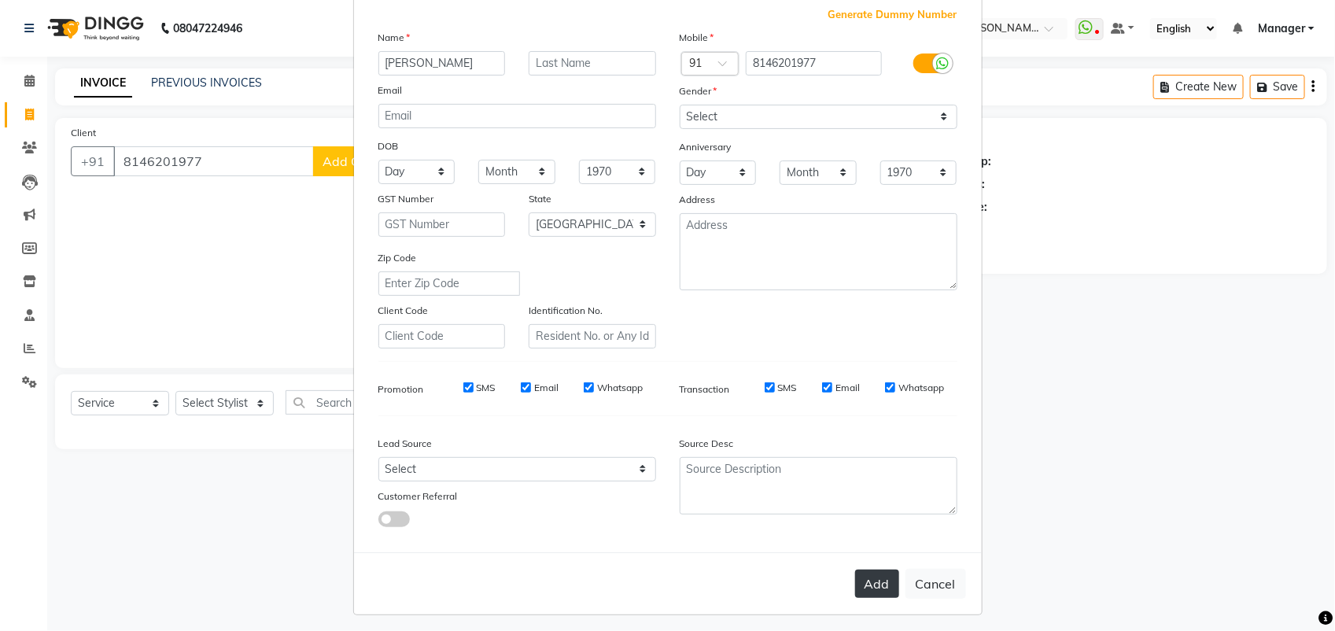
click at [862, 572] on button "Add" at bounding box center [877, 583] width 44 height 28
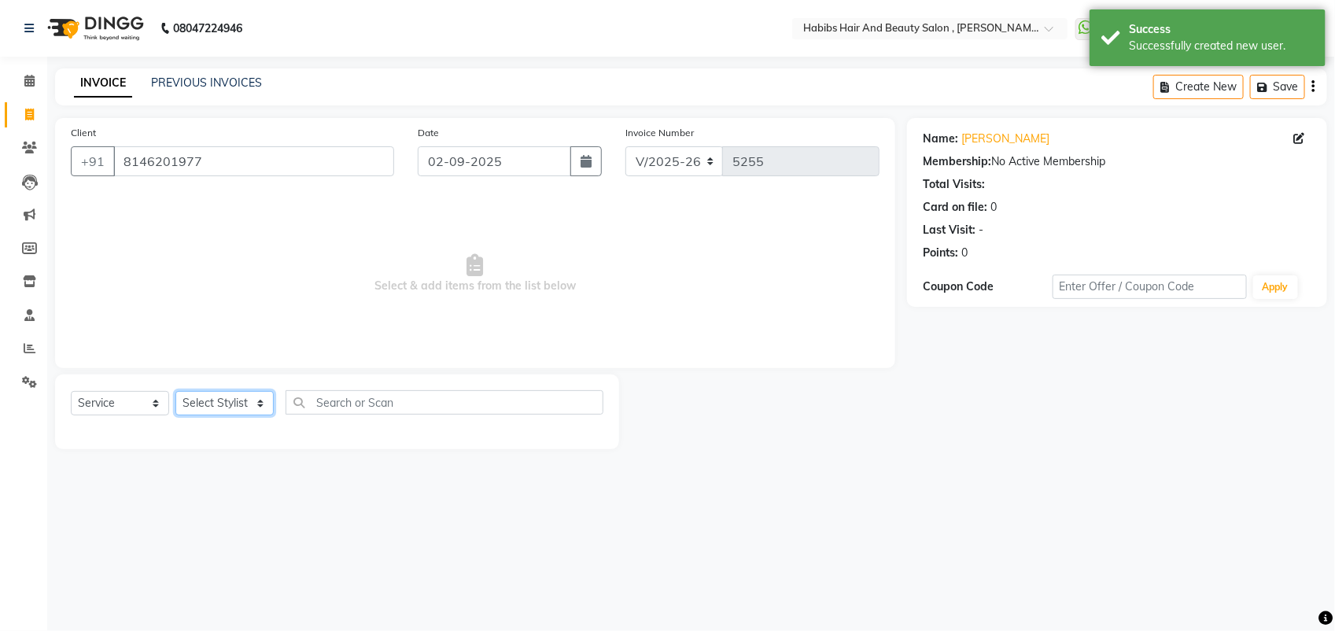
click at [229, 406] on select "Select Stylist [PERSON_NAME] Manager [PERSON_NAME] Saif [PERSON_NAME] [PERSON_N…" at bounding box center [224, 403] width 98 height 24
select select "89170"
click at [175, 391] on select "Select Stylist [PERSON_NAME] Manager [PERSON_NAME] Saif [PERSON_NAME] [PERSON_N…" at bounding box center [224, 403] width 98 height 24
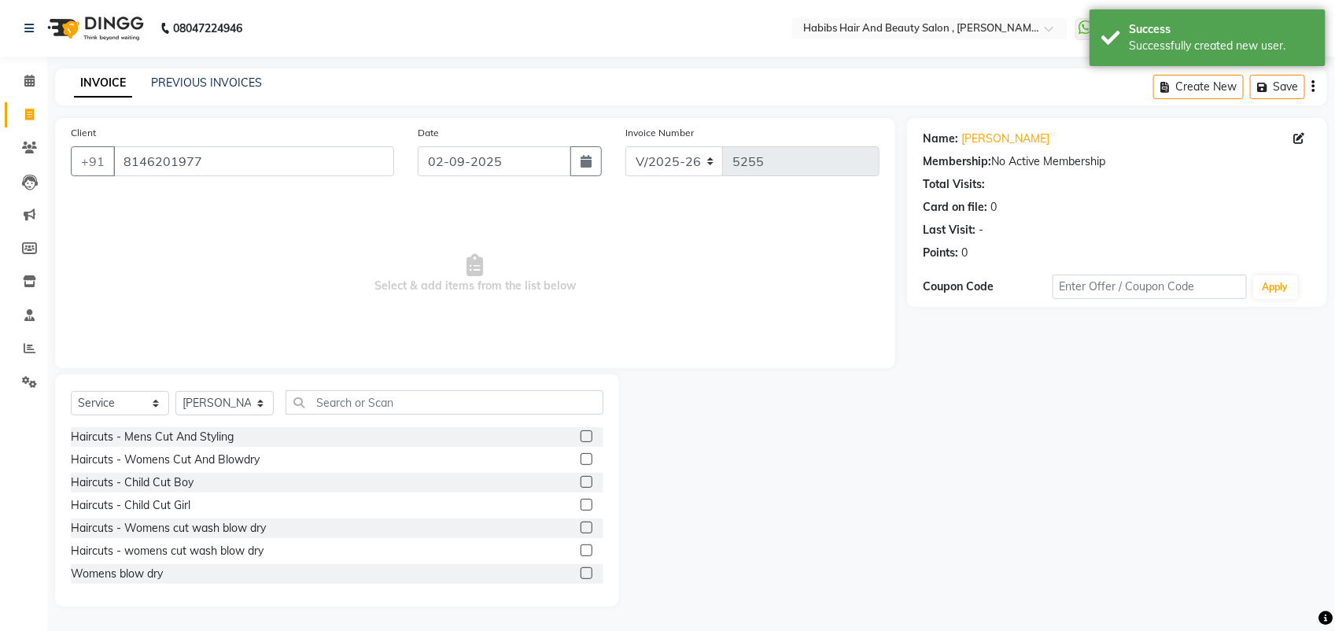
click at [580, 458] on label at bounding box center [586, 459] width 12 height 12
click at [580, 458] on input "checkbox" at bounding box center [585, 460] width 10 height 10
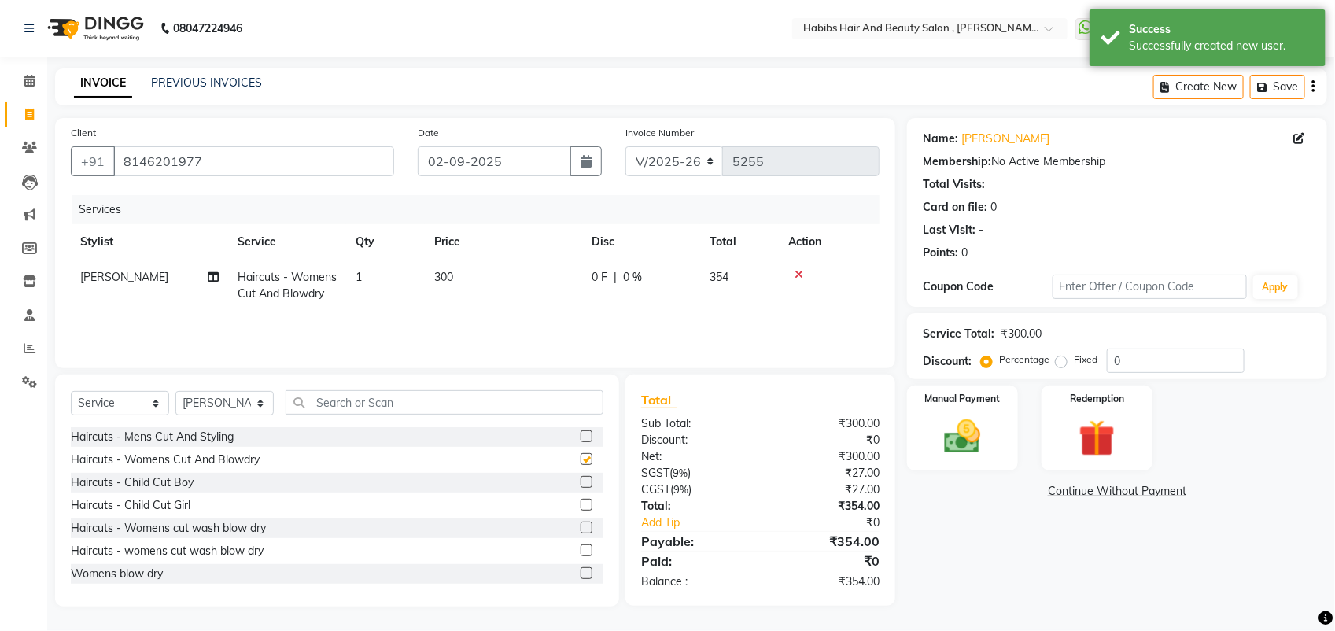
checkbox input "false"
click at [952, 445] on img at bounding box center [962, 436] width 62 height 44
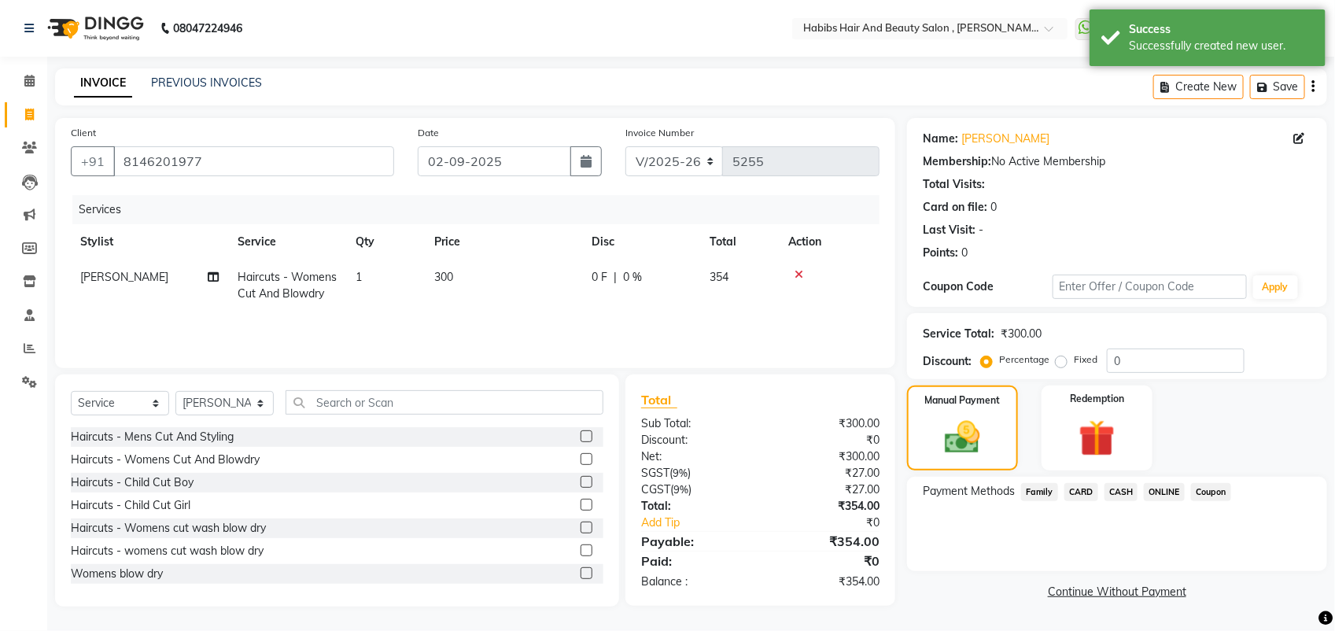
click at [1165, 488] on span "ONLINE" at bounding box center [1163, 492] width 41 height 18
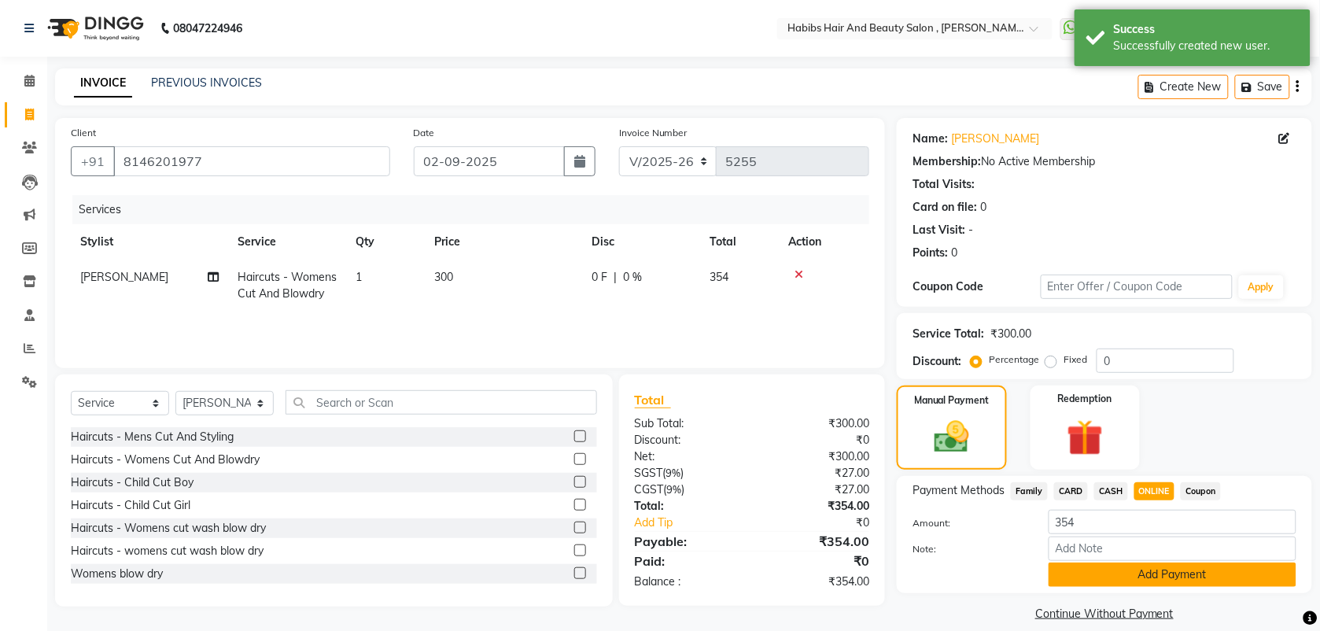
click at [1172, 572] on button "Add Payment" at bounding box center [1172, 574] width 248 height 24
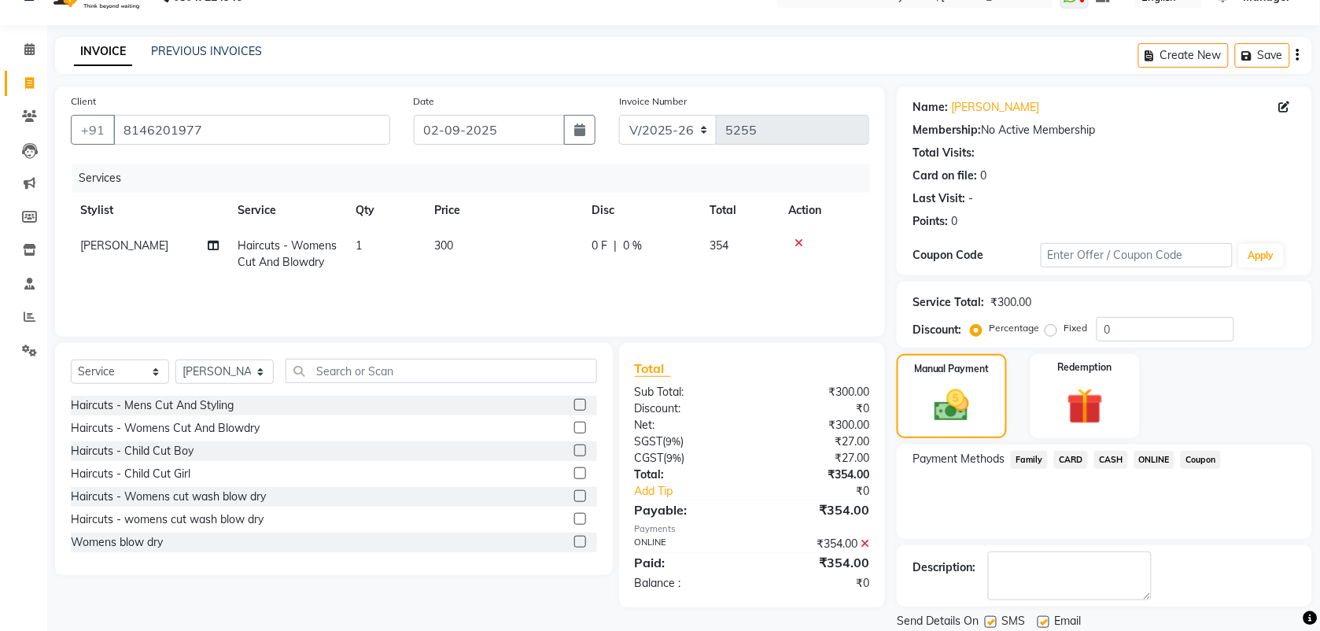
scroll to position [84, 0]
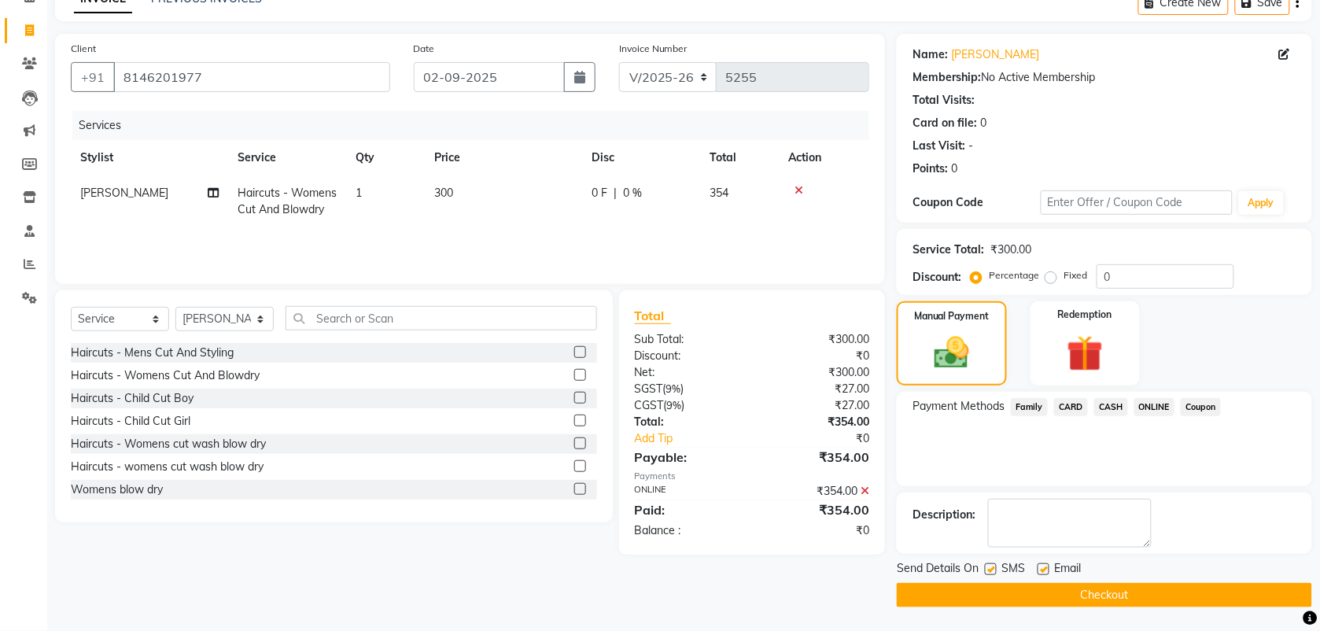
click at [1131, 591] on button "Checkout" at bounding box center [1103, 595] width 415 height 24
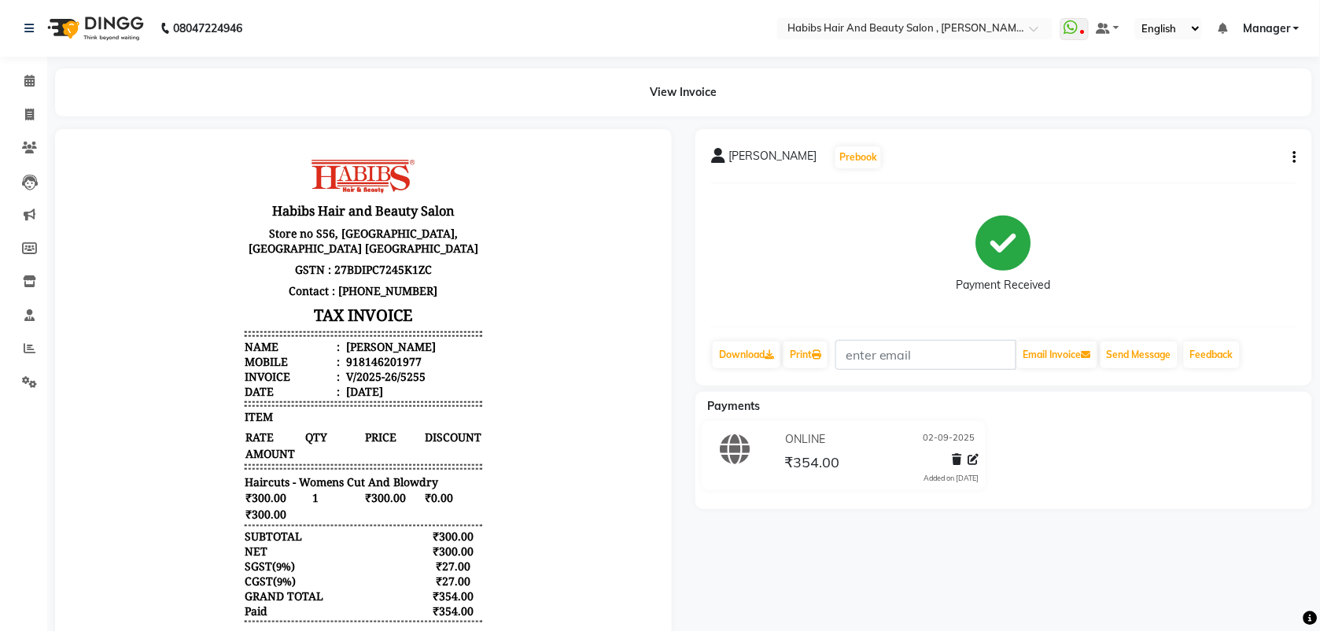
click at [1298, 158] on div "MITALI Prebook Payment Received Download Print Email Invoice Send Message Feedb…" at bounding box center [1003, 257] width 617 height 256
click at [1294, 158] on icon "button" at bounding box center [1294, 157] width 3 height 1
click at [1217, 168] on div "Edit Invoice" at bounding box center [1216, 167] width 108 height 20
select select "service"
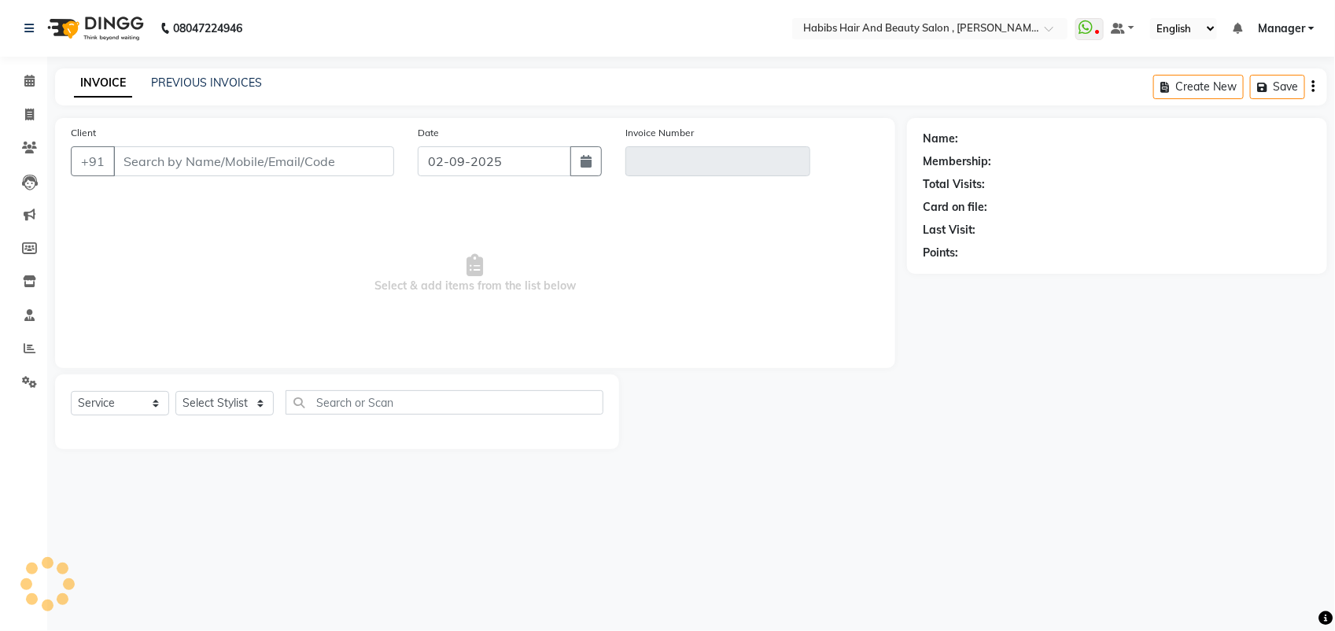
type input "8146201977"
type input "V/2025-26/5255"
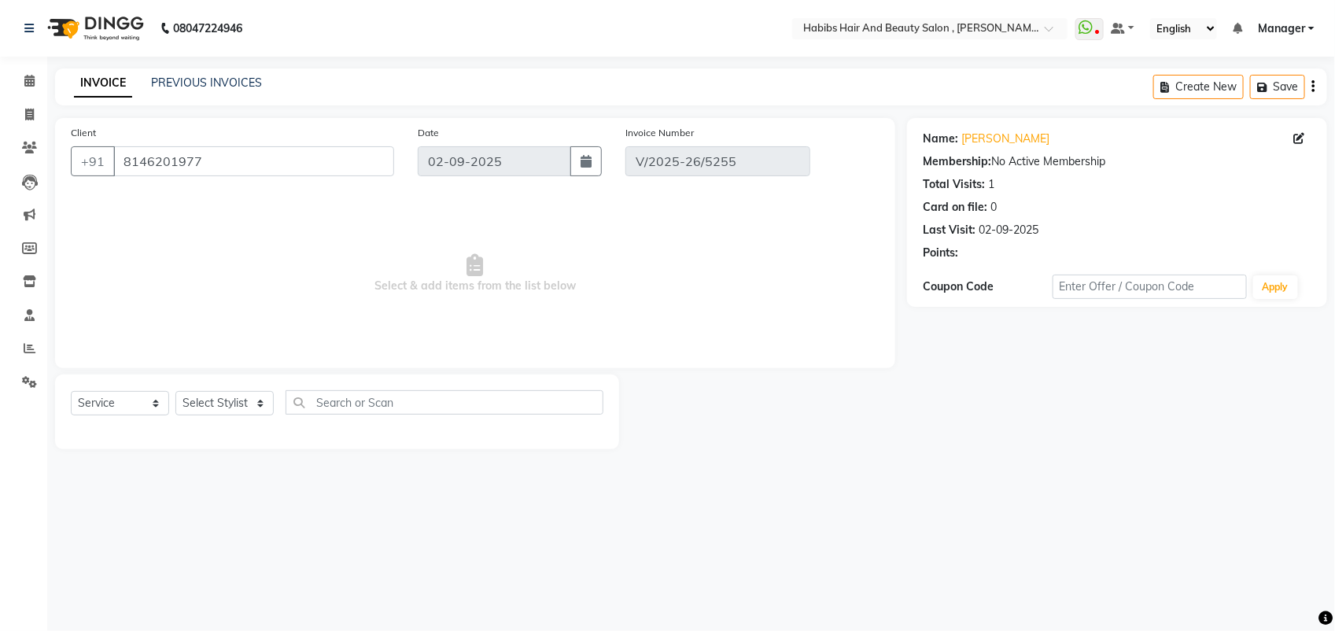
select select "select"
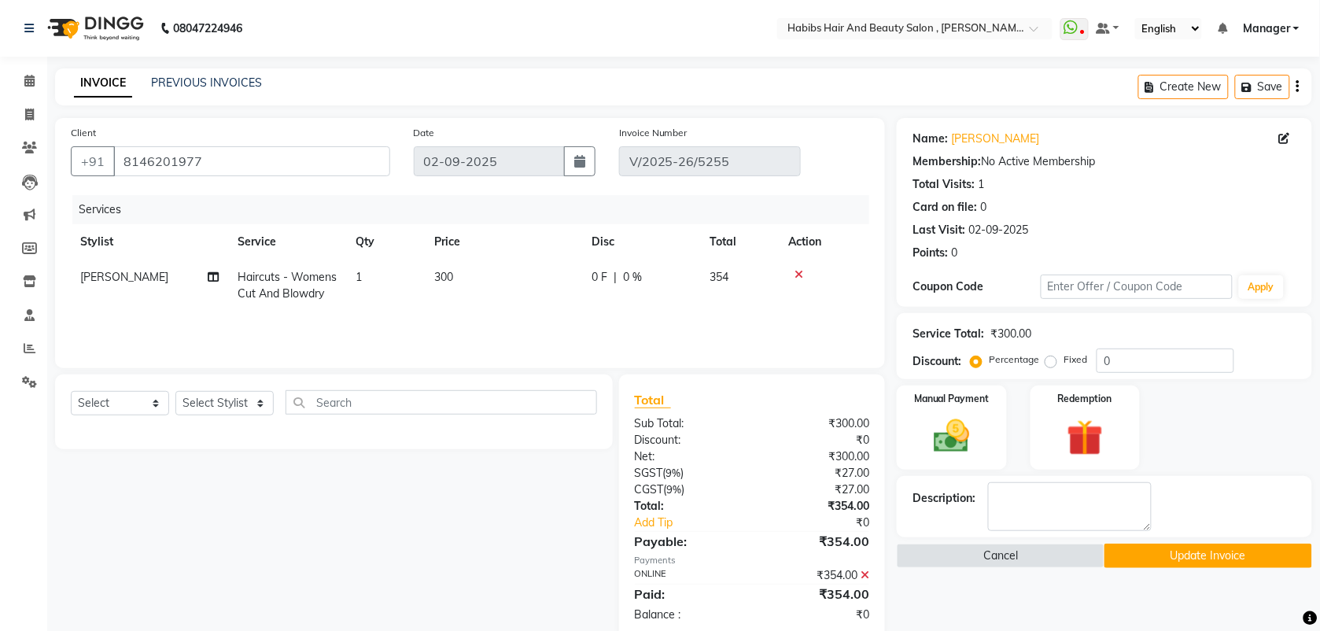
click at [109, 281] on td "[PERSON_NAME]" at bounding box center [149, 286] width 157 height 52
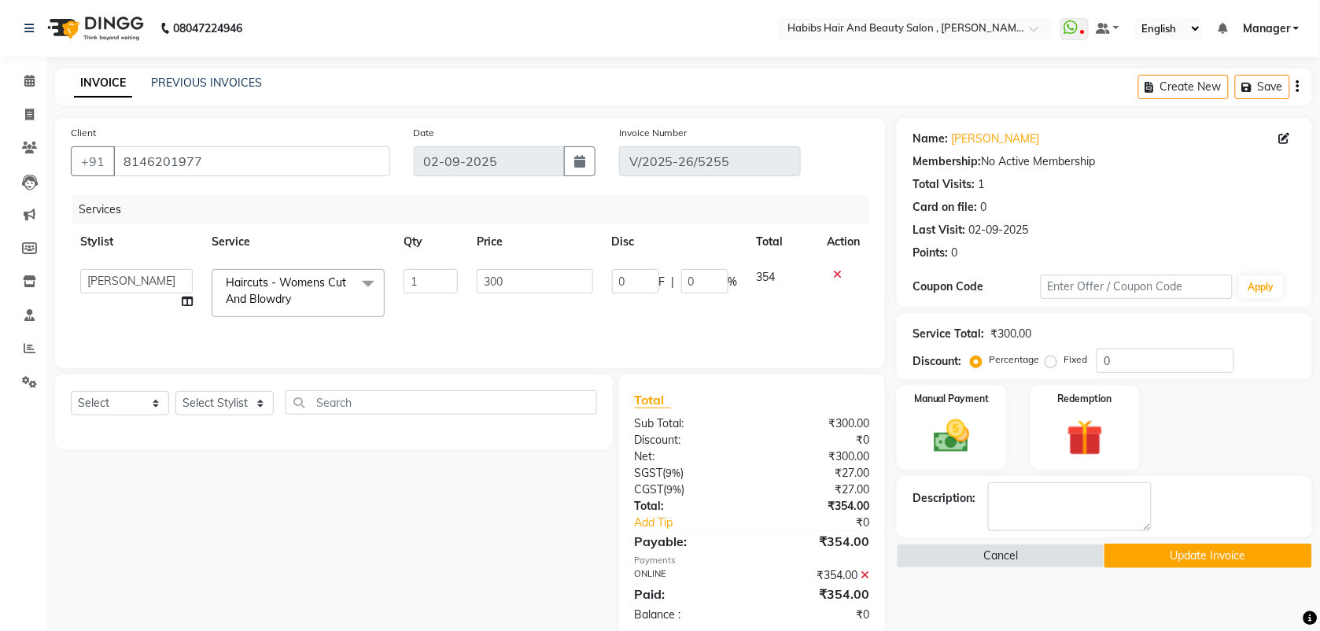
click at [150, 326] on div "Services Stylist Service Qty Price Disc Total Action ARIF junaid mahesh Manager…" at bounding box center [470, 273] width 798 height 157
click at [34, 110] on span at bounding box center [30, 115] width 28 height 18
select select "service"
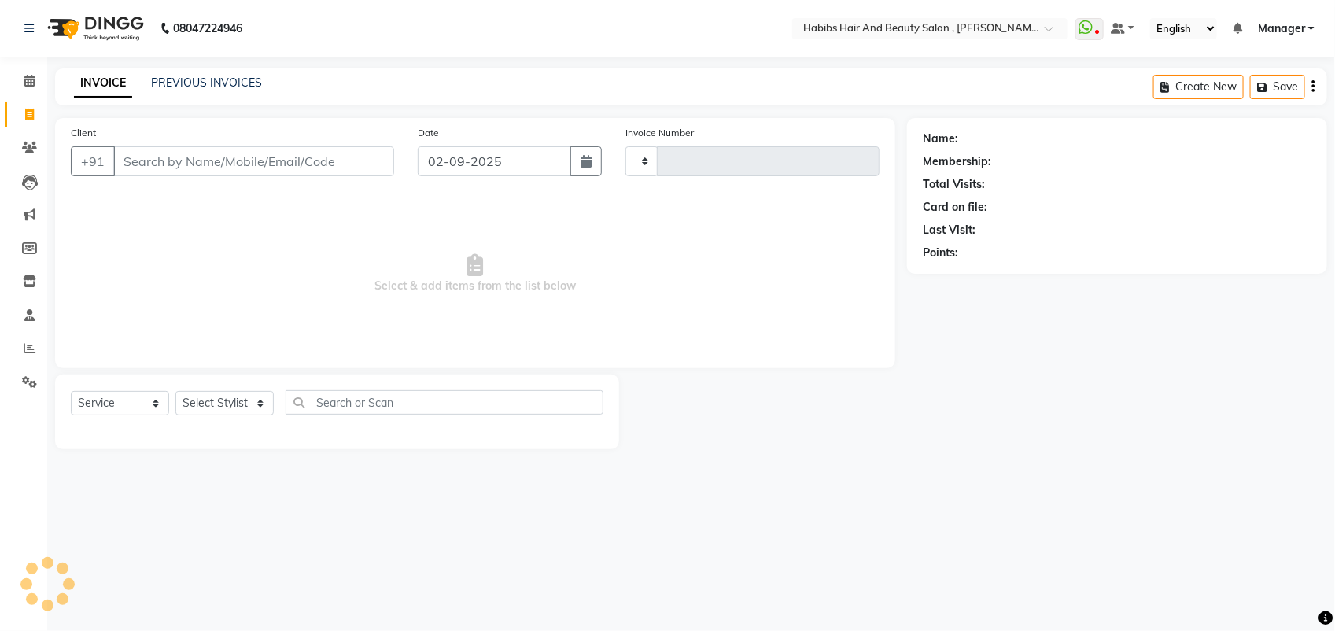
type input "5256"
select select "3814"
click at [451, 160] on input "02-09-2025" at bounding box center [494, 161] width 153 height 30
select select "9"
select select "2025"
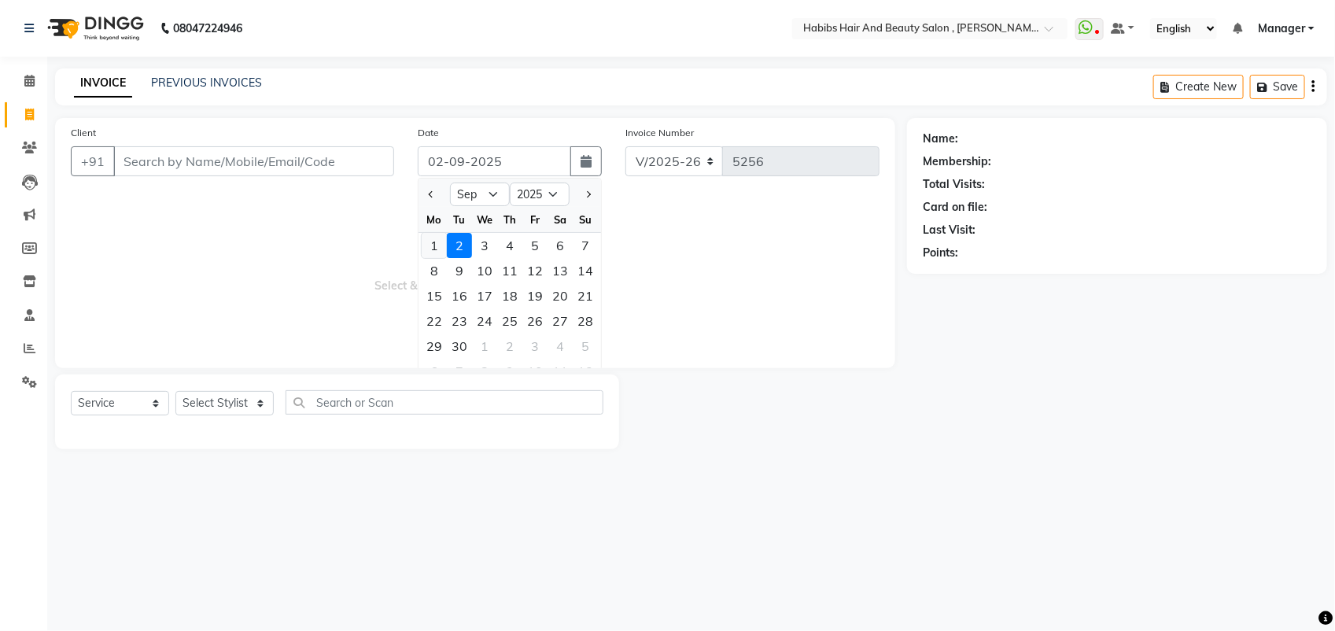
click at [436, 245] on div "1" at bounding box center [434, 245] width 25 height 25
type input "[DATE]"
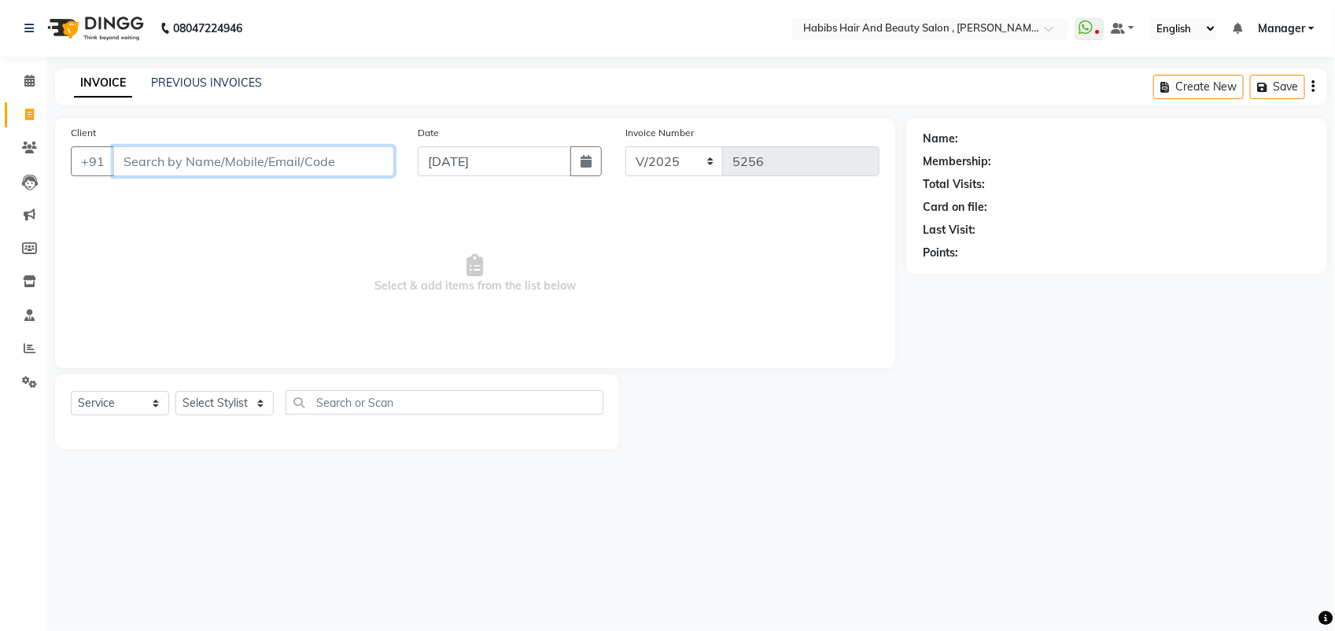
click at [154, 159] on input "Client" at bounding box center [253, 161] width 281 height 30
click at [162, 157] on input "Client" at bounding box center [253, 161] width 281 height 30
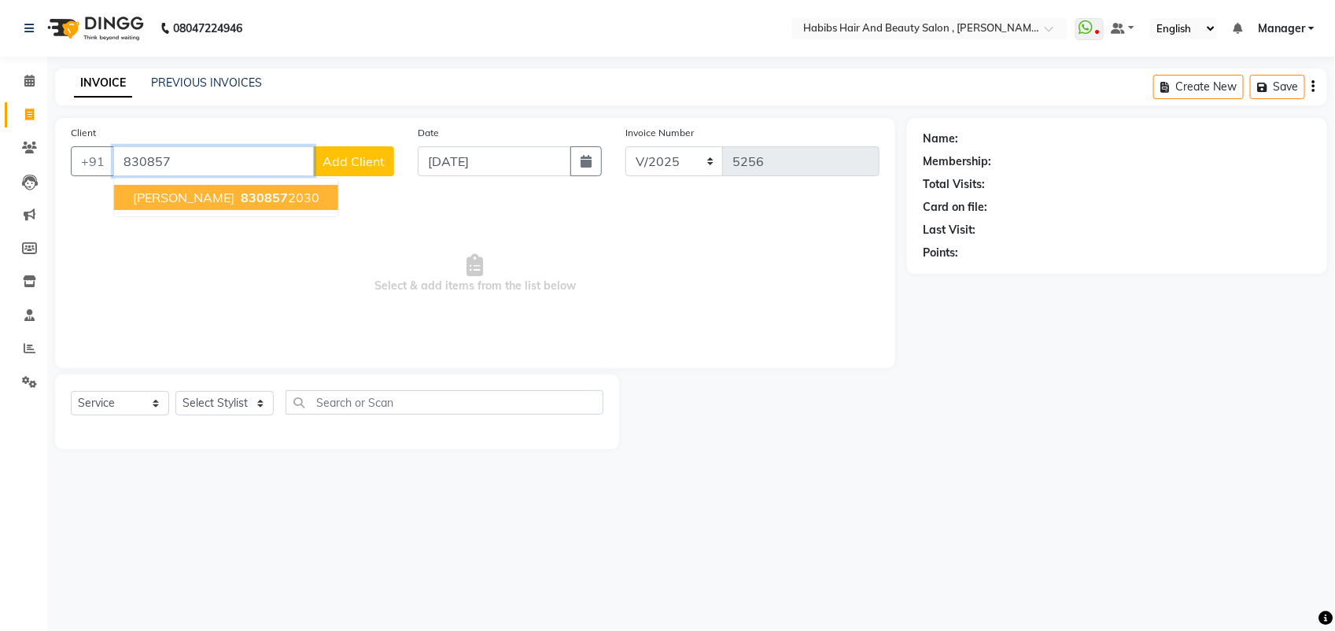
click at [241, 191] on span "830857" at bounding box center [264, 198] width 47 height 16
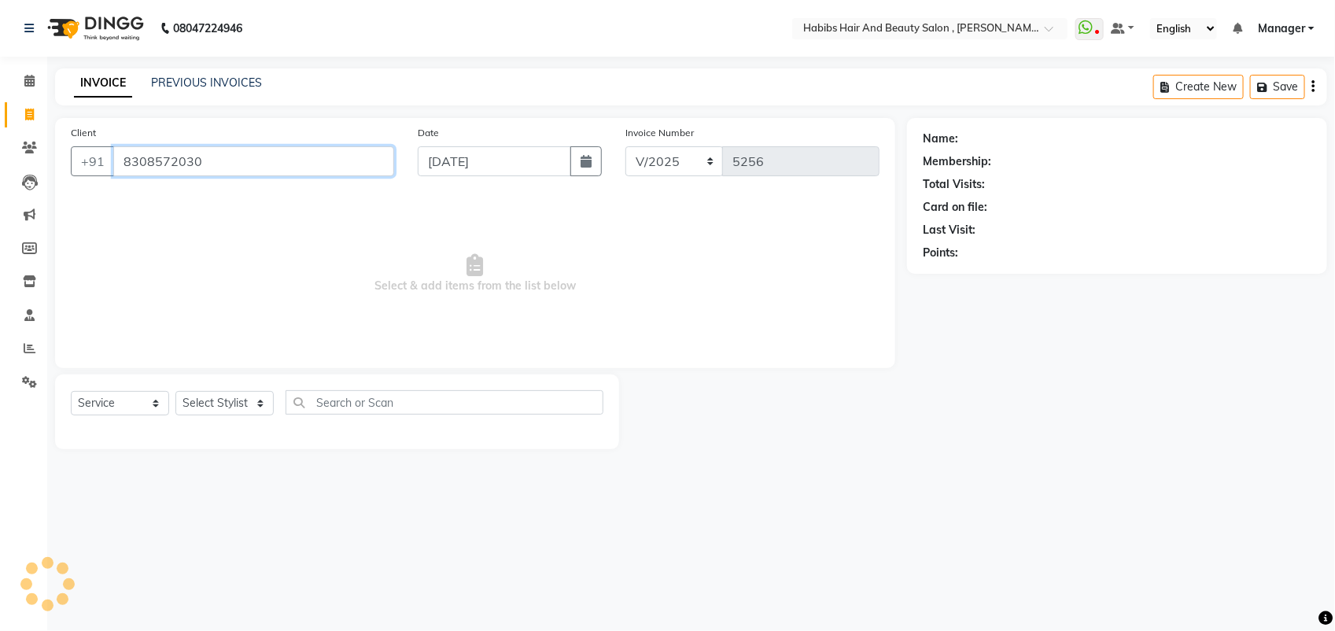
type input "8308572030"
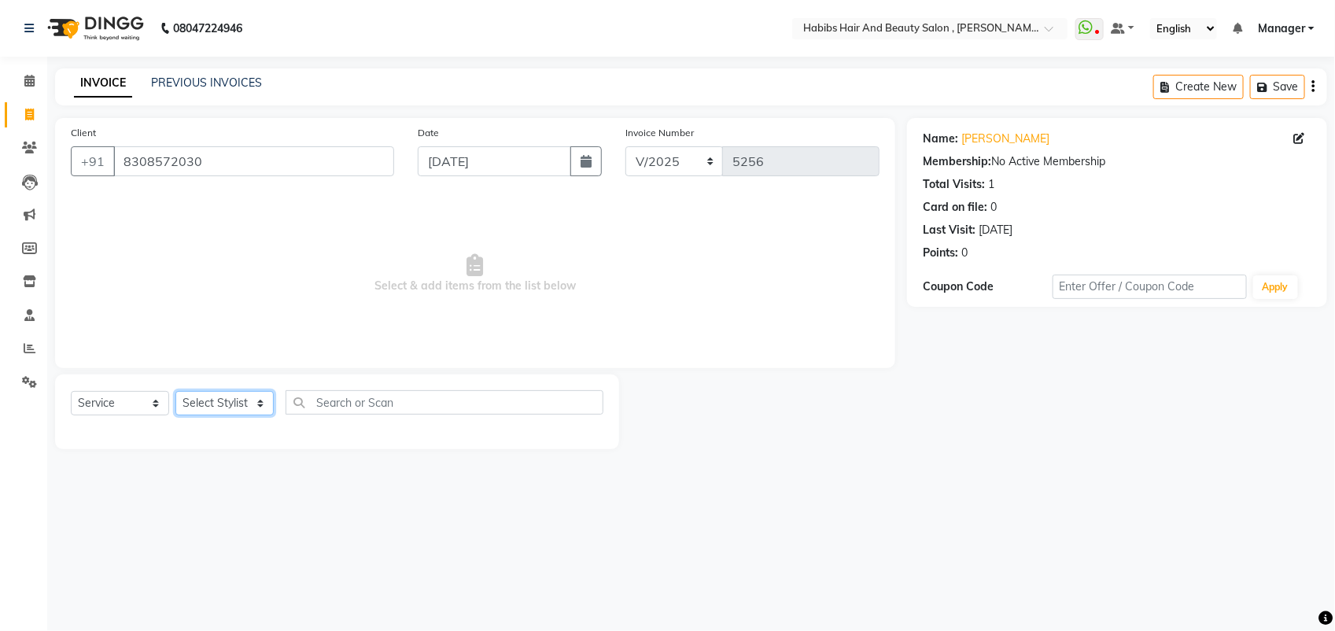
click at [228, 406] on select "Select Stylist [PERSON_NAME] Manager [PERSON_NAME] Saif [PERSON_NAME] [PERSON_N…" at bounding box center [224, 403] width 98 height 24
select select "18510"
click at [175, 391] on select "Select Stylist [PERSON_NAME] Manager [PERSON_NAME] Saif [PERSON_NAME] [PERSON_N…" at bounding box center [224, 403] width 98 height 24
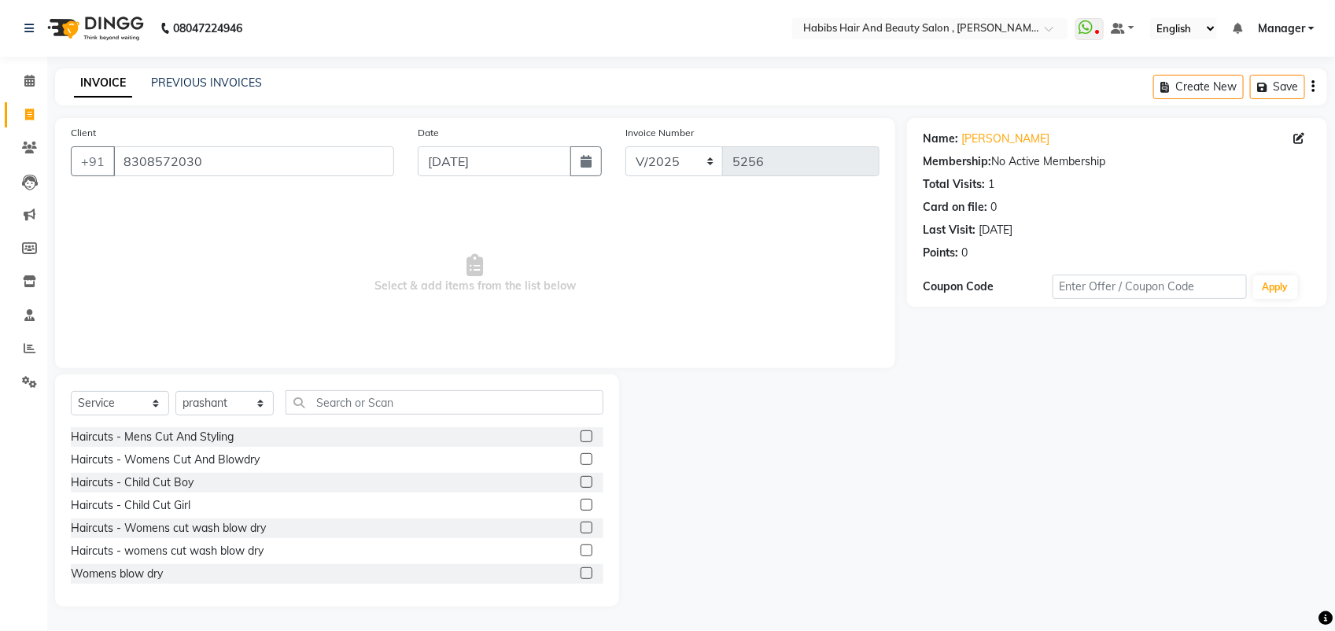
click at [580, 434] on label at bounding box center [586, 436] width 12 height 12
click at [580, 434] on input "checkbox" at bounding box center [585, 437] width 10 height 10
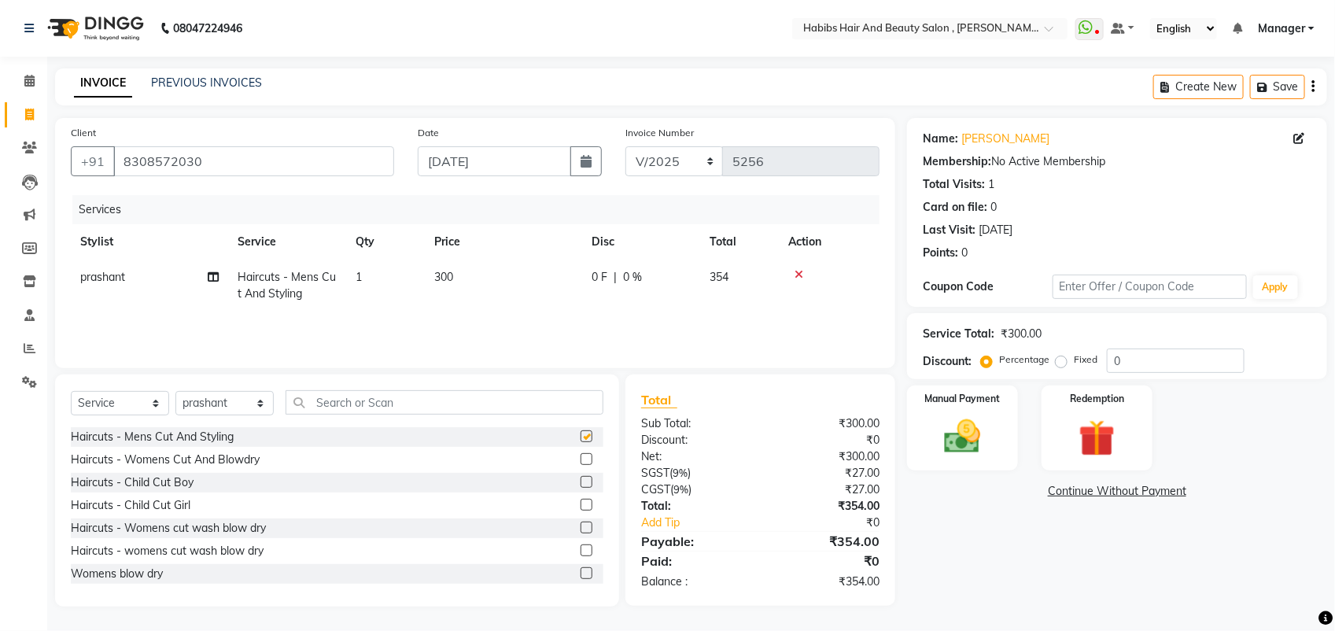
checkbox input "false"
click at [252, 399] on select "Select Stylist [PERSON_NAME] Manager [PERSON_NAME] Saif [PERSON_NAME] [PERSON_N…" at bounding box center [224, 403] width 98 height 24
select select "89170"
click at [175, 391] on select "Select Stylist [PERSON_NAME] Manager [PERSON_NAME] Saif [PERSON_NAME] [PERSON_N…" at bounding box center [224, 403] width 98 height 24
click at [580, 434] on label at bounding box center [586, 436] width 12 height 12
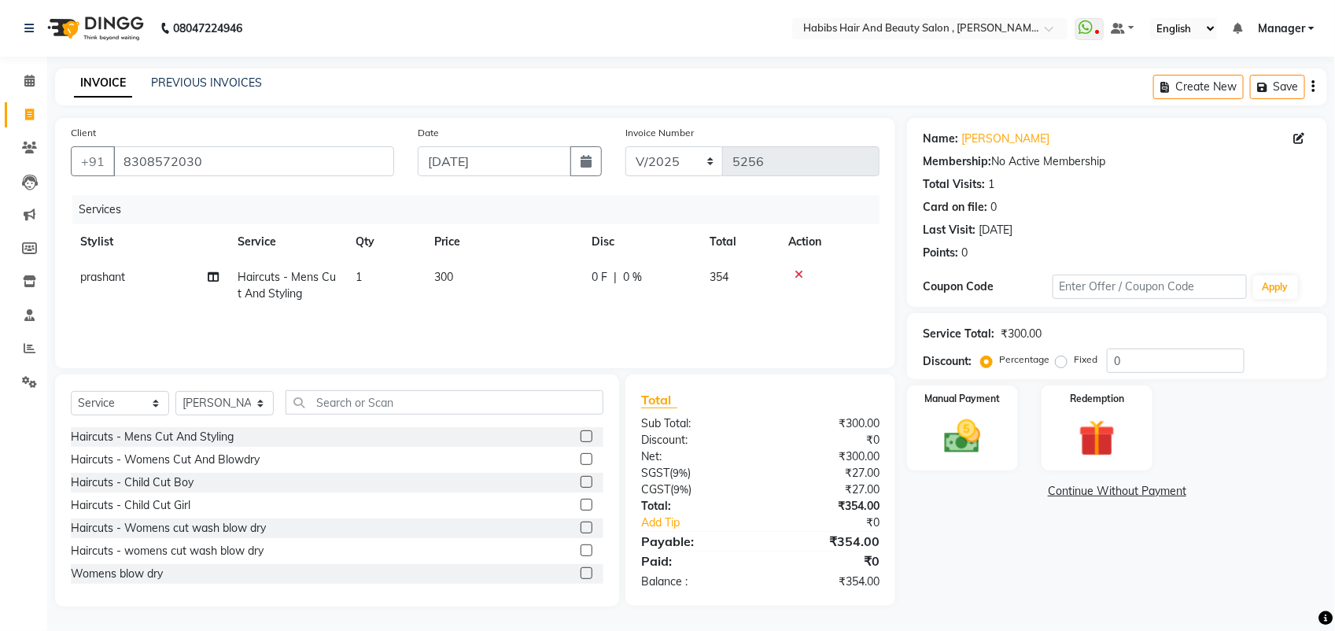
click at [580, 434] on input "checkbox" at bounding box center [585, 437] width 10 height 10
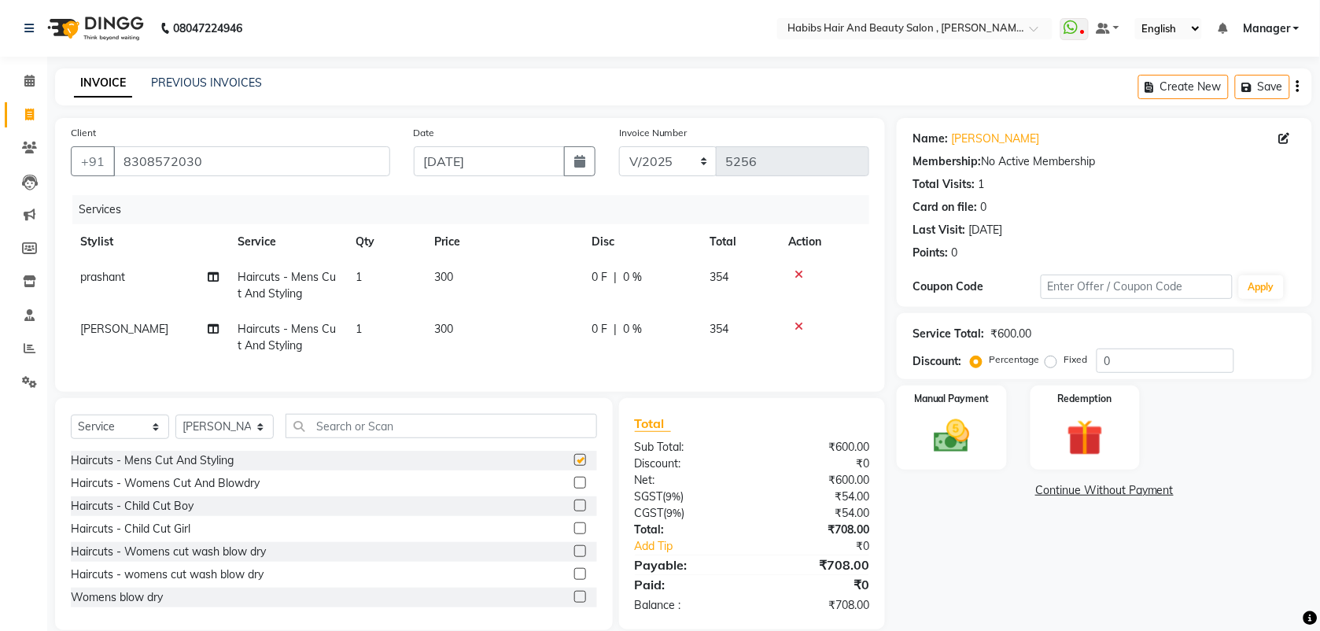
checkbox input "false"
click at [949, 446] on img at bounding box center [951, 435] width 61 height 43
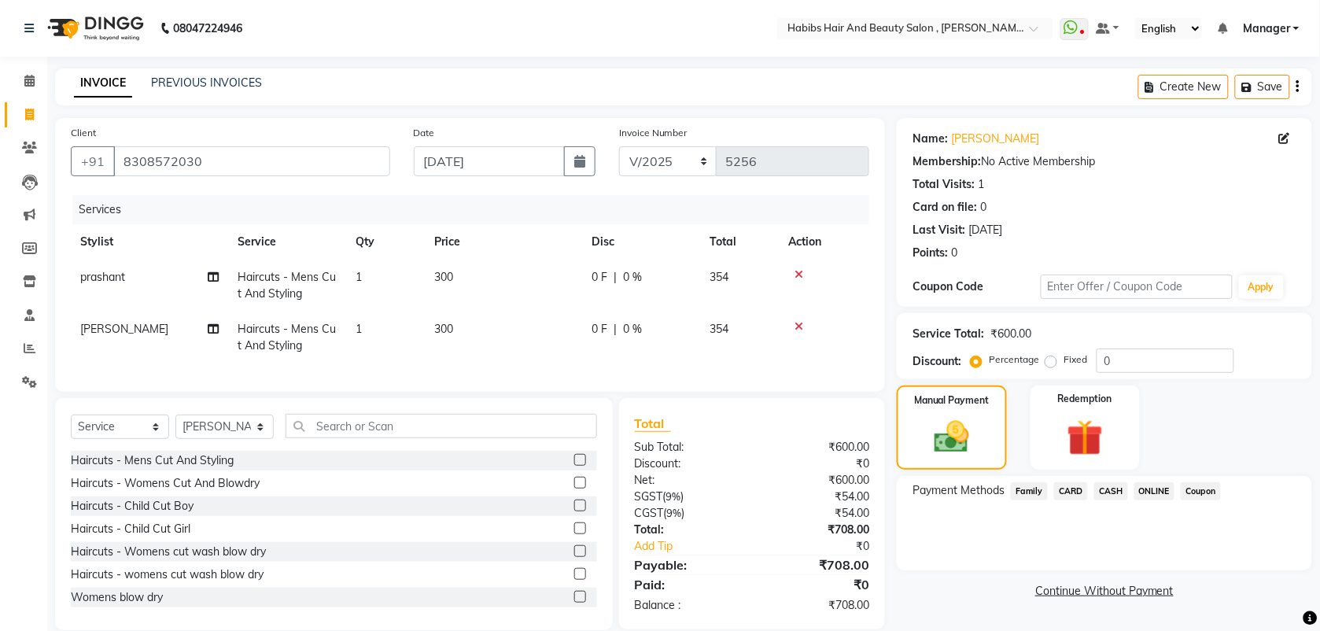
click at [1147, 489] on span "ONLINE" at bounding box center [1154, 491] width 41 height 18
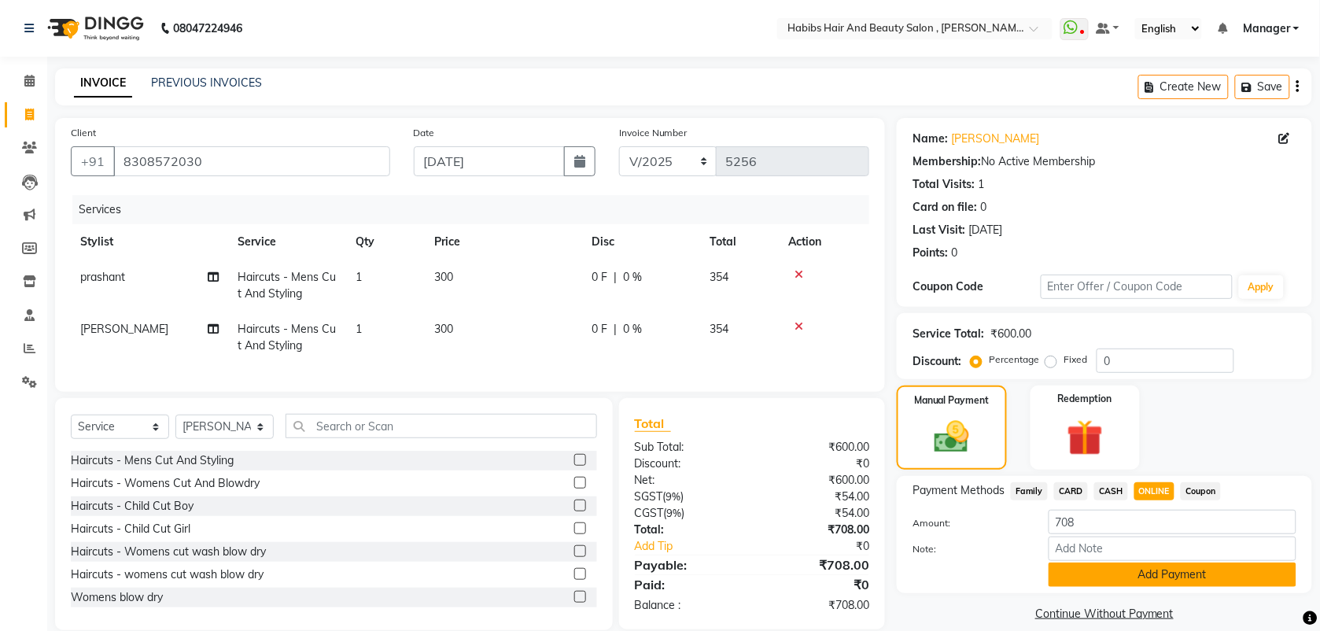
click at [1110, 571] on button "Add Payment" at bounding box center [1172, 574] width 248 height 24
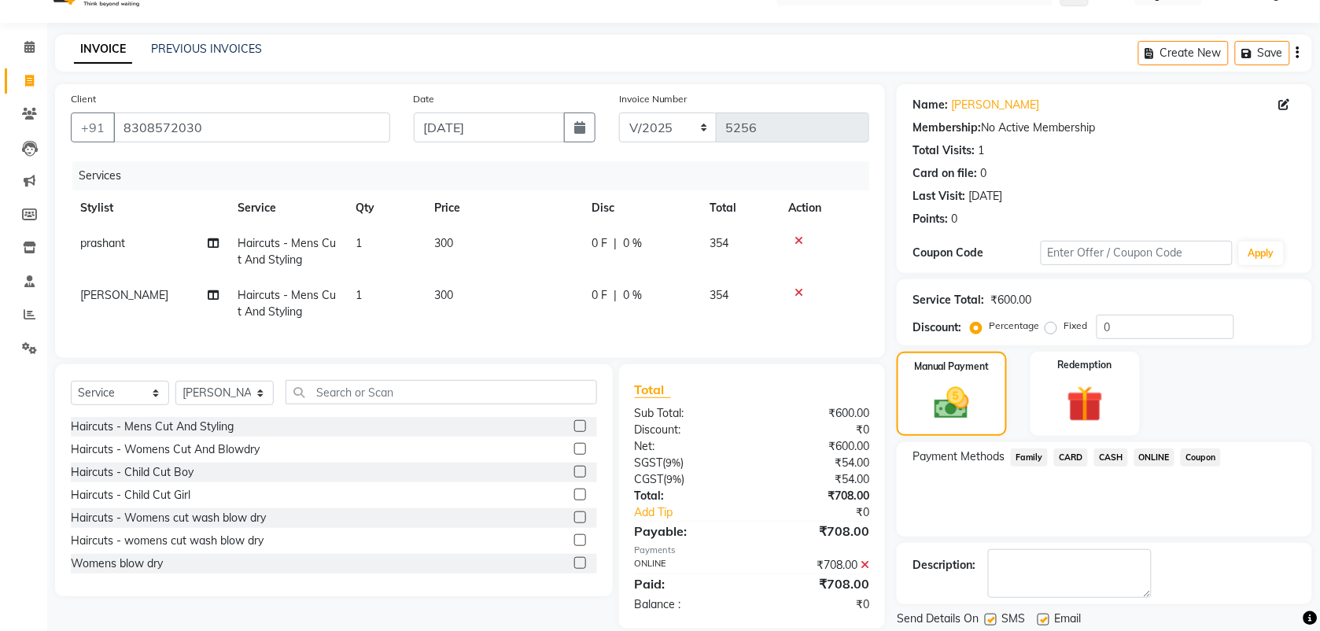
scroll to position [84, 0]
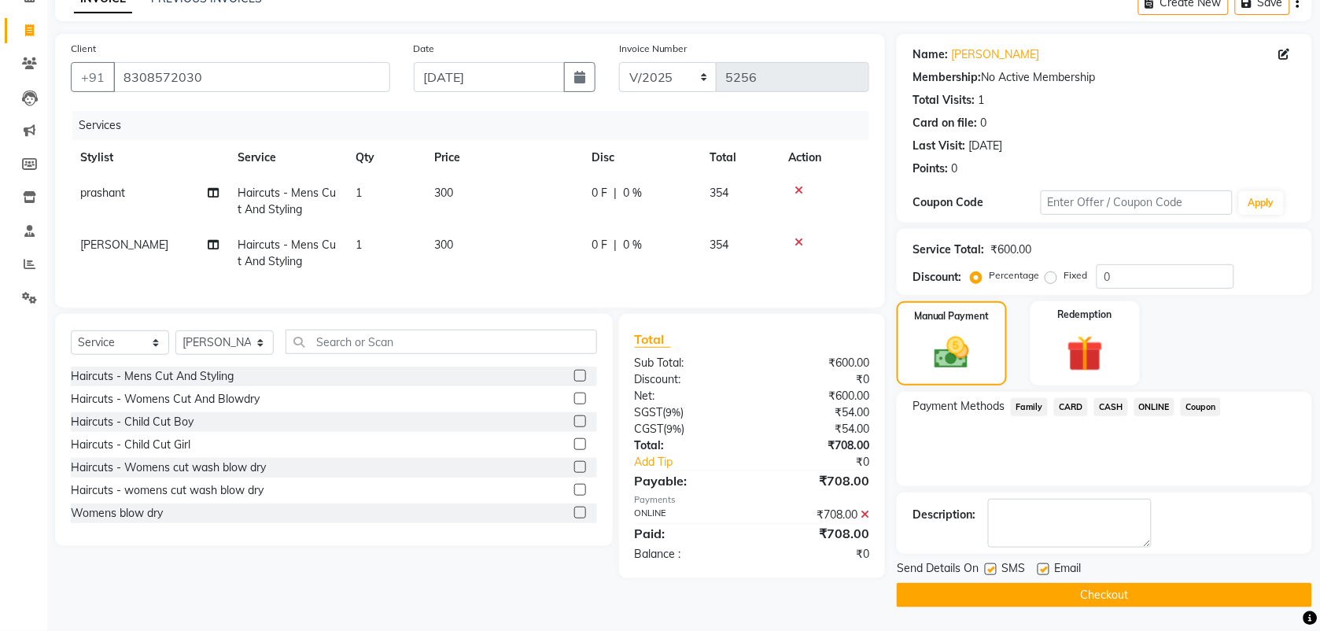
click at [1067, 602] on button "Checkout" at bounding box center [1103, 595] width 415 height 24
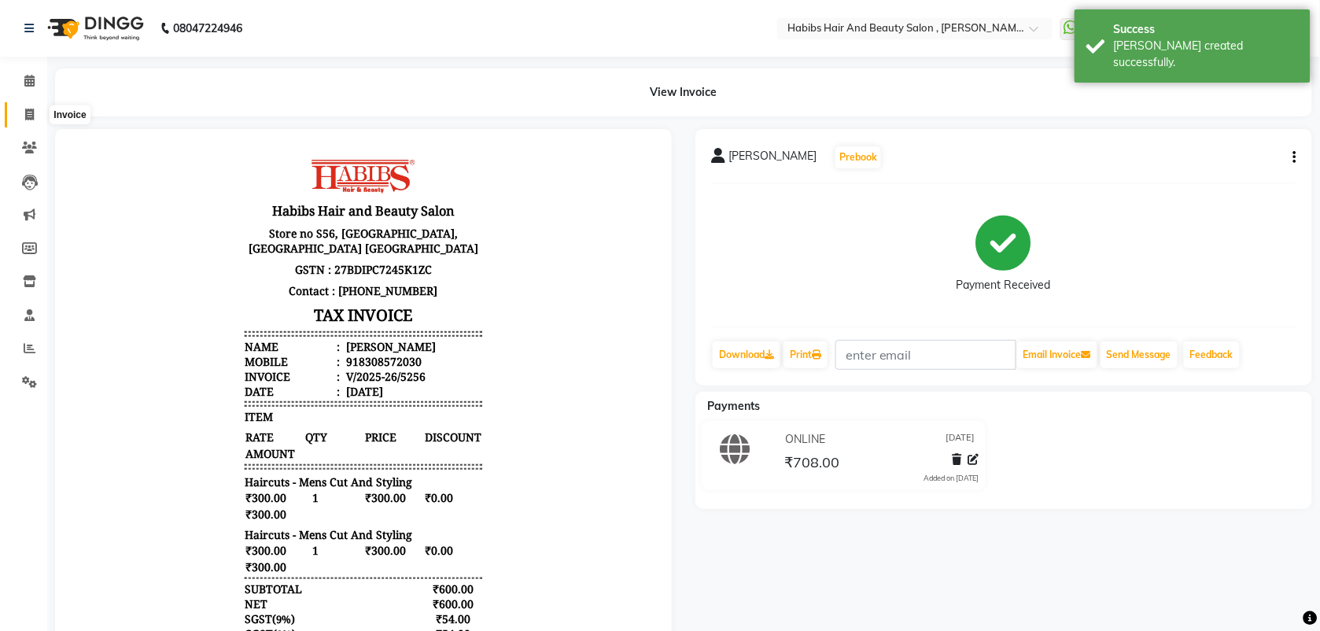
click at [26, 120] on span at bounding box center [30, 115] width 28 height 18
select select "service"
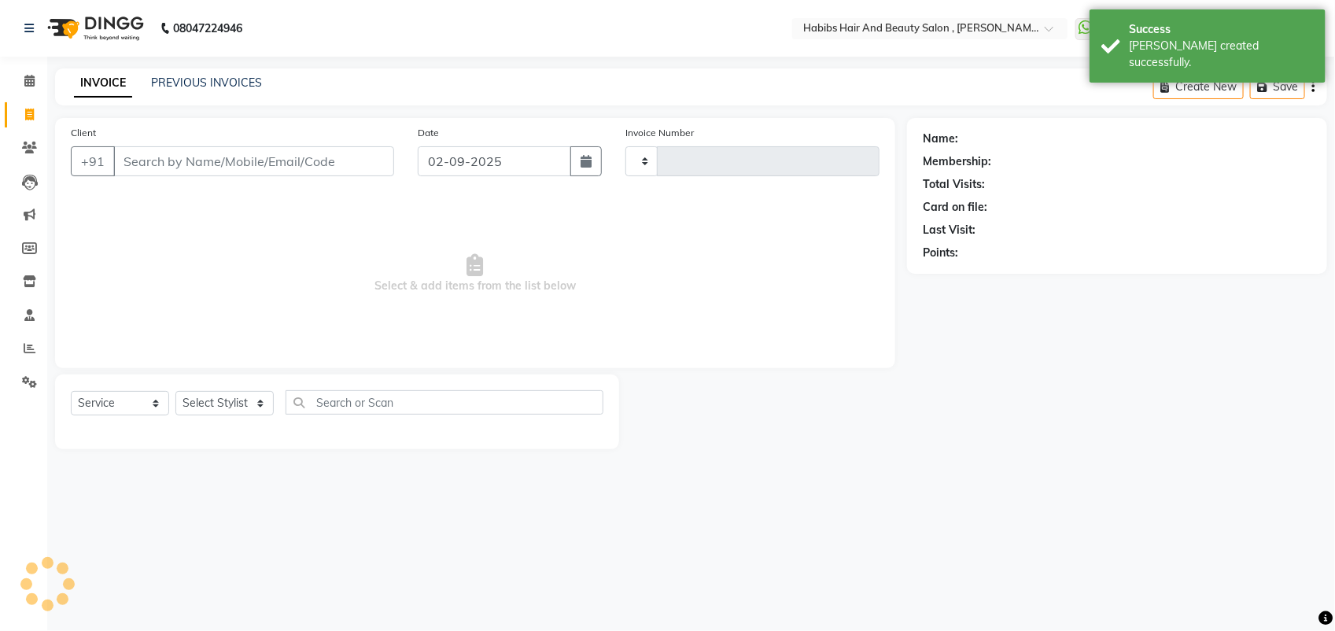
type input "5257"
select select "3814"
click at [445, 171] on input "02-09-2025" at bounding box center [494, 161] width 153 height 30
select select "9"
select select "2025"
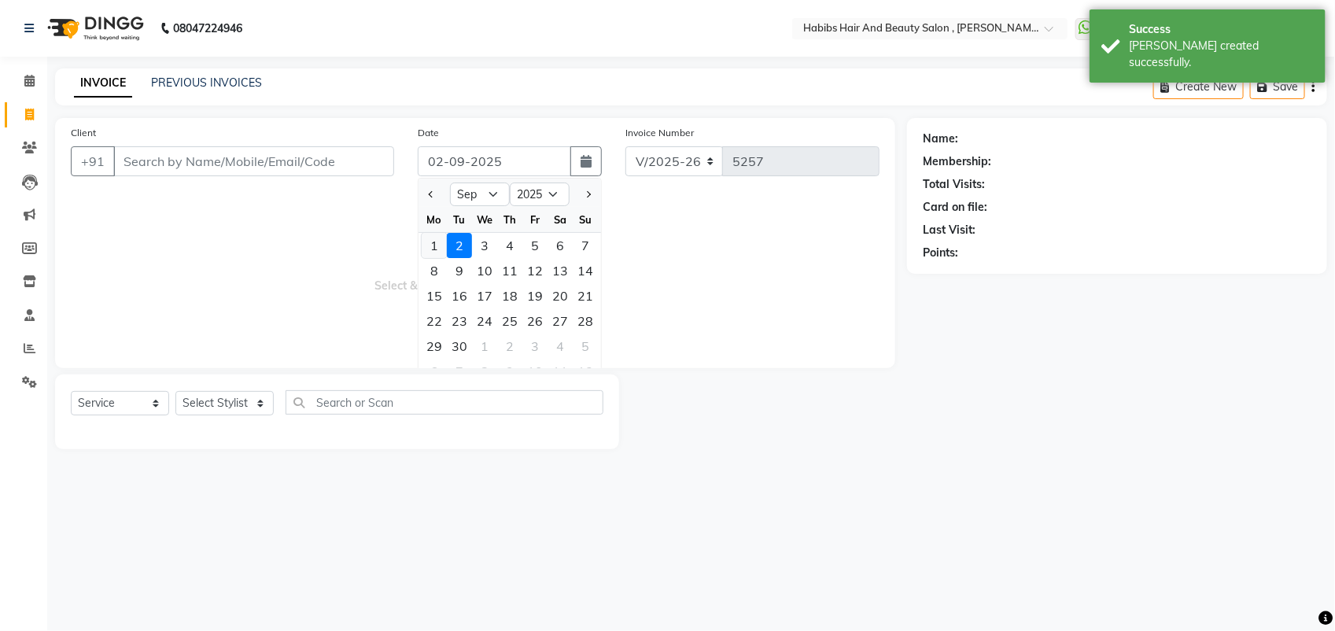
click at [429, 252] on div "1" at bounding box center [434, 245] width 25 height 25
type input "[DATE]"
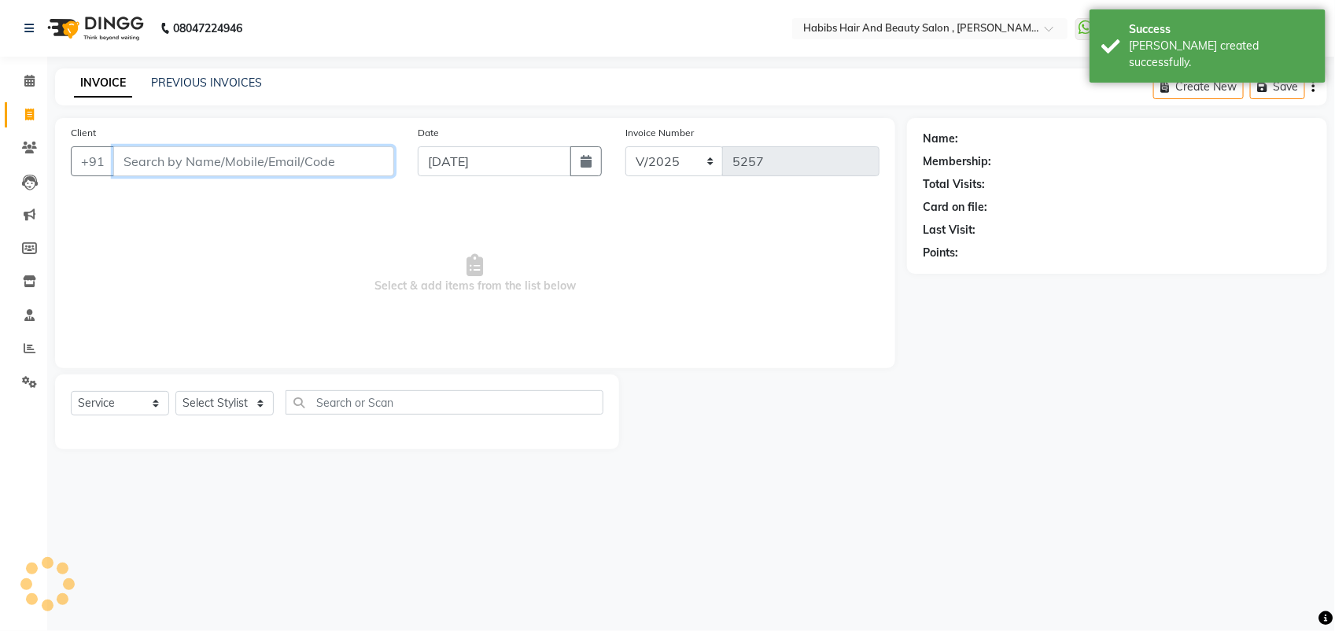
click at [156, 163] on input "Client" at bounding box center [253, 161] width 281 height 30
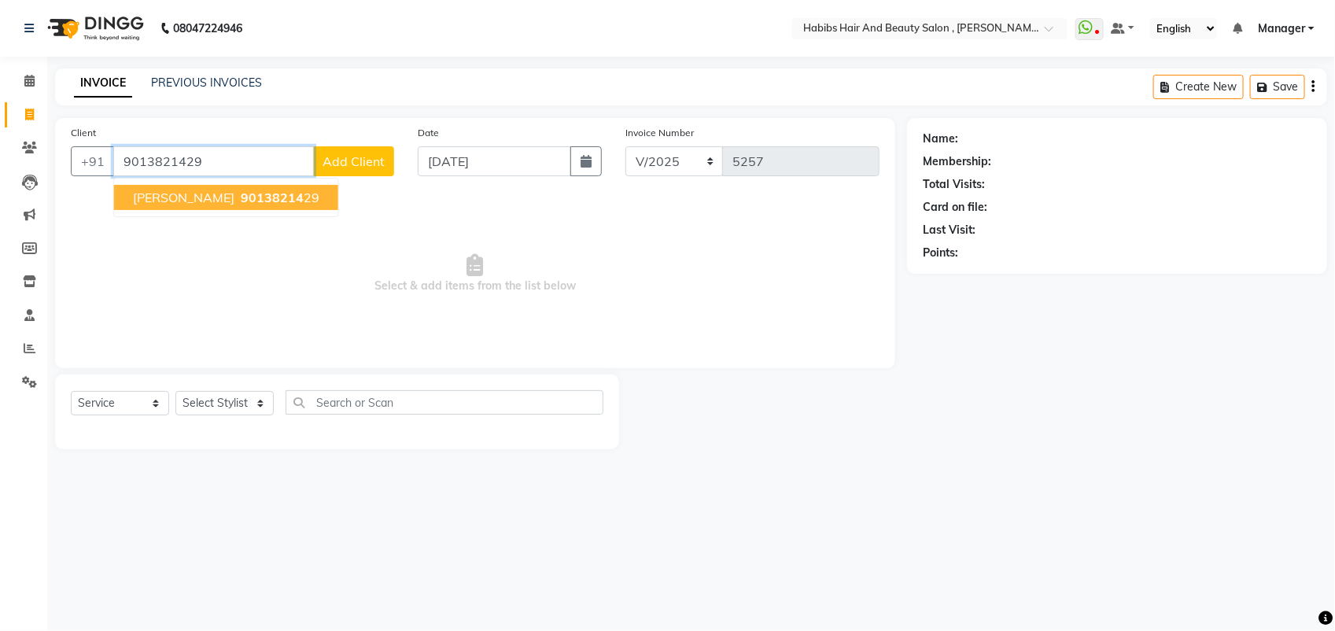
type input "9013821429"
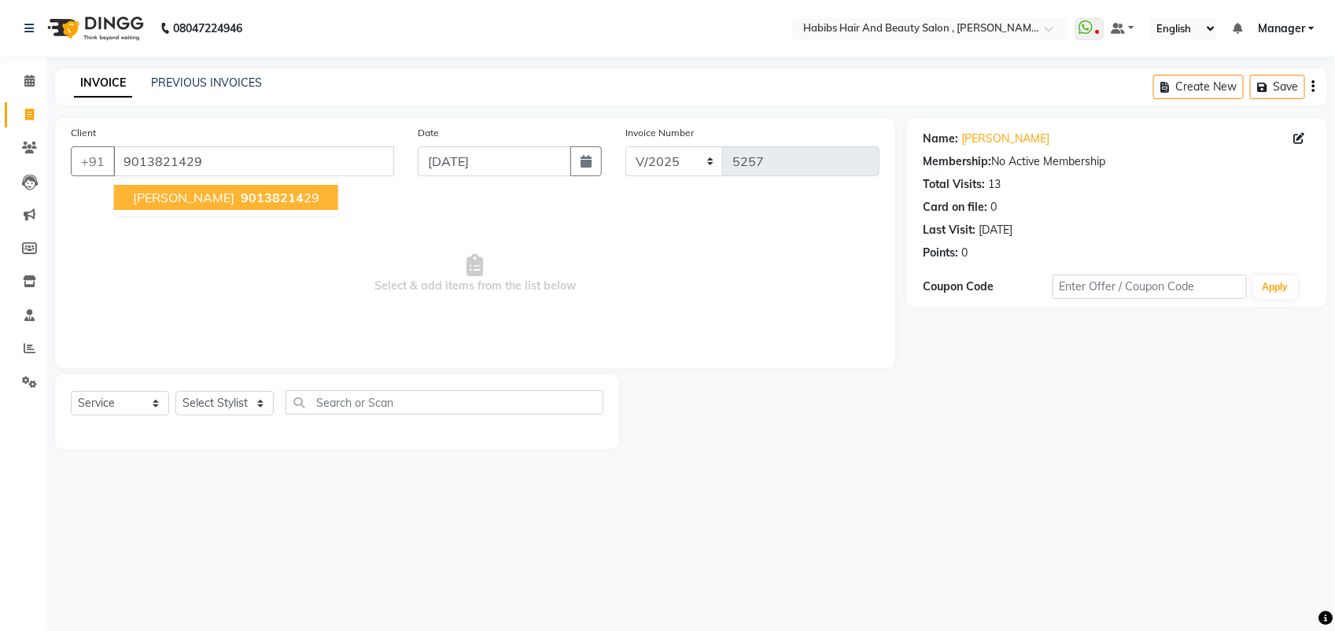
click at [241, 201] on span "90138214" at bounding box center [272, 198] width 63 height 16
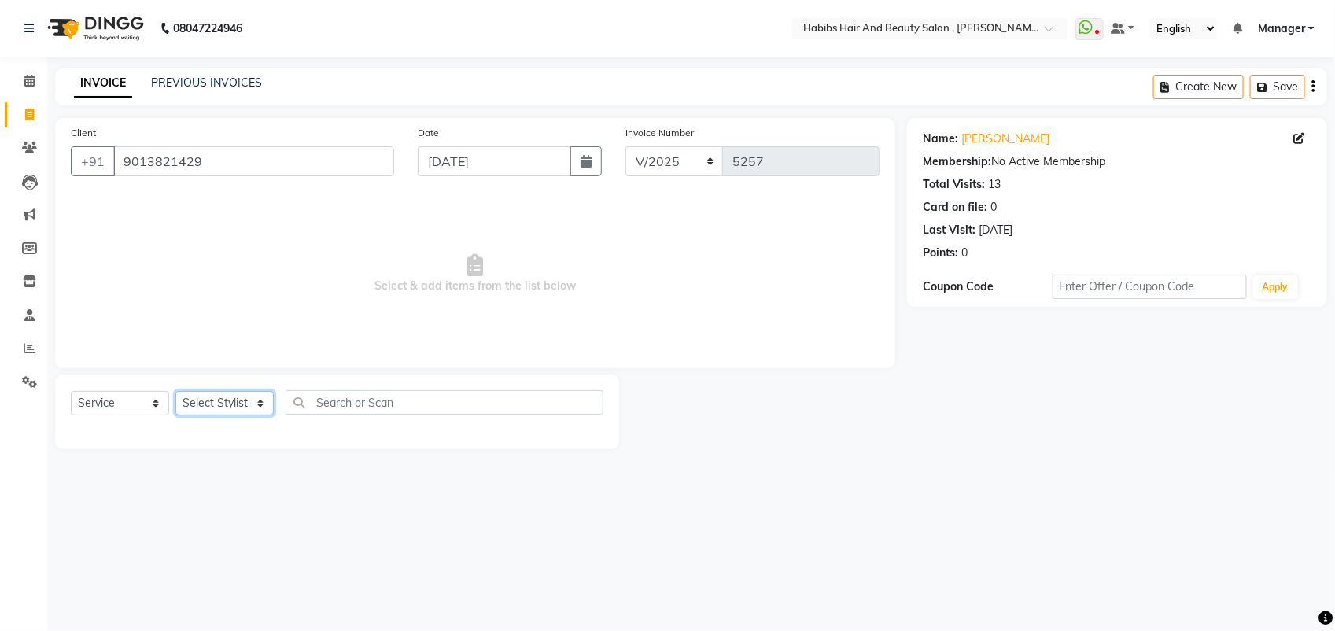
click at [241, 403] on select "Select Stylist [PERSON_NAME] Manager [PERSON_NAME] Saif [PERSON_NAME] [PERSON_N…" at bounding box center [224, 403] width 98 height 24
select select "18510"
click at [175, 391] on select "Select Stylist [PERSON_NAME] Manager [PERSON_NAME] Saif [PERSON_NAME] [PERSON_N…" at bounding box center [224, 403] width 98 height 24
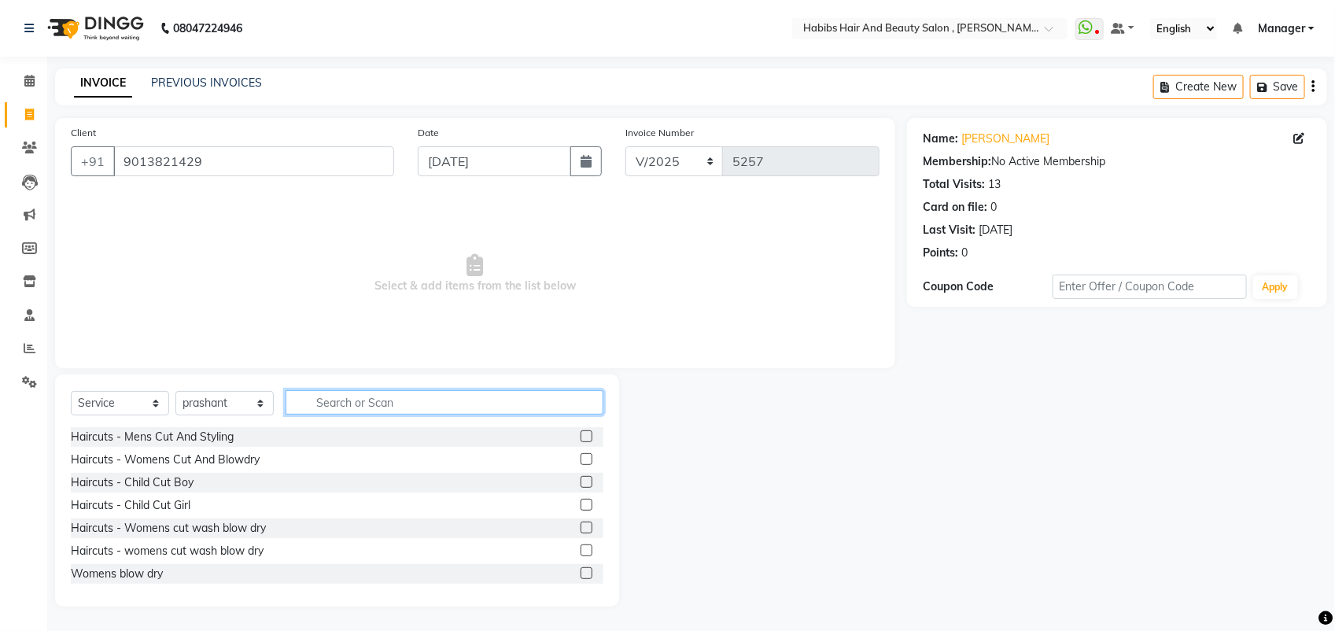
click at [399, 396] on input "text" at bounding box center [444, 402] width 318 height 24
type input "BE"
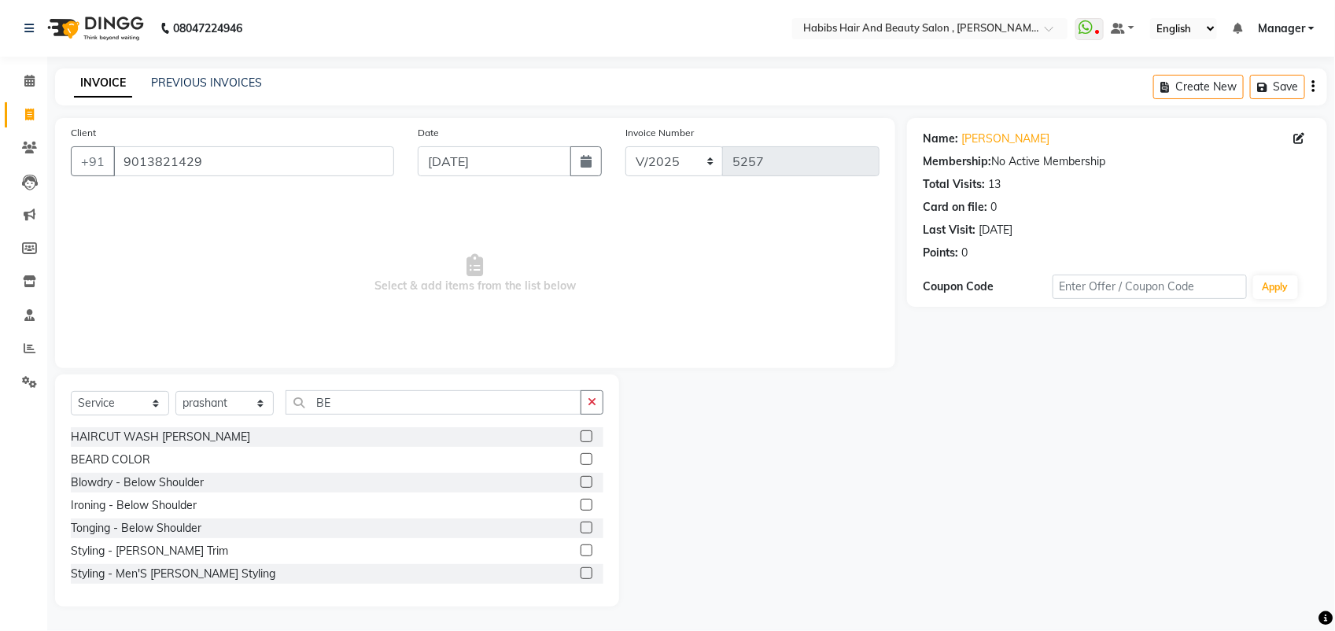
click at [580, 436] on label at bounding box center [586, 436] width 12 height 12
click at [580, 436] on input "checkbox" at bounding box center [585, 437] width 10 height 10
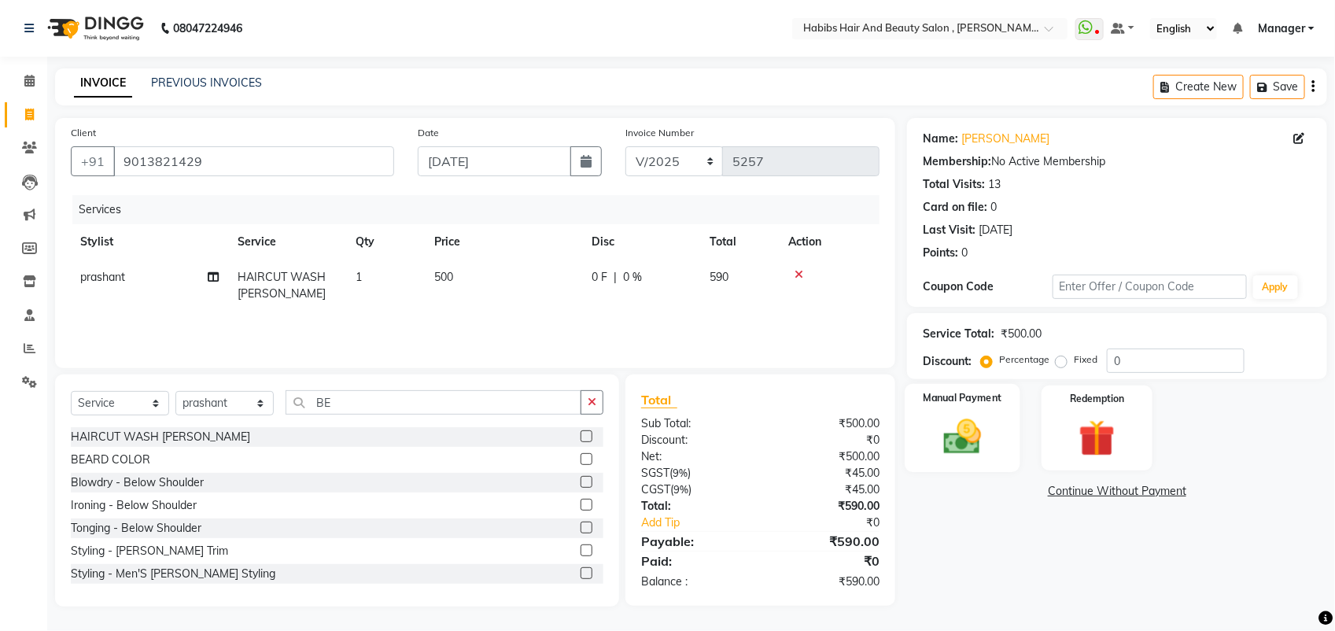
click at [969, 449] on img at bounding box center [962, 436] width 62 height 44
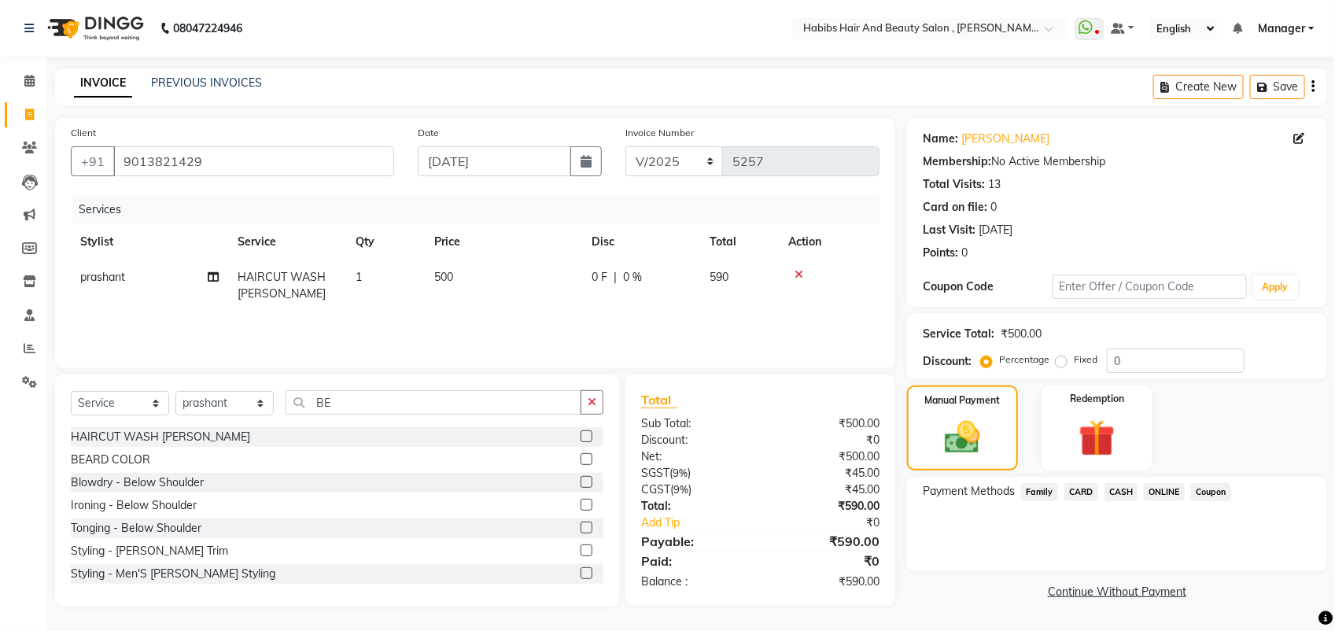
click at [1154, 488] on span "ONLINE" at bounding box center [1163, 492] width 41 height 18
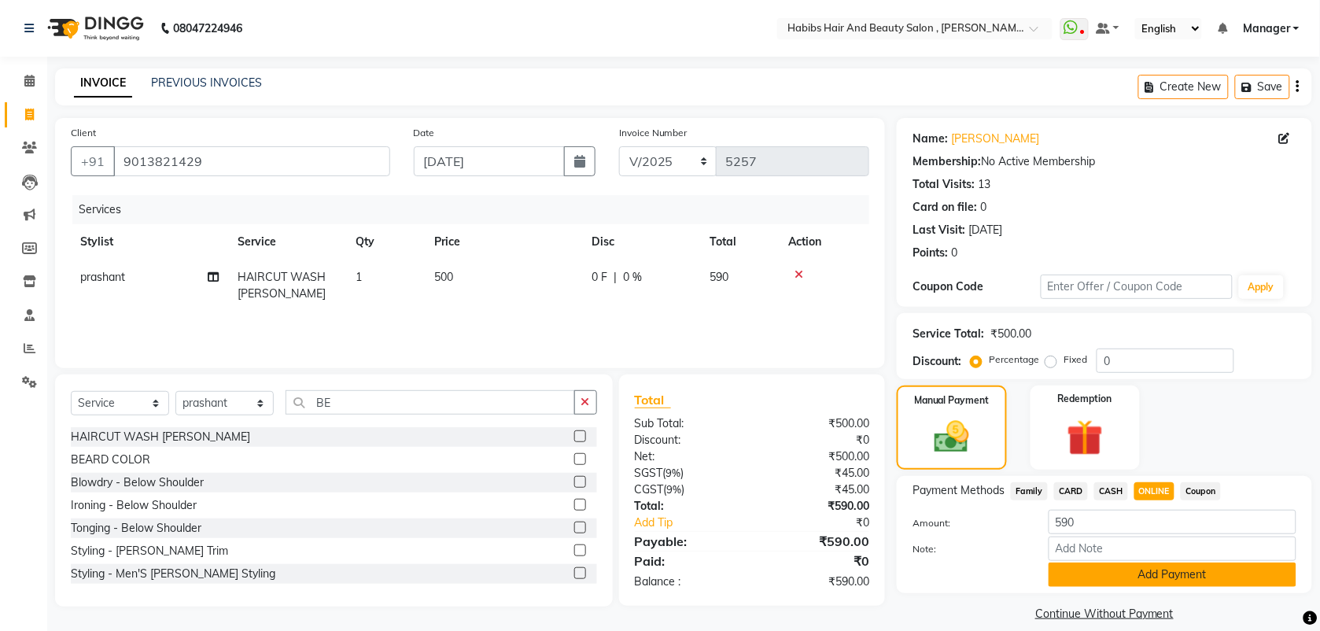
click at [1149, 579] on button "Add Payment" at bounding box center [1172, 574] width 248 height 24
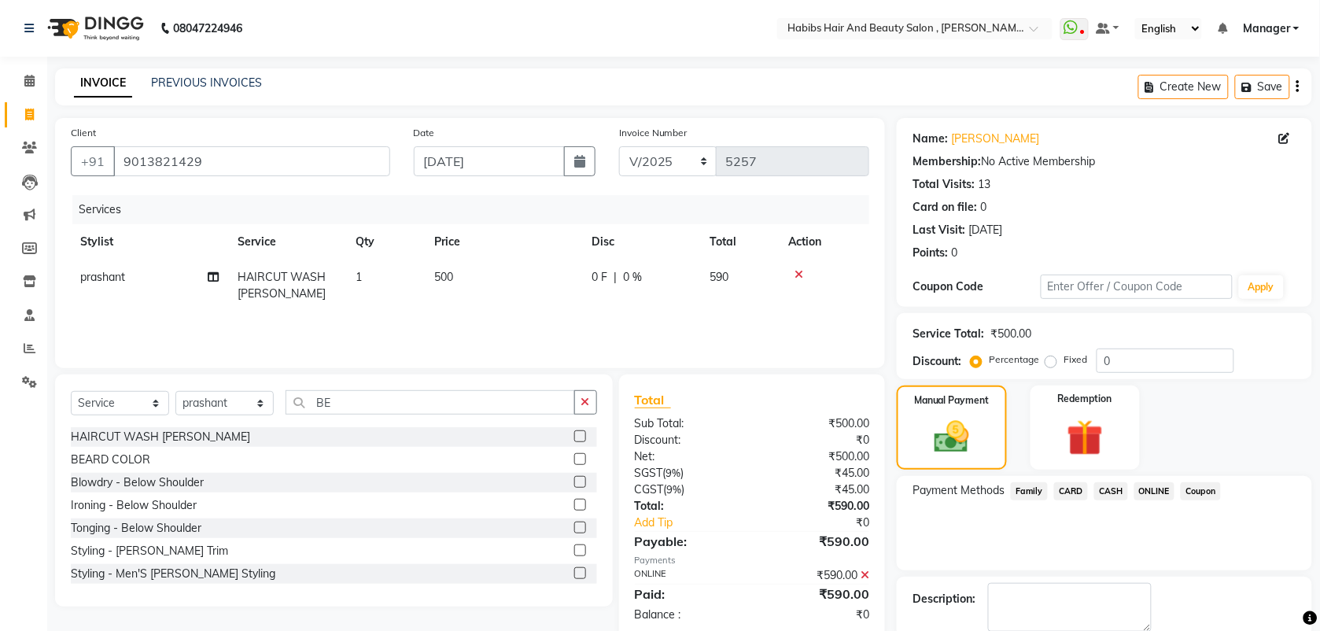
scroll to position [83, 0]
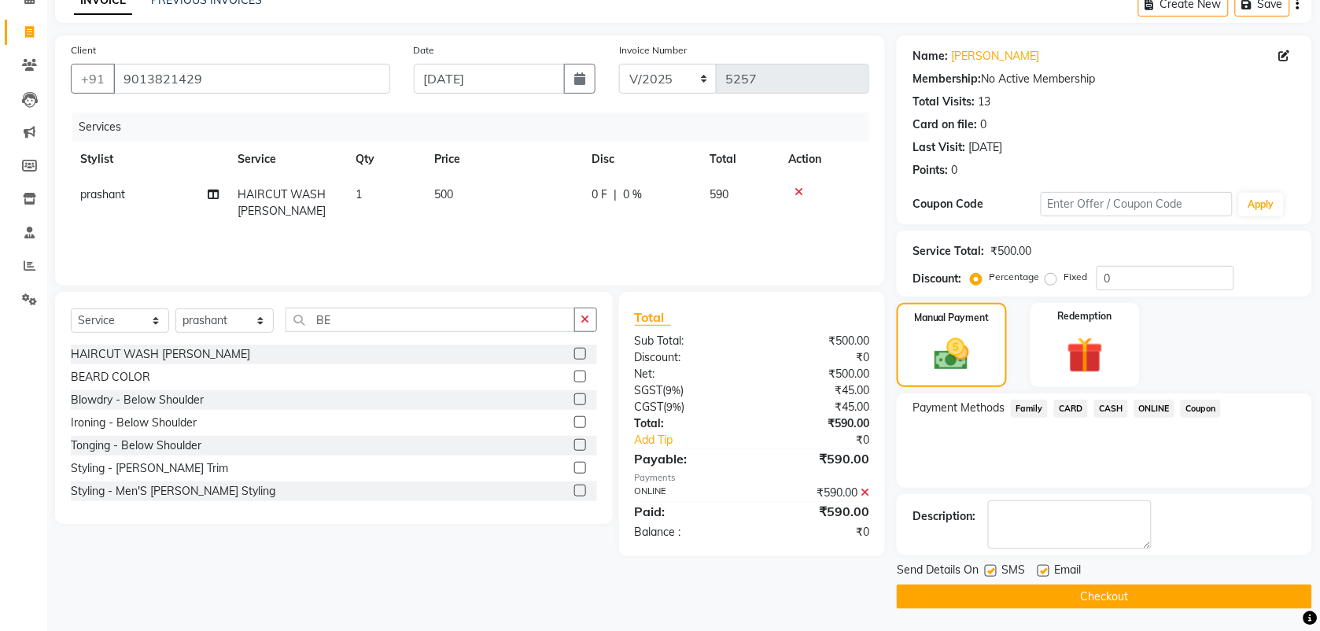
click at [1128, 599] on button "Checkout" at bounding box center [1103, 596] width 415 height 24
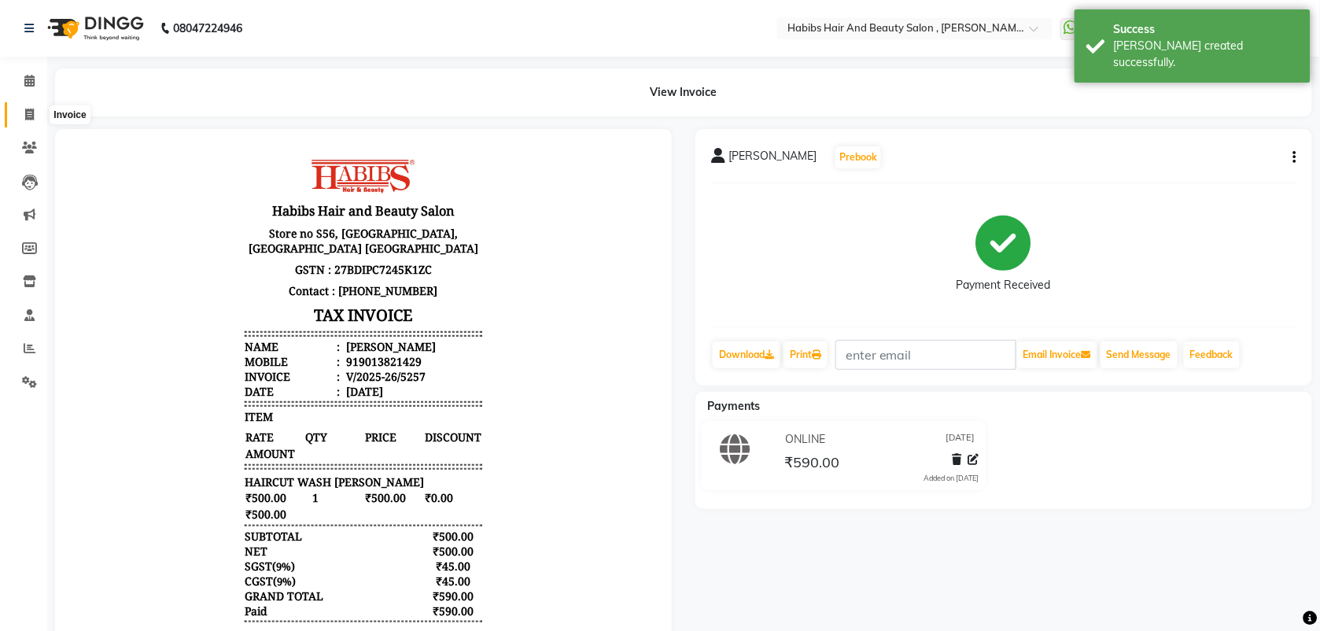
click at [35, 119] on span at bounding box center [30, 115] width 28 height 18
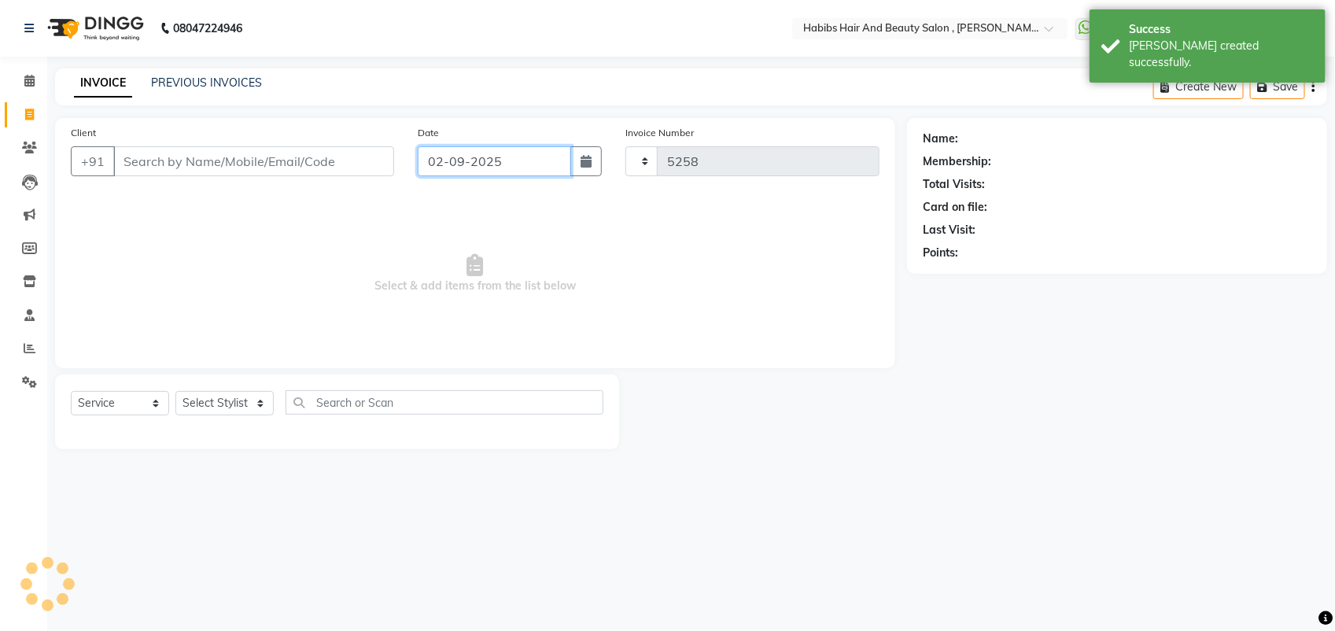
click at [468, 163] on input "02-09-2025" at bounding box center [494, 161] width 153 height 30
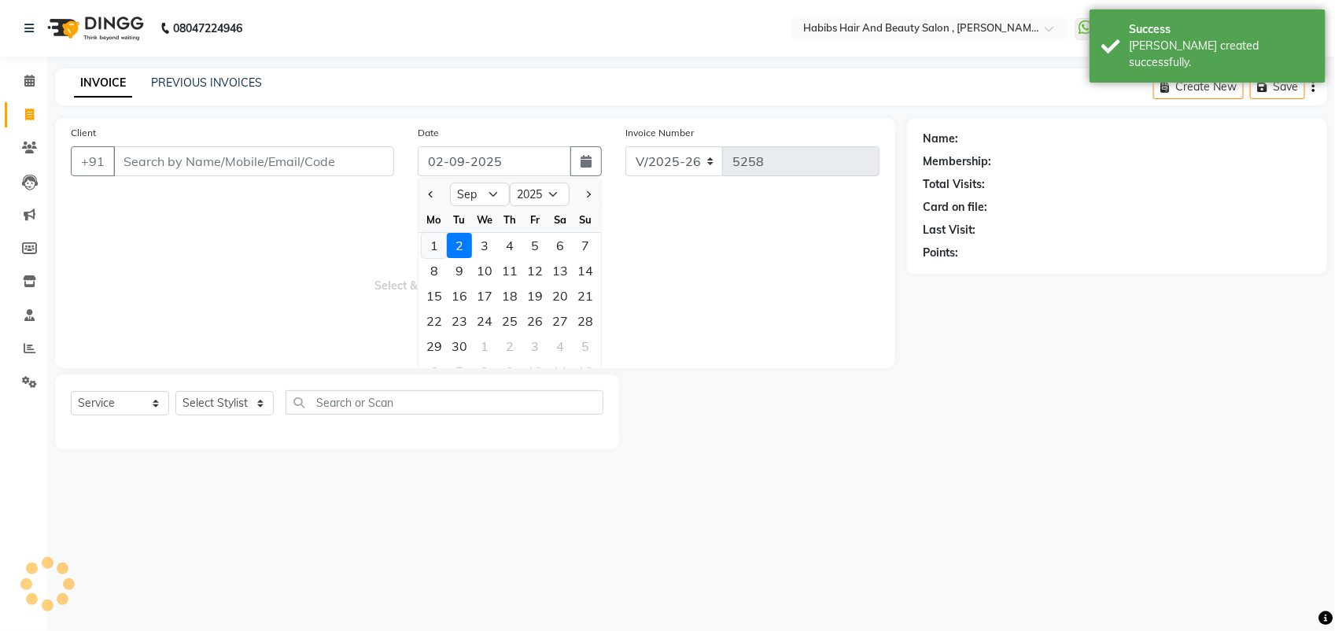
click at [427, 253] on div "1" at bounding box center [434, 245] width 25 height 25
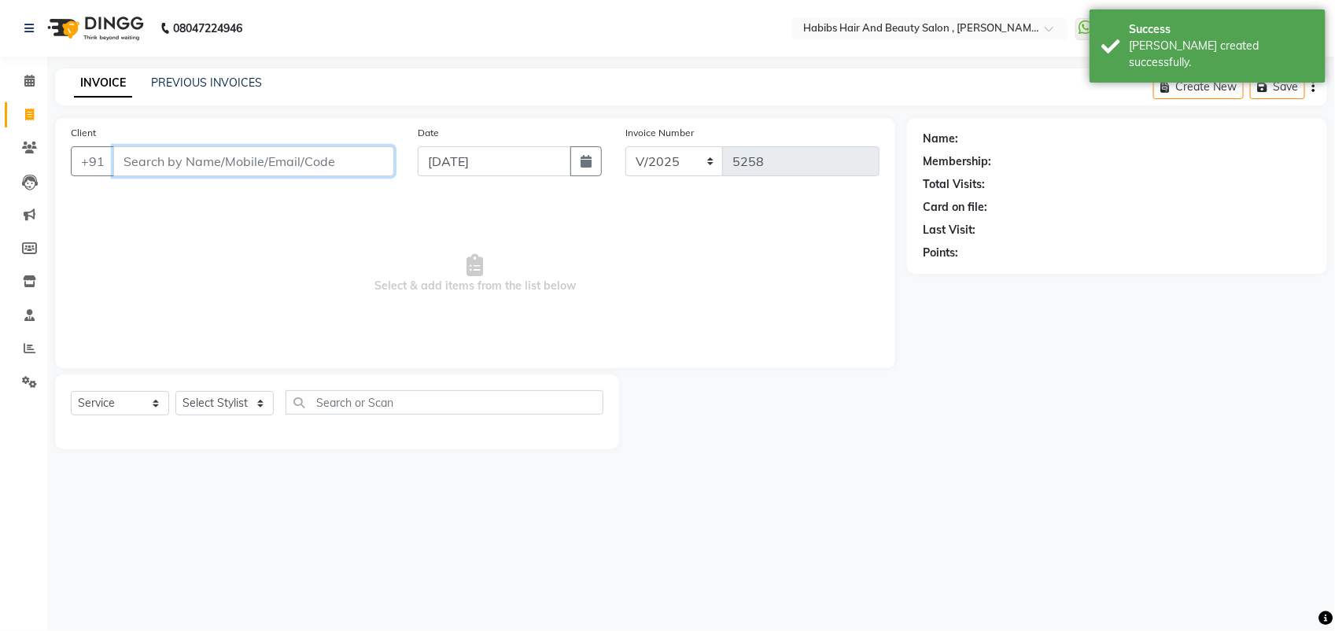
click at [155, 170] on input "Client" at bounding box center [253, 161] width 281 height 30
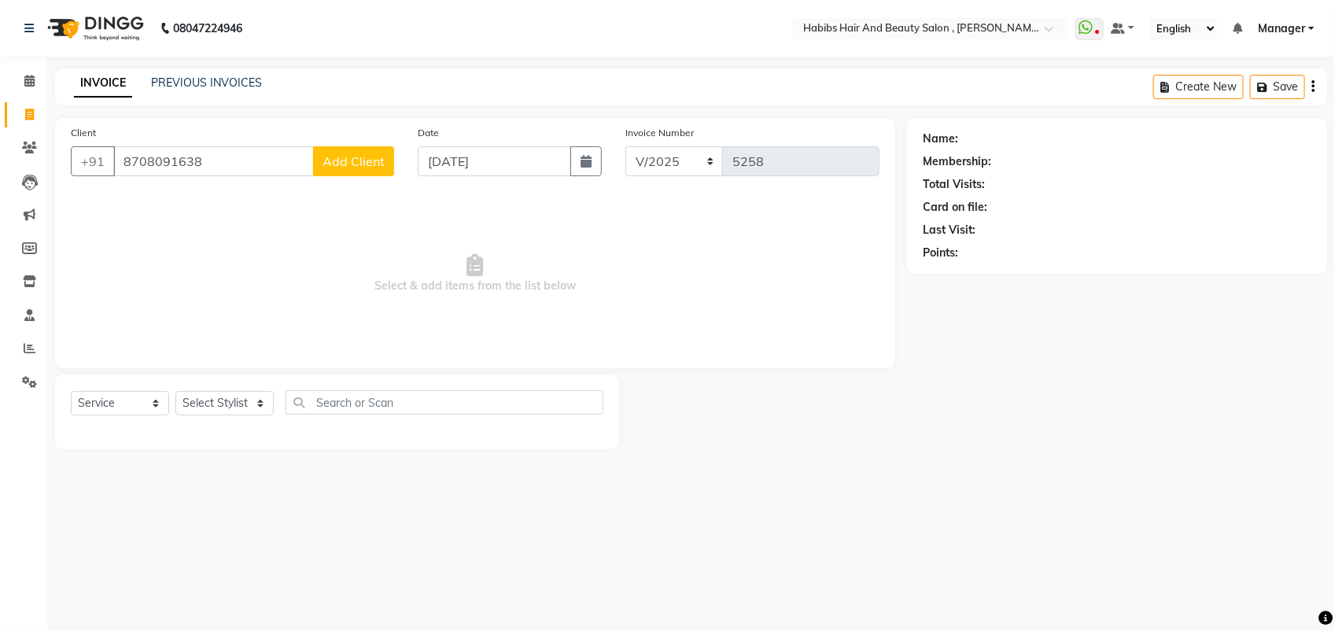
click at [354, 154] on span "Add Client" at bounding box center [353, 161] width 62 height 16
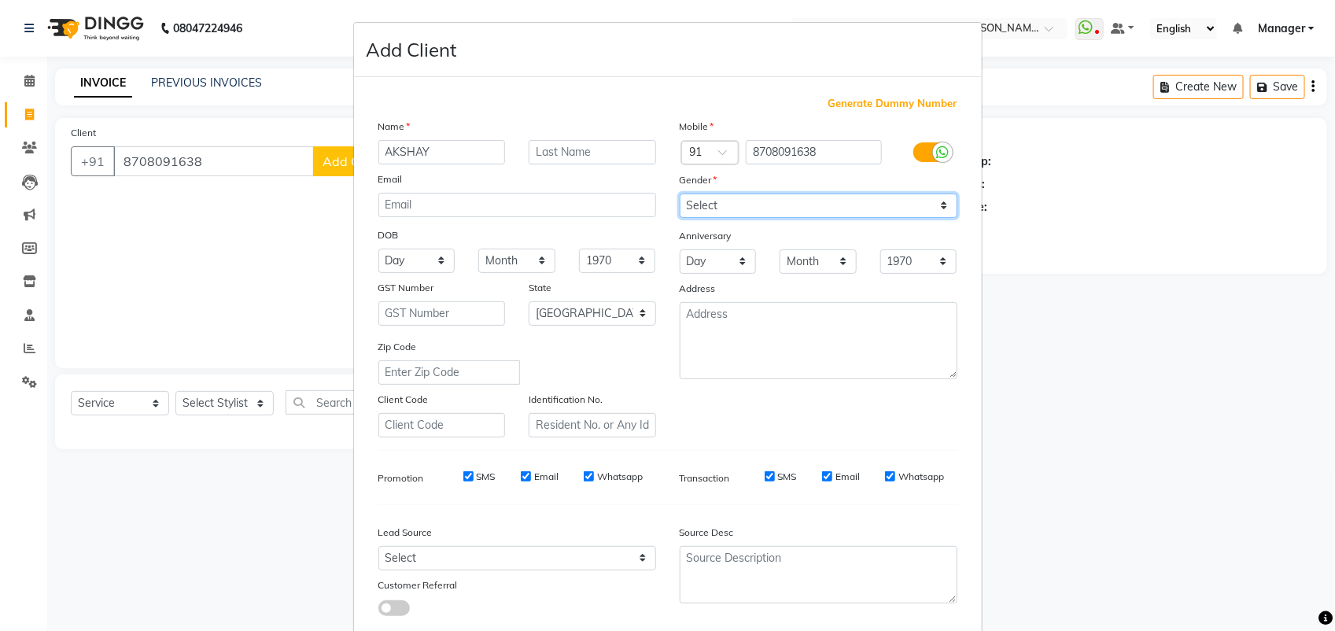
drag, startPoint x: 726, startPoint y: 206, endPoint x: 710, endPoint y: 271, distance: 67.1
click at [710, 271] on div "Mobile Country Code × 91 8708091638 Gender Select Male Female Other Prefer Not …" at bounding box center [818, 277] width 301 height 319
click at [679, 193] on select "Select Male Female Other Prefer Not To Say" at bounding box center [818, 205] width 278 height 24
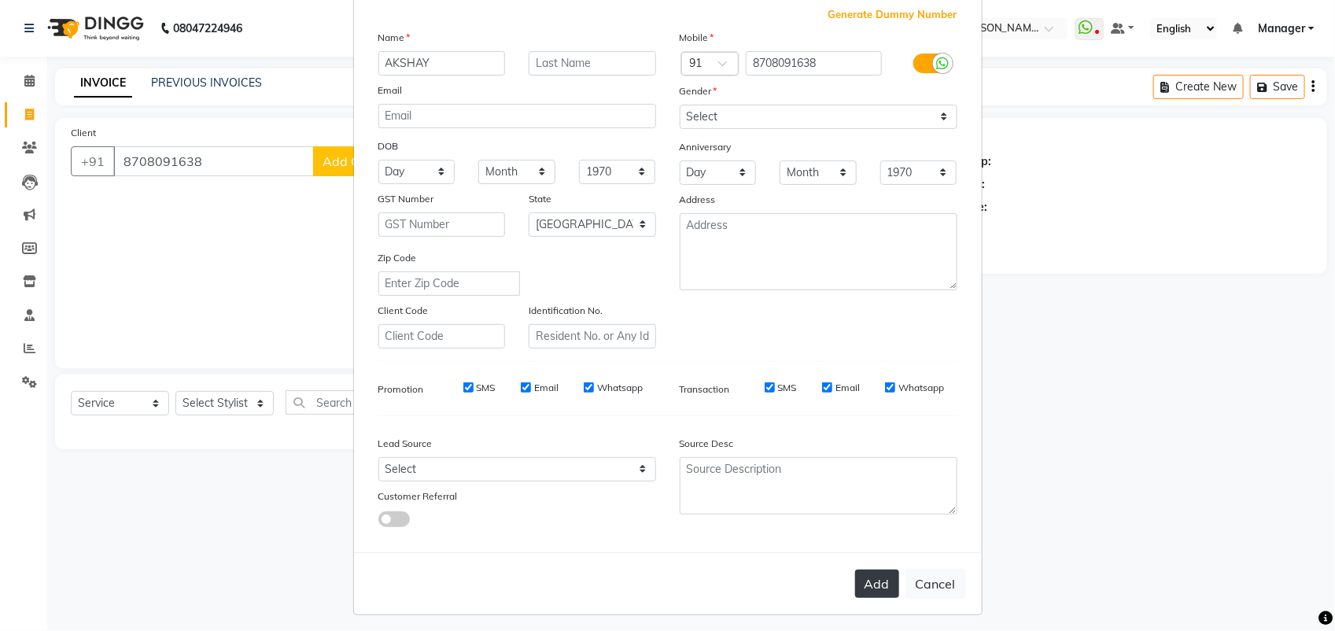
click at [855, 586] on button "Add" at bounding box center [877, 583] width 44 height 28
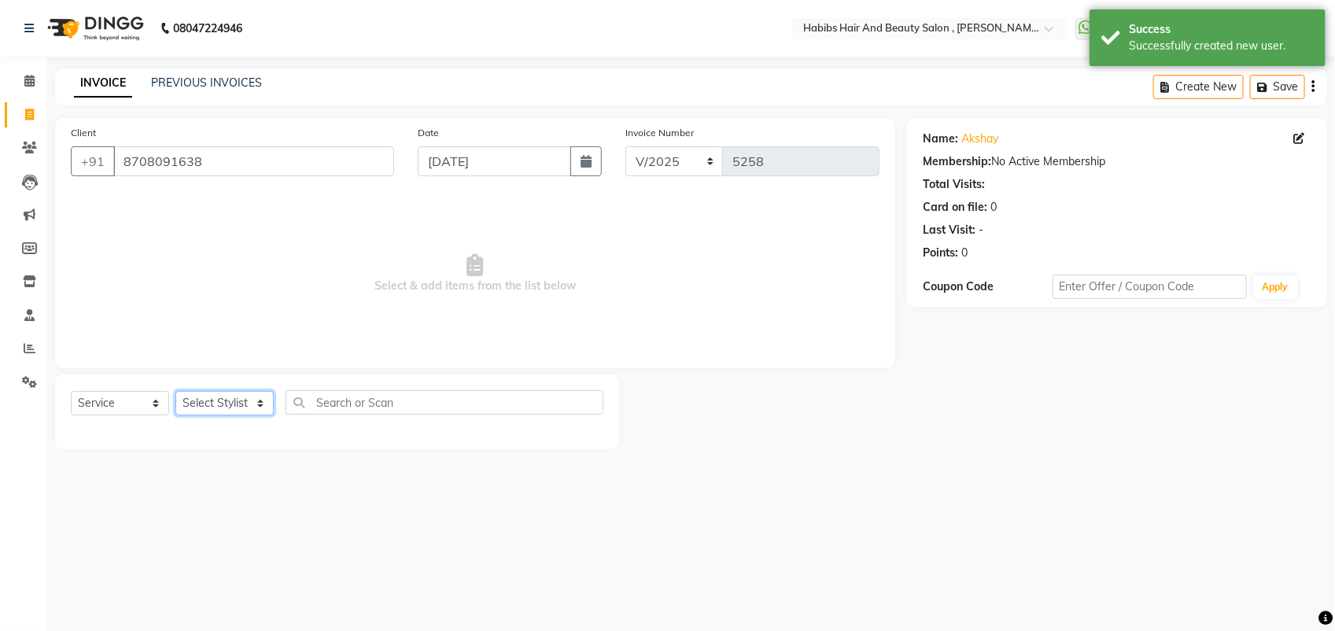
click at [241, 401] on select "Select Stylist [PERSON_NAME] Manager [PERSON_NAME] Saif [PERSON_NAME] [PERSON_N…" at bounding box center [224, 403] width 98 height 24
click at [175, 391] on select "Select Stylist [PERSON_NAME] Manager [PERSON_NAME] Saif [PERSON_NAME] [PERSON_N…" at bounding box center [224, 403] width 98 height 24
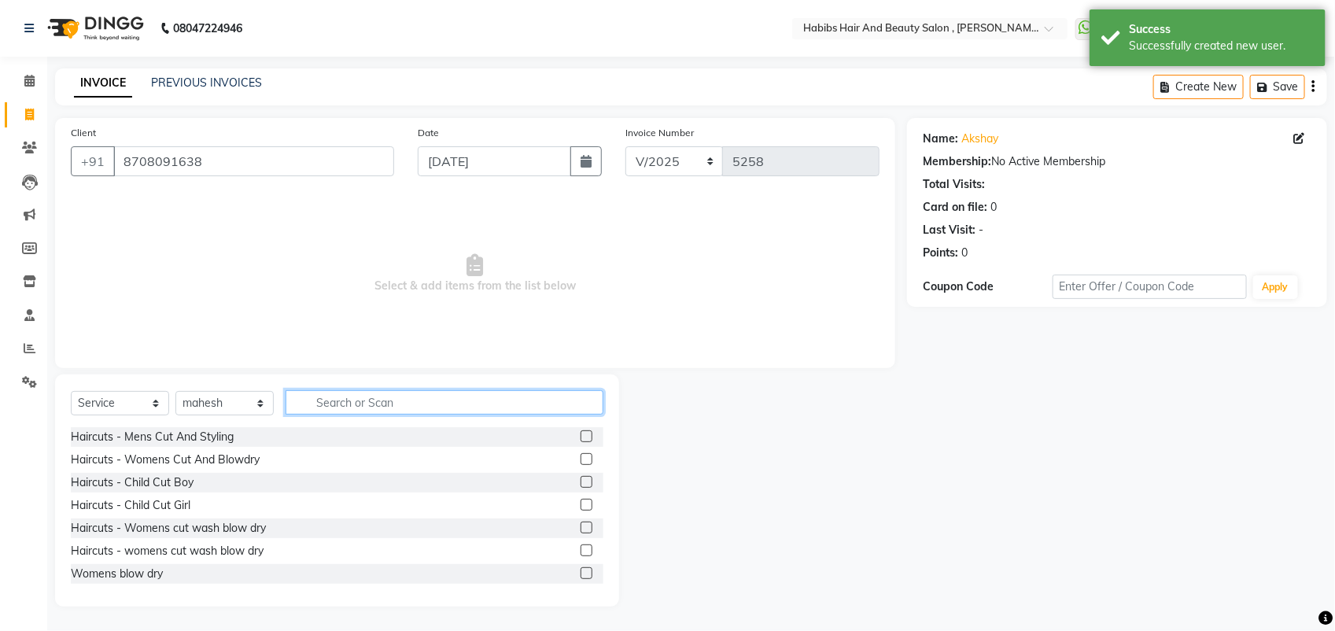
click at [312, 407] on input "text" at bounding box center [444, 402] width 318 height 24
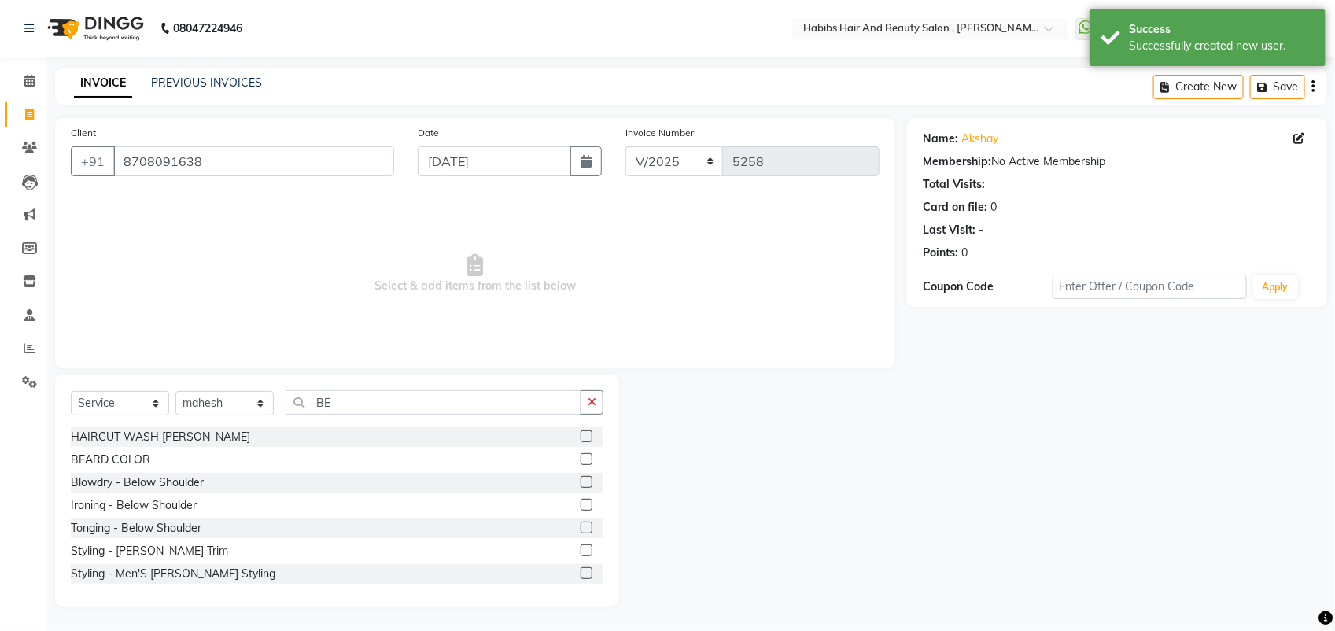
click at [580, 436] on label at bounding box center [586, 436] width 12 height 12
click at [580, 436] on input "checkbox" at bounding box center [585, 437] width 10 height 10
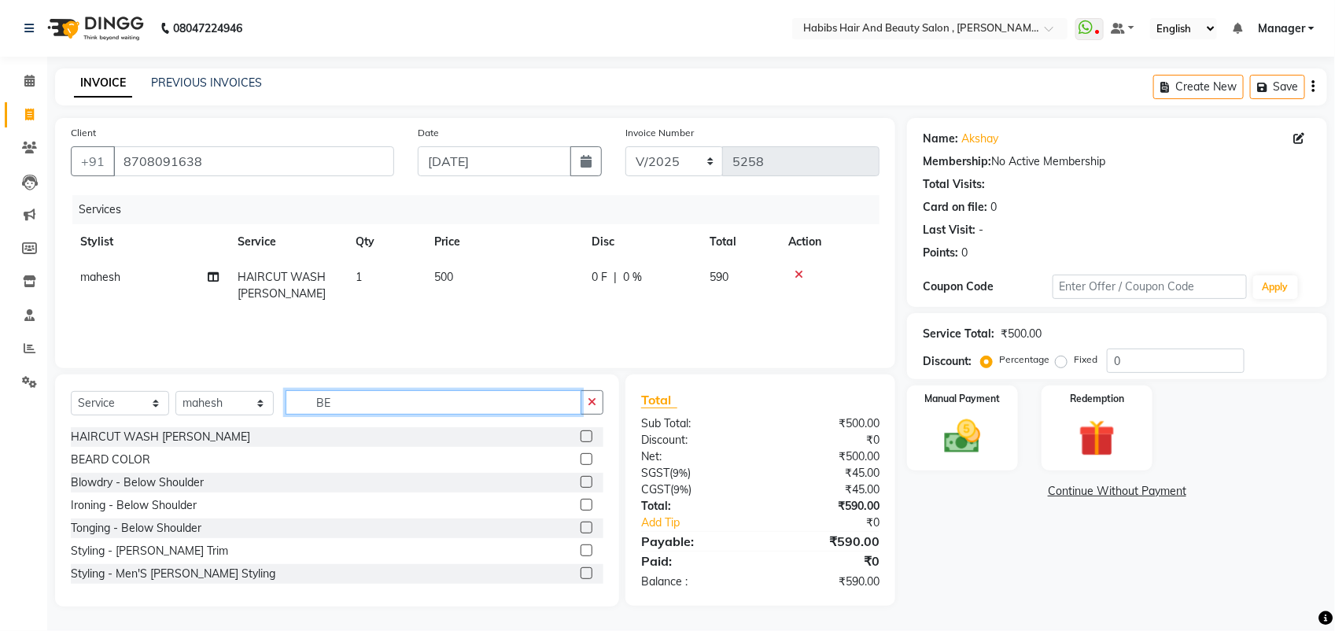
drag, startPoint x: 360, startPoint y: 407, endPoint x: 246, endPoint y: 406, distance: 114.0
click at [246, 406] on div "Select Service Product Membership Package Voucher Prepaid Gift Card Select Styl…" at bounding box center [337, 408] width 532 height 37
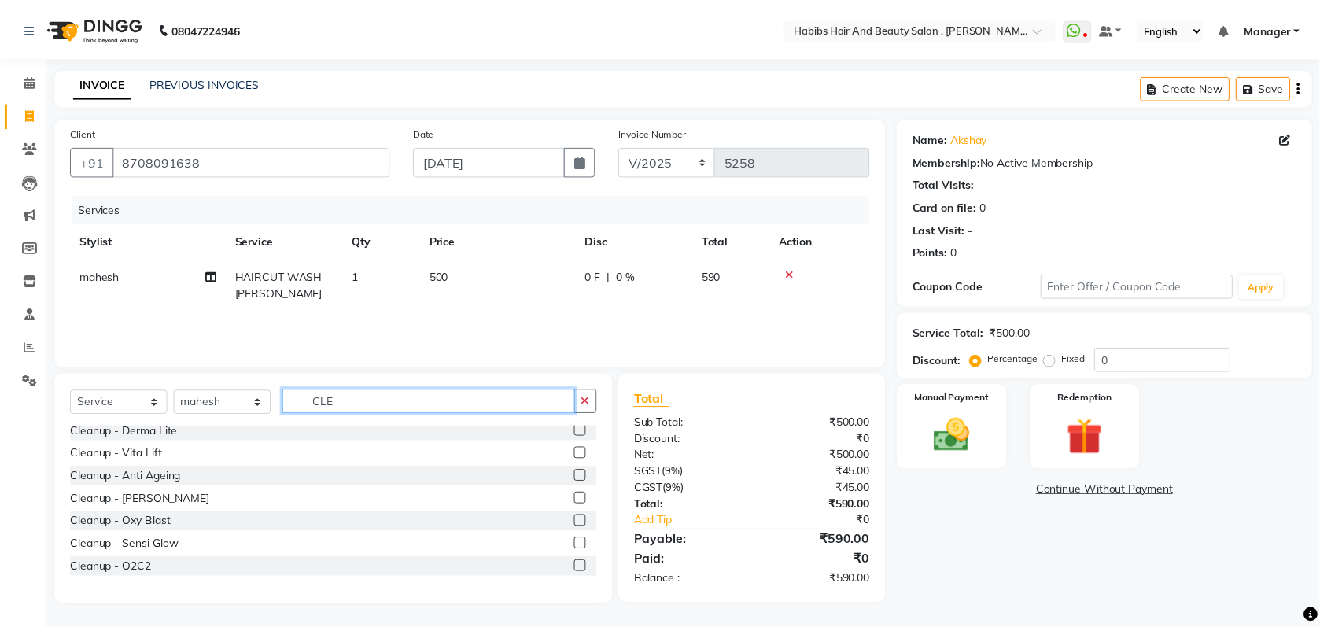
scroll to position [0, 0]
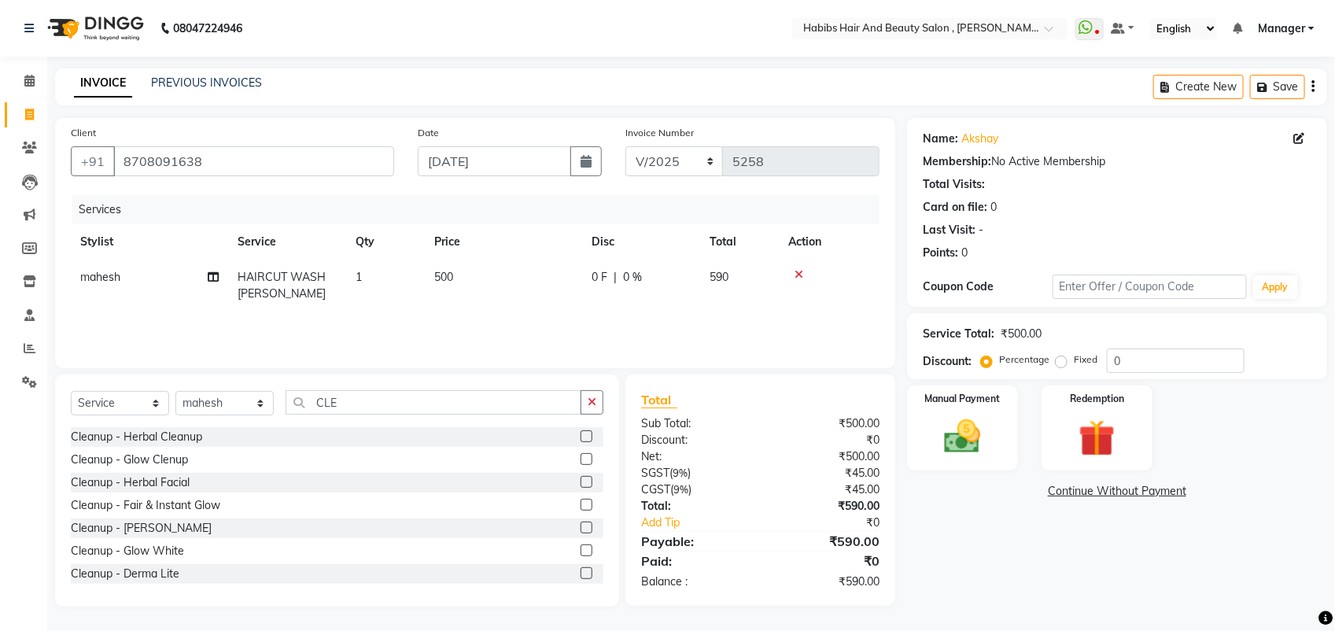
click at [580, 528] on label at bounding box center [586, 527] width 12 height 12
click at [580, 528] on input "checkbox" at bounding box center [585, 528] width 10 height 10
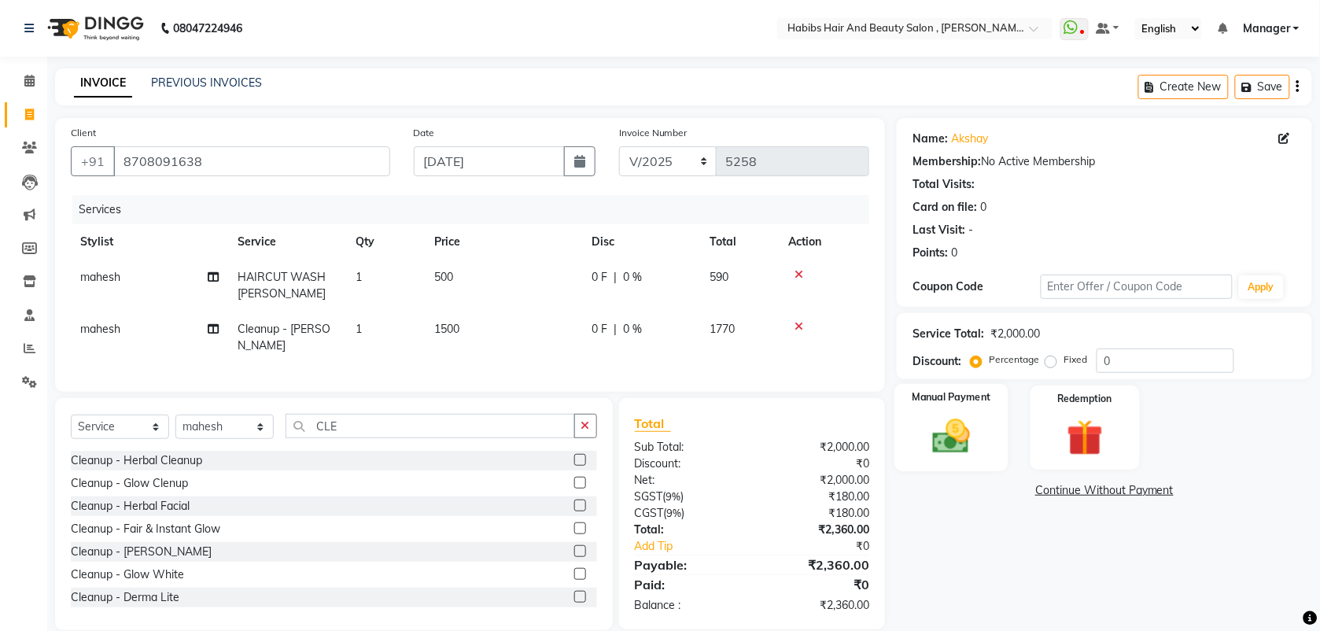
click at [946, 446] on img at bounding box center [951, 435] width 61 height 43
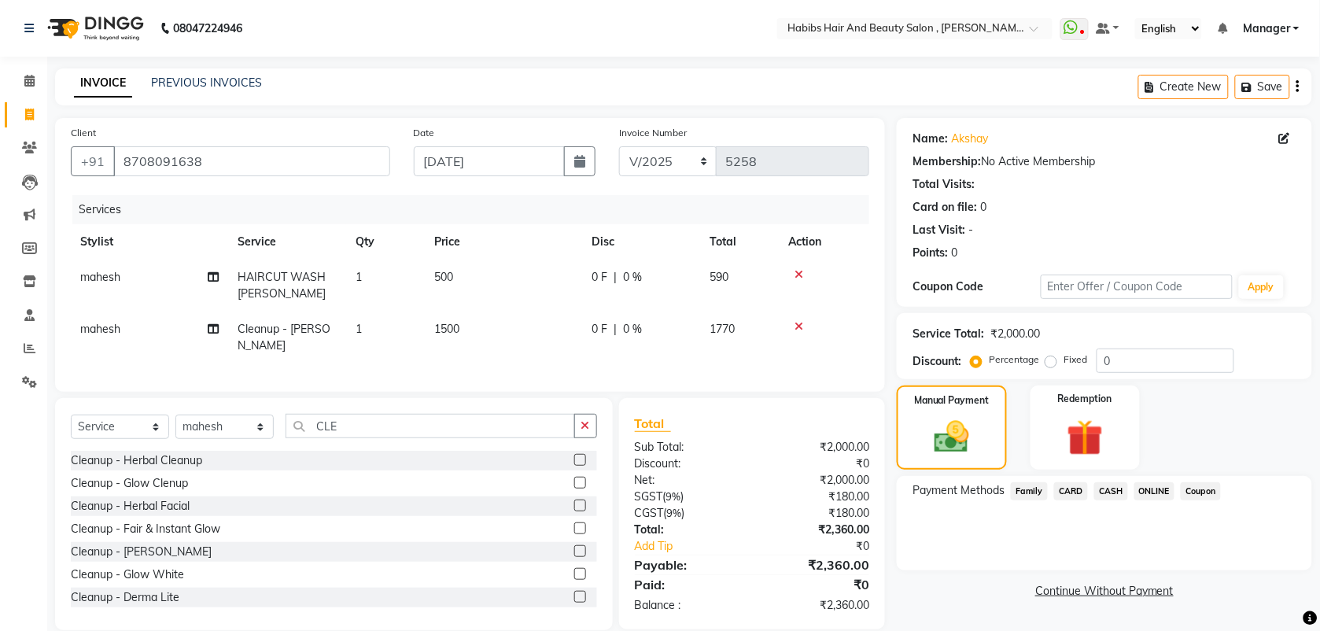
click at [1153, 490] on span "ONLINE" at bounding box center [1154, 491] width 41 height 18
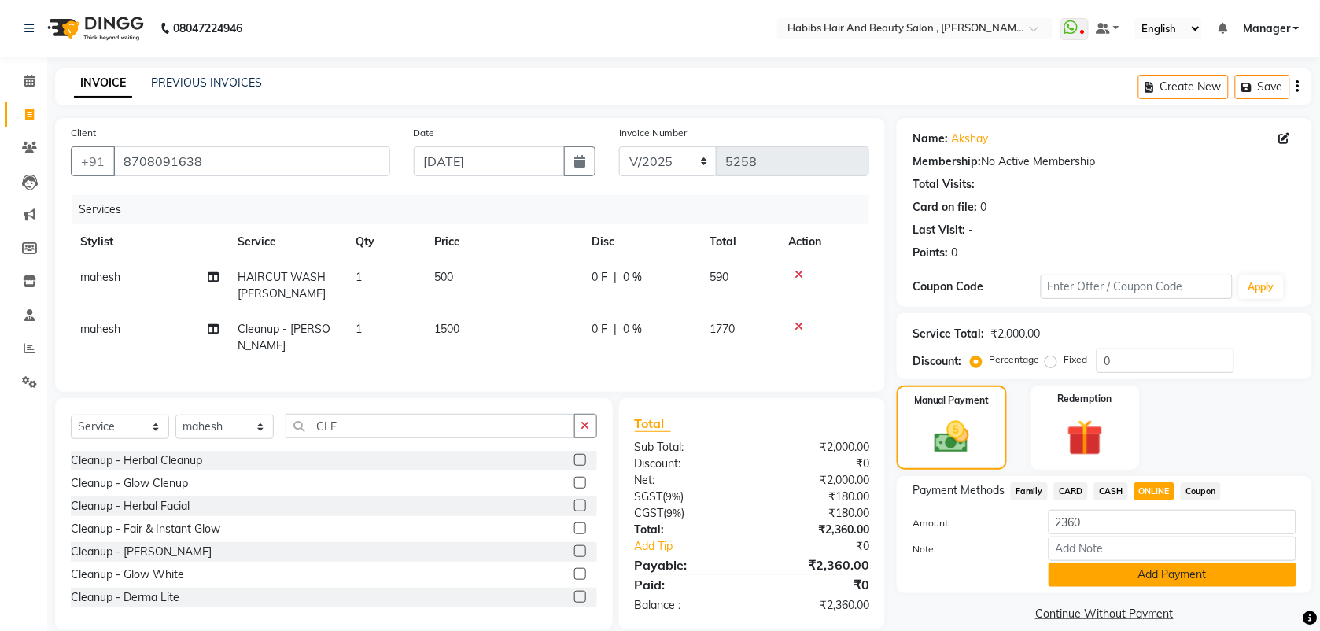
click at [1129, 566] on button "Add Payment" at bounding box center [1172, 574] width 248 height 24
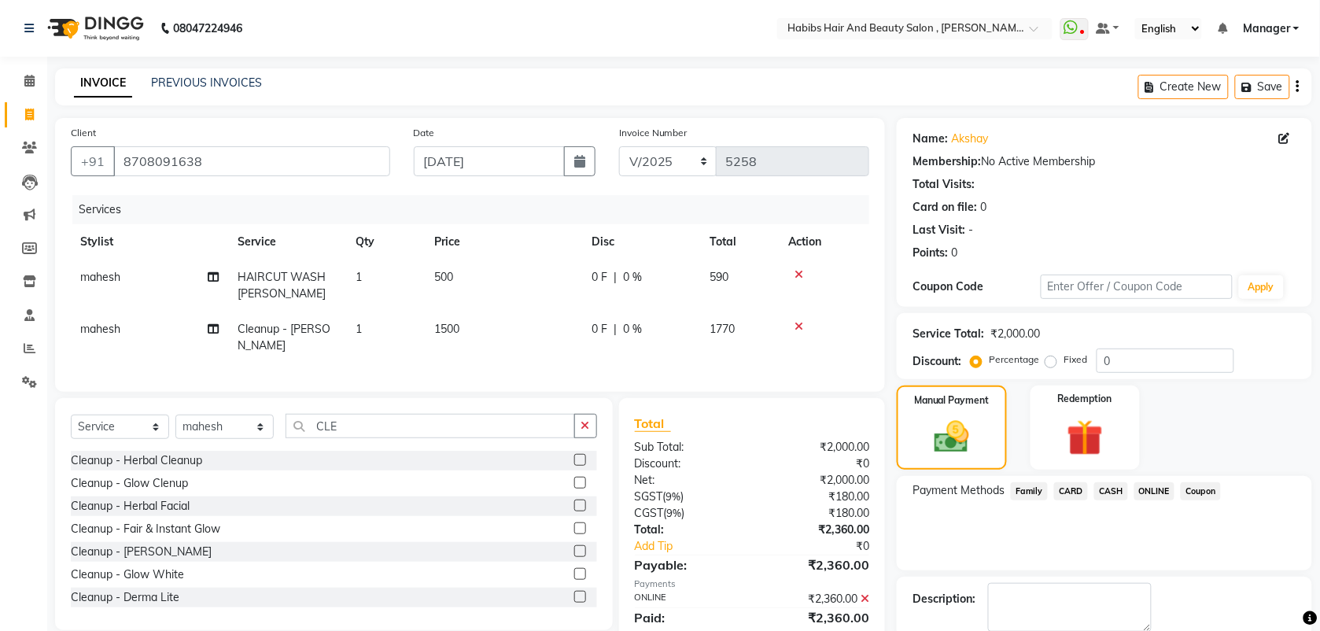
scroll to position [84, 0]
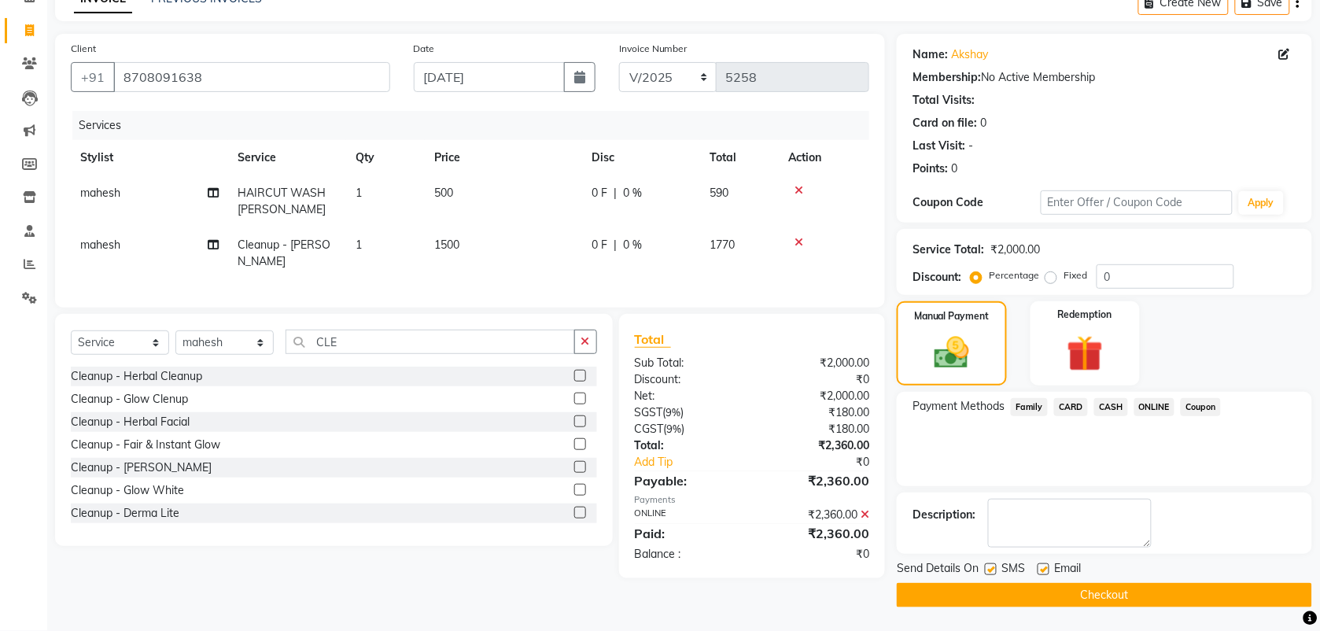
click at [1107, 592] on button "Checkout" at bounding box center [1103, 595] width 415 height 24
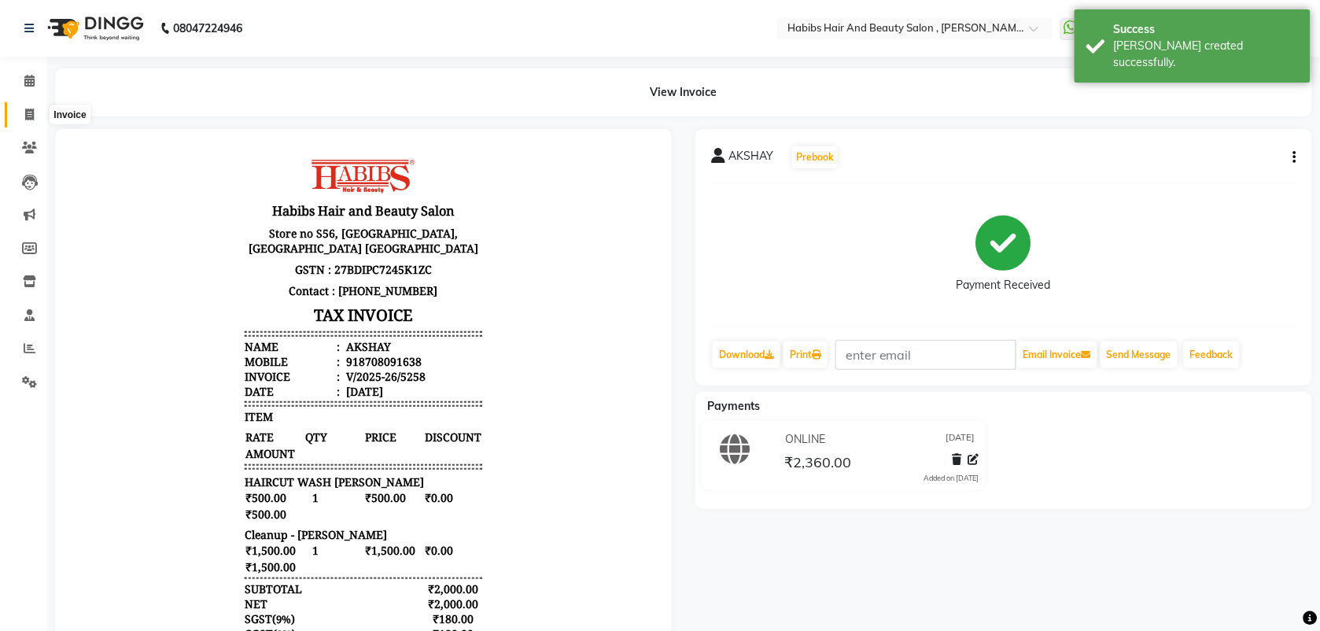
click at [37, 111] on span at bounding box center [30, 115] width 28 height 18
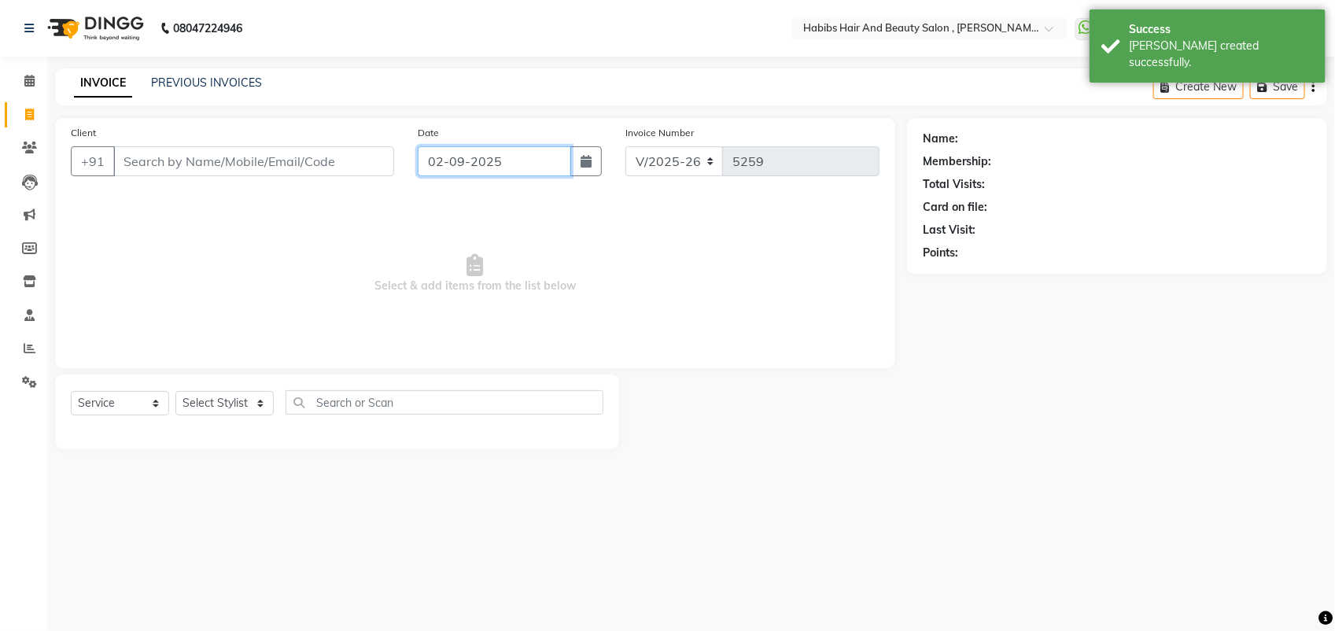
click at [469, 173] on input "02-09-2025" at bounding box center [494, 161] width 153 height 30
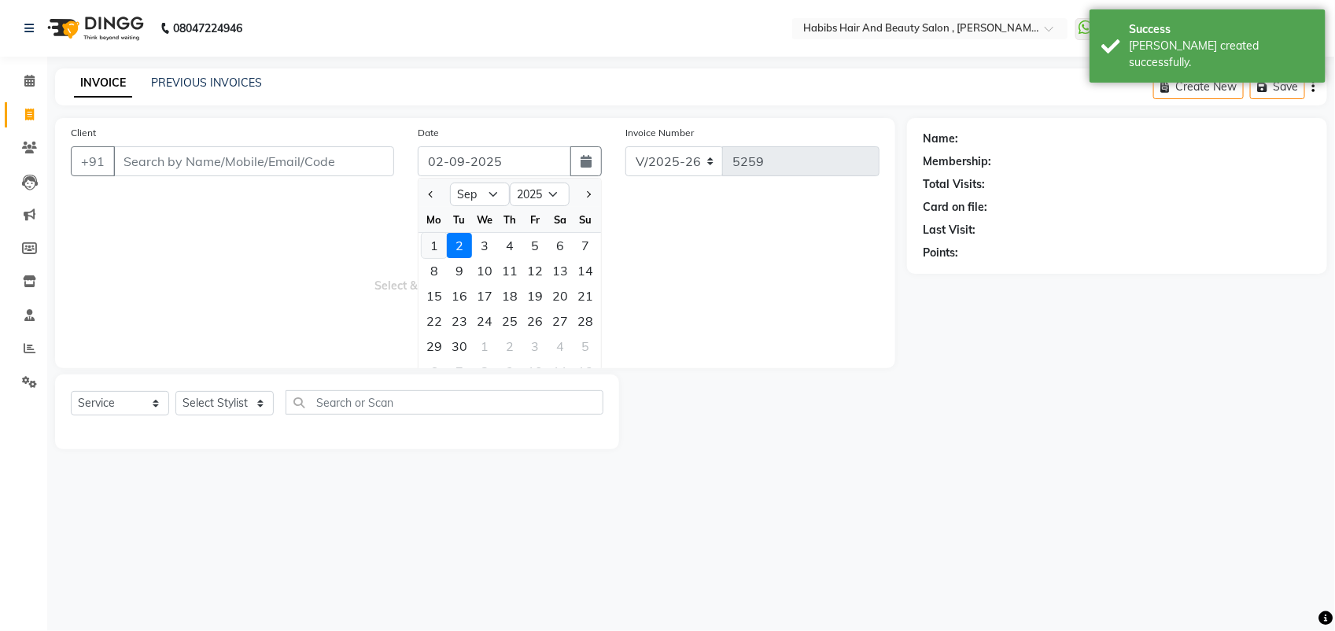
click at [433, 240] on div "1" at bounding box center [434, 245] width 25 height 25
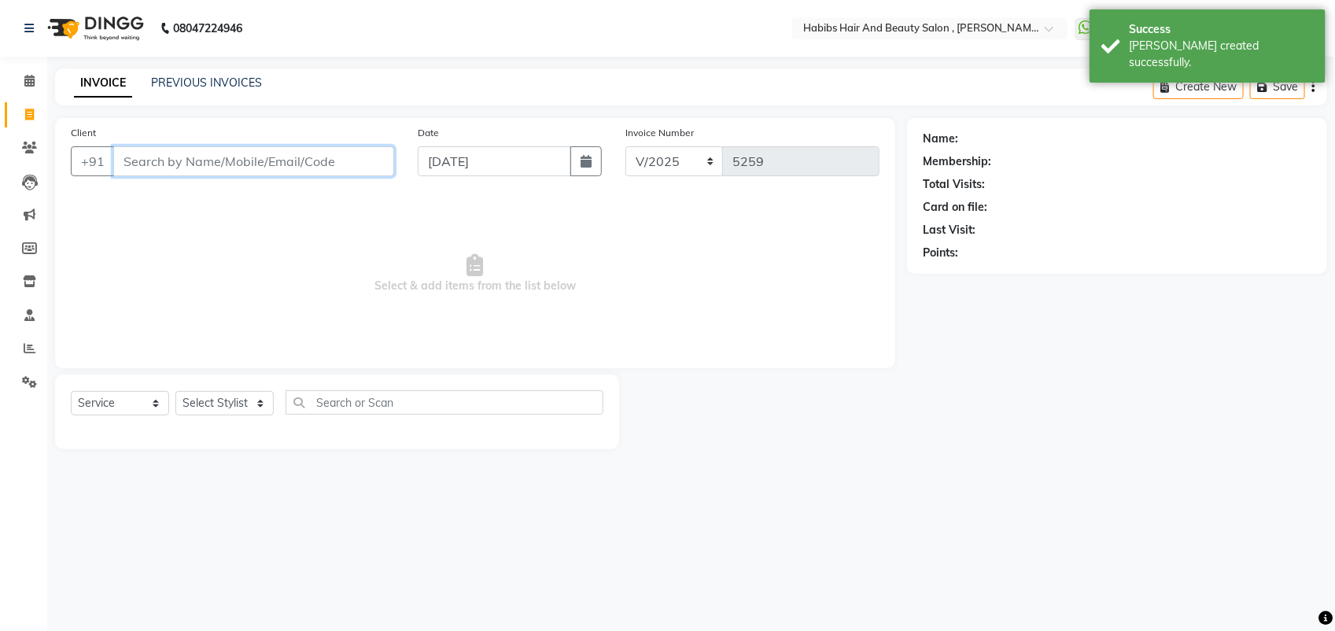
click at [198, 152] on input "Client" at bounding box center [253, 161] width 281 height 30
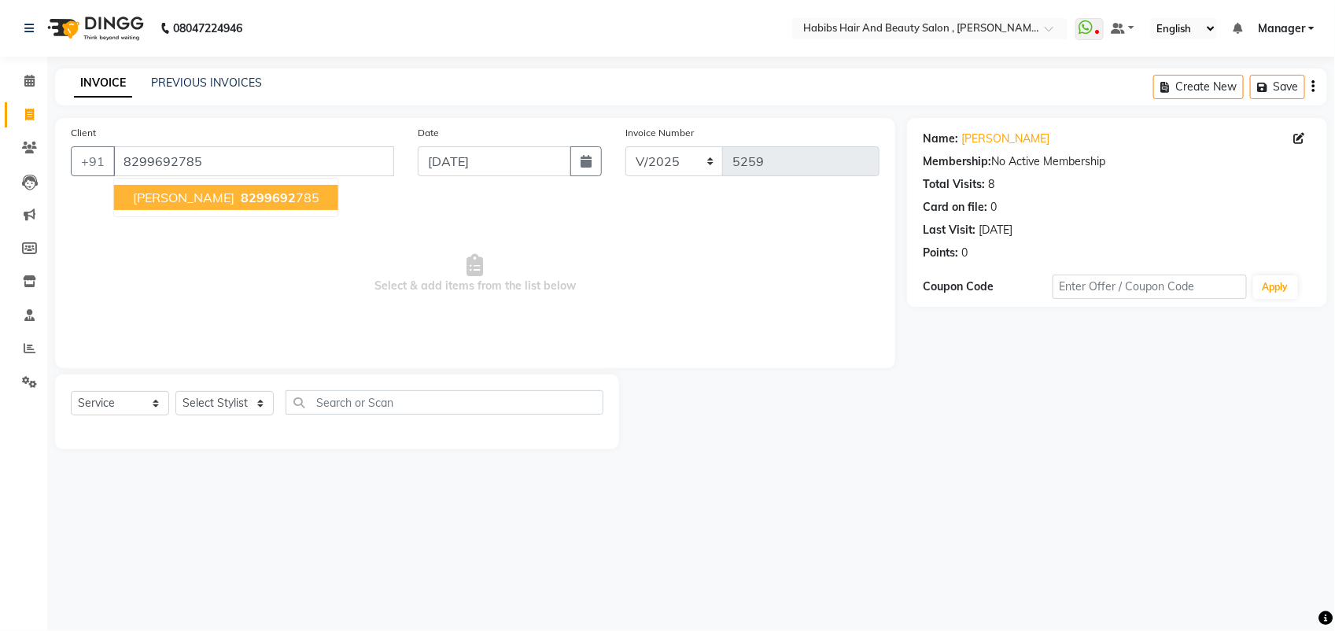
click at [277, 193] on ngb-highlight "8299692 785" at bounding box center [278, 198] width 82 height 16
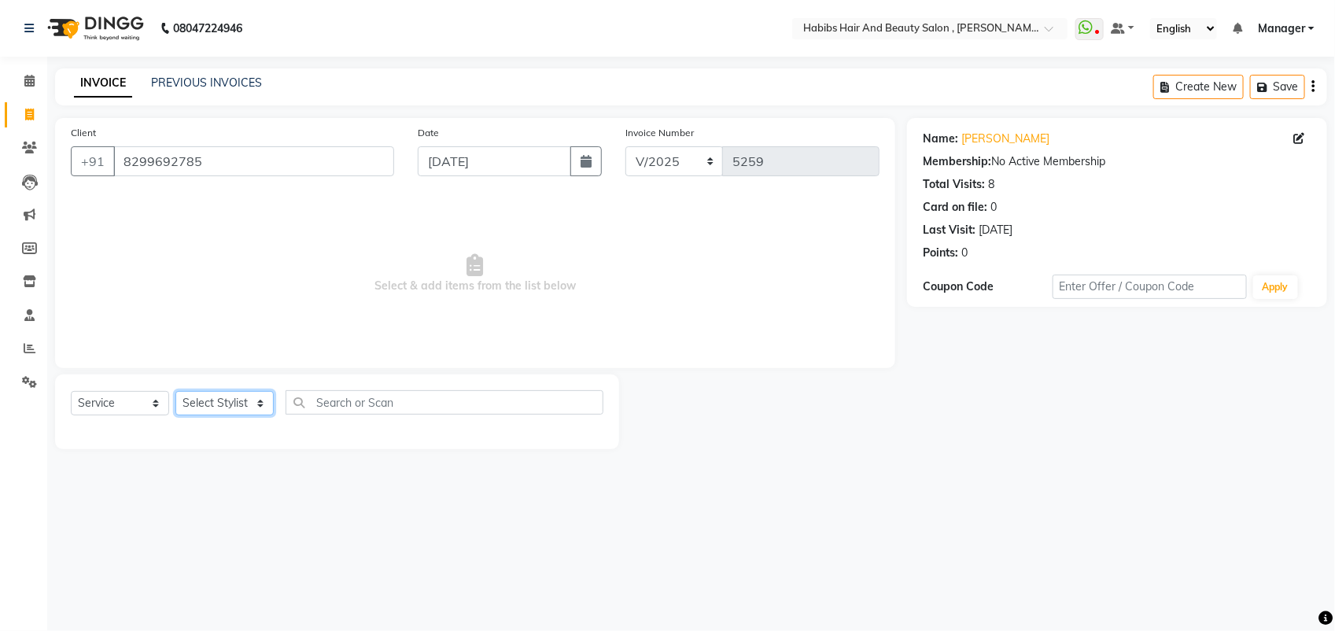
click at [254, 405] on select "Select Stylist [PERSON_NAME] Manager [PERSON_NAME] Saif [PERSON_NAME] [PERSON_N…" at bounding box center [224, 403] width 98 height 24
click at [175, 391] on select "Select Stylist [PERSON_NAME] Manager [PERSON_NAME] Saif [PERSON_NAME] [PERSON_N…" at bounding box center [224, 403] width 98 height 24
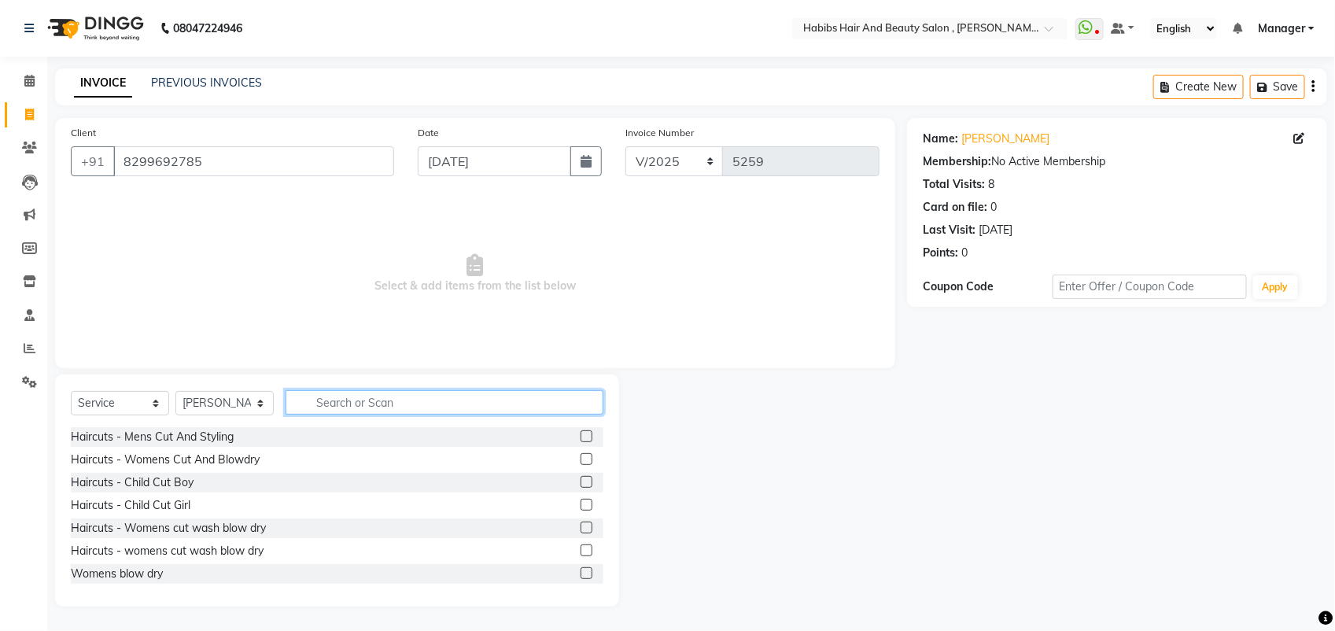
click at [324, 403] on input "text" at bounding box center [444, 402] width 318 height 24
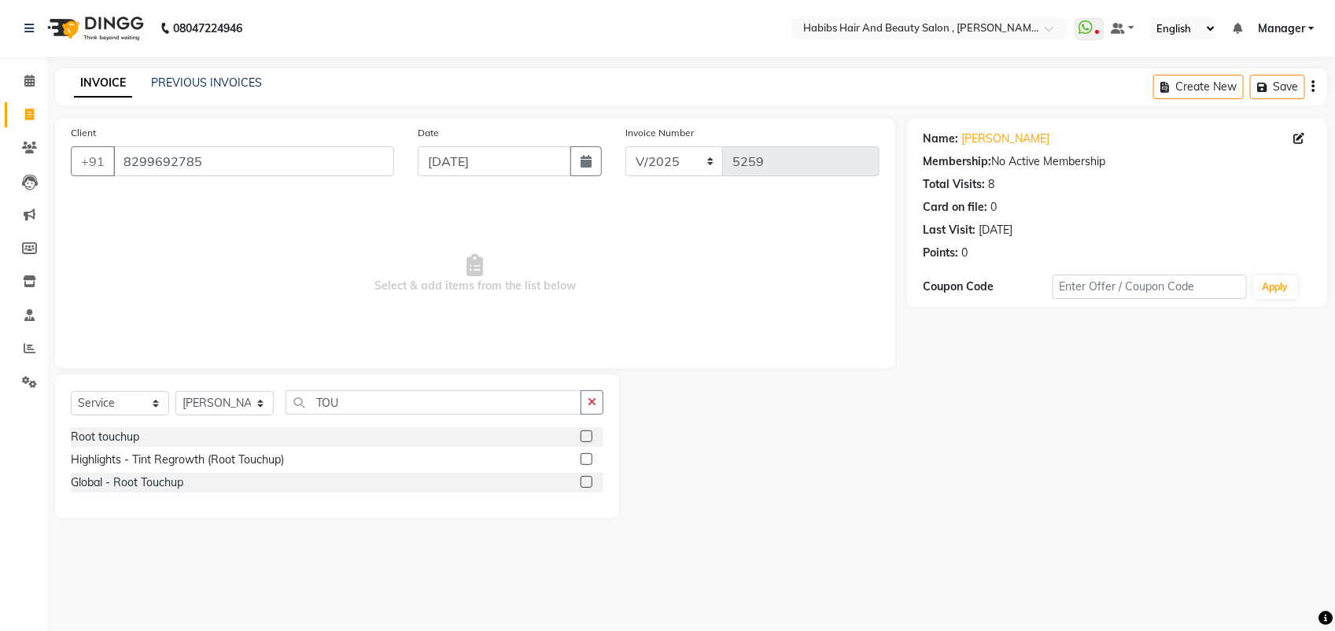
click at [586, 436] on label at bounding box center [586, 436] width 12 height 12
click at [586, 436] on input "checkbox" at bounding box center [585, 437] width 10 height 10
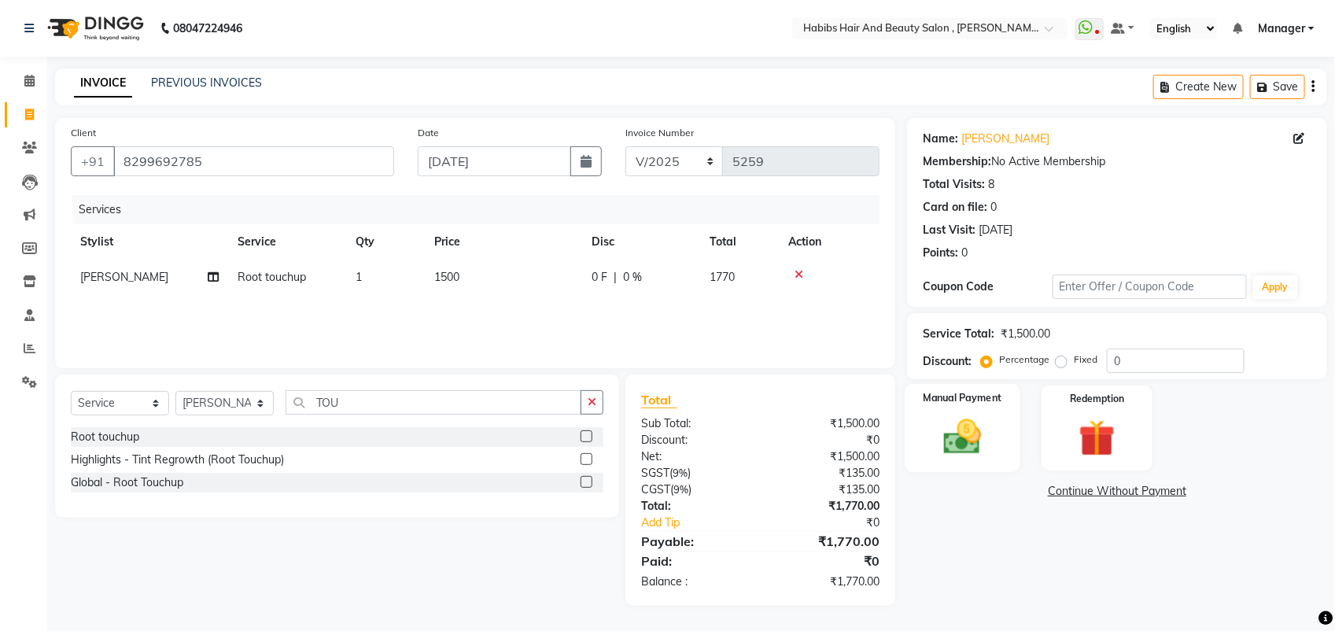
click at [940, 435] on img at bounding box center [962, 436] width 62 height 44
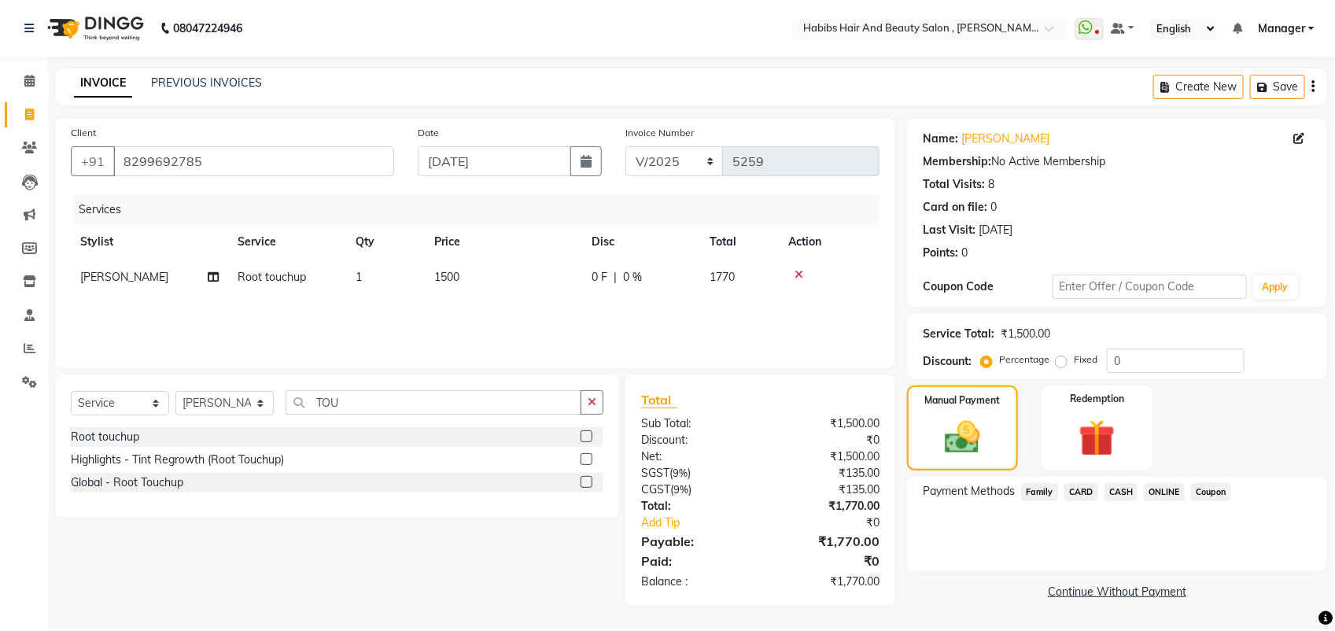
click at [1160, 489] on span "ONLINE" at bounding box center [1163, 492] width 41 height 18
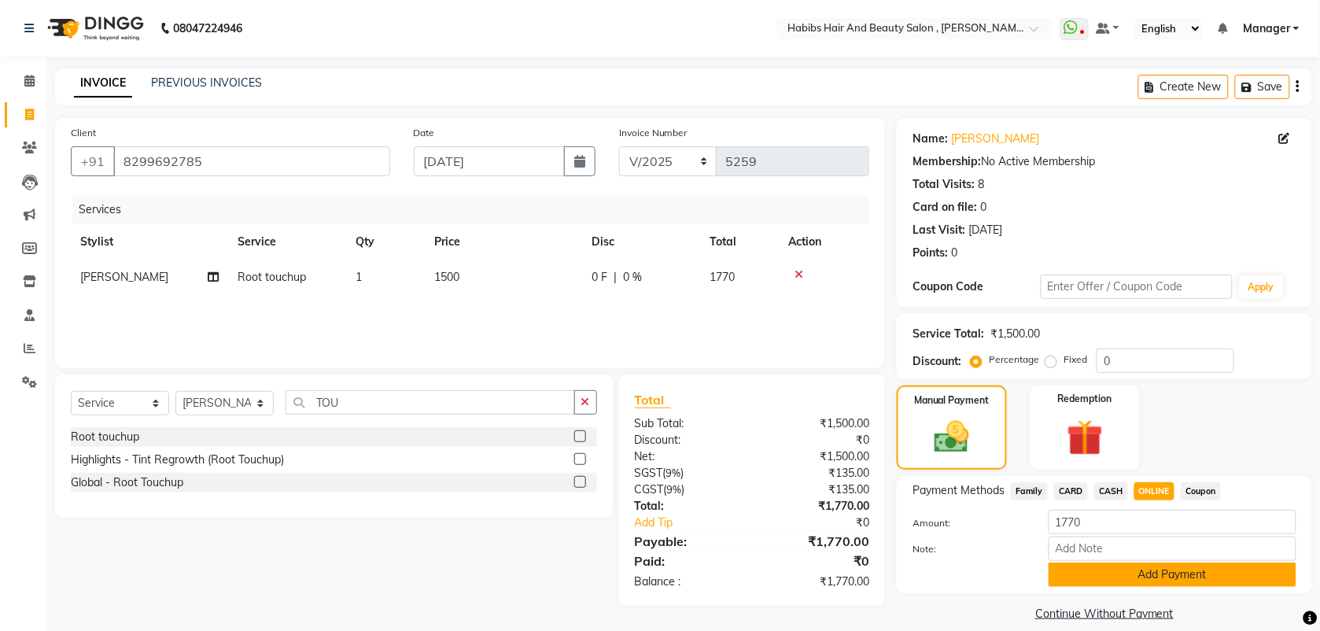
click at [1109, 576] on button "Add Payment" at bounding box center [1172, 574] width 248 height 24
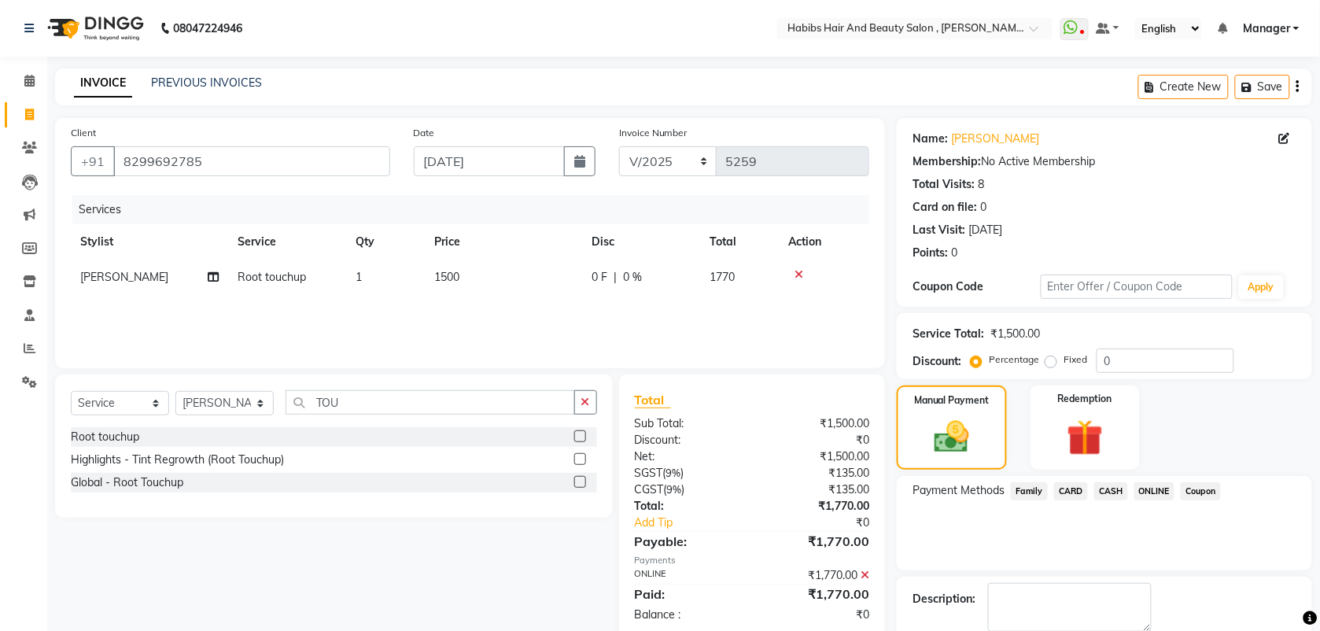
scroll to position [84, 0]
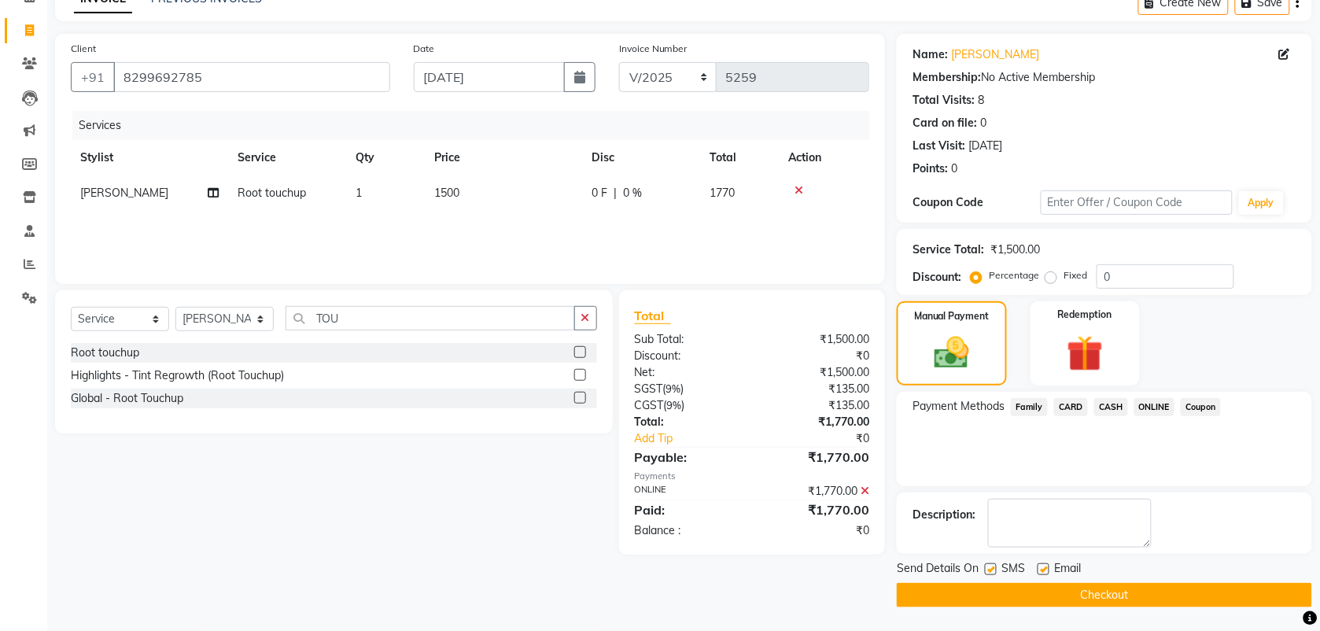
click at [1047, 600] on button "Checkout" at bounding box center [1103, 595] width 415 height 24
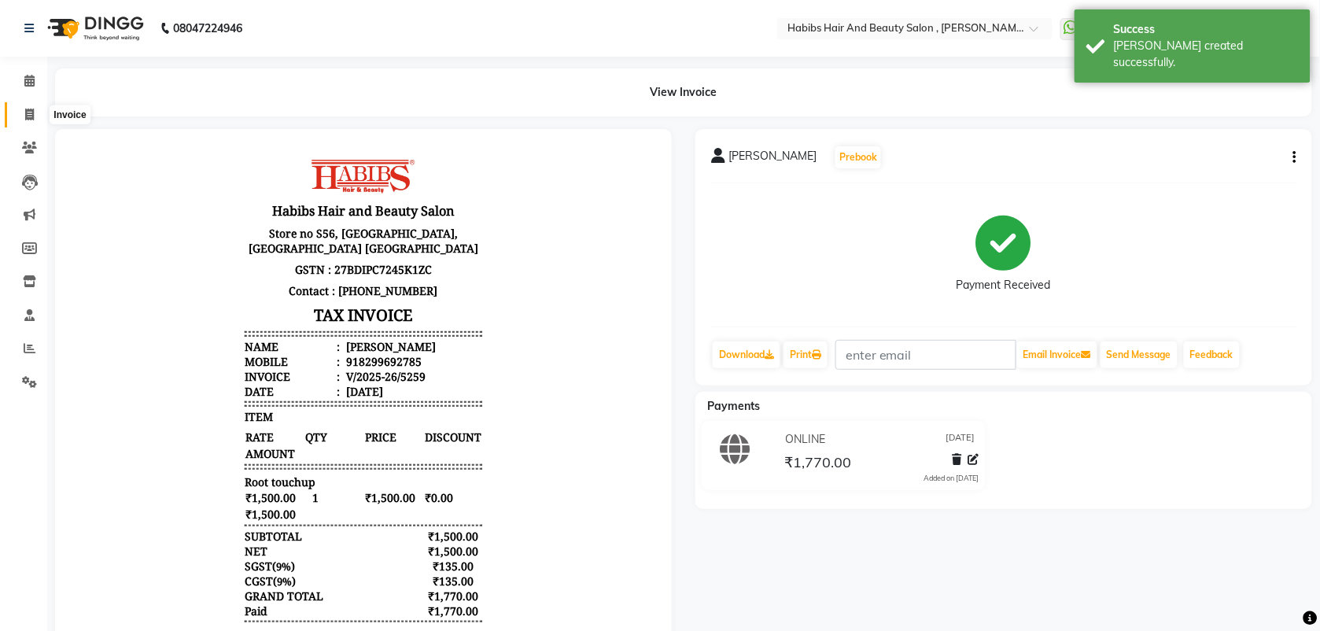
click at [34, 112] on span at bounding box center [30, 115] width 28 height 18
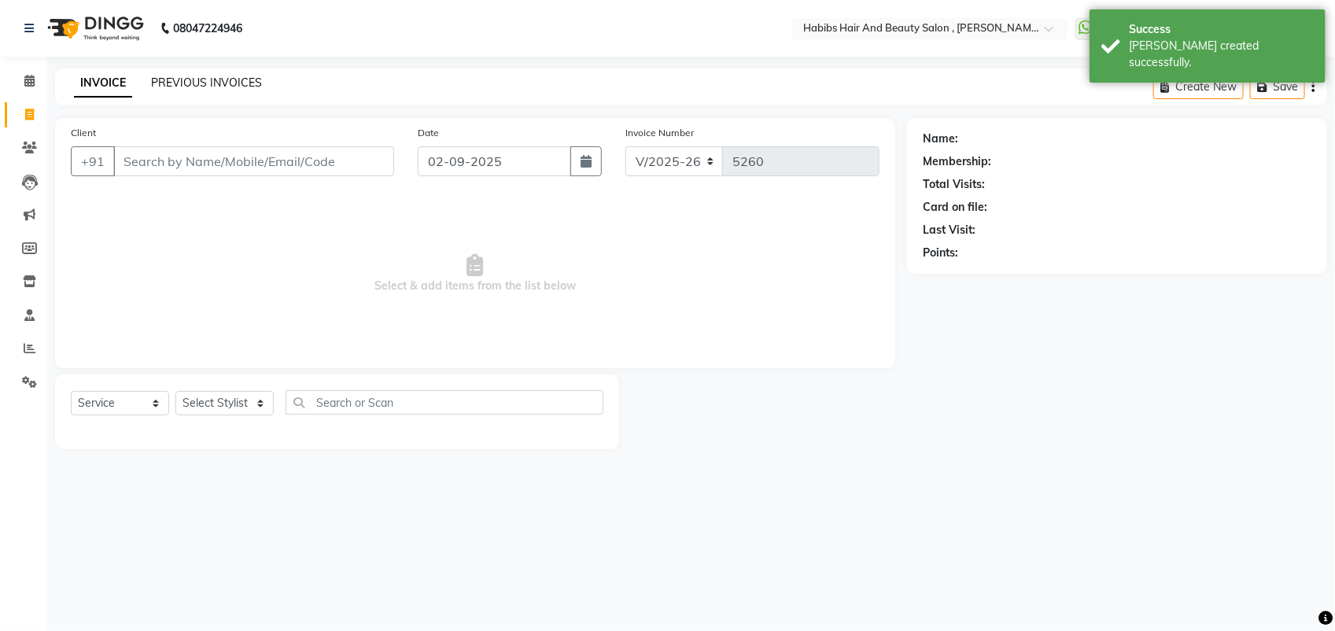
click at [213, 80] on link "PREVIOUS INVOICES" at bounding box center [206, 82] width 111 height 14
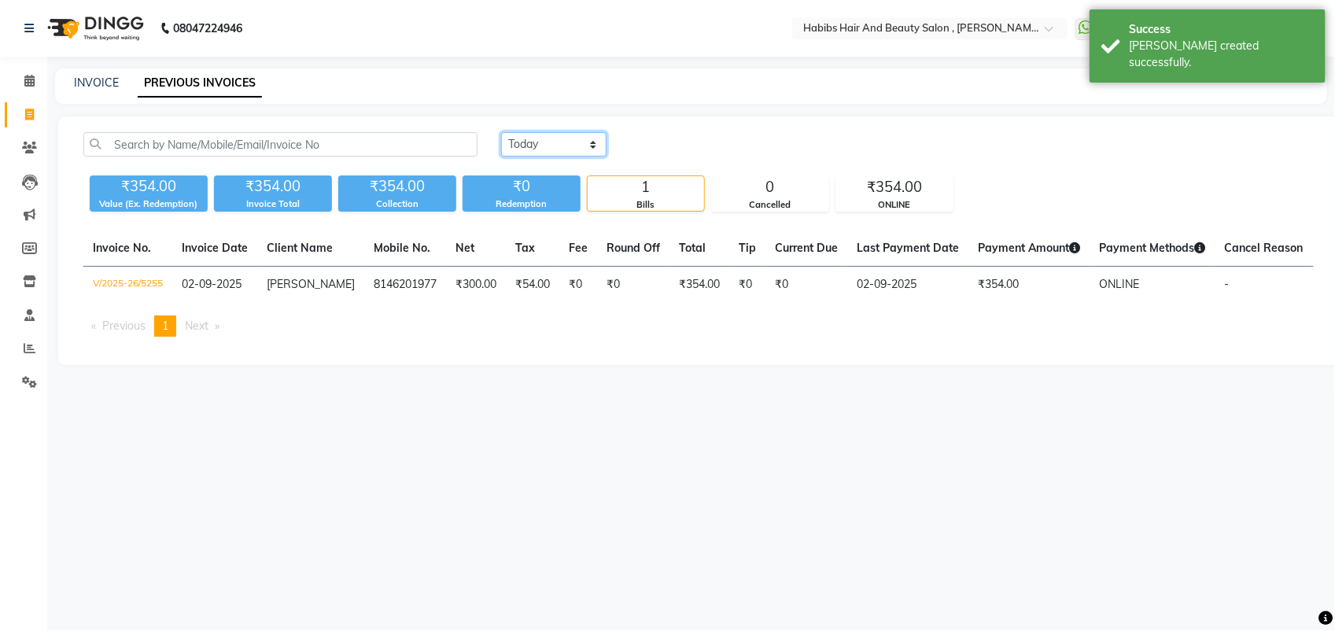
click at [524, 143] on select "[DATE] [DATE] Custom Range" at bounding box center [553, 144] width 105 height 24
click at [501, 132] on select "[DATE] [DATE] Custom Range" at bounding box center [553, 144] width 105 height 24
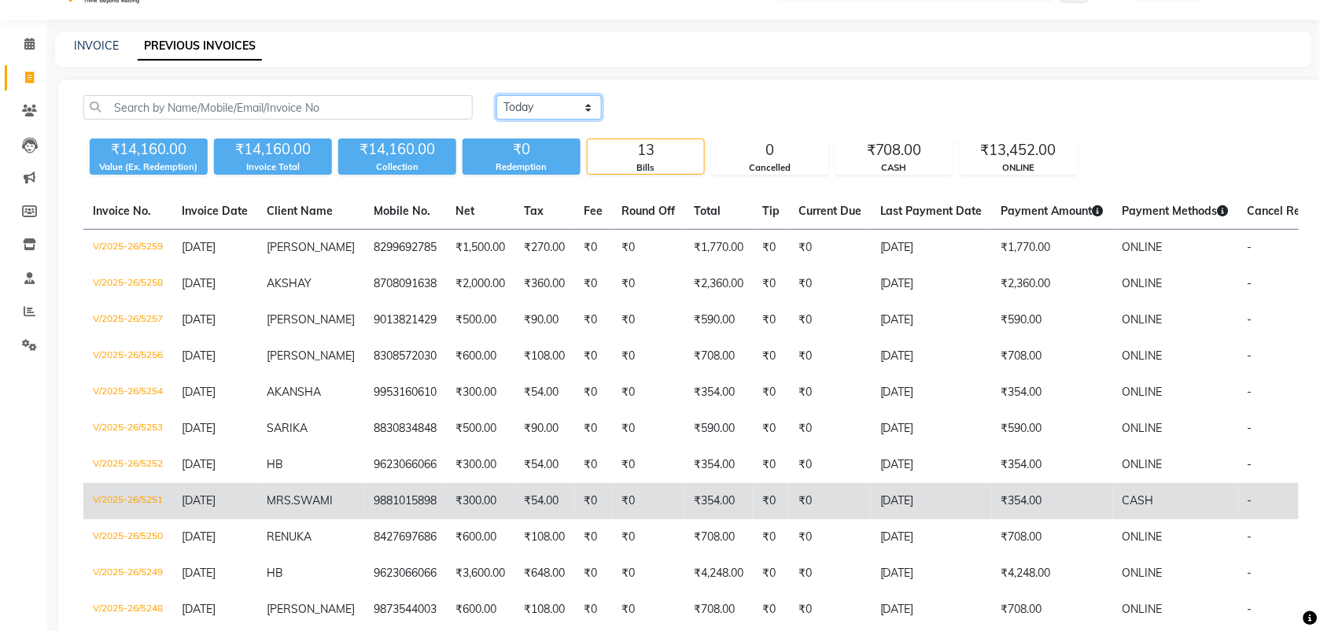
scroll to position [39, 0]
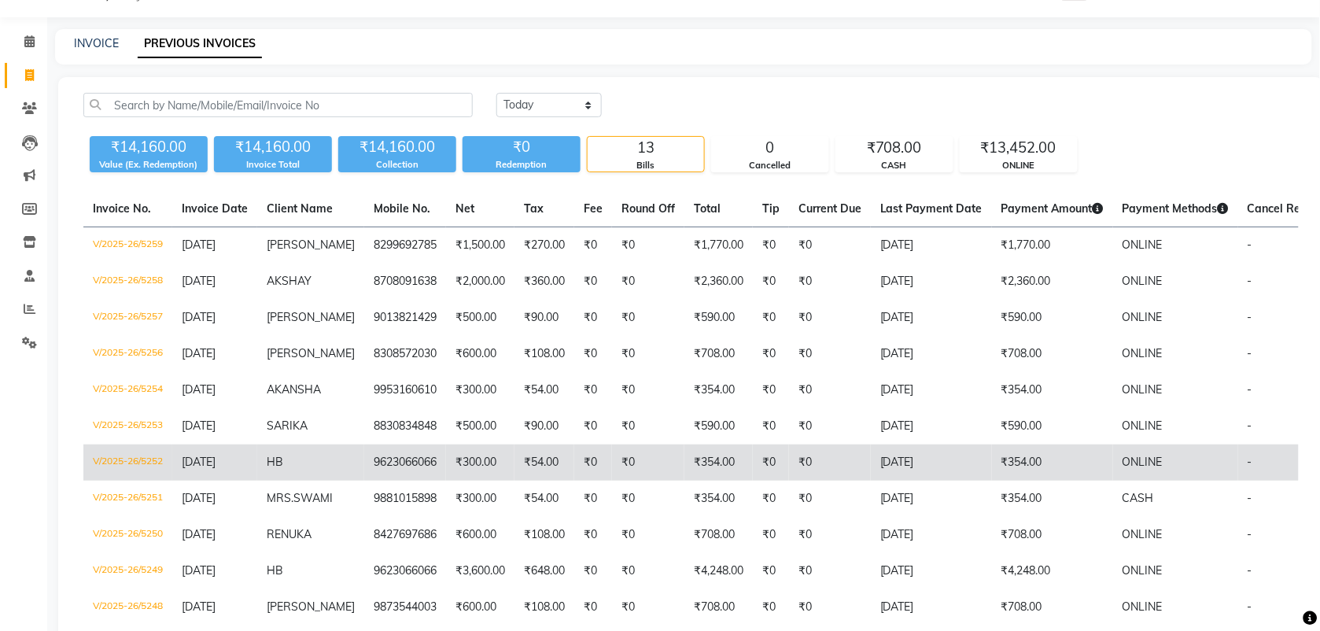
click at [480, 465] on td "₹300.00" at bounding box center [480, 462] width 68 height 36
click at [414, 461] on td "9623066066" at bounding box center [405, 462] width 82 height 36
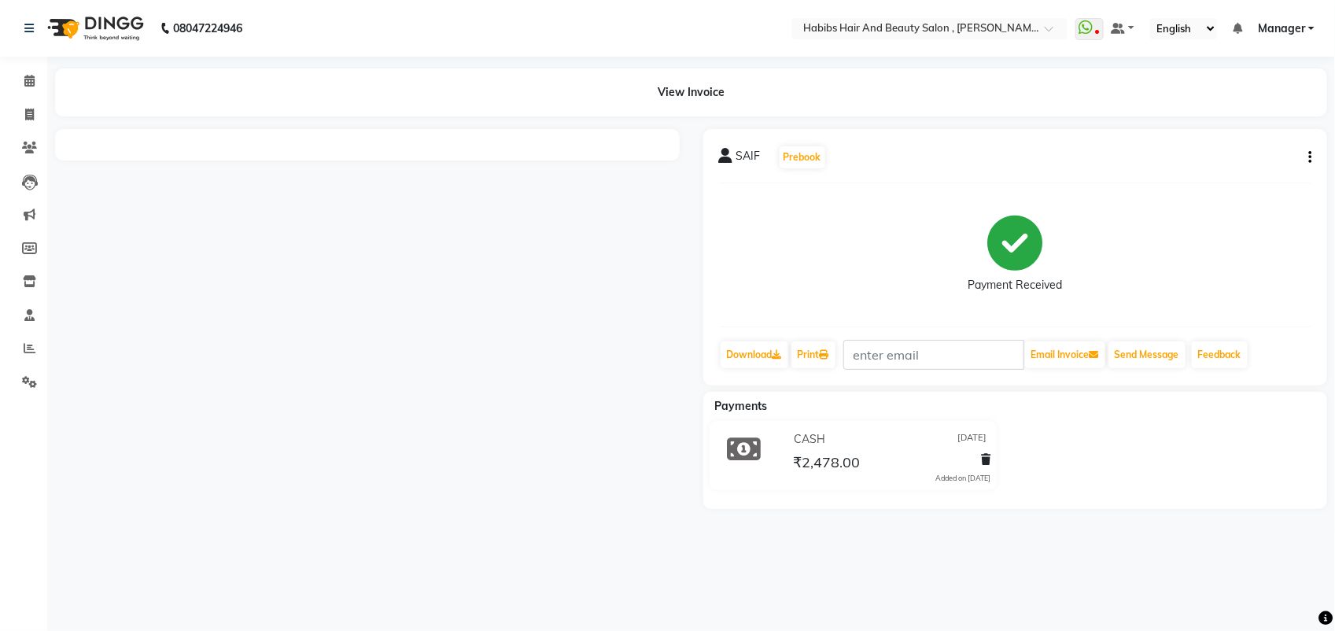
click at [1309, 157] on icon "button" at bounding box center [1309, 157] width 3 height 1
click at [1206, 150] on div "Split Service Amount" at bounding box center [1231, 148] width 108 height 20
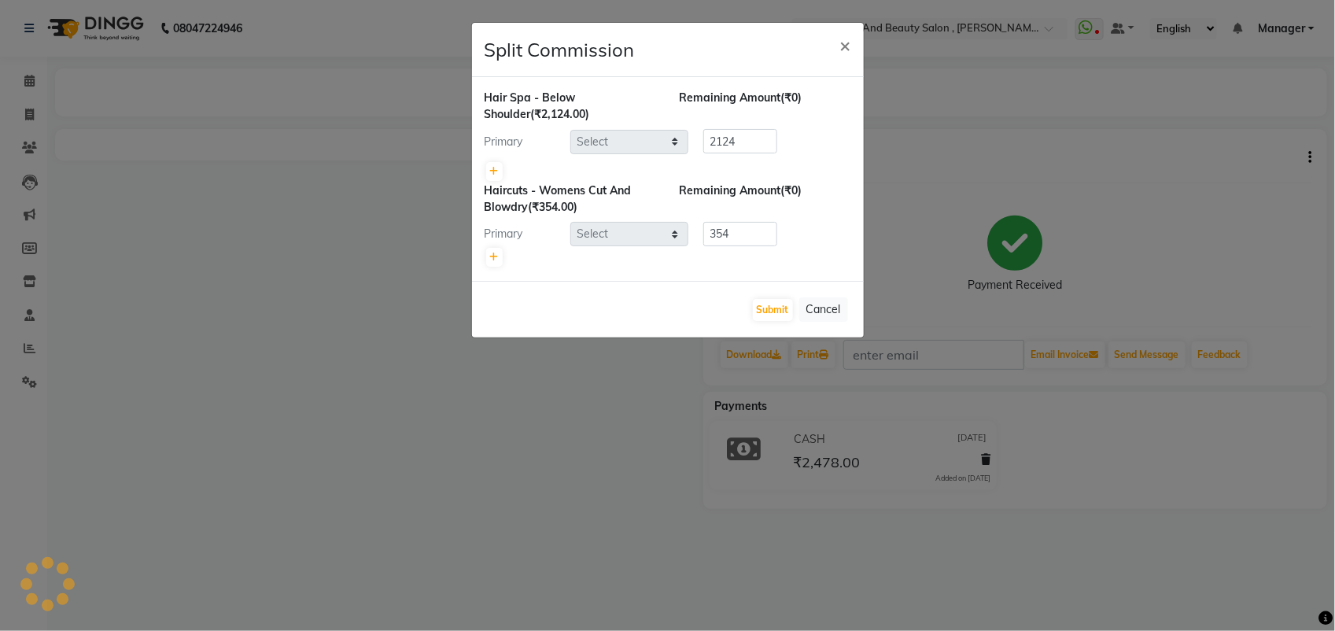
select select "40225"
click at [820, 309] on button "Cancel" at bounding box center [823, 309] width 49 height 24
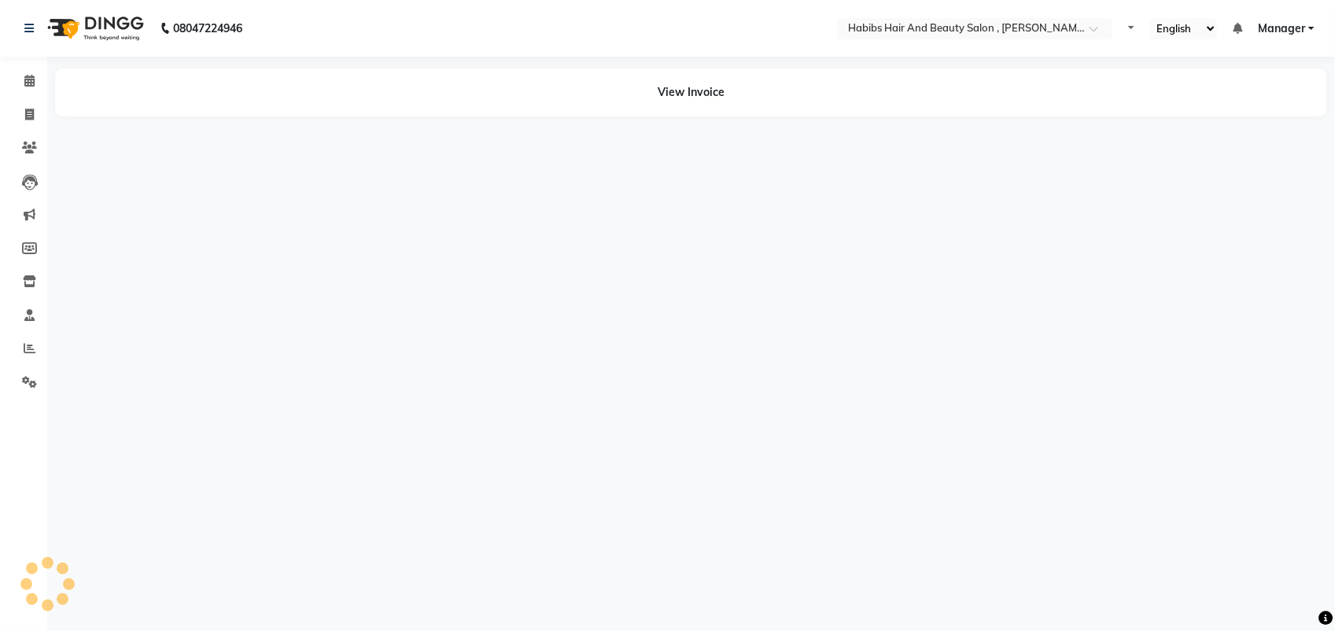
select select "en"
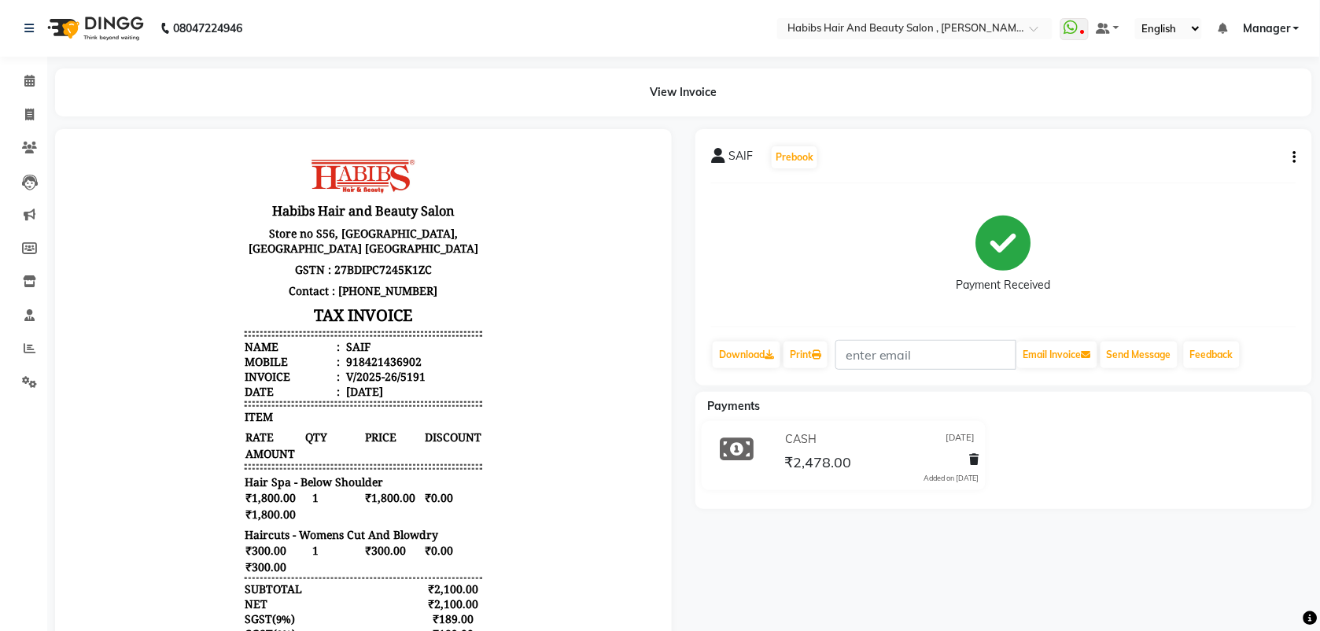
click at [969, 440] on span "[DATE]" at bounding box center [960, 439] width 29 height 17
click at [970, 462] on icon at bounding box center [974, 459] width 9 height 11
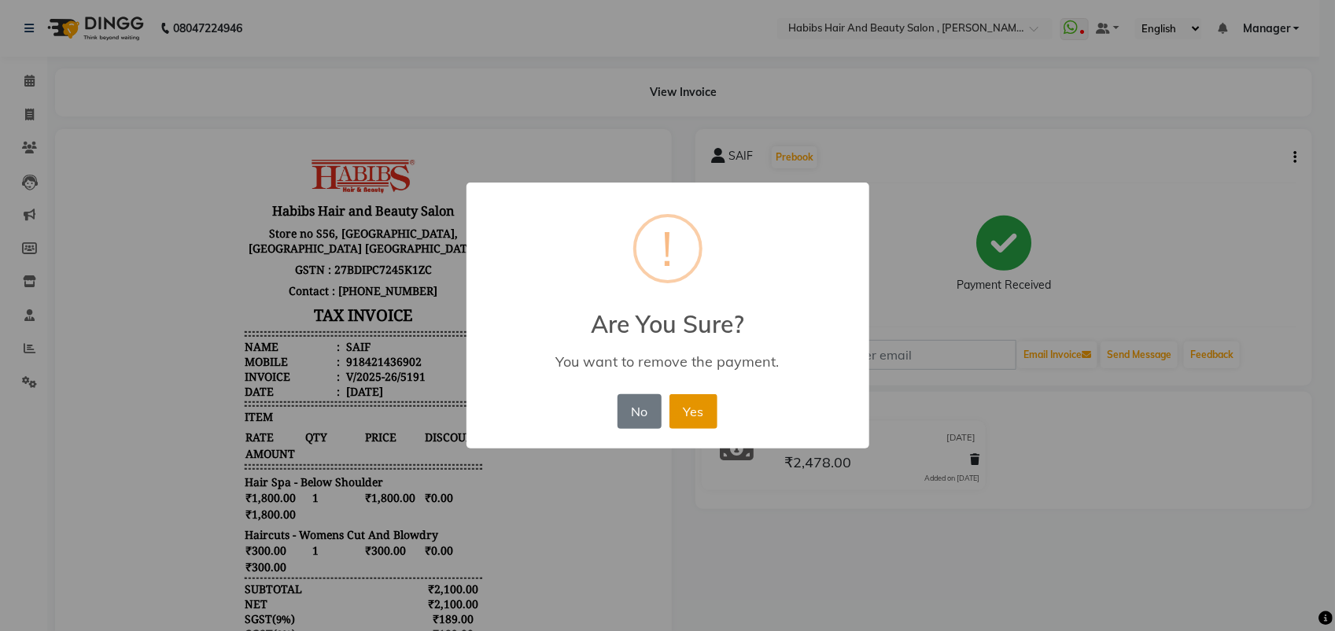
click at [670, 411] on button "Yes" at bounding box center [693, 411] width 48 height 35
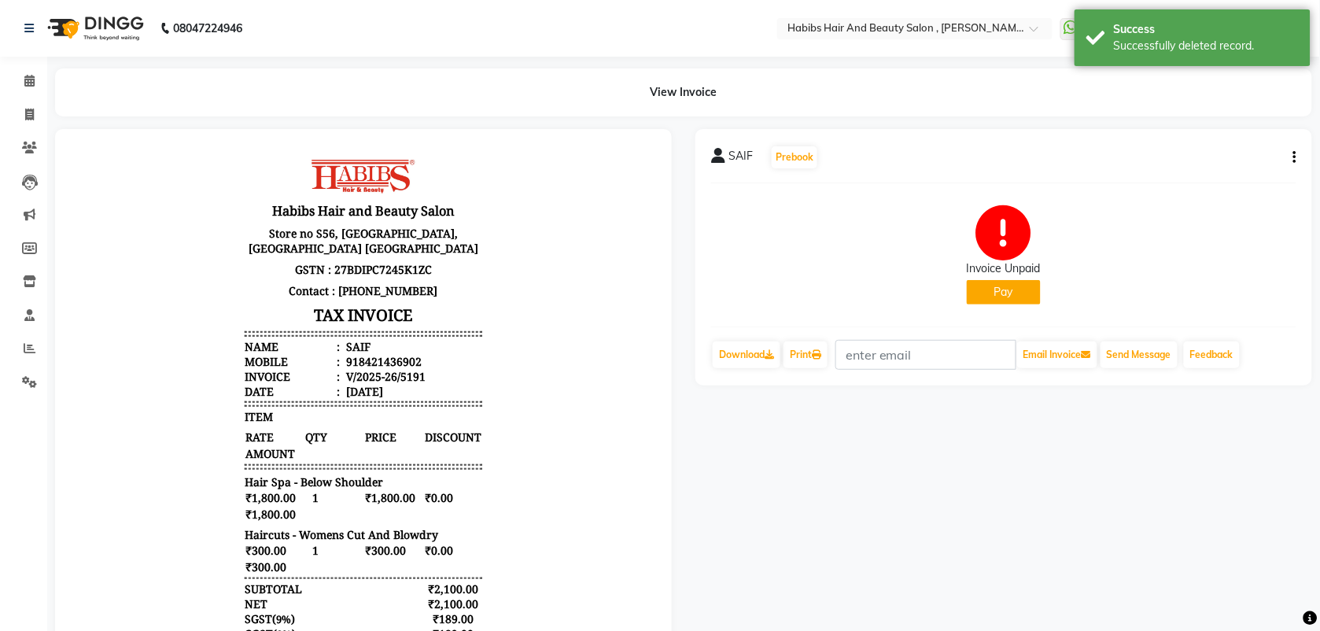
click at [1012, 291] on button "Pay" at bounding box center [1003, 292] width 74 height 24
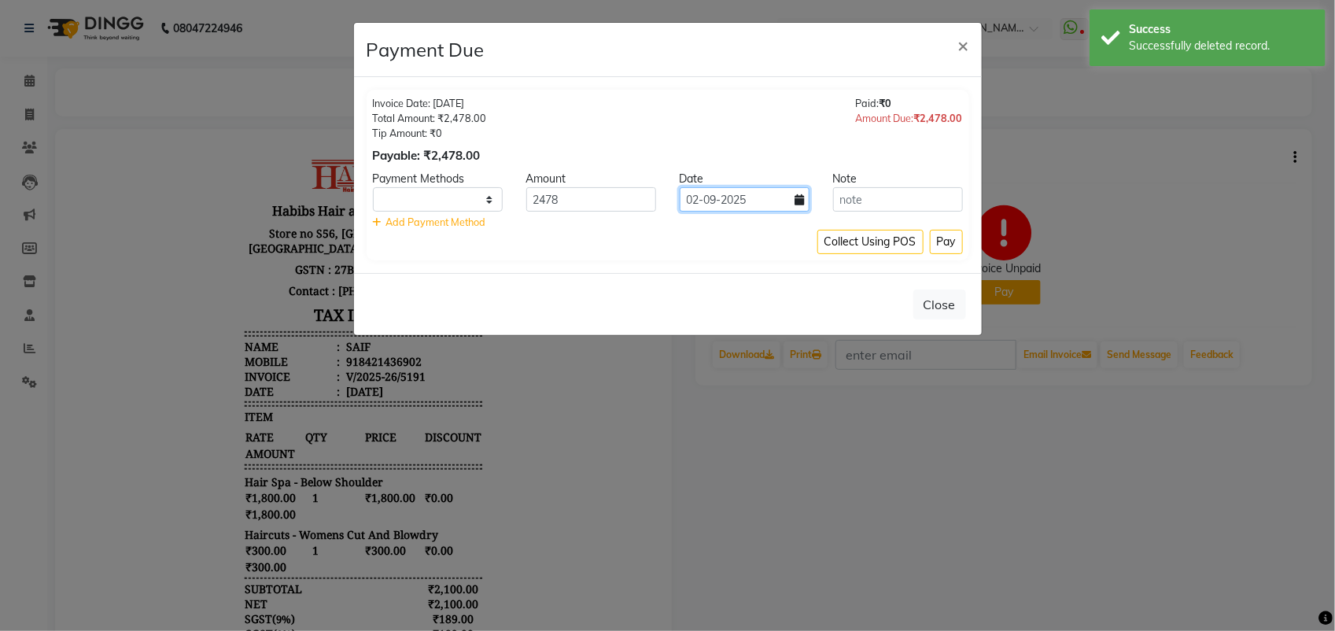
click at [753, 204] on input "02-09-2025" at bounding box center [744, 199] width 130 height 24
select select "9"
select select "2025"
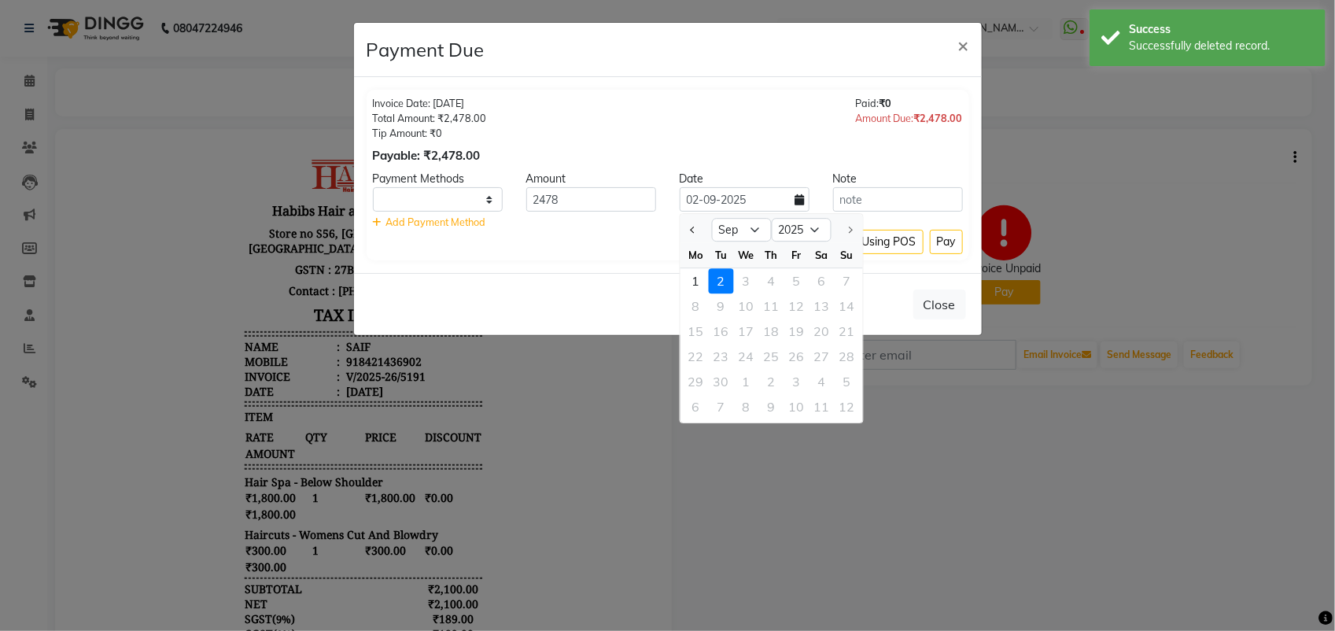
click at [933, 409] on ngb-modal-window "Payment Due × Invoice Date: 07-09-2025 Total Amount: ₹2,478.00 Tip Amount: ₹0 P…" at bounding box center [667, 315] width 1335 height 631
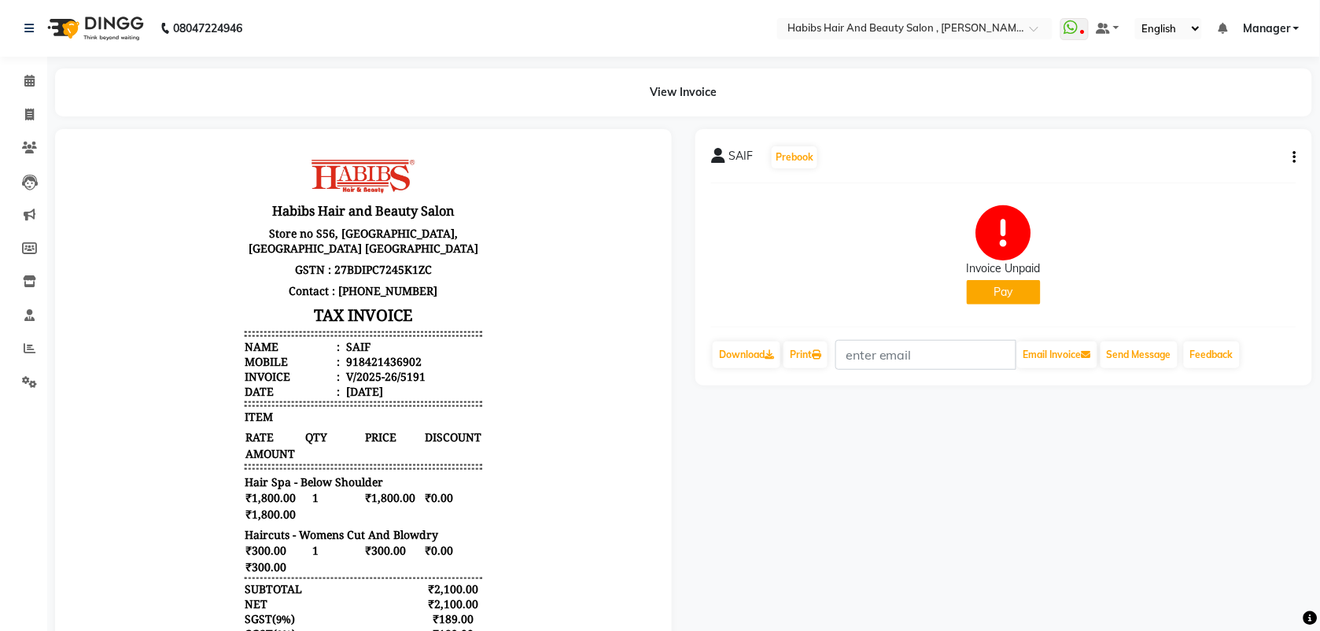
click at [1001, 296] on button "Pay" at bounding box center [1003, 292] width 74 height 24
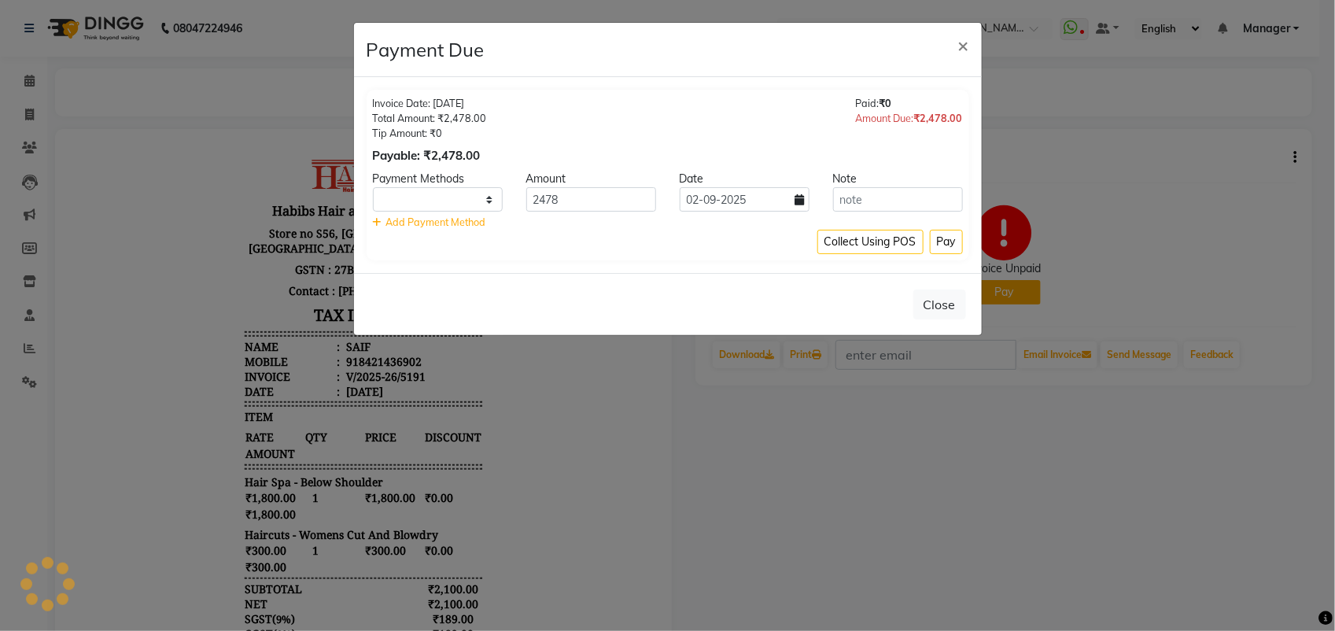
select select "1"
click at [798, 198] on icon at bounding box center [799, 199] width 9 height 11
select select "9"
select select "2025"
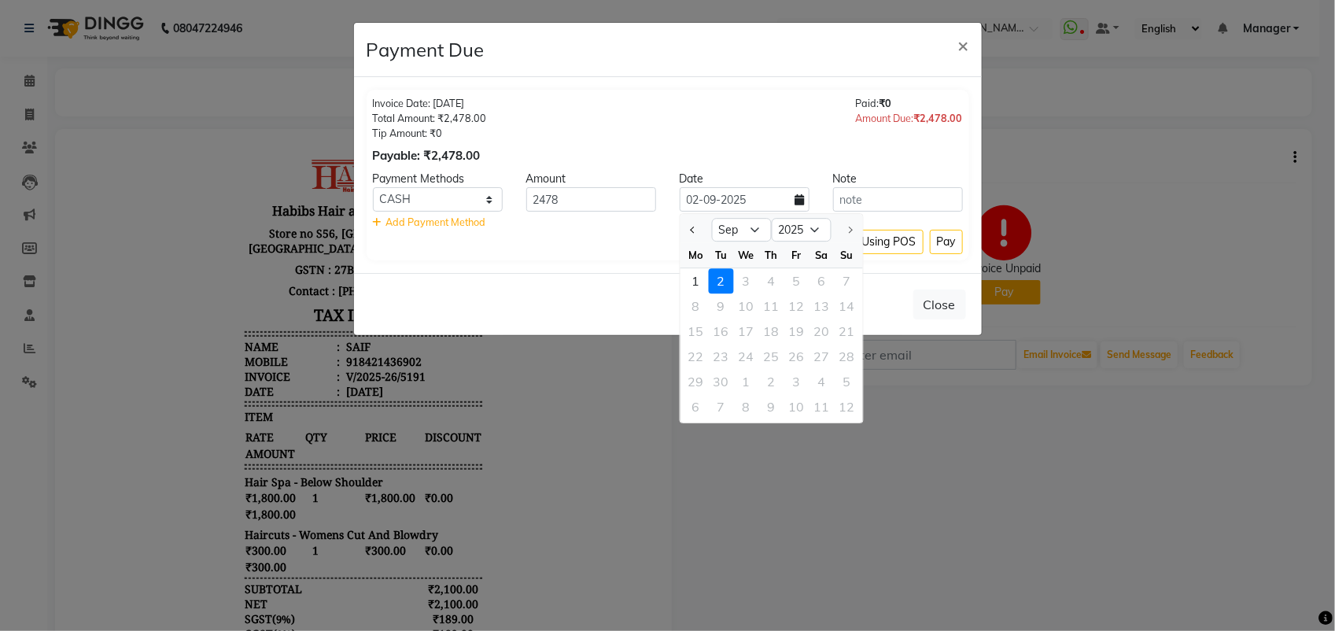
click at [849, 278] on div "1 2 3 4 5 6 7" at bounding box center [771, 280] width 182 height 25
click at [924, 391] on ngb-modal-window "Payment Due × Invoice Date: 07-09-2025 Total Amount: ₹2,478.00 Tip Amount: ₹0 P…" at bounding box center [667, 315] width 1335 height 631
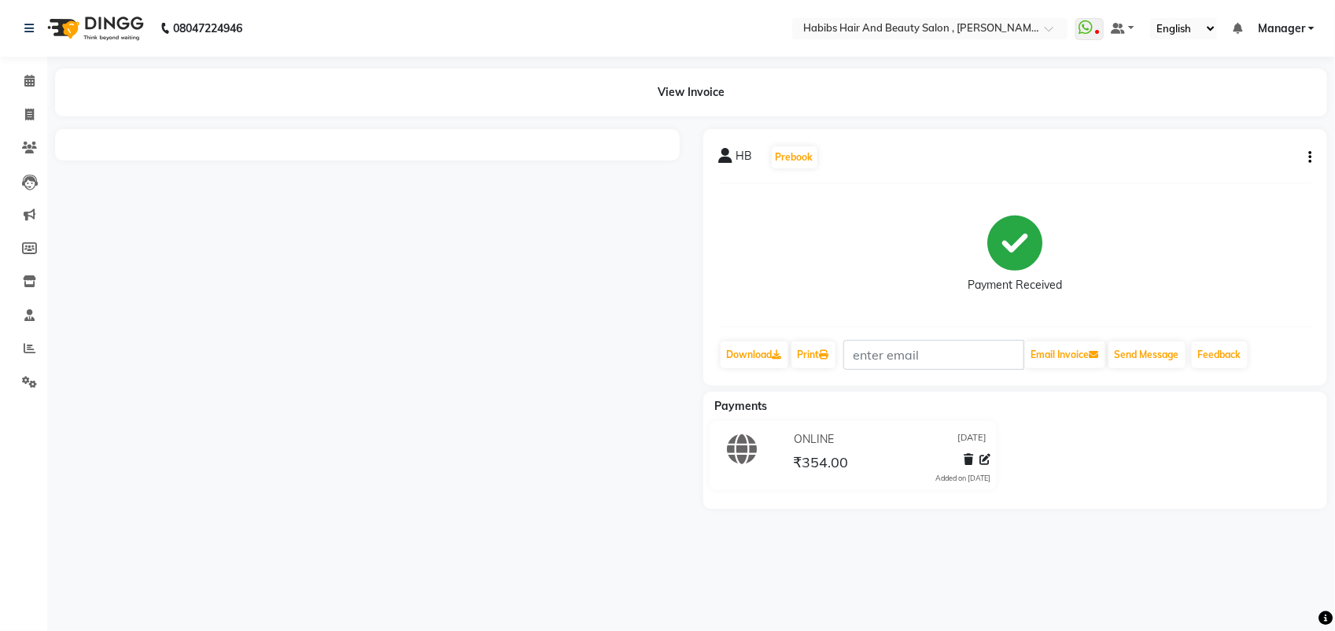
click at [1309, 157] on icon "button" at bounding box center [1309, 157] width 3 height 1
click at [1221, 177] on div "Print Settings" at bounding box center [1231, 187] width 108 height 20
select select "thermal"
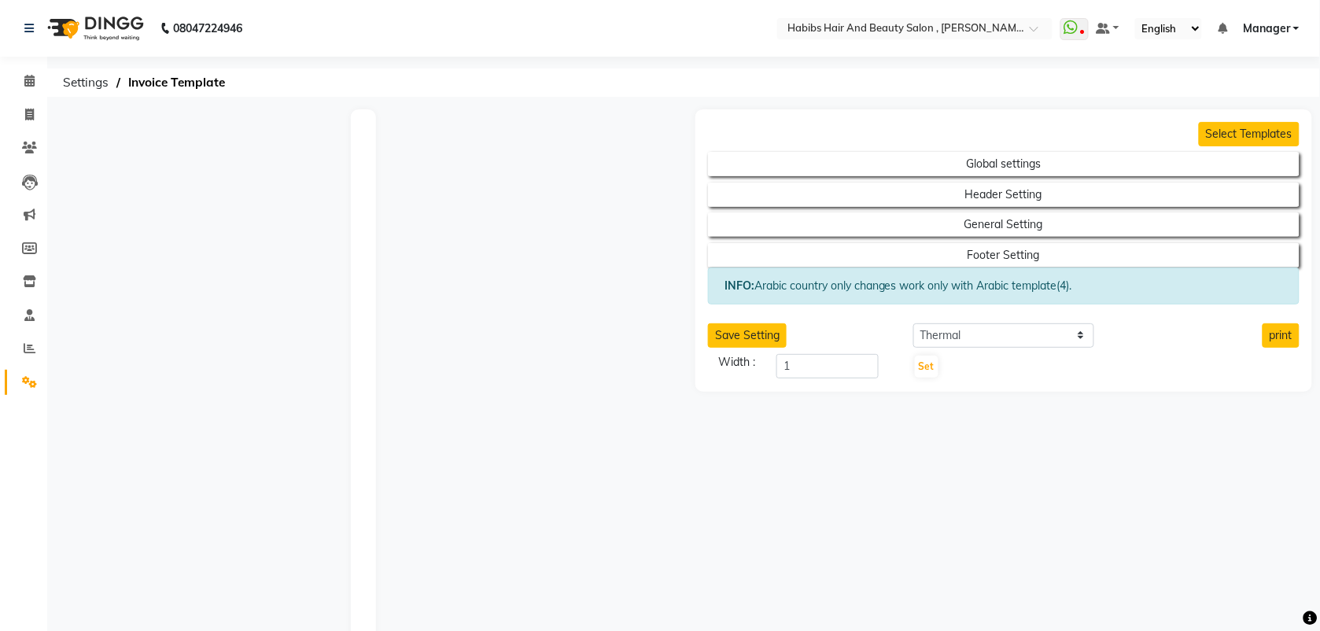
click at [1058, 543] on div "Select Templates Global settings Header Setting General Setting Footer Setting …" at bounding box center [1003, 593] width 640 height 969
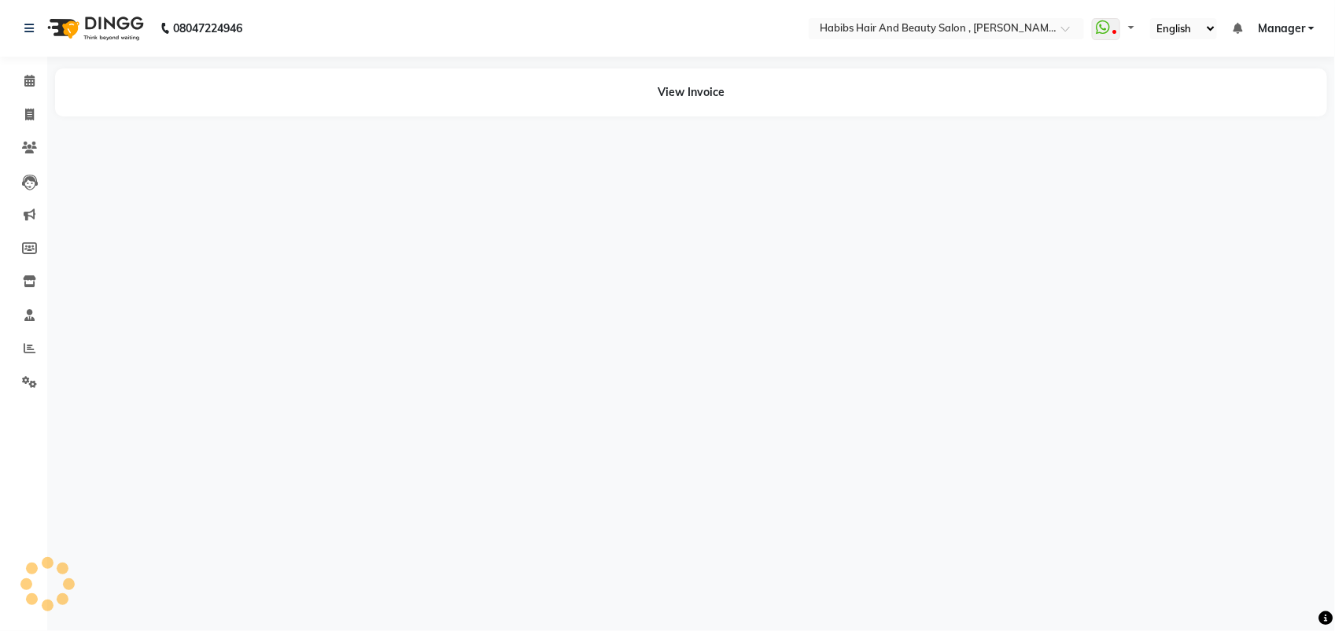
select select "en"
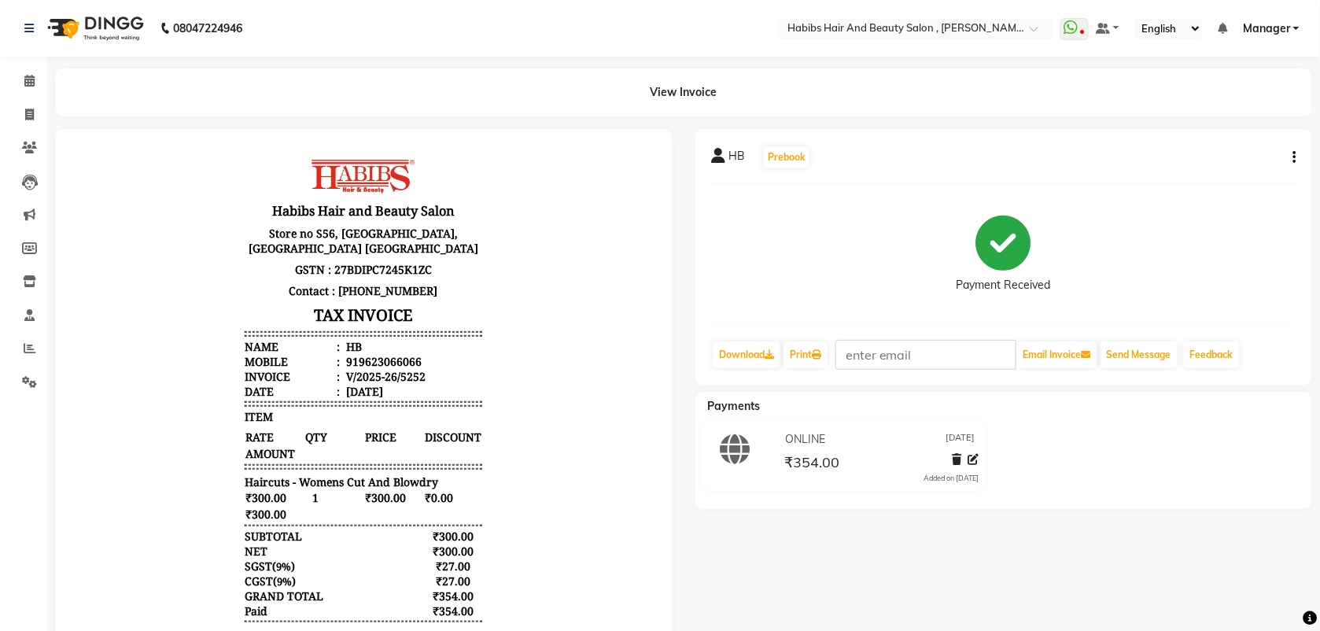
click at [1295, 158] on icon "button" at bounding box center [1294, 157] width 3 height 1
click at [1188, 167] on div "Edit Invoice" at bounding box center [1216, 167] width 108 height 20
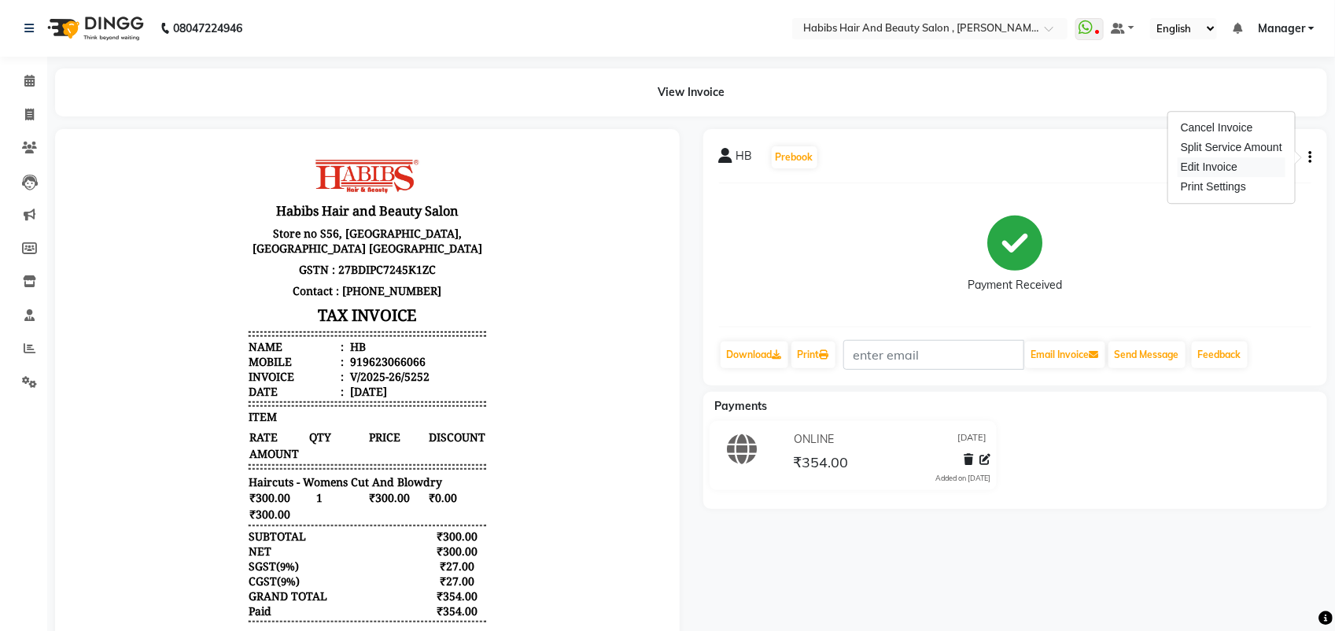
select select "service"
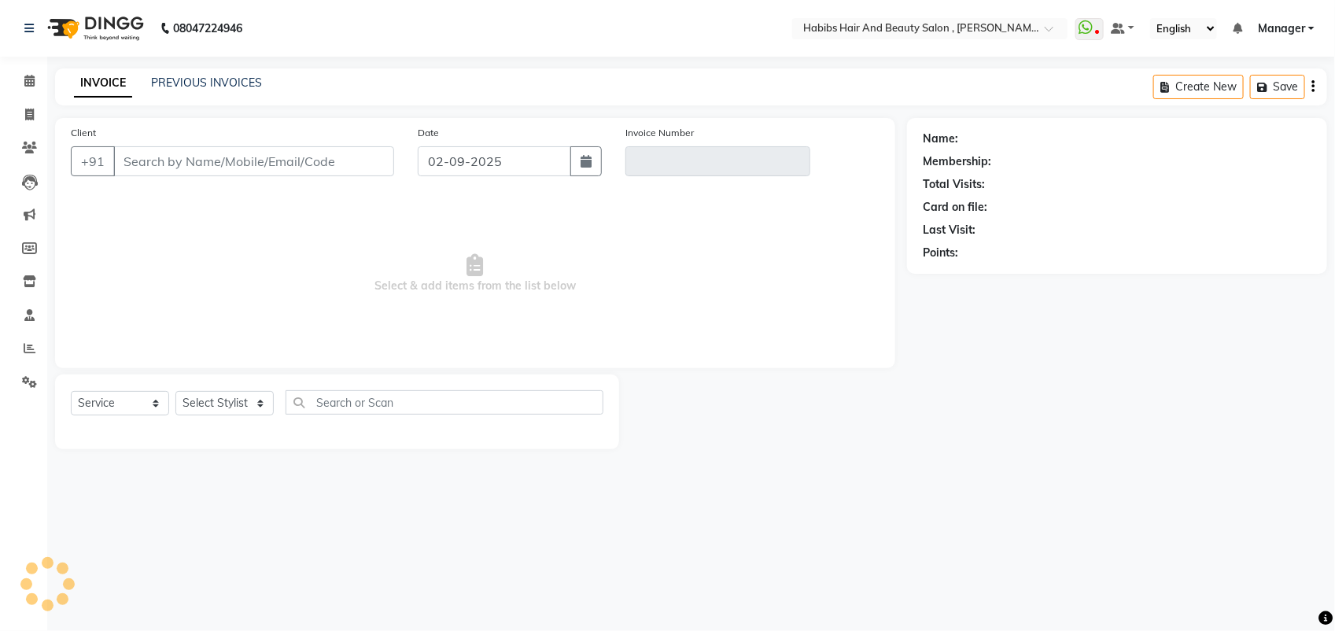
type input "9623066066"
type input "V/2025-26/5252"
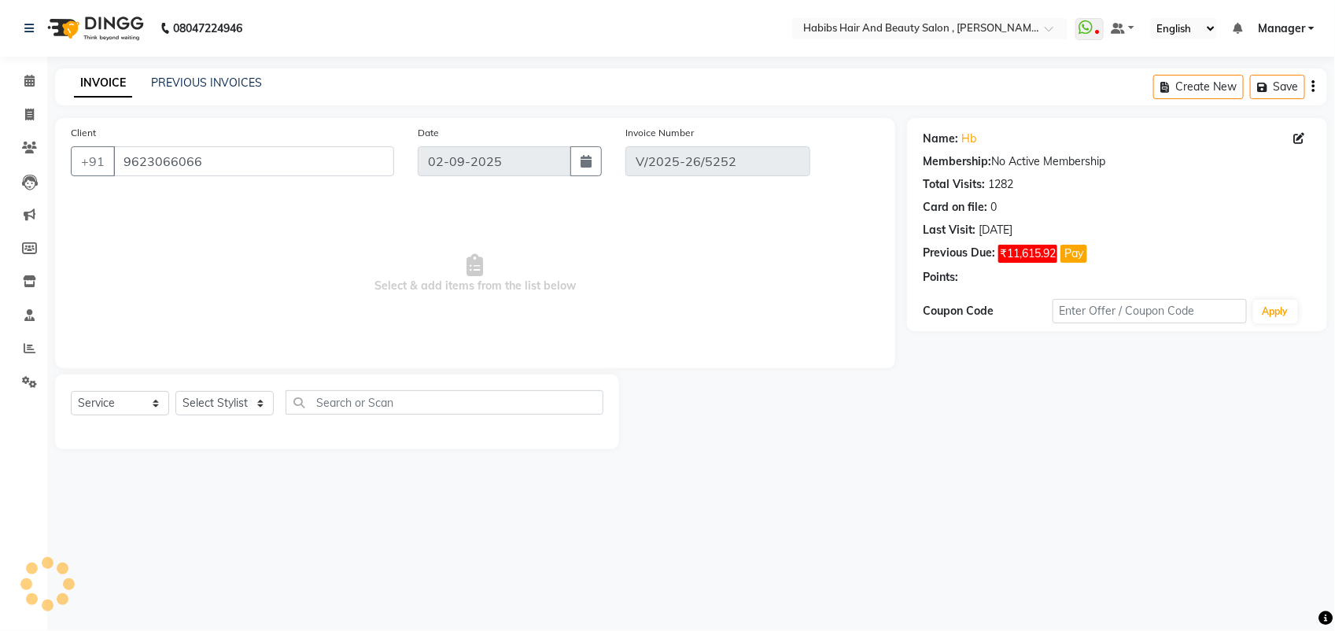
type input "[DATE]"
select select "select"
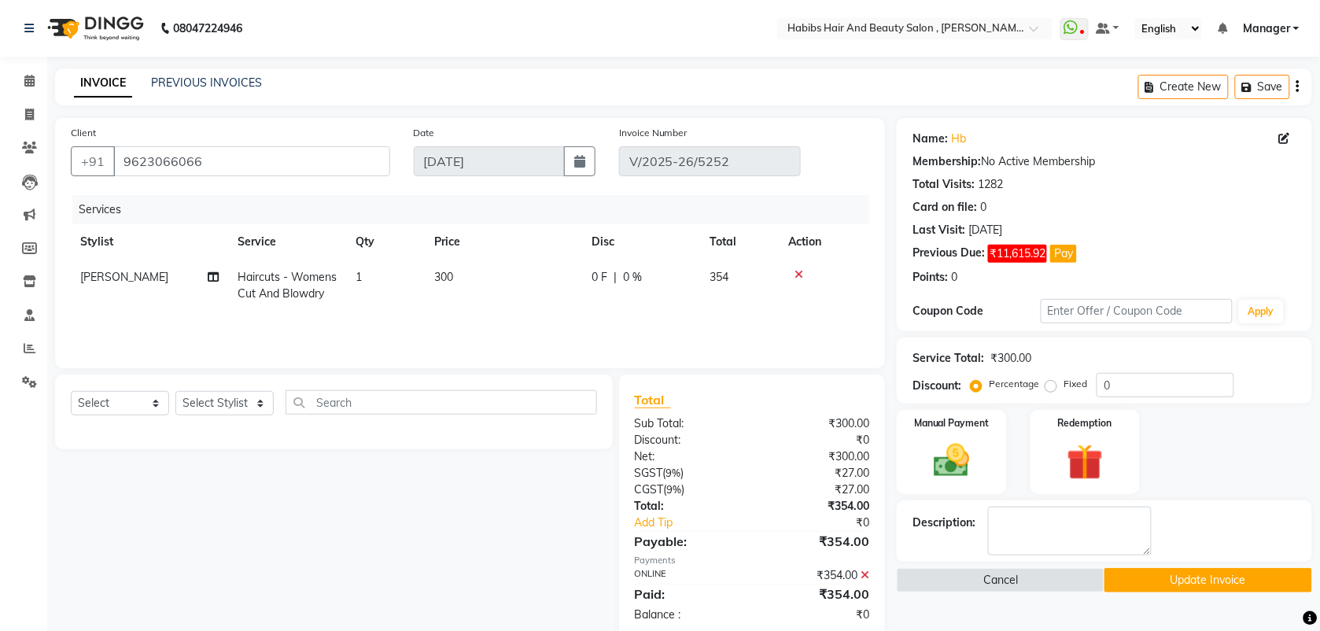
click at [372, 282] on td "1" at bounding box center [385, 286] width 79 height 52
select select "40225"
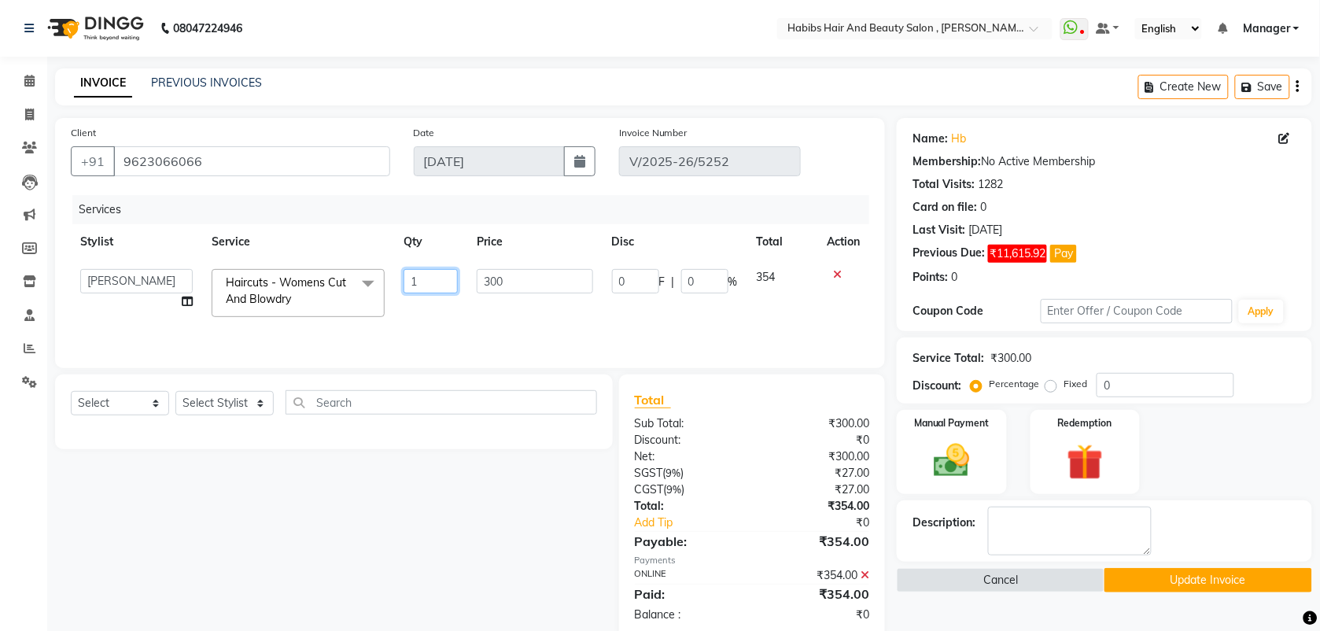
click at [425, 284] on input "1" at bounding box center [429, 281] width 53 height 24
type input "2"
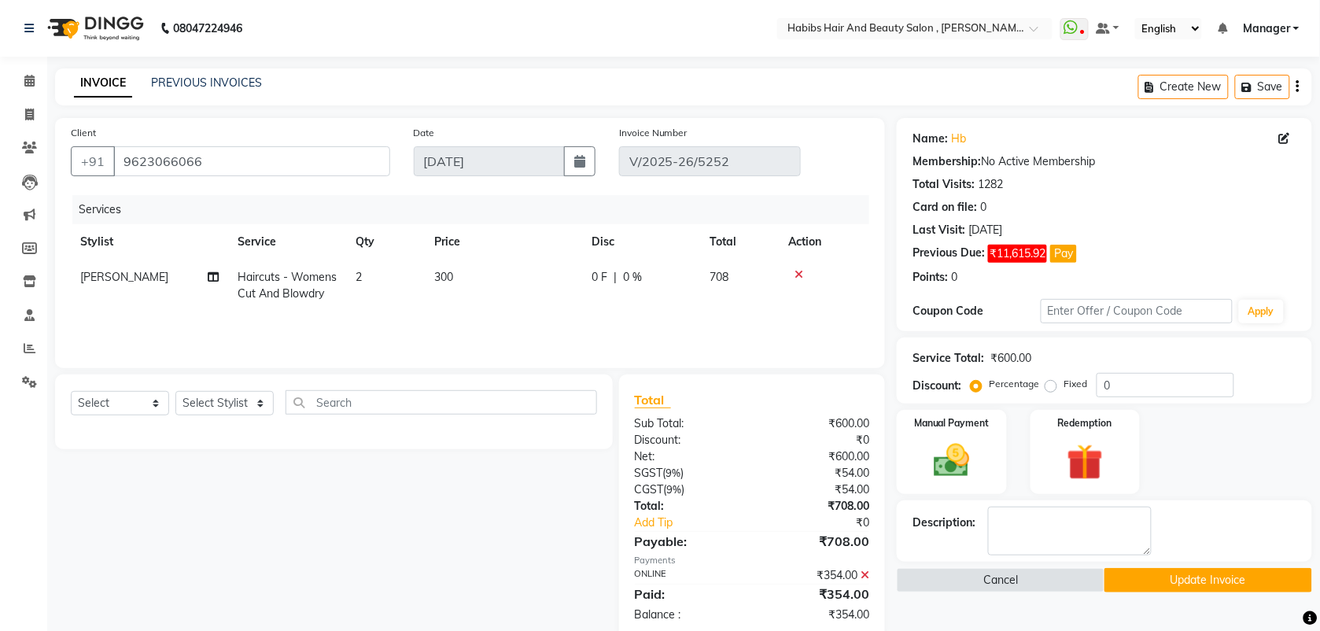
click at [426, 315] on div "Services Stylist Service Qty Price Disc Total Action Saif Haircuts - Womens Cut…" at bounding box center [470, 273] width 798 height 157
click at [201, 271] on td "[PERSON_NAME]" at bounding box center [149, 286] width 157 height 52
select select "40225"
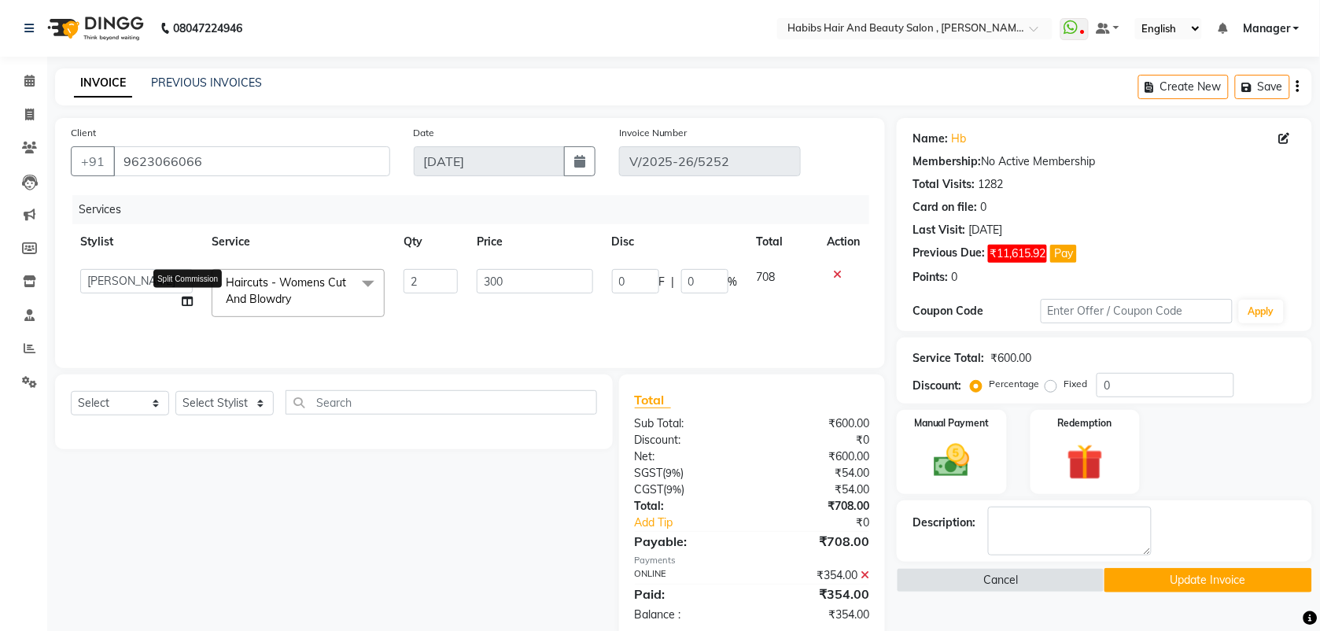
click at [186, 305] on icon at bounding box center [187, 301] width 11 height 11
select select "40225"
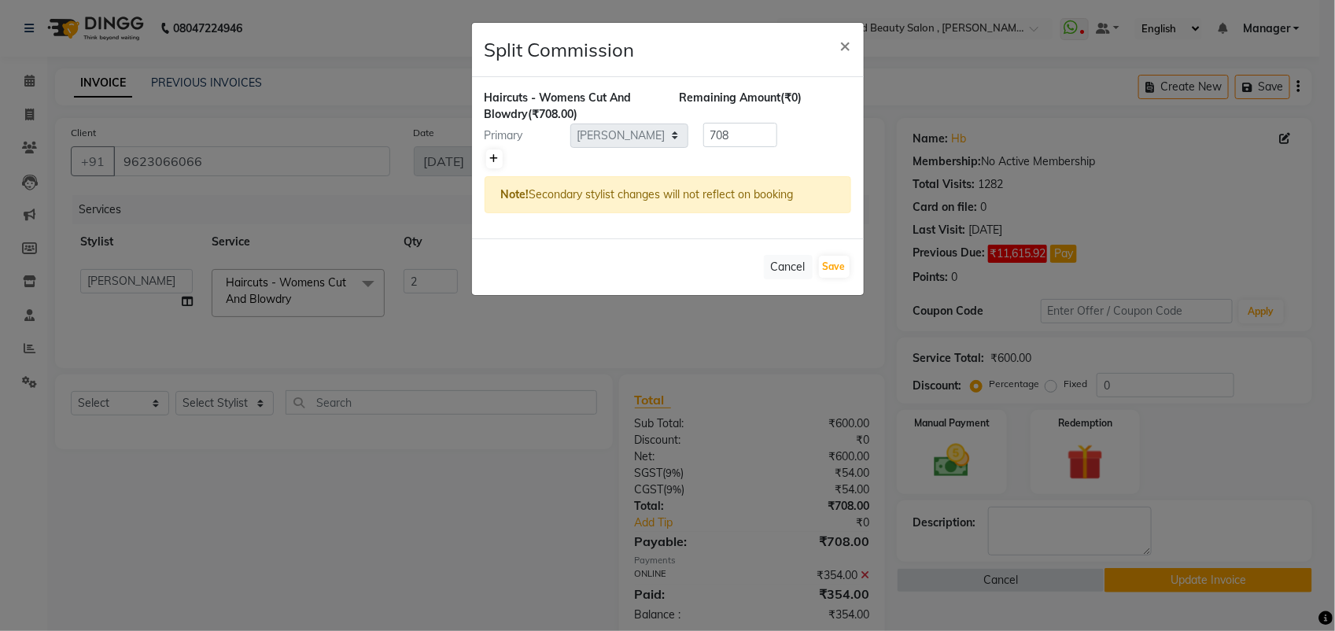
click at [496, 156] on icon at bounding box center [494, 158] width 9 height 9
type input "354"
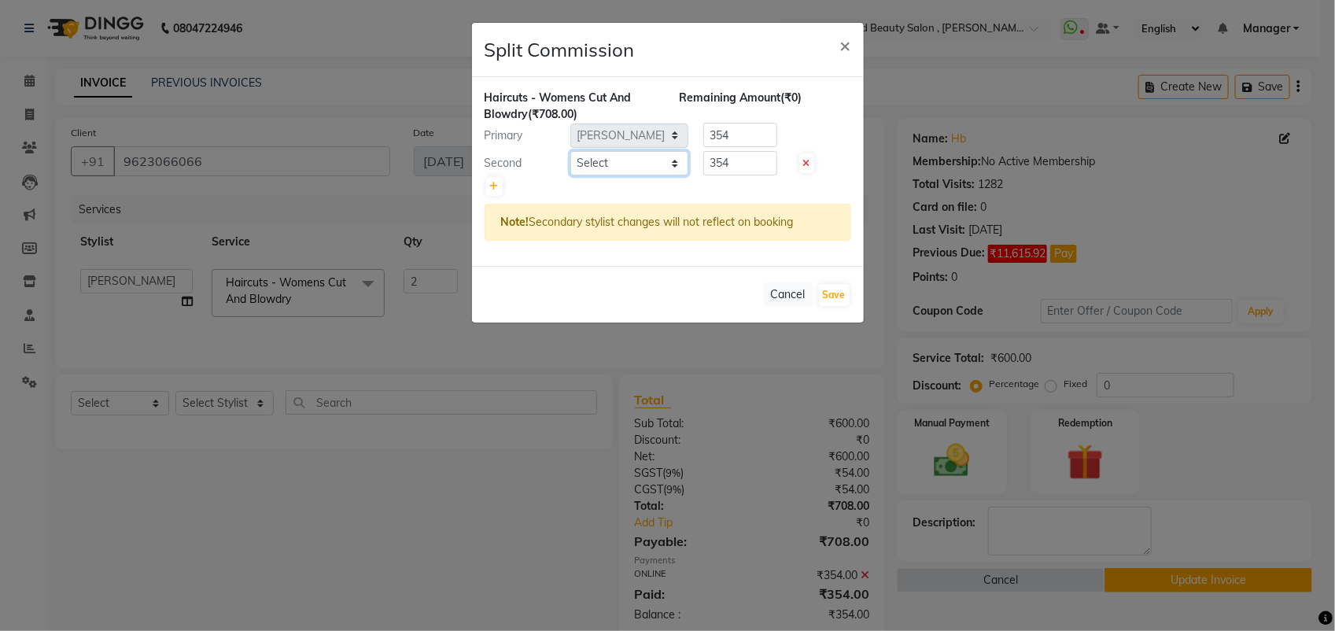
click at [650, 160] on select "Select [PERSON_NAME] Manager [PERSON_NAME] Saif [PERSON_NAME] [PERSON_NAME] [PE…" at bounding box center [629, 163] width 118 height 24
select select "89170"
click at [570, 151] on select "Select [PERSON_NAME] Manager [PERSON_NAME] Saif [PERSON_NAME] [PERSON_NAME] [PE…" at bounding box center [629, 163] width 118 height 24
click at [836, 300] on button "Save" at bounding box center [834, 295] width 31 height 22
select select "Select"
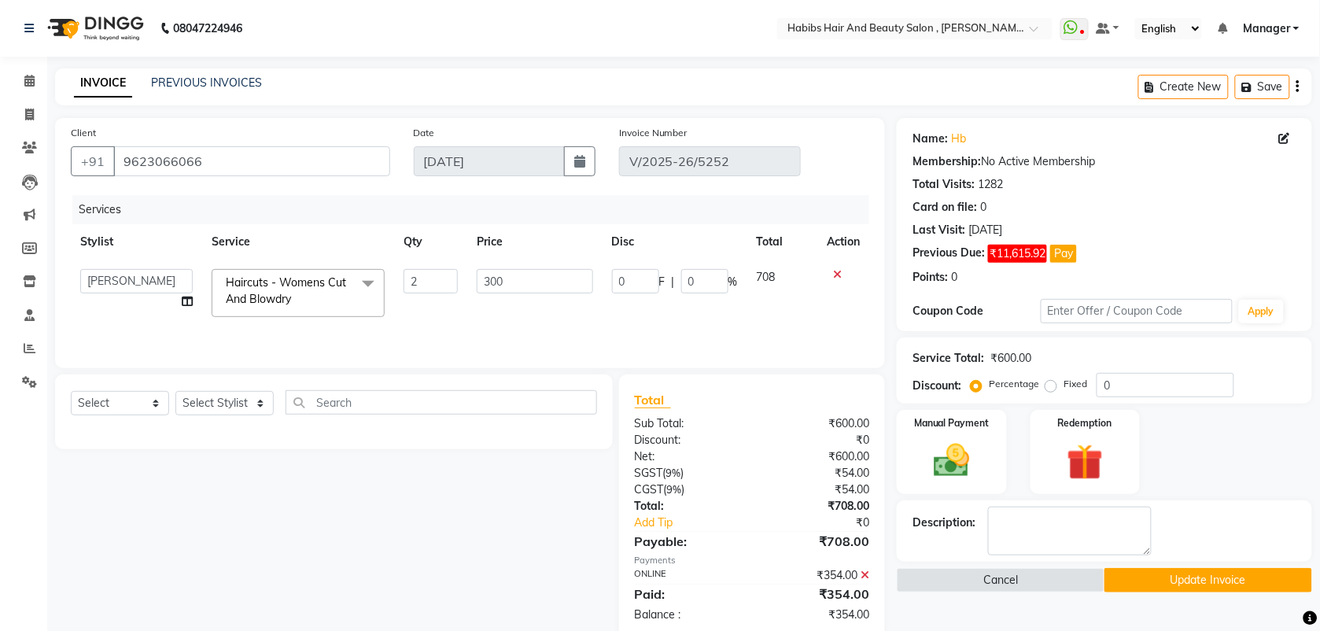
scroll to position [32, 0]
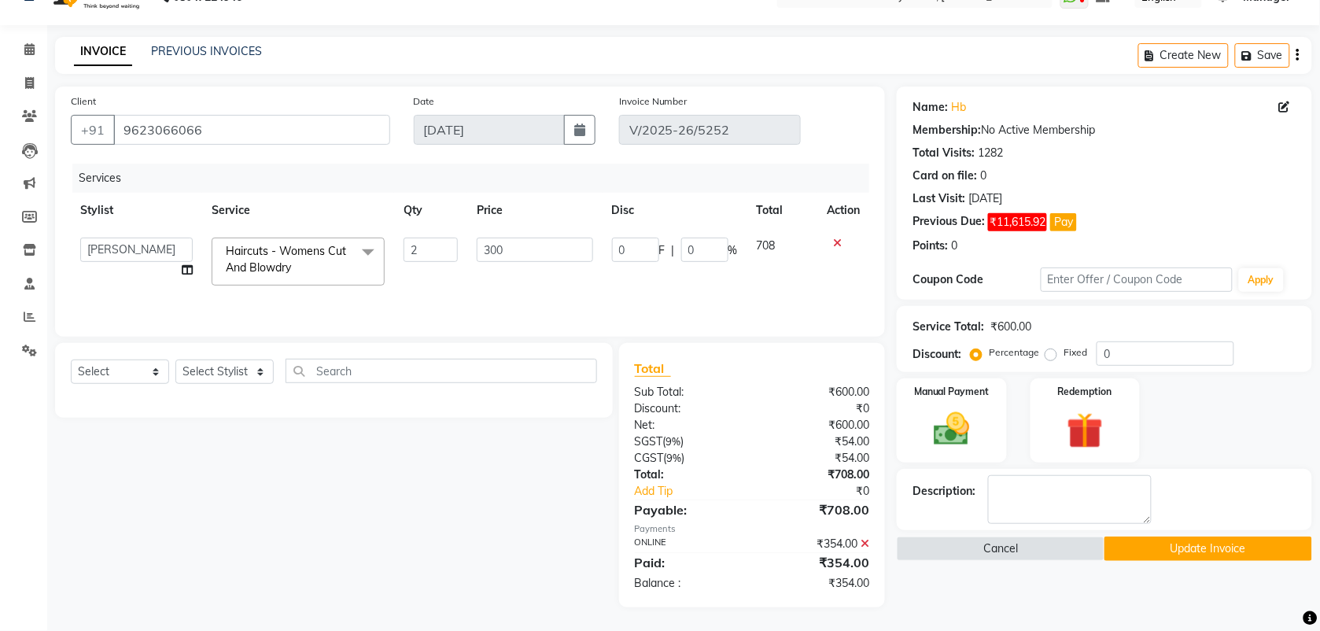
click at [862, 544] on icon at bounding box center [864, 543] width 9 height 11
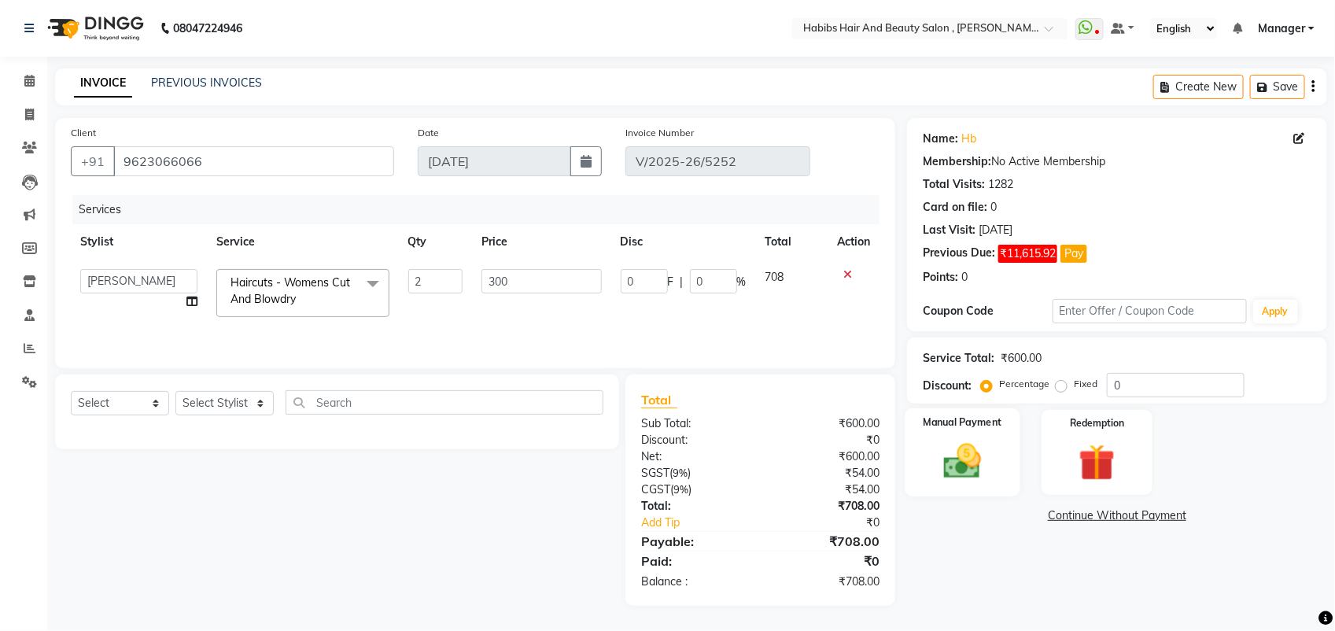
click at [941, 461] on img at bounding box center [962, 461] width 62 height 44
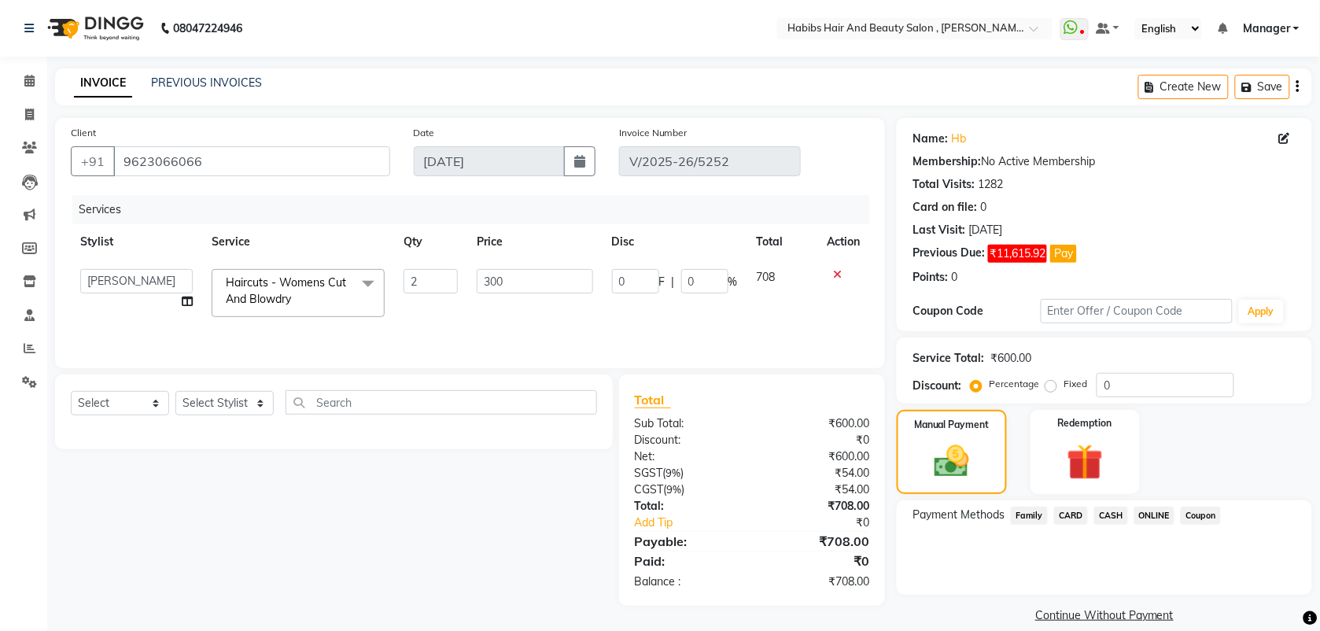
click at [1150, 504] on div "Payment Methods Family CARD CASH ONLINE Coupon" at bounding box center [1103, 547] width 415 height 94
click at [1160, 519] on span "ONLINE" at bounding box center [1154, 515] width 41 height 18
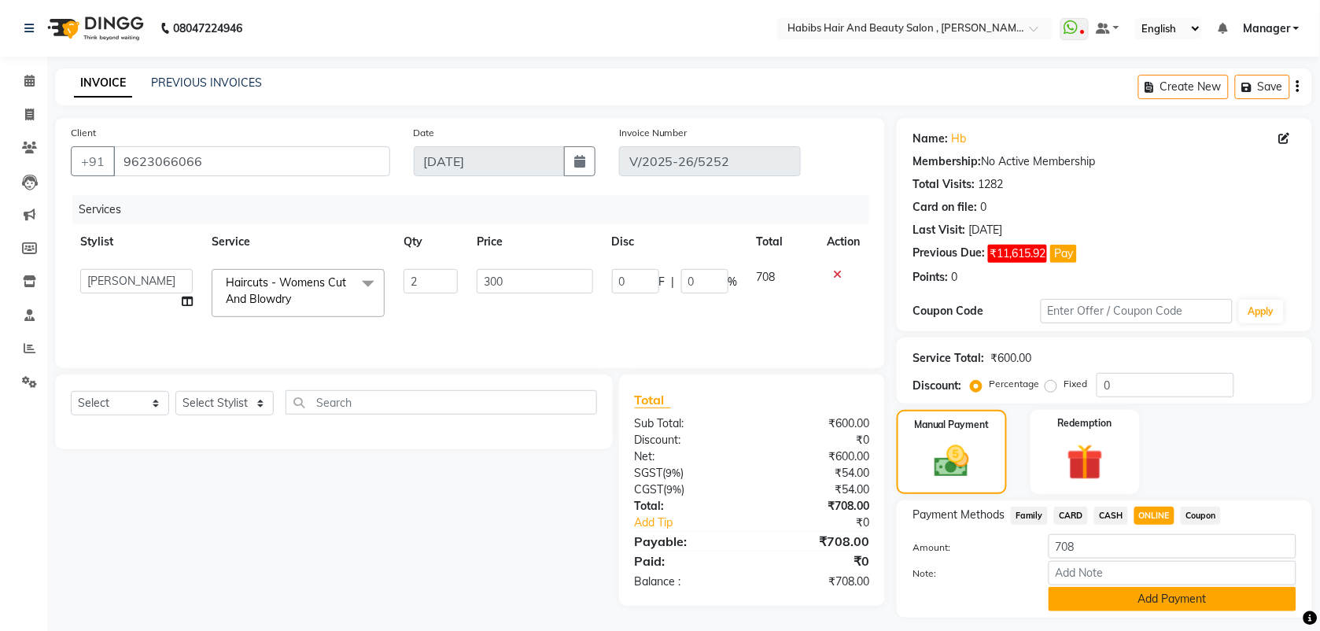
click at [1110, 588] on button "Add Payment" at bounding box center [1172, 599] width 248 height 24
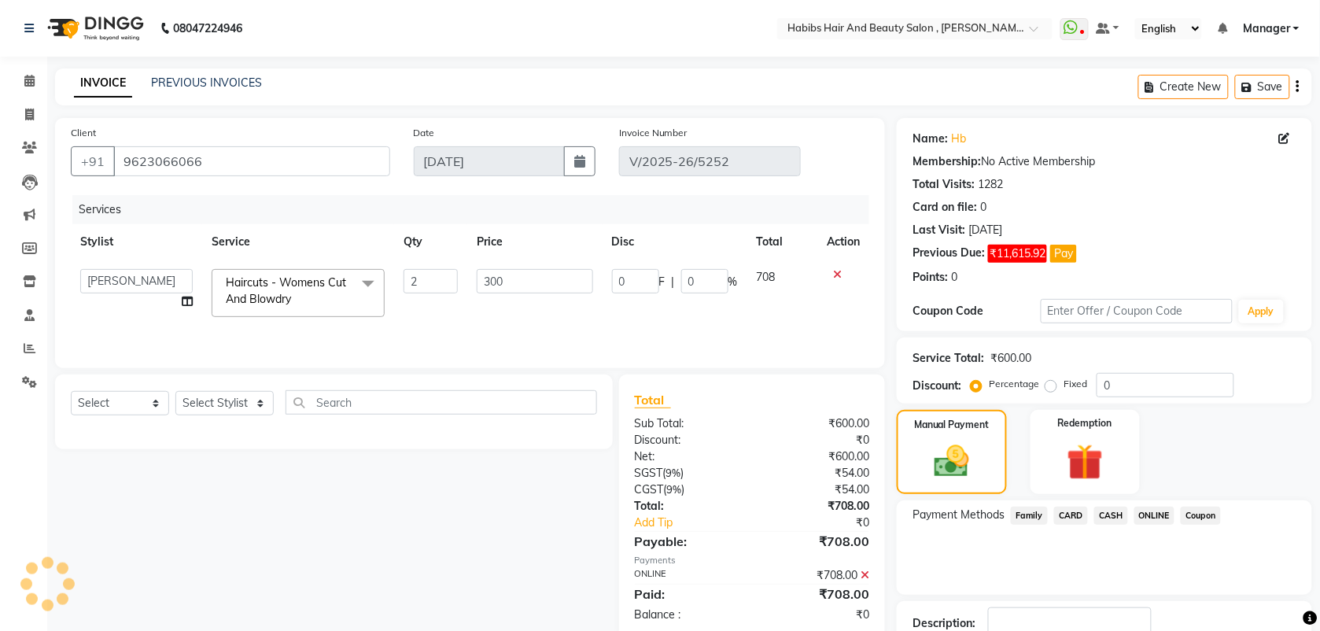
scroll to position [87, 0]
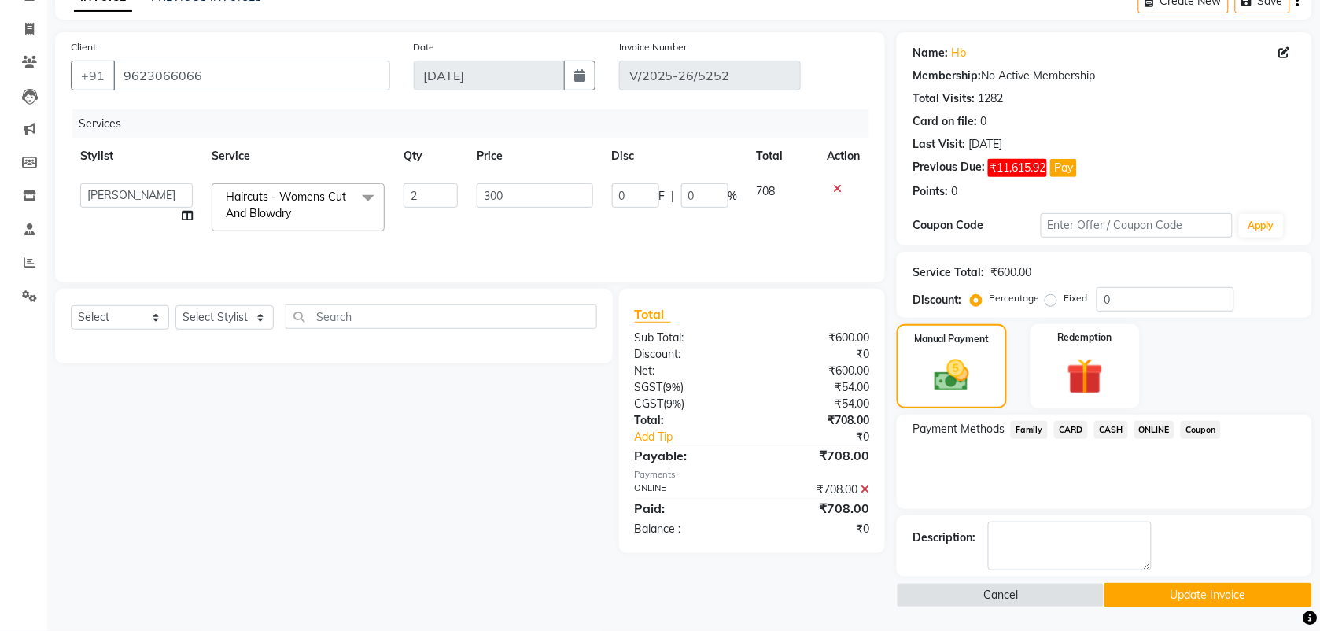
click at [1122, 591] on button "Update Invoice" at bounding box center [1208, 595] width 208 height 24
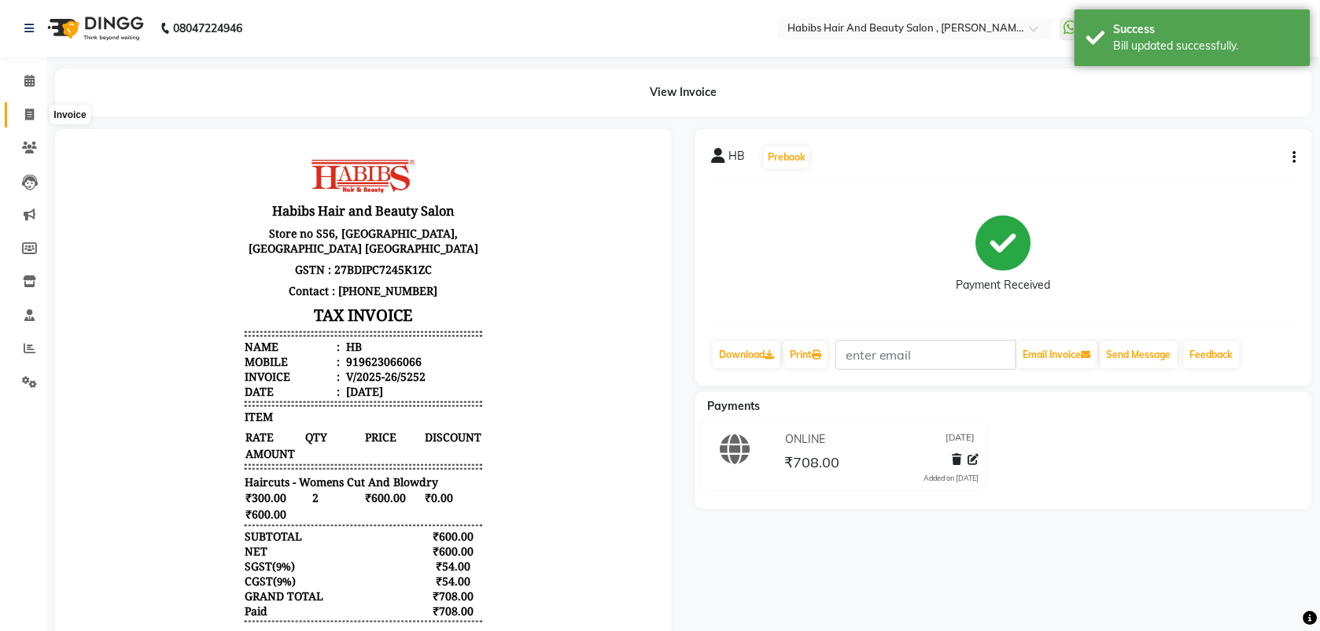
click at [28, 118] on icon at bounding box center [29, 115] width 9 height 12
select select "service"
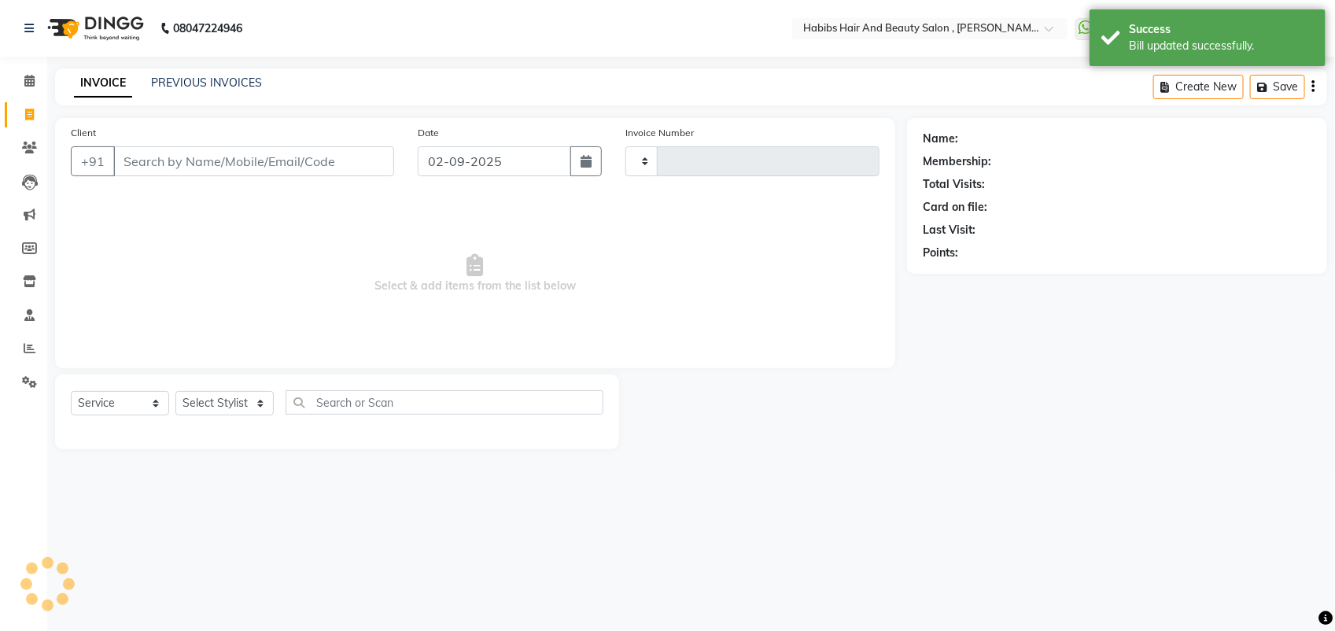
type input "5260"
select select "3814"
click at [232, 81] on link "PREVIOUS INVOICES" at bounding box center [206, 82] width 111 height 14
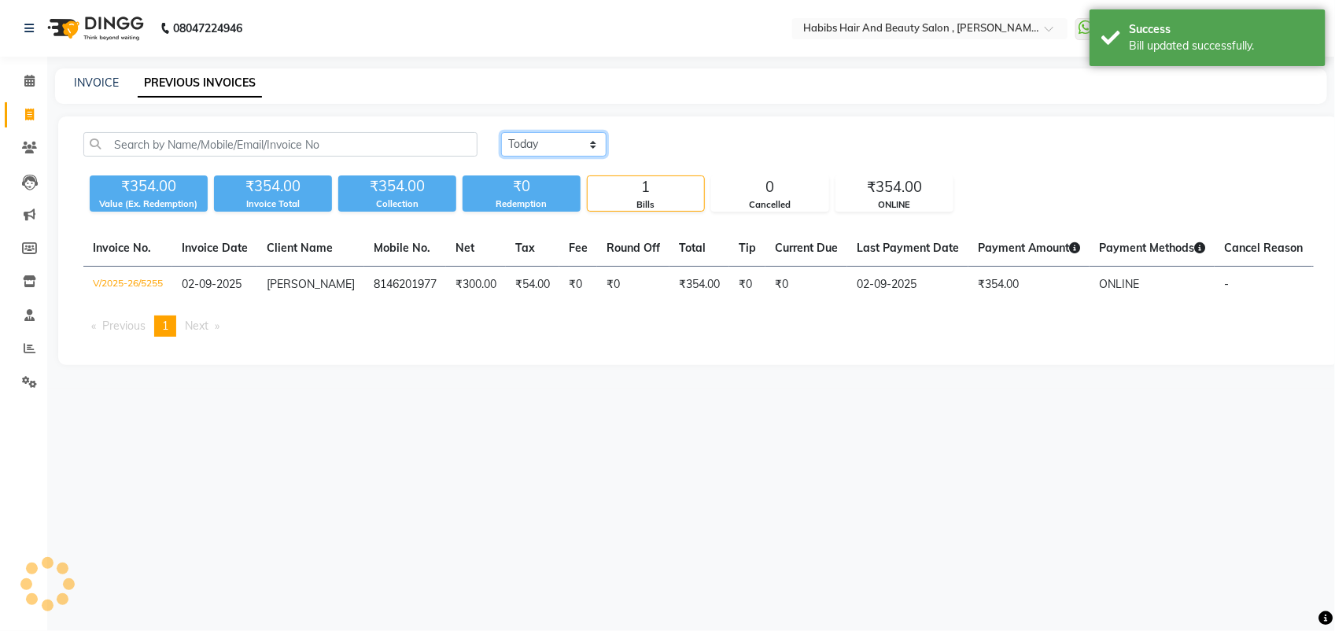
click at [532, 138] on select "[DATE] [DATE] Custom Range" at bounding box center [553, 144] width 105 height 24
select select "[DATE]"
click at [501, 132] on select "[DATE] [DATE] Custom Range" at bounding box center [553, 144] width 105 height 24
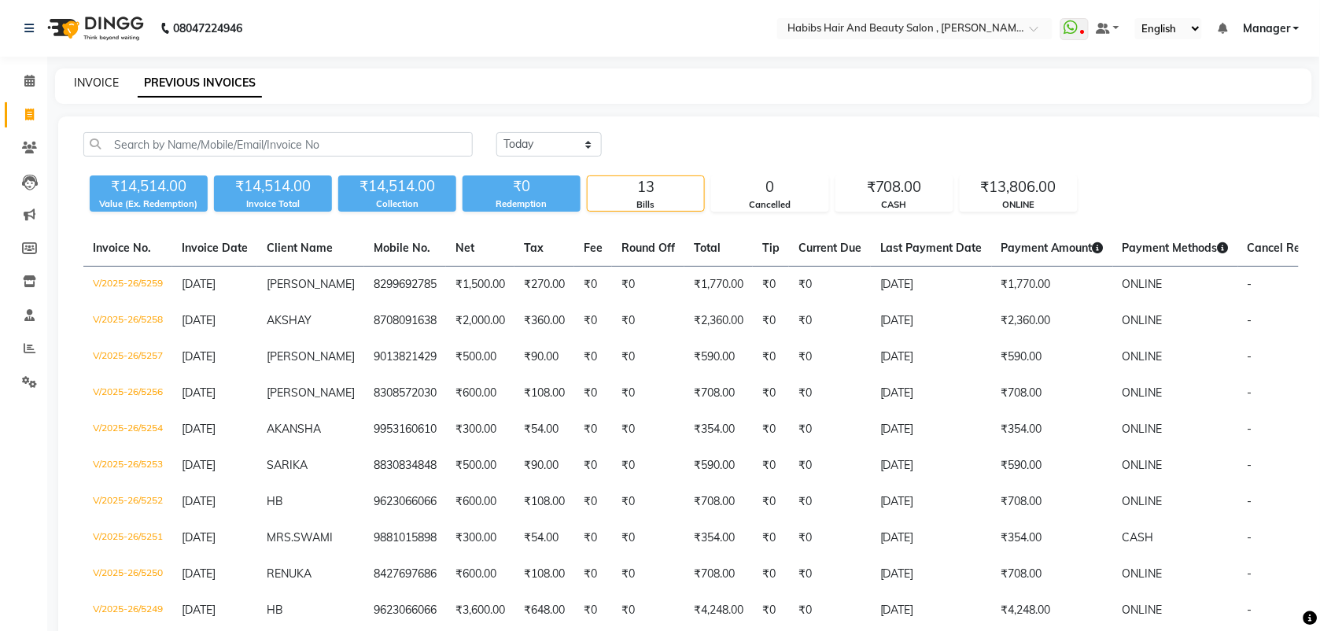
click at [98, 80] on link "INVOICE" at bounding box center [96, 82] width 45 height 14
select select "service"
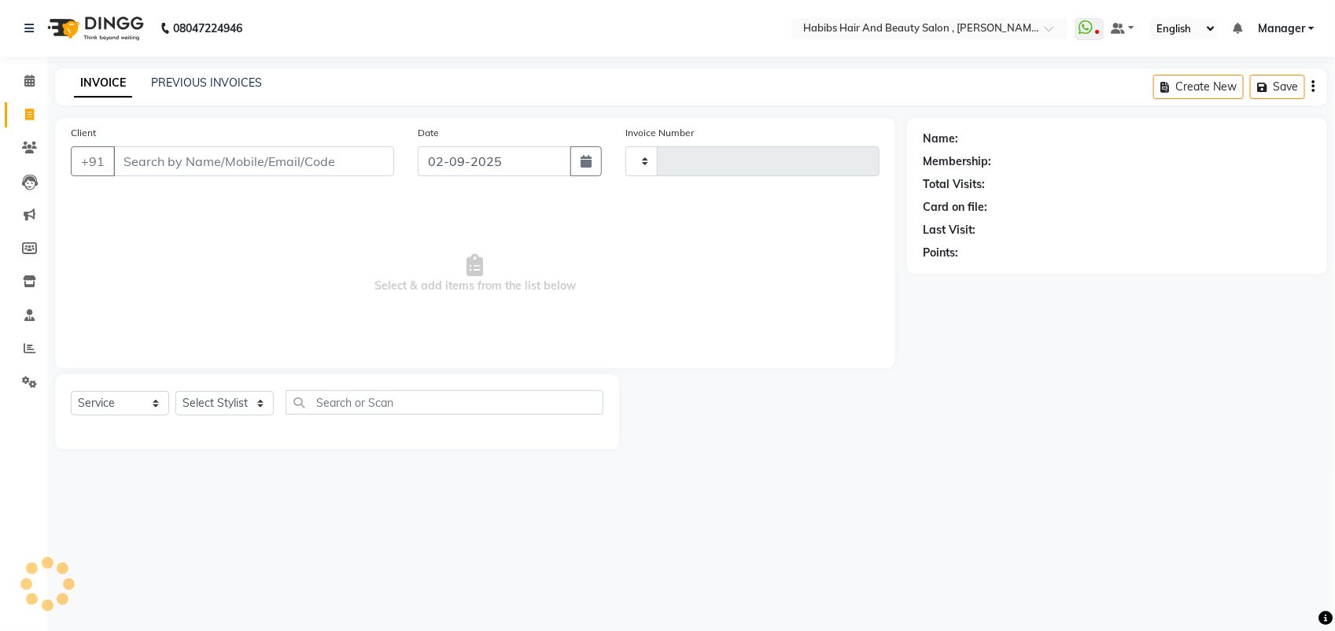
type input "5260"
select select "3814"
click at [225, 83] on link "PREVIOUS INVOICES" at bounding box center [206, 82] width 111 height 14
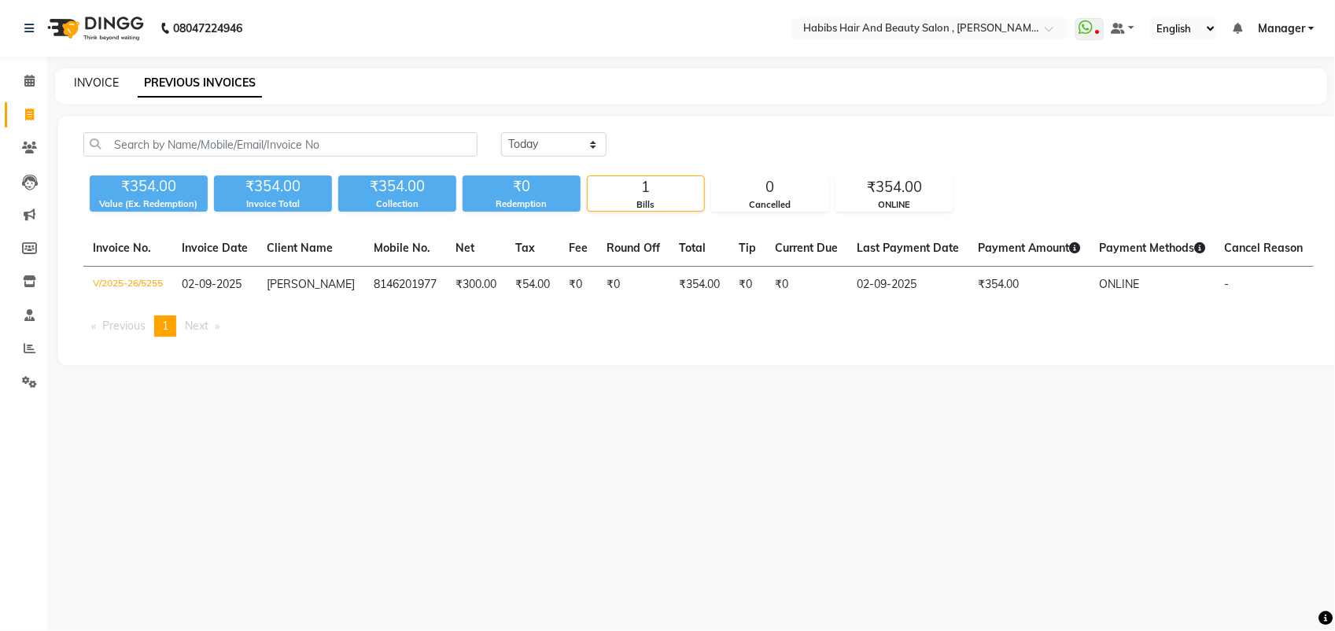
click at [106, 75] on link "INVOICE" at bounding box center [96, 82] width 45 height 14
select select "service"
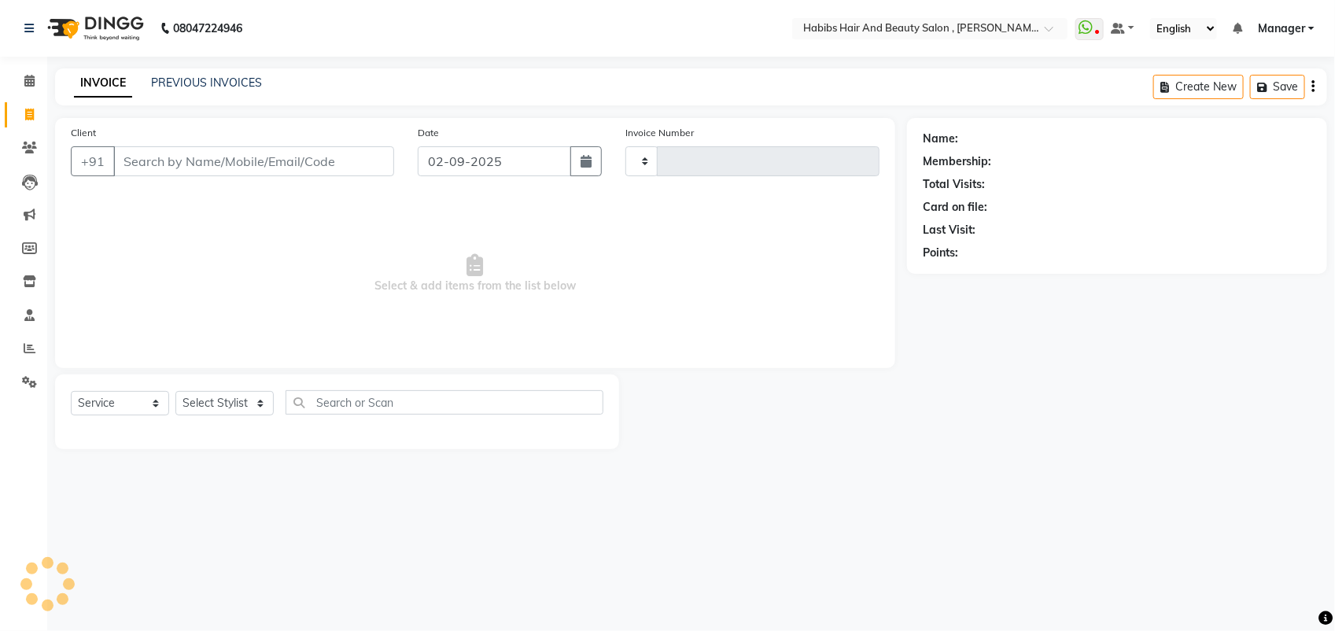
type input "5260"
select select "3814"
click at [214, 80] on link "PREVIOUS INVOICES" at bounding box center [206, 82] width 111 height 14
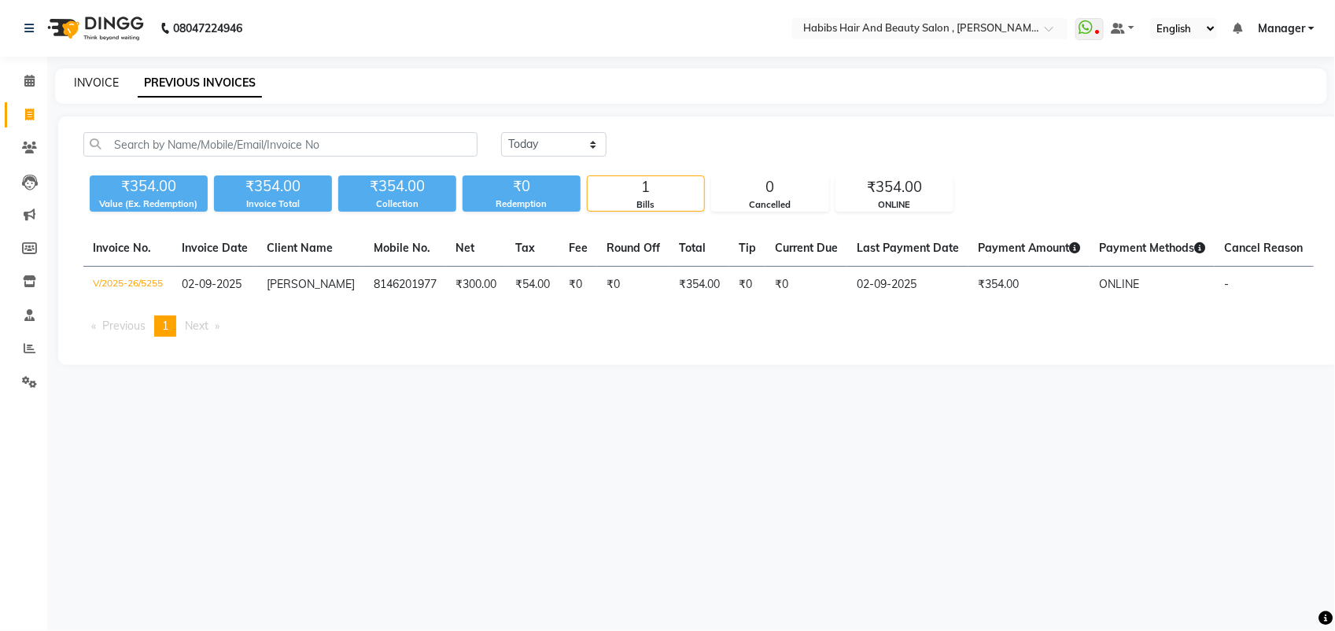
click at [101, 79] on link "INVOICE" at bounding box center [96, 82] width 45 height 14
select select "service"
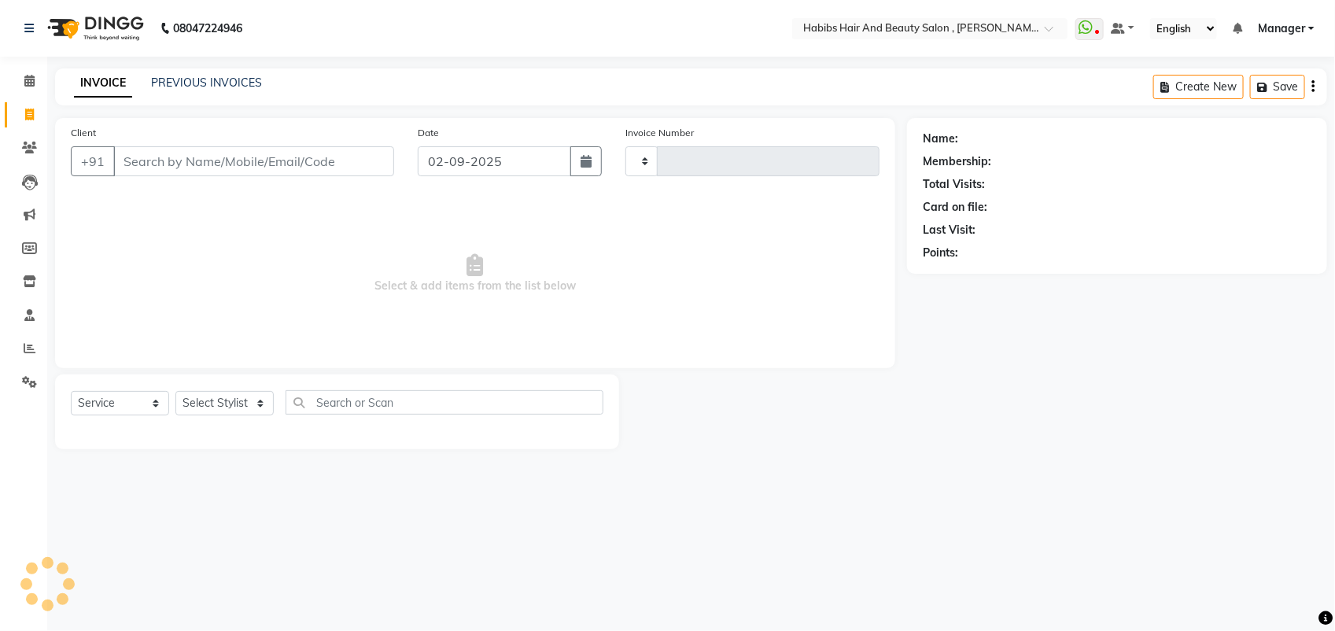
type input "5260"
select select "3814"
click at [462, 161] on input "02-09-2025" at bounding box center [494, 161] width 153 height 30
select select "9"
select select "2025"
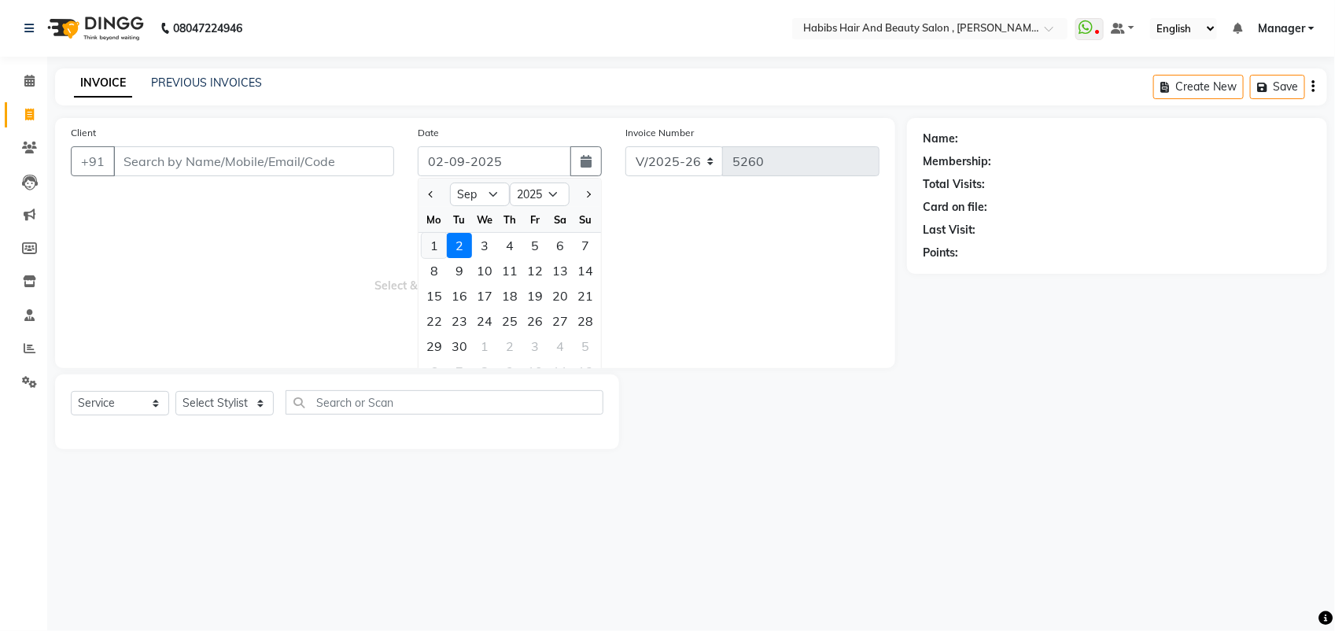
click at [430, 248] on div "1" at bounding box center [434, 245] width 25 height 25
type input "[DATE]"
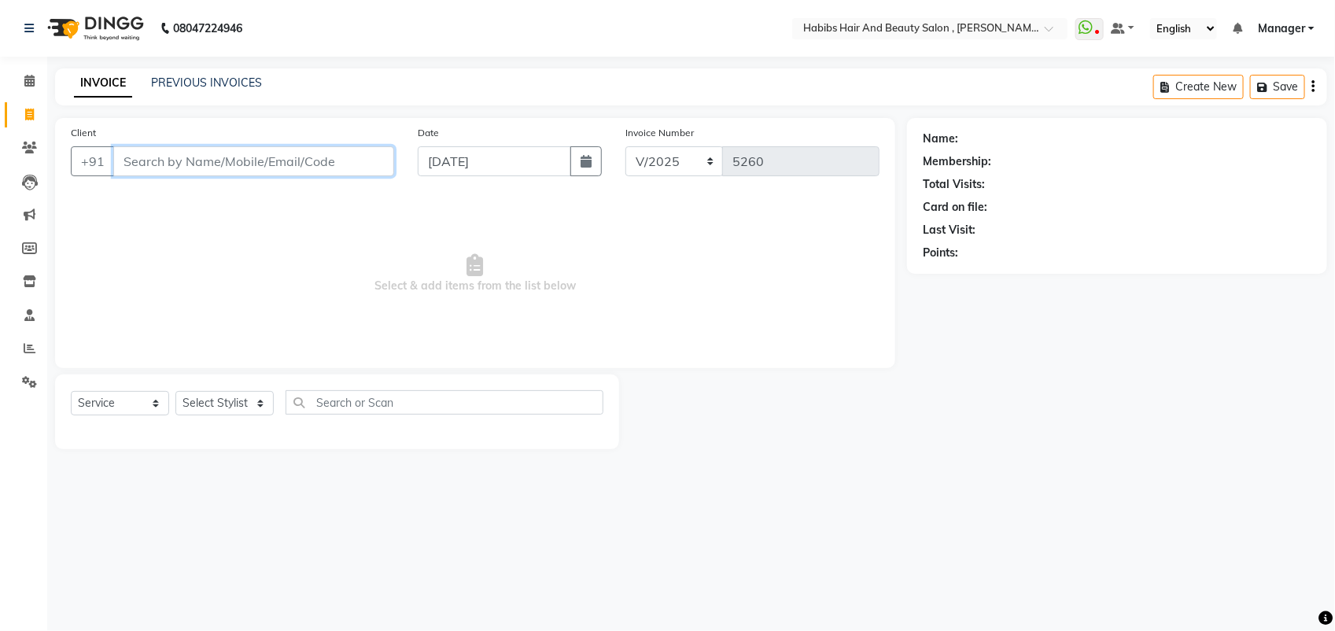
click at [151, 157] on input "Client" at bounding box center [253, 161] width 281 height 30
click at [130, 173] on input "Client" at bounding box center [253, 161] width 281 height 30
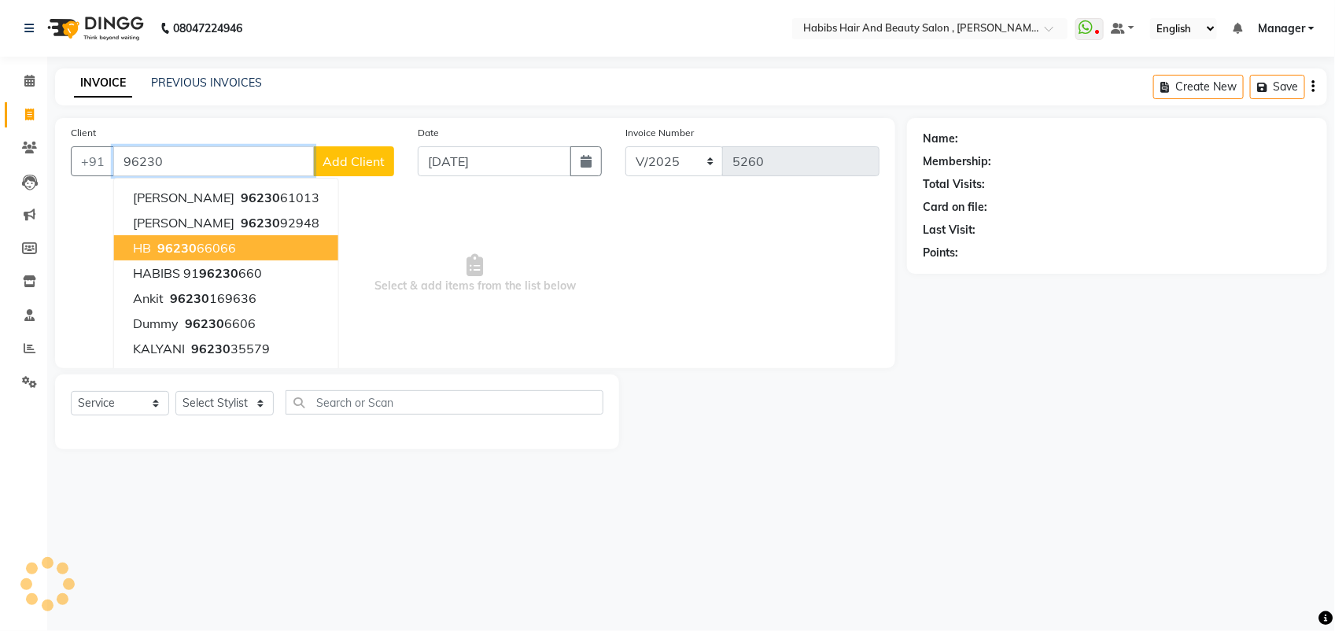
click at [186, 254] on span "96230" at bounding box center [176, 248] width 39 height 16
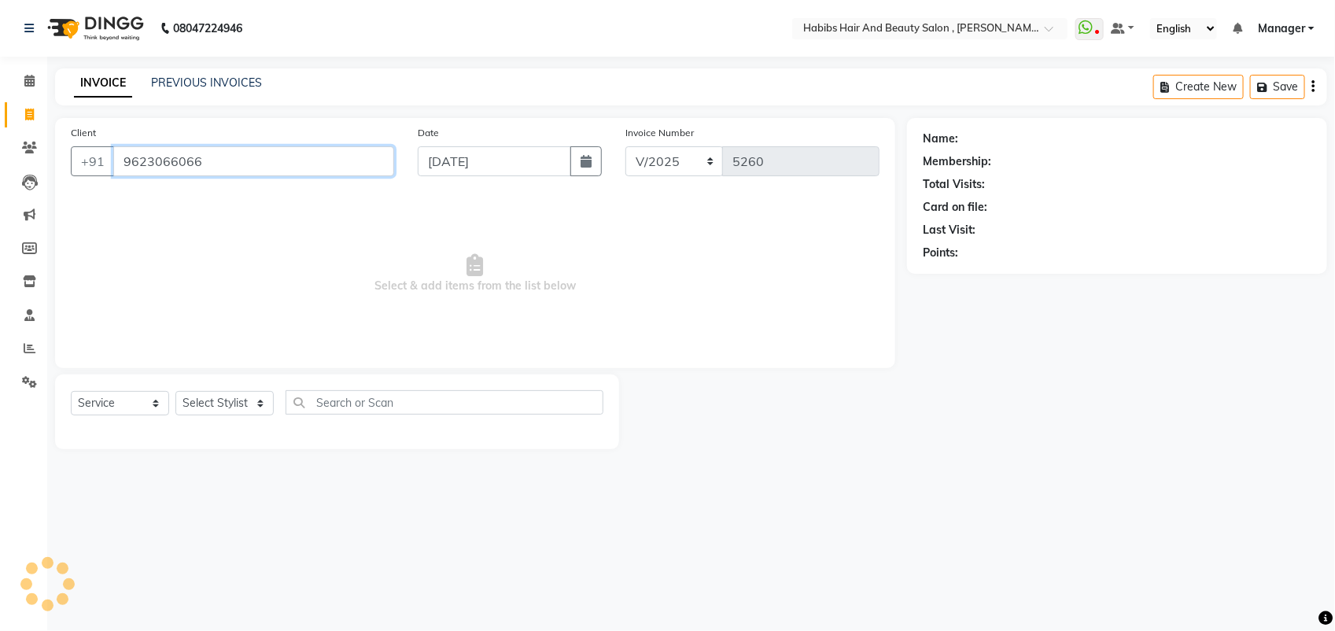
type input "9623066066"
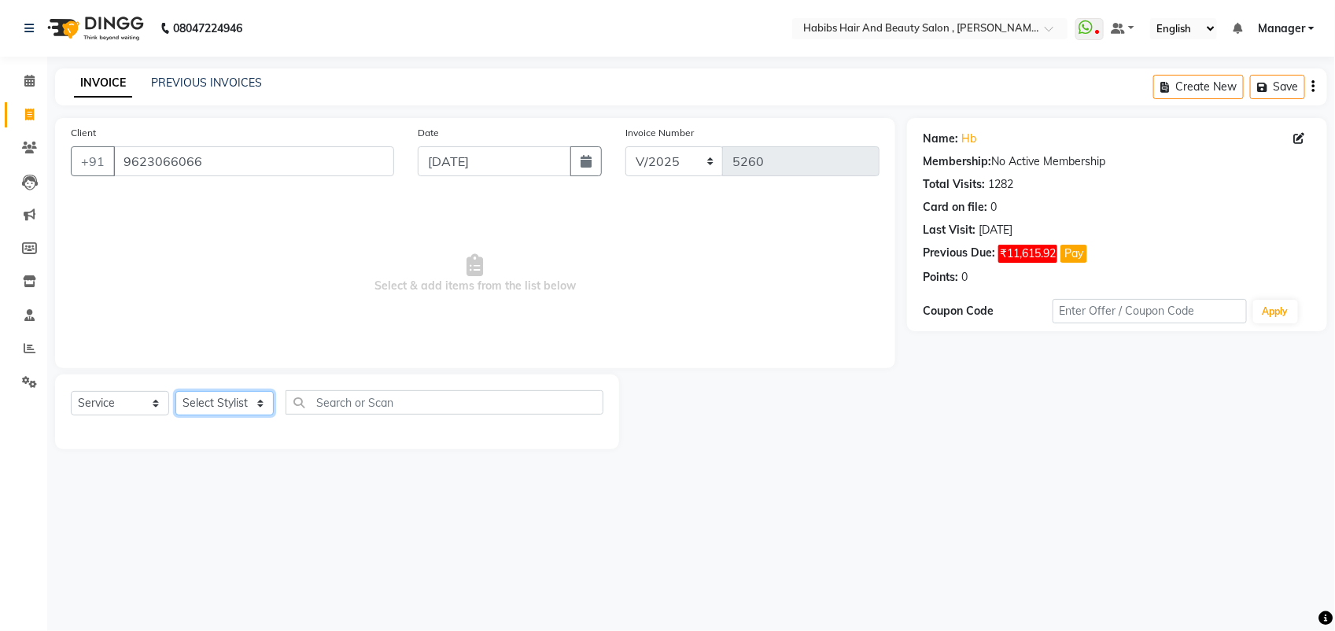
click at [222, 395] on select "Select Stylist [PERSON_NAME] Manager [PERSON_NAME] Saif [PERSON_NAME] [PERSON_N…" at bounding box center [224, 403] width 98 height 24
select select "89170"
click at [175, 391] on select "Select Stylist [PERSON_NAME] Manager [PERSON_NAME] Saif [PERSON_NAME] [PERSON_N…" at bounding box center [224, 403] width 98 height 24
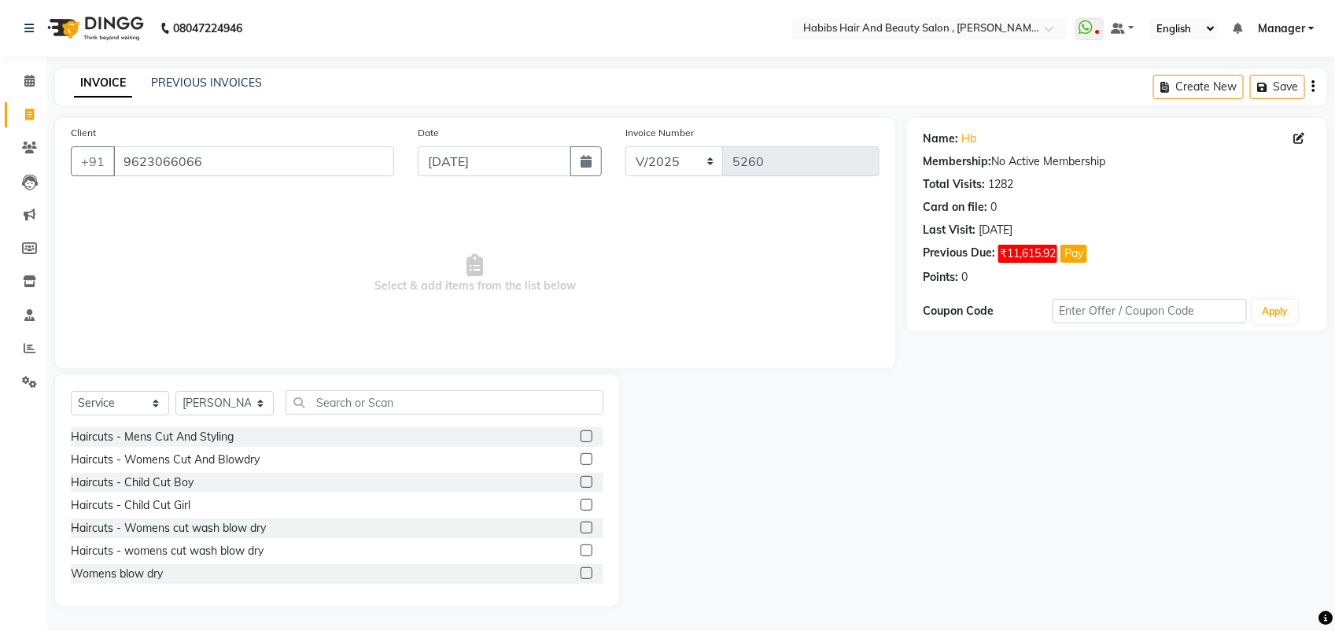
click at [580, 456] on label at bounding box center [586, 459] width 12 height 12
click at [580, 456] on input "checkbox" at bounding box center [585, 460] width 10 height 10
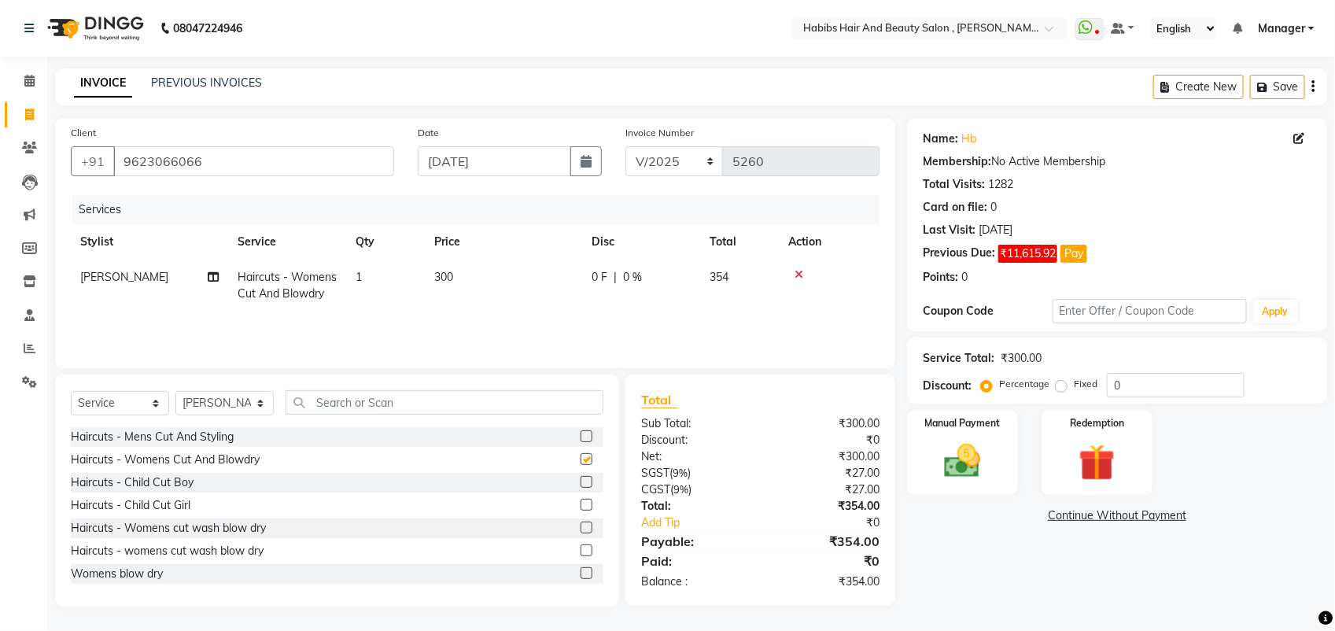
checkbox input "false"
click at [962, 444] on img at bounding box center [962, 461] width 62 height 44
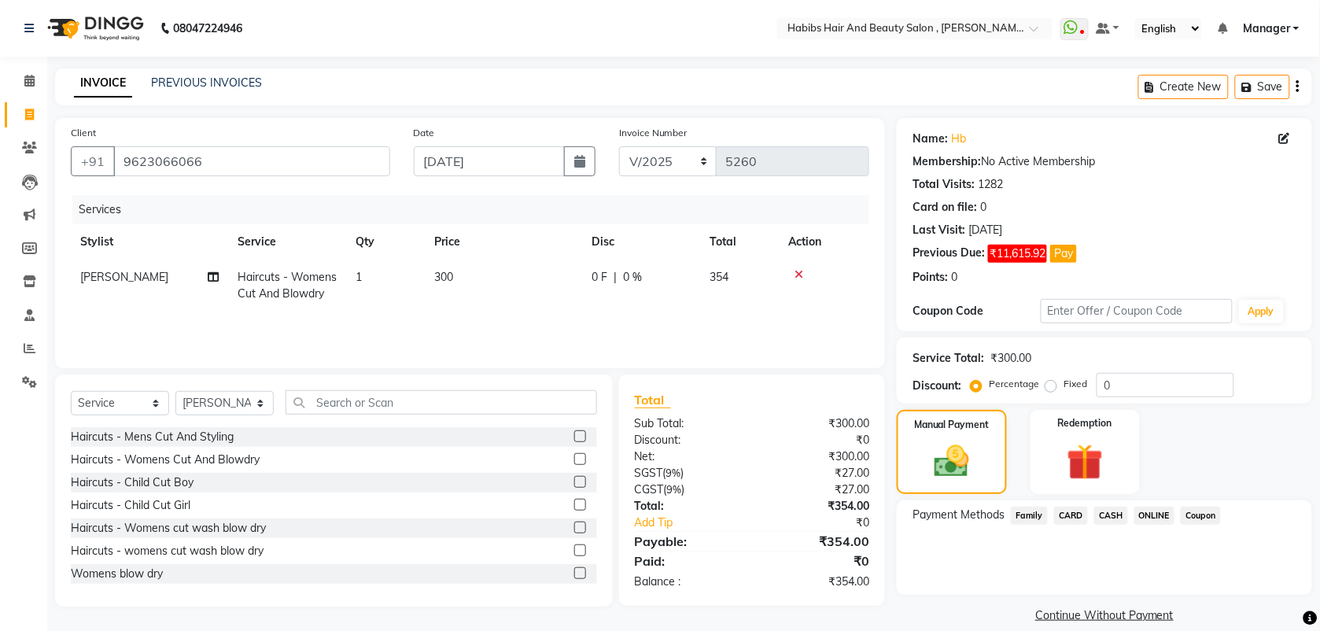
click at [1150, 515] on span "ONLINE" at bounding box center [1154, 515] width 41 height 18
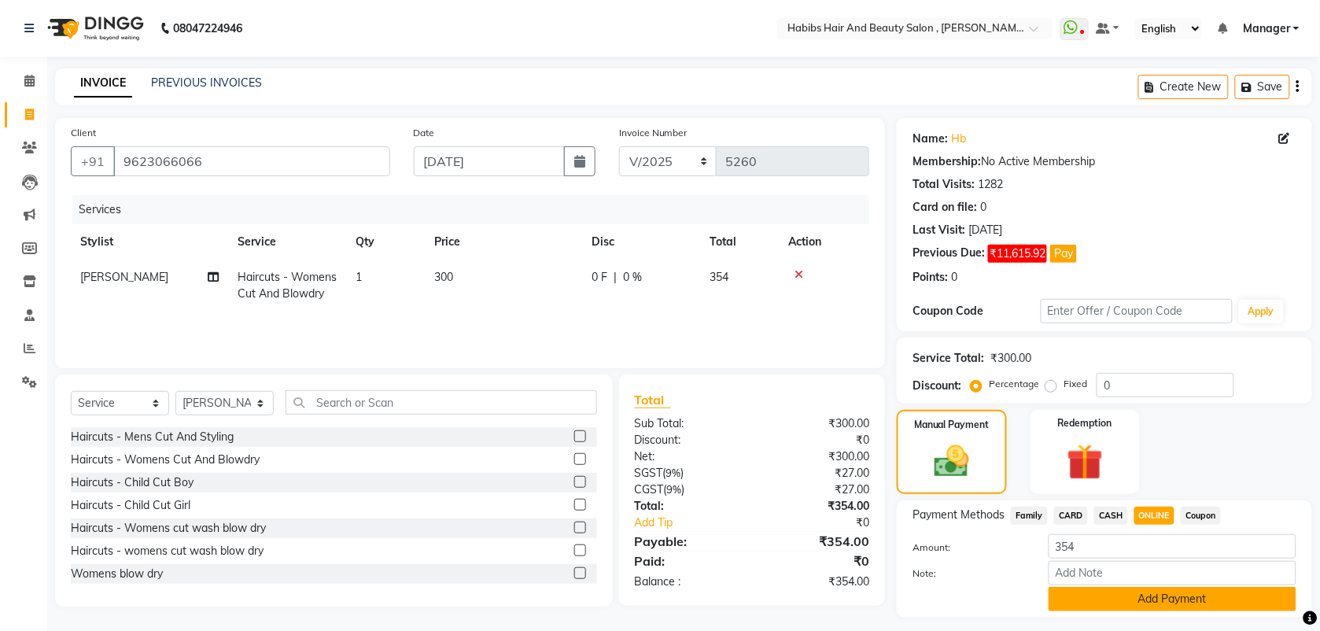
click at [1144, 588] on button "Add Payment" at bounding box center [1172, 599] width 248 height 24
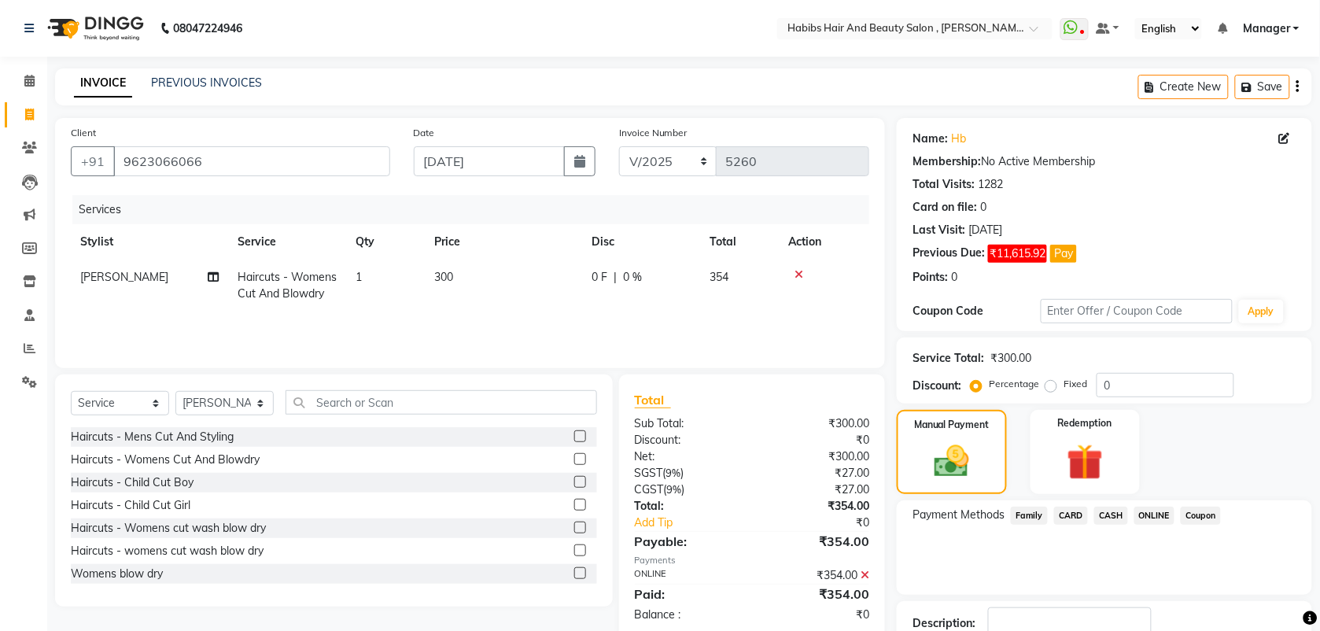
scroll to position [109, 0]
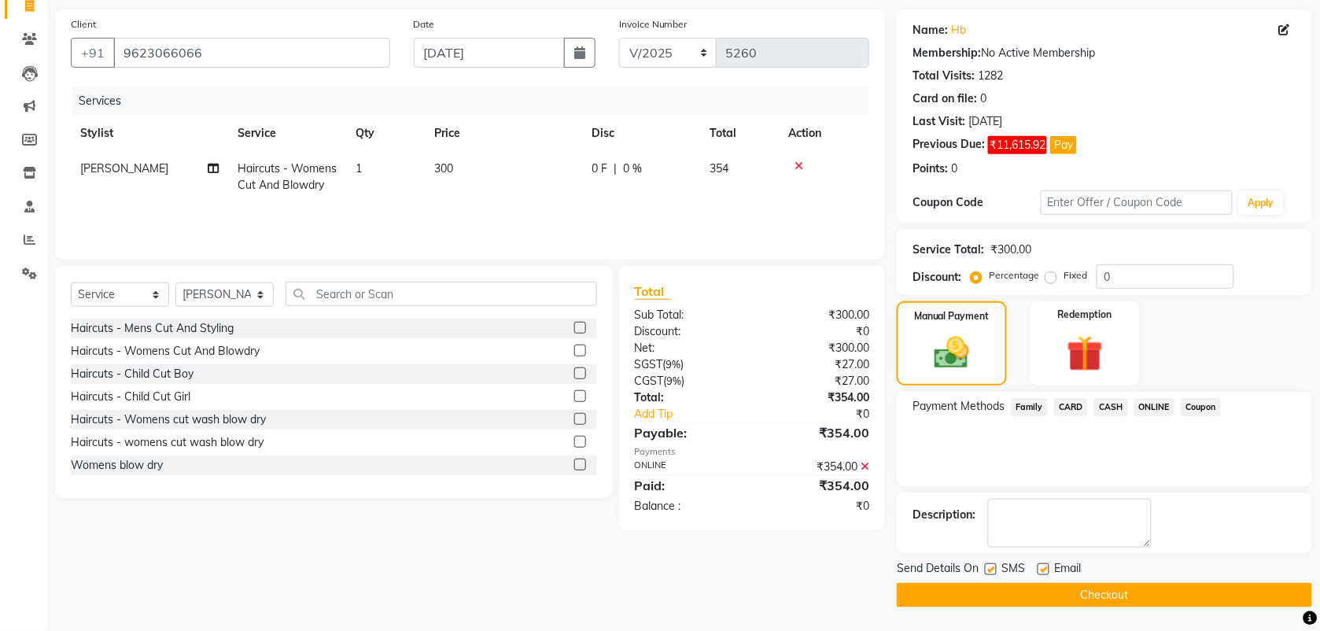
click at [1035, 596] on button "Checkout" at bounding box center [1103, 595] width 415 height 24
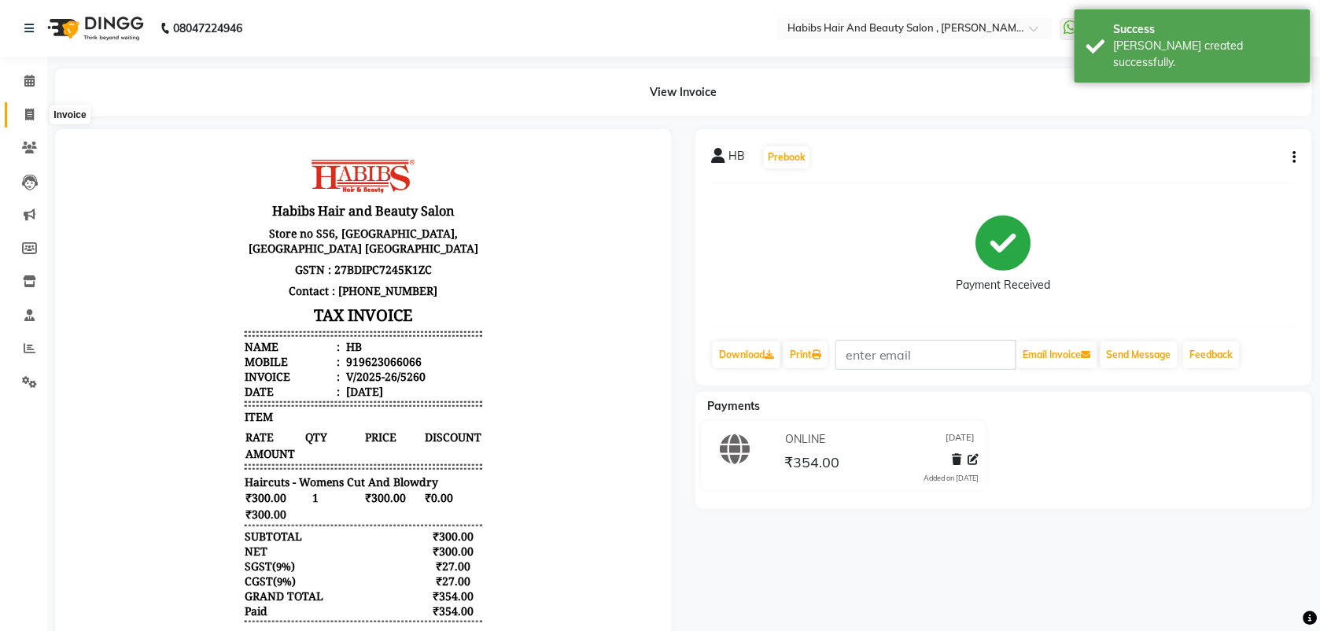
click at [28, 110] on icon at bounding box center [29, 115] width 9 height 12
select select "service"
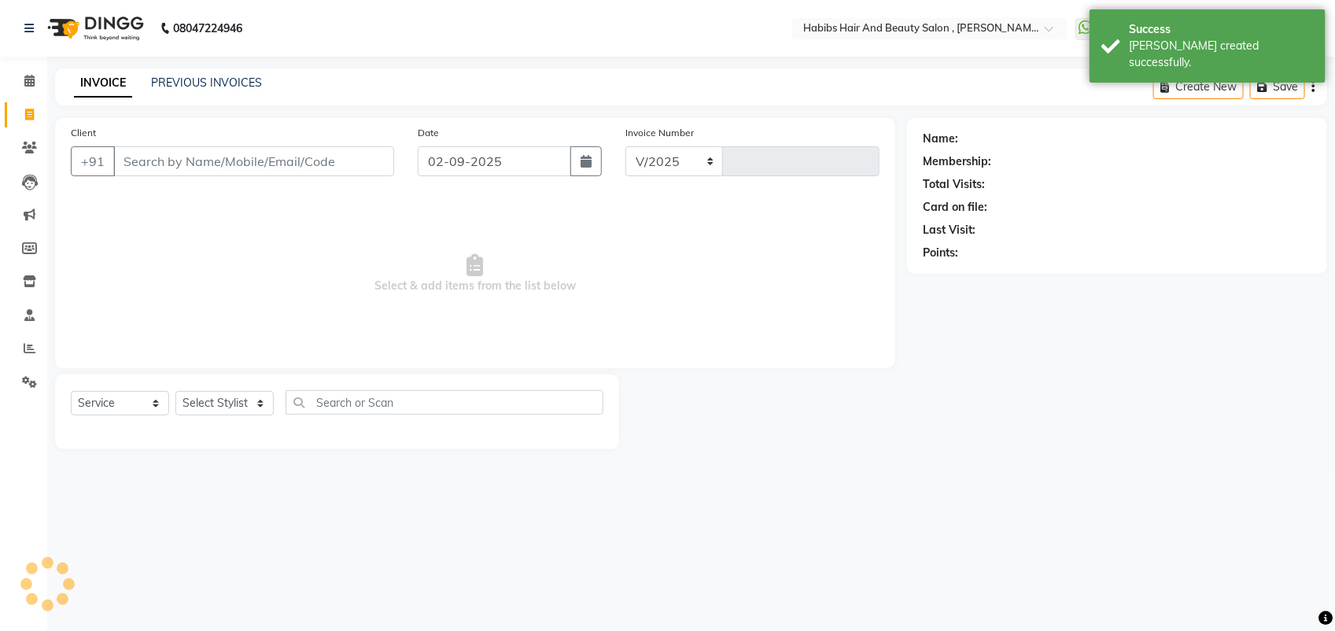
select select "3814"
type input "5261"
click at [212, 84] on link "PREVIOUS INVOICES" at bounding box center [206, 82] width 111 height 14
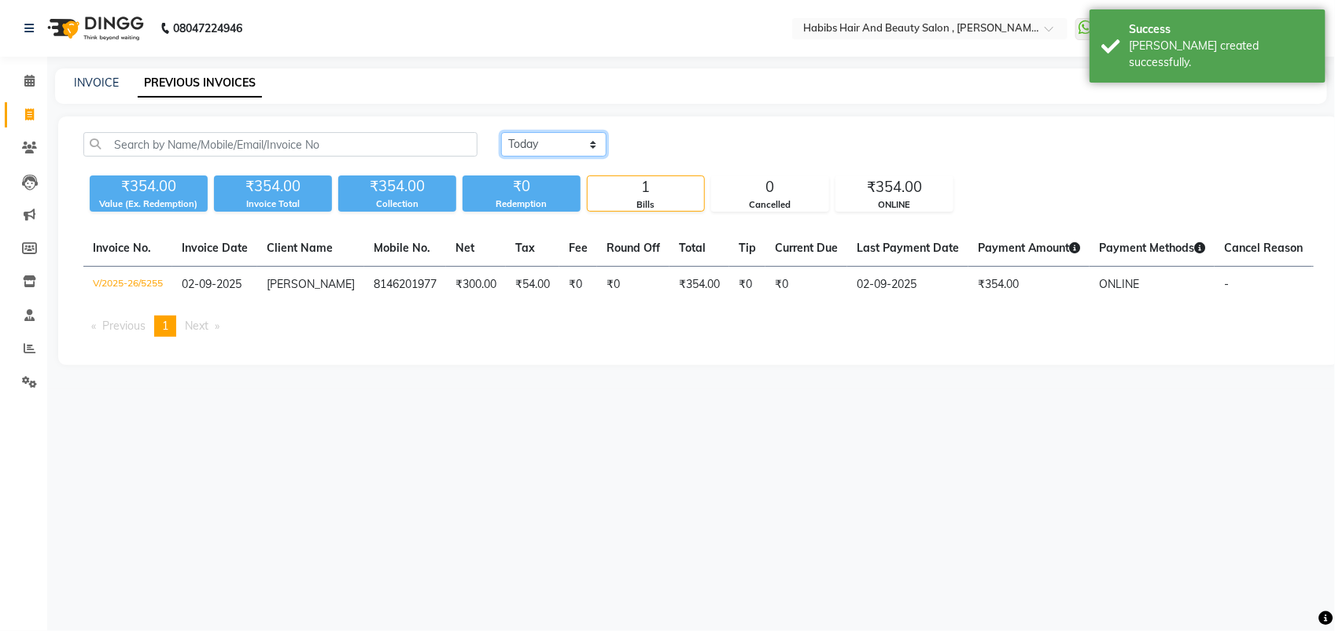
click at [572, 143] on select "[DATE] [DATE] Custom Range" at bounding box center [553, 144] width 105 height 24
select select "[DATE]"
click at [501, 132] on select "[DATE] [DATE] Custom Range" at bounding box center [553, 144] width 105 height 24
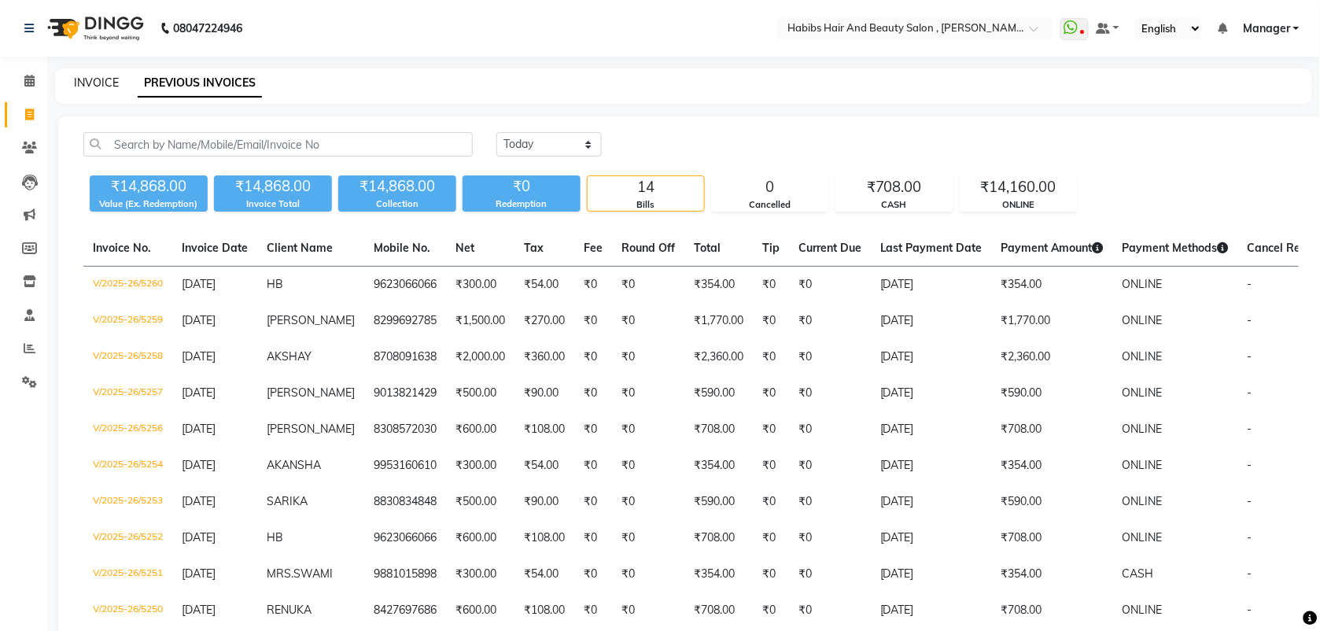
click at [84, 81] on link "INVOICE" at bounding box center [96, 82] width 45 height 14
select select "service"
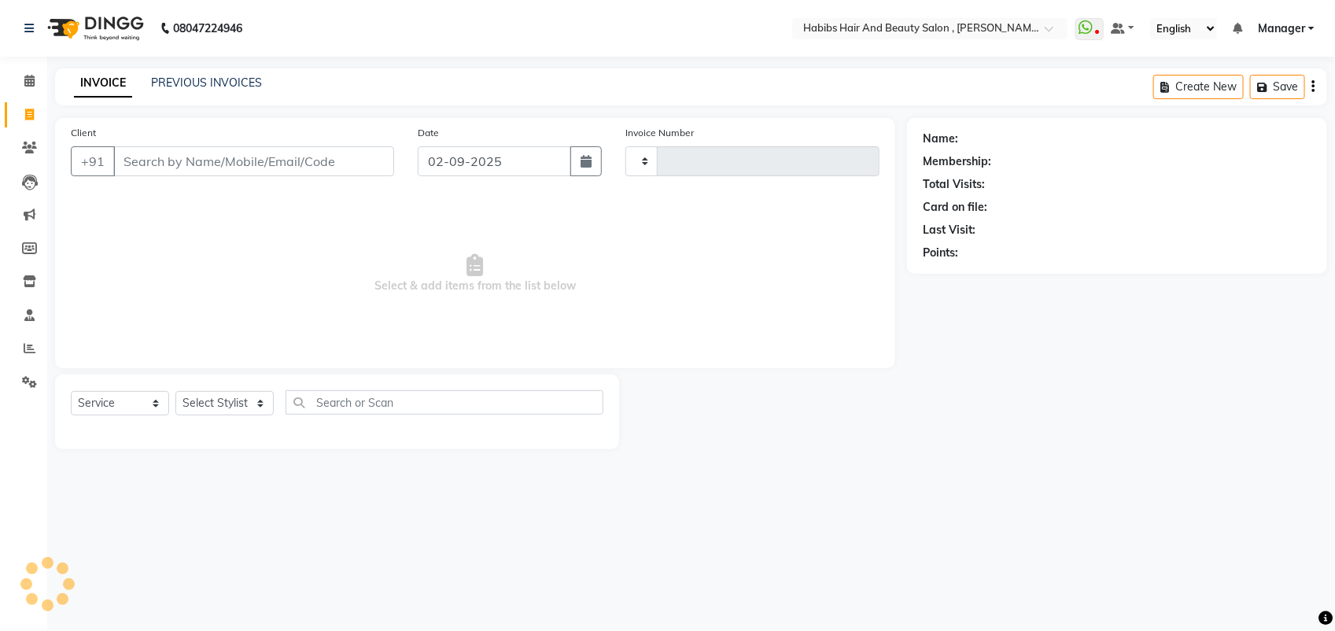
type input "5261"
select select "3814"
click at [162, 160] on input "Client" at bounding box center [253, 161] width 281 height 30
click at [140, 159] on input "Client" at bounding box center [253, 161] width 281 height 30
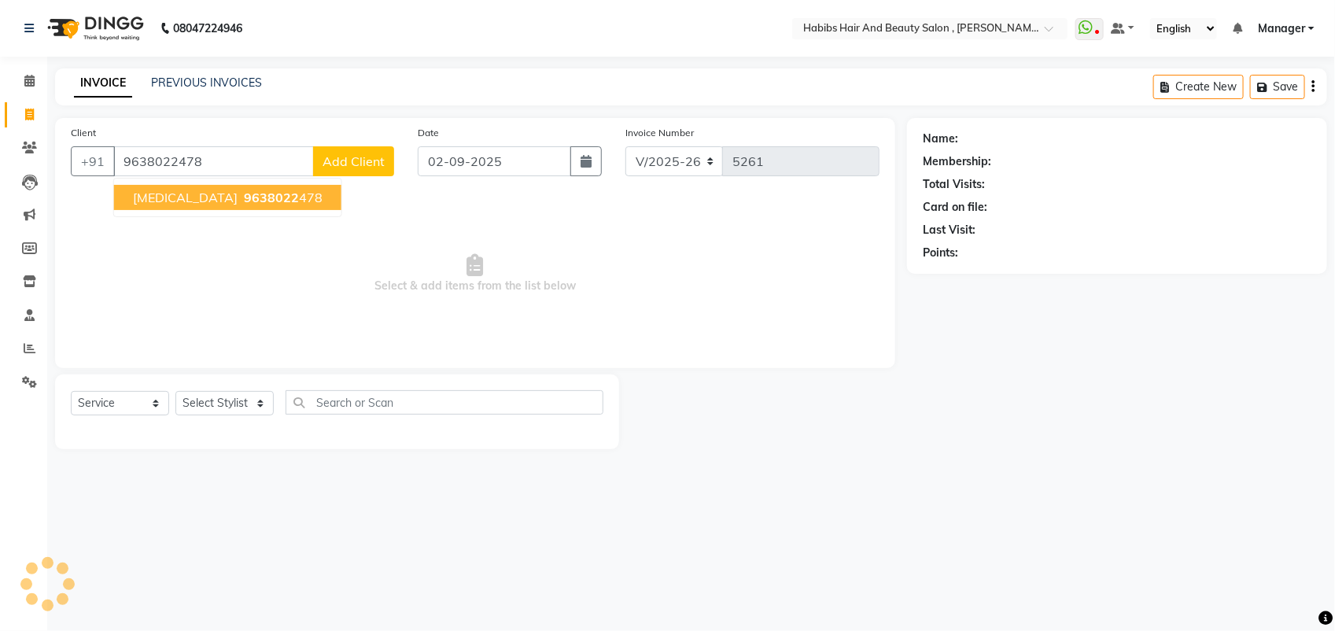
type input "9638022478"
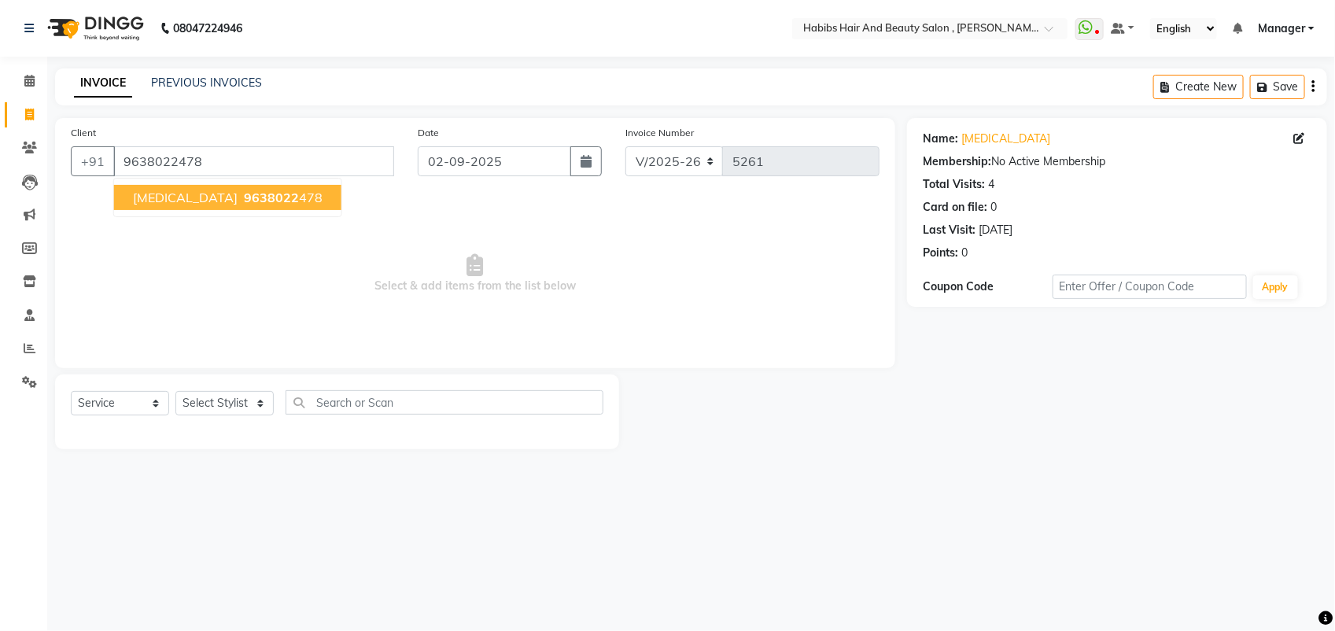
click at [244, 201] on span "9638022" at bounding box center [271, 198] width 55 height 16
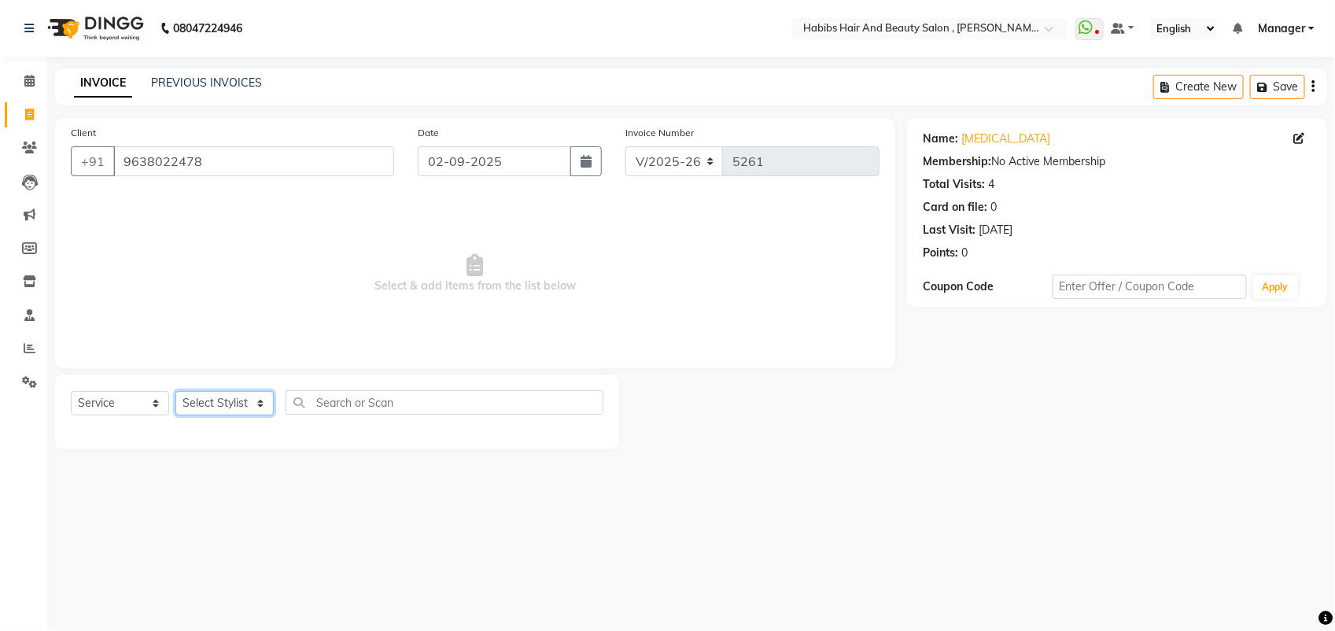
click at [237, 394] on select "Select Stylist [PERSON_NAME] Manager [PERSON_NAME] Saif [PERSON_NAME] [PERSON_N…" at bounding box center [224, 403] width 98 height 24
select select "89170"
click at [175, 391] on select "Select Stylist [PERSON_NAME] Manager [PERSON_NAME] Saif [PERSON_NAME] [PERSON_N…" at bounding box center [224, 403] width 98 height 24
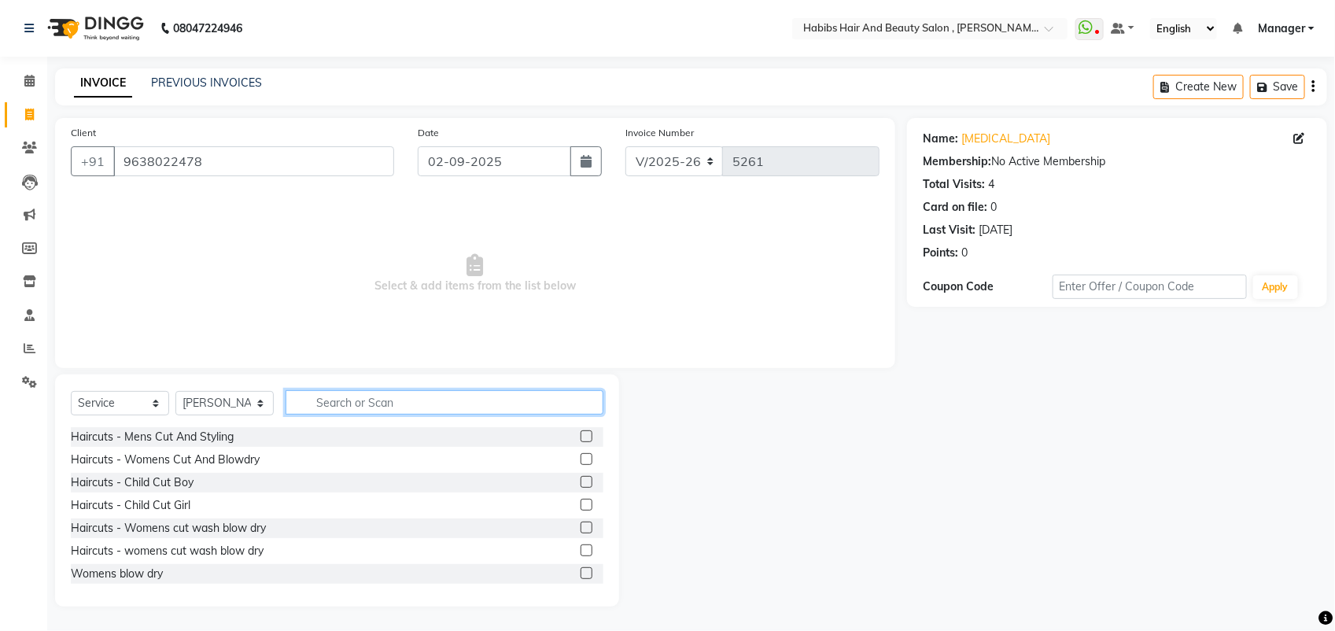
click at [368, 395] on input "text" at bounding box center [444, 402] width 318 height 24
type input "BLO"
